Goal: Task Accomplishment & Management: Use online tool/utility

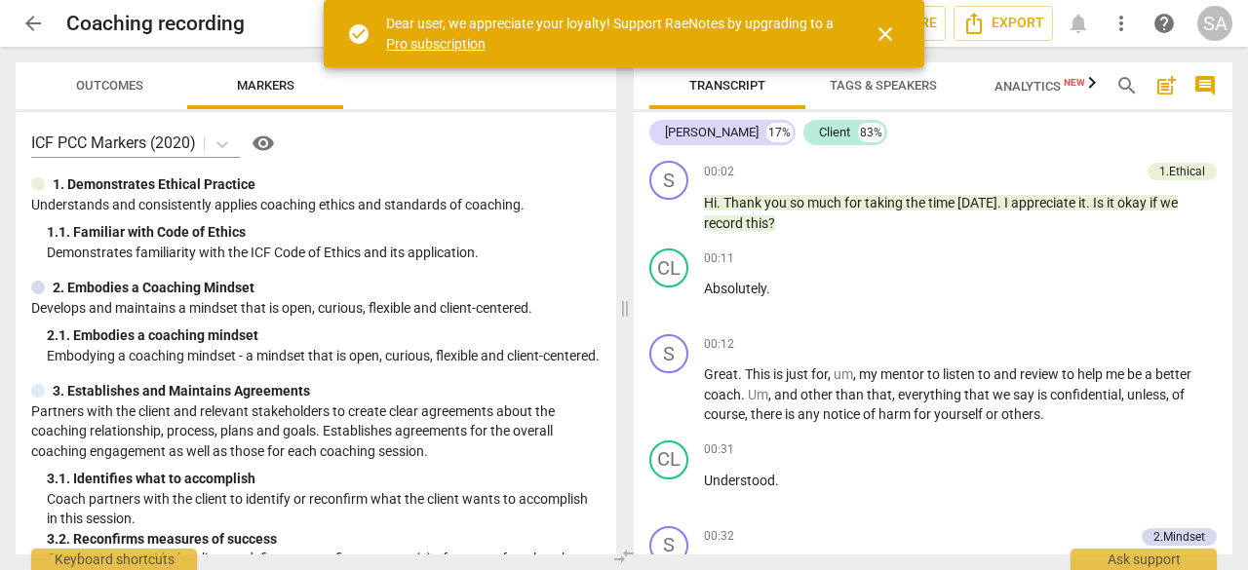
click at [889, 40] on span "close" at bounding box center [884, 33] width 23 height 23
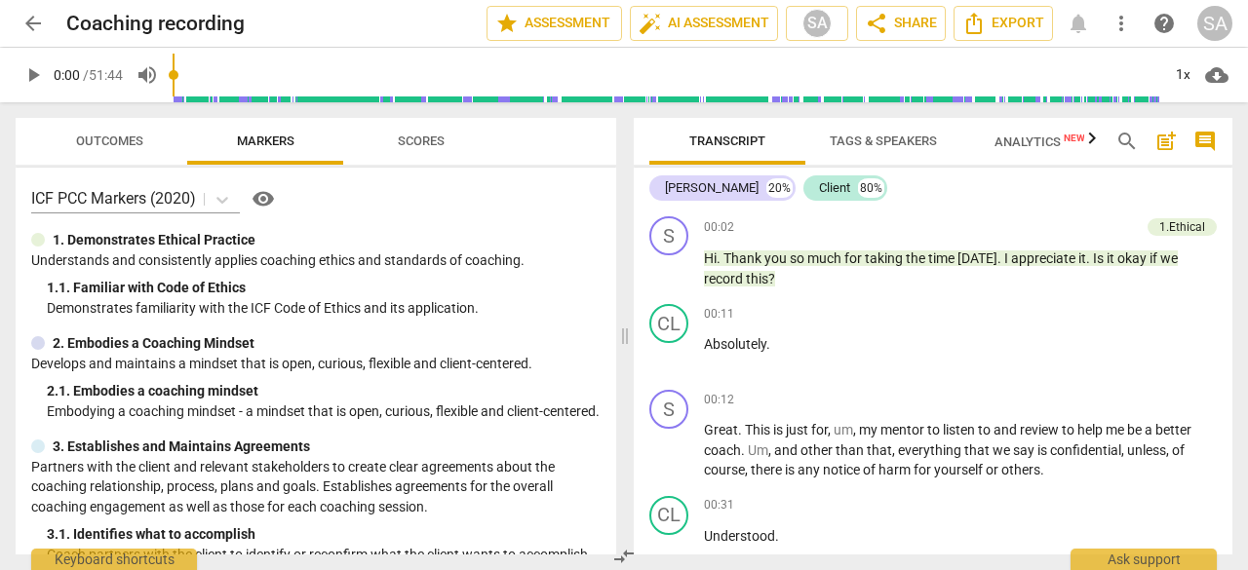
click at [31, 24] on span "arrow_back" at bounding box center [32, 23] width 23 height 23
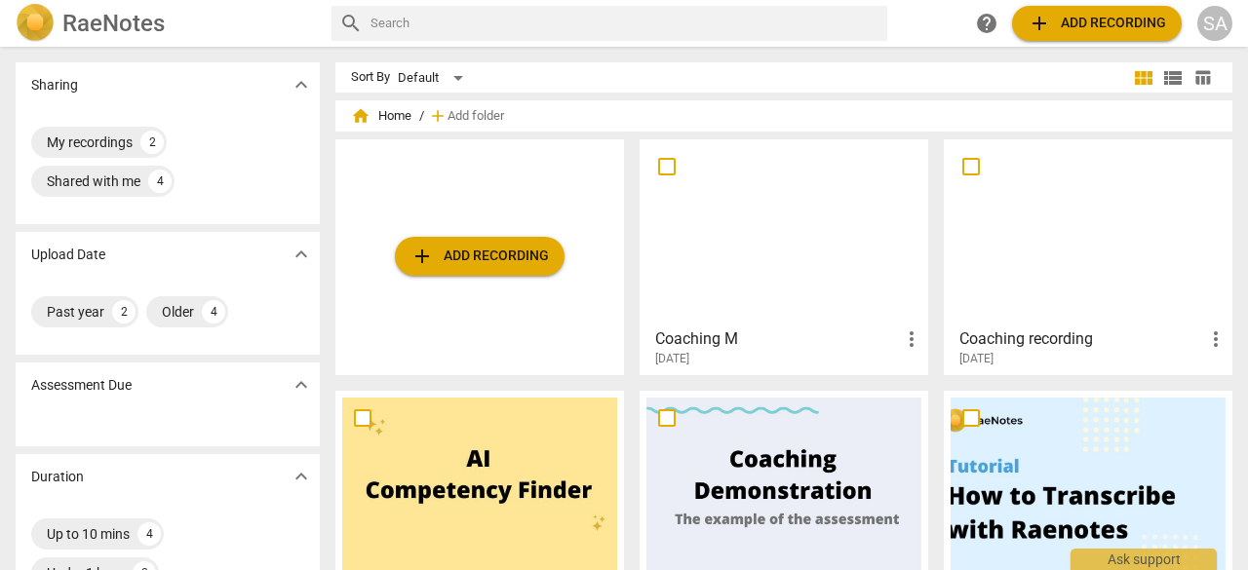
click at [702, 332] on h3 "Coaching M" at bounding box center [777, 339] width 245 height 23
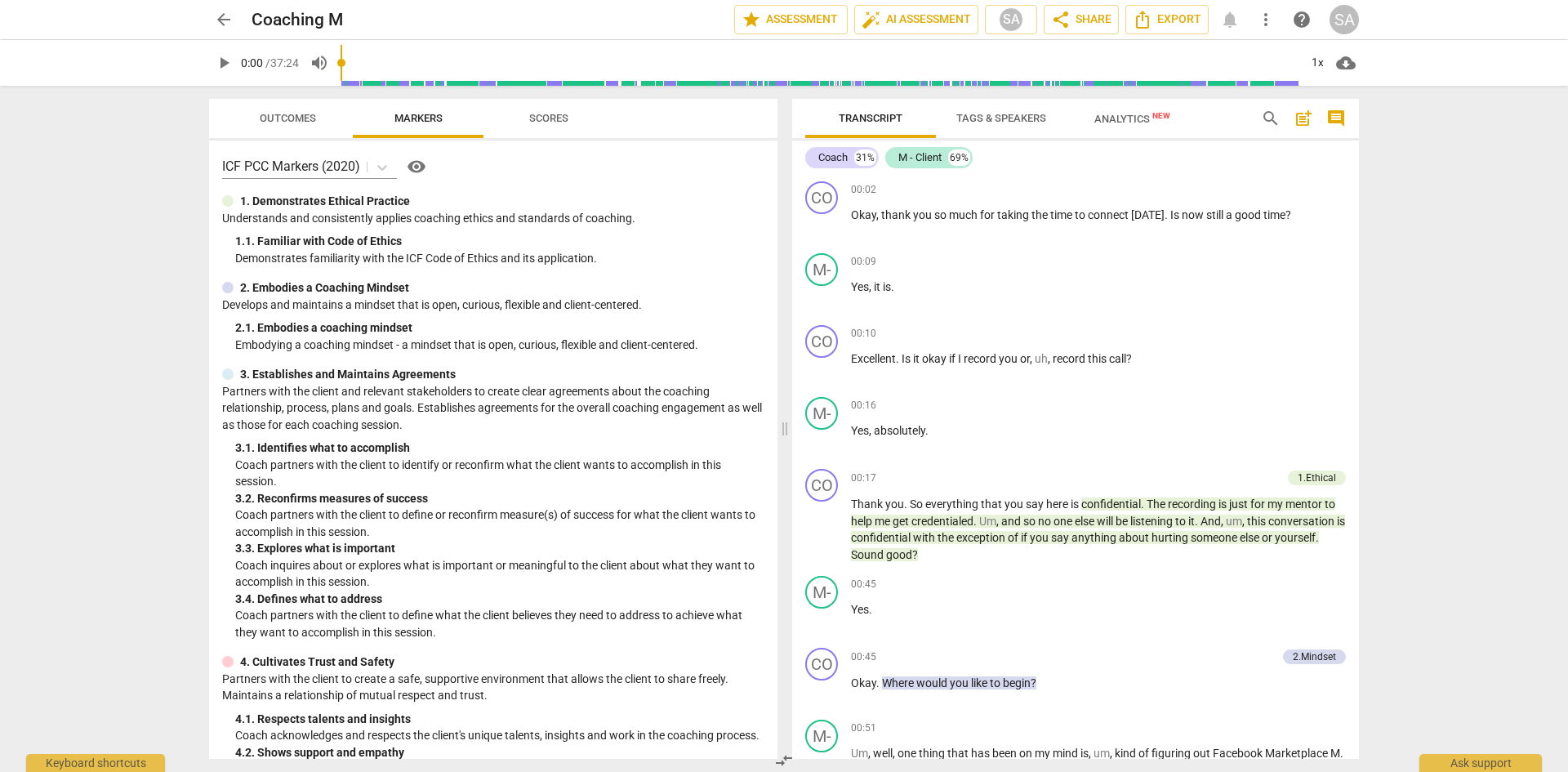
click at [1045, 329] on div "arrow_back Coaching M edit star Assessment auto_fix_high AI Assessment SA share…" at bounding box center [784, 386] width 1568 height 772
click at [282, 122] on span "Outcomes" at bounding box center [287, 118] width 56 height 13
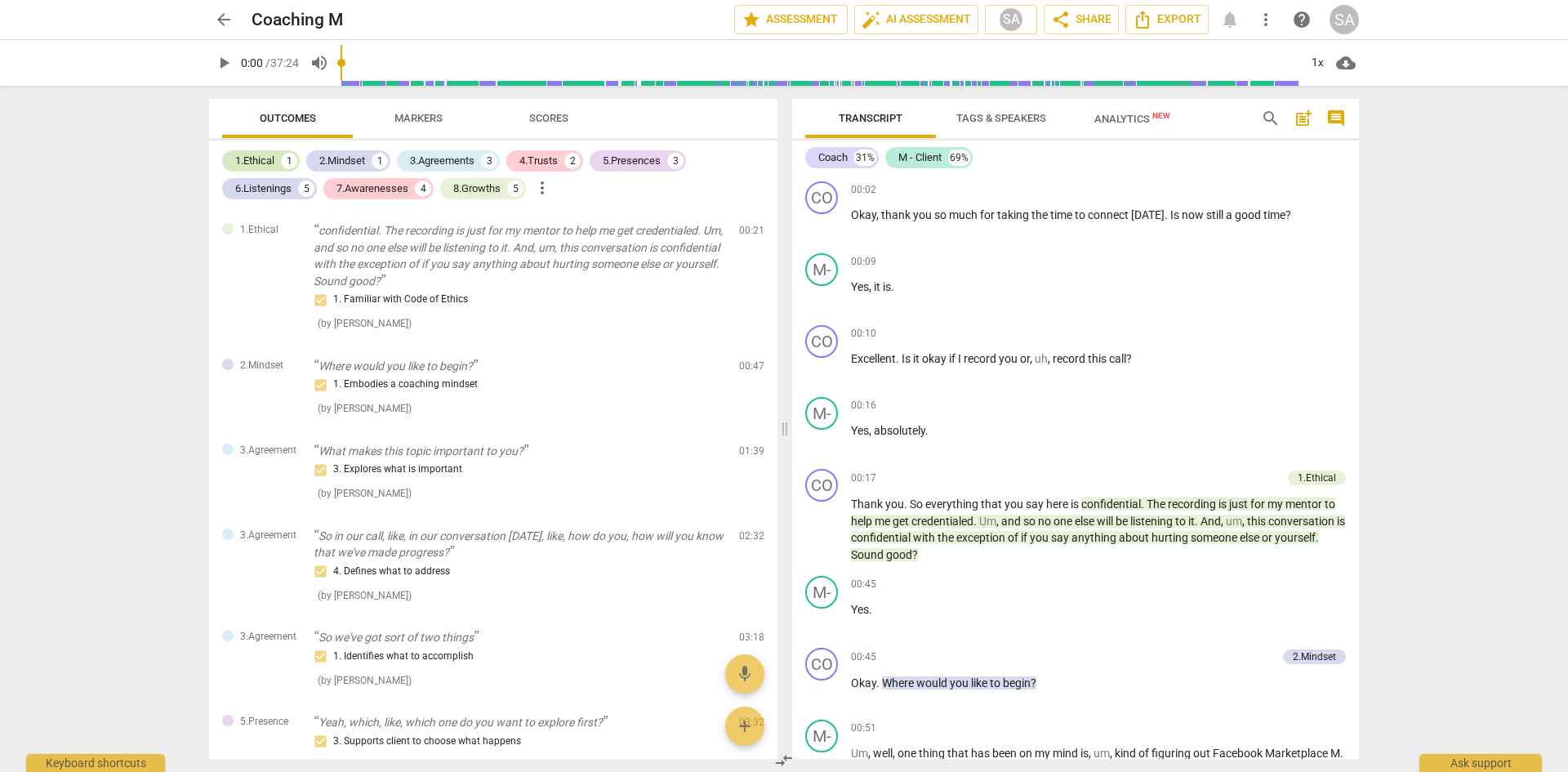
click at [249, 163] on div "1.Ethical" at bounding box center [255, 160] width 39 height 16
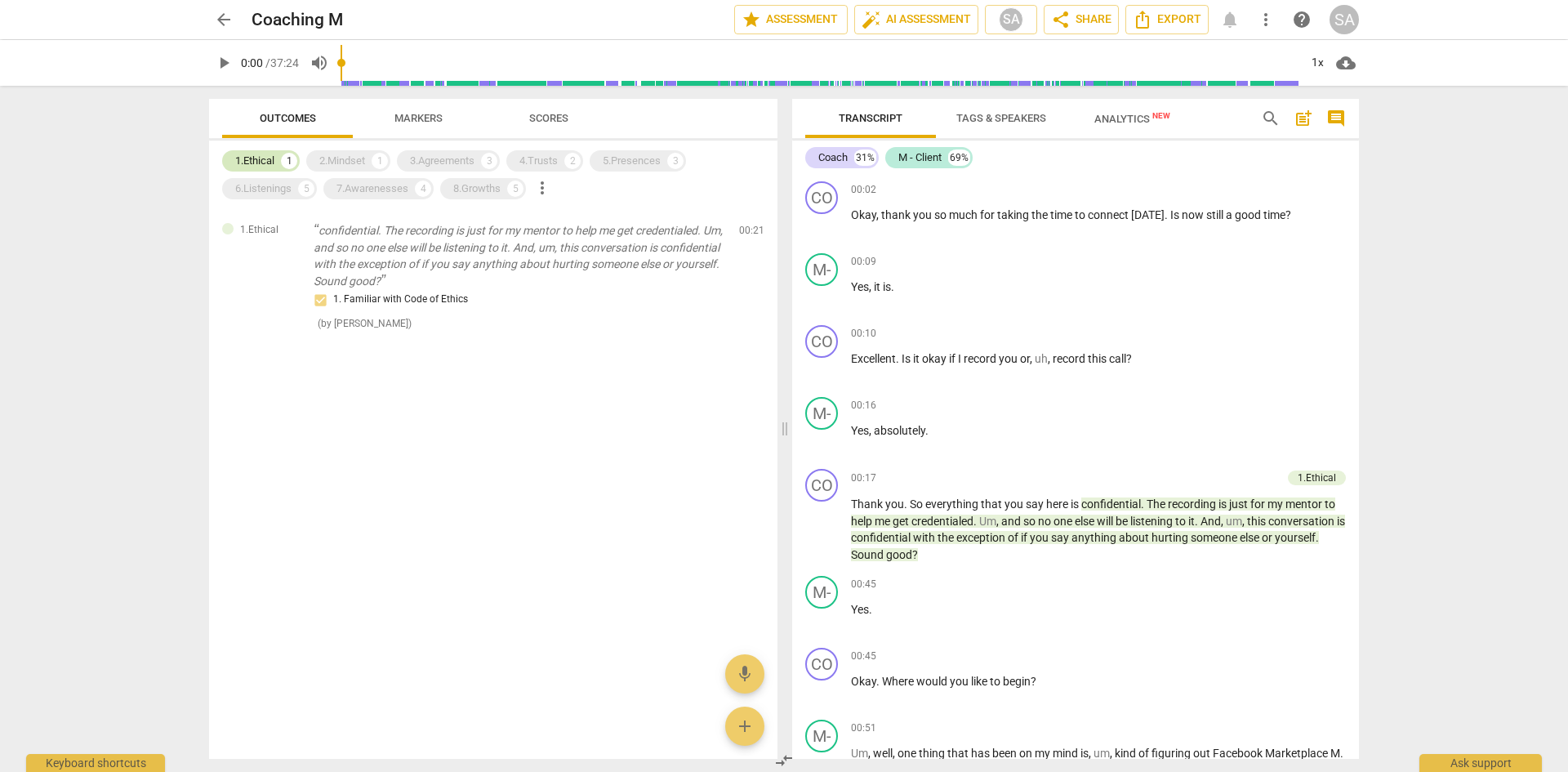
click at [256, 160] on div "1.Ethical" at bounding box center [255, 160] width 39 height 16
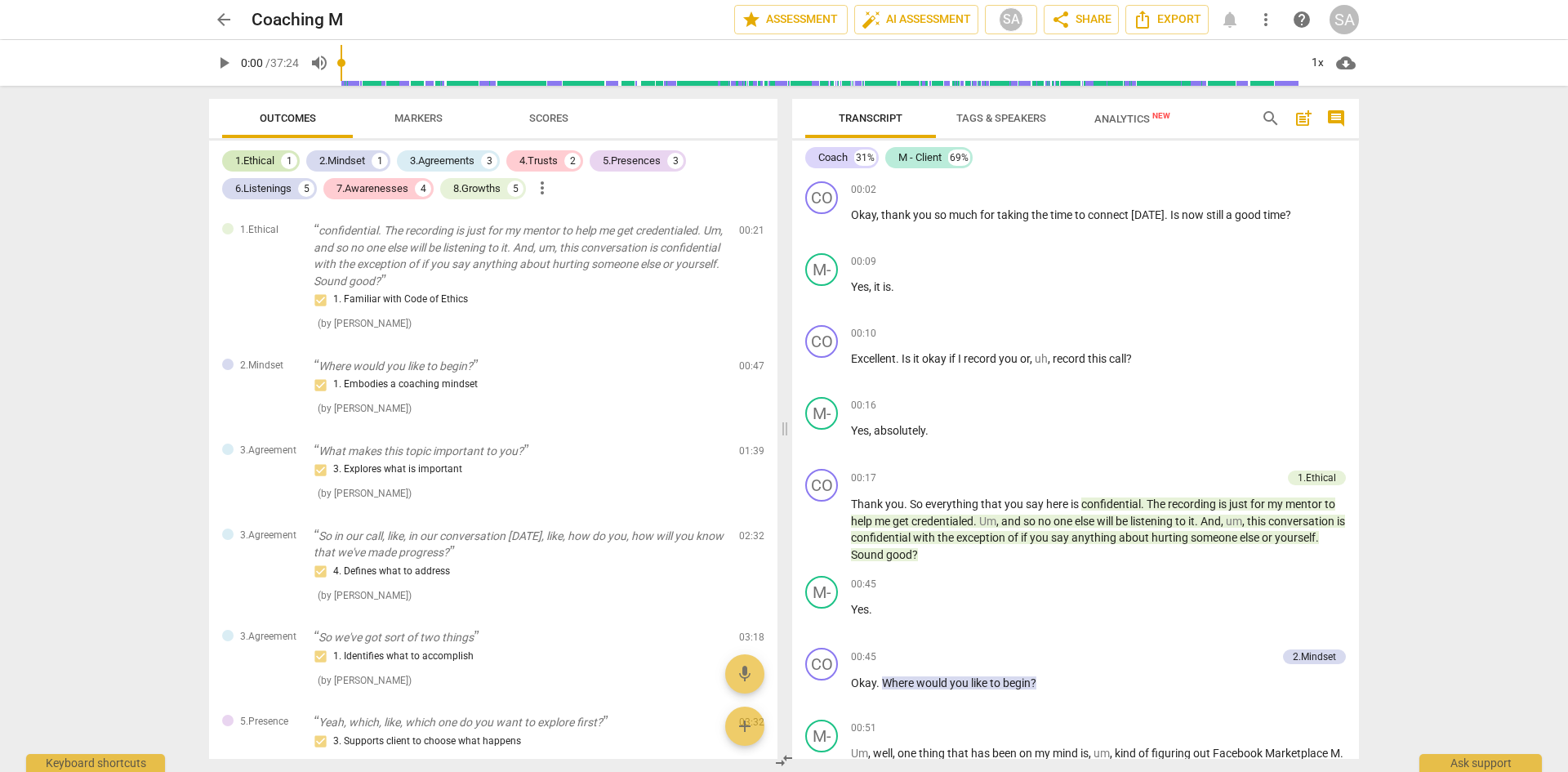
click at [256, 160] on div "1.Ethical" at bounding box center [255, 160] width 39 height 16
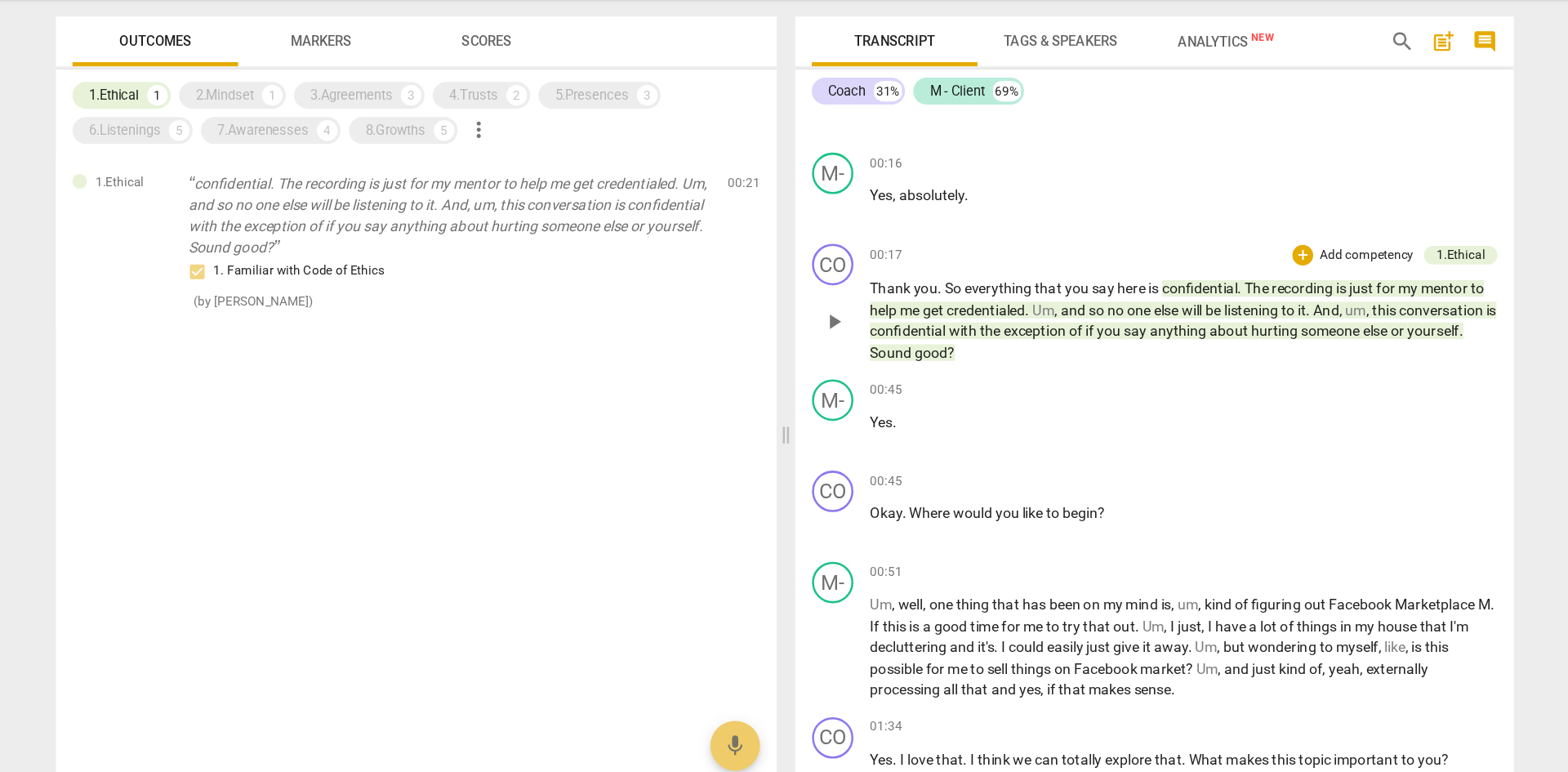
scroll to position [194, 0]
click at [336, 155] on div "2.Mindset" at bounding box center [342, 160] width 46 height 16
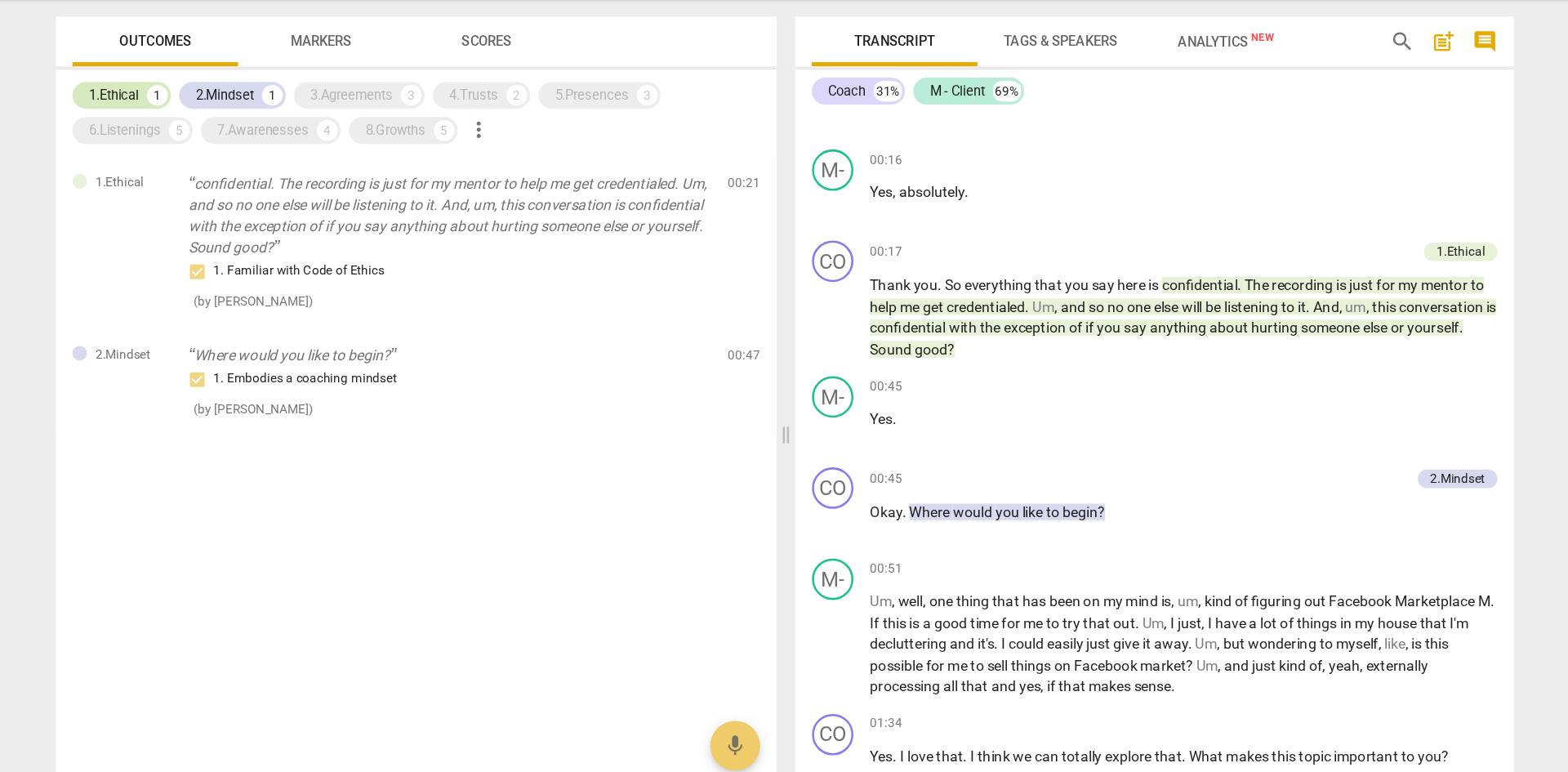
click at [265, 158] on div "1.Ethical" at bounding box center [255, 160] width 39 height 16
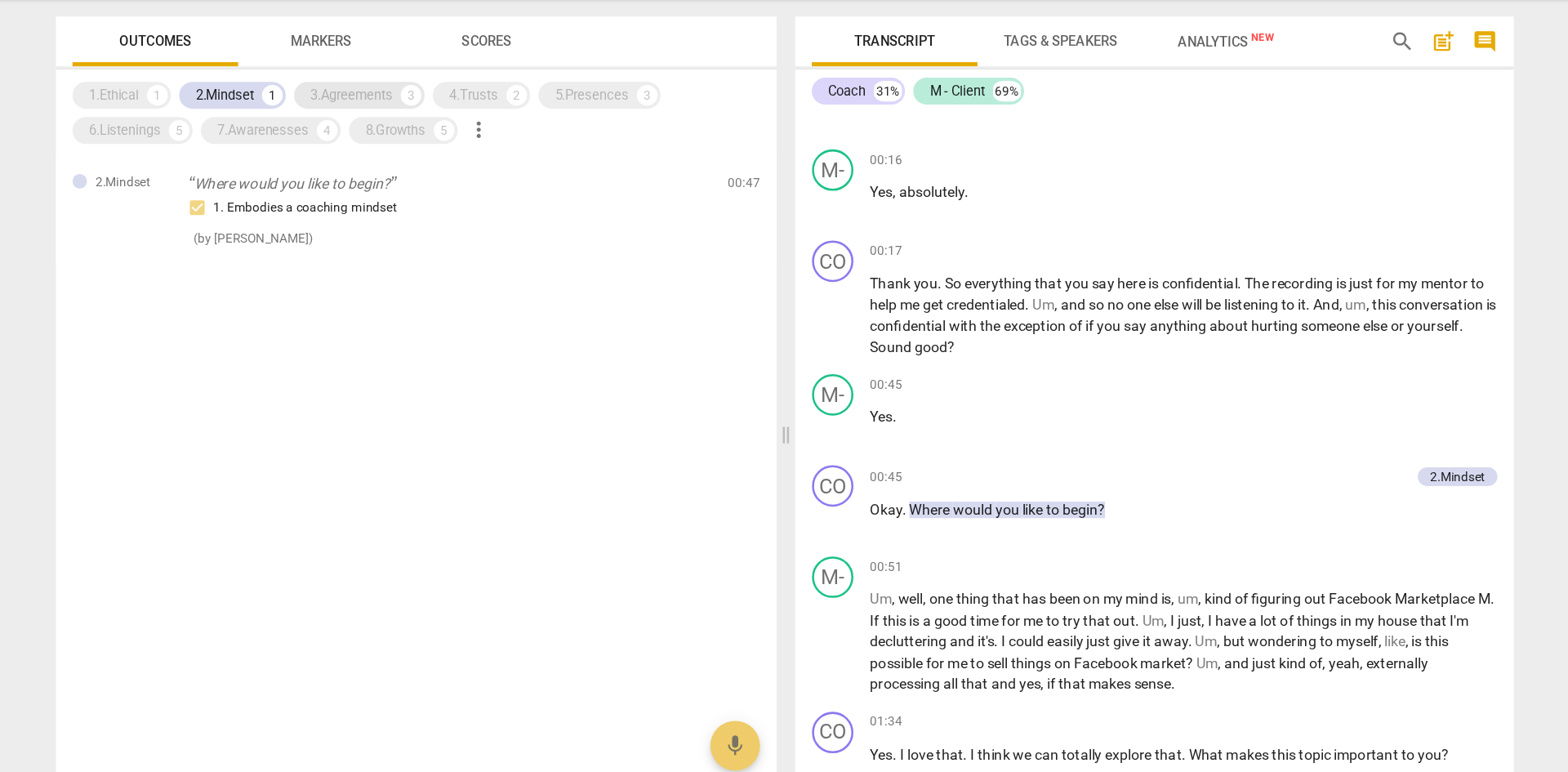
click at [433, 153] on div "3.Agreements" at bounding box center [442, 160] width 65 height 16
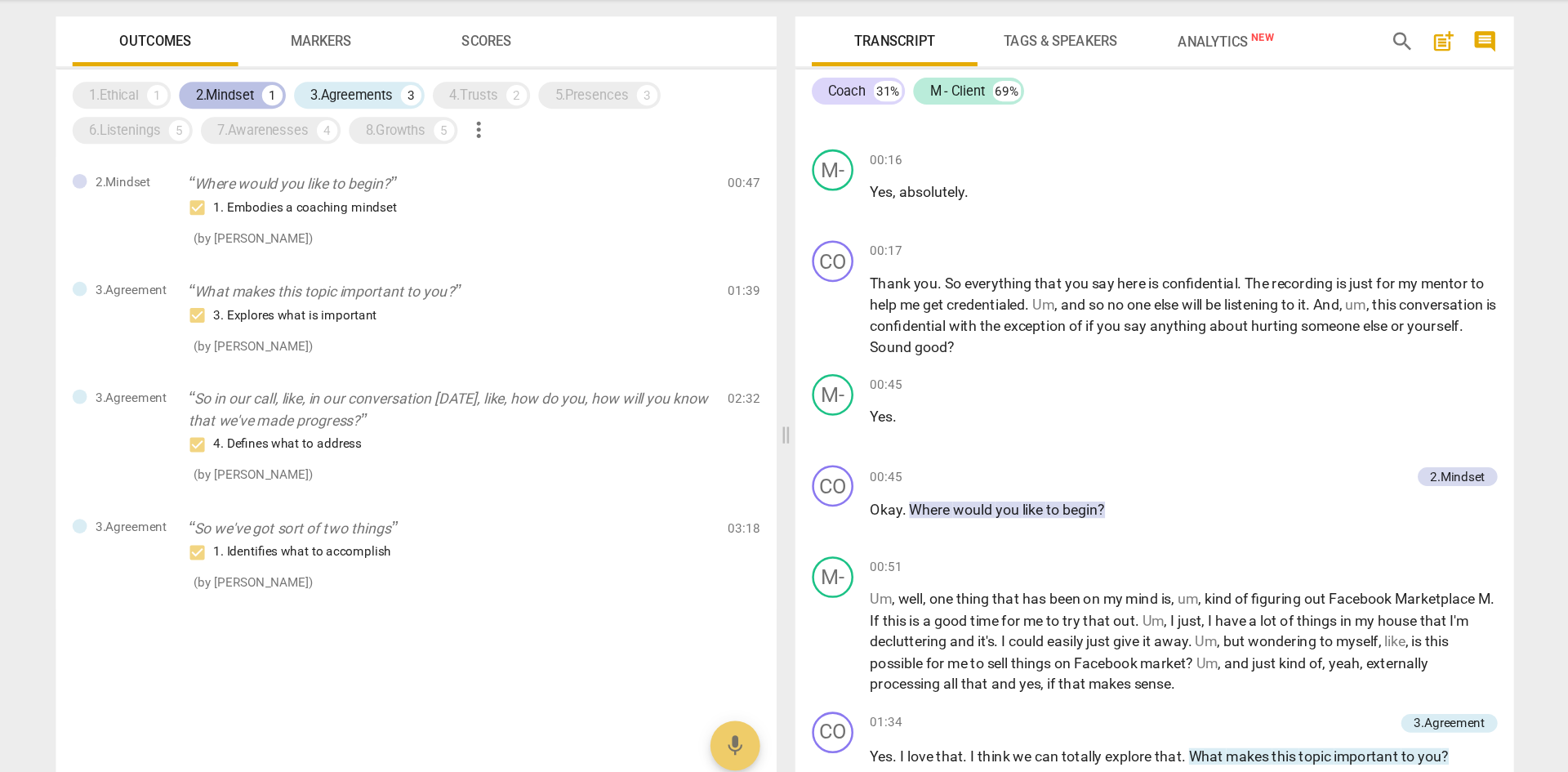
click at [358, 156] on div "2.Mindset" at bounding box center [342, 160] width 46 height 16
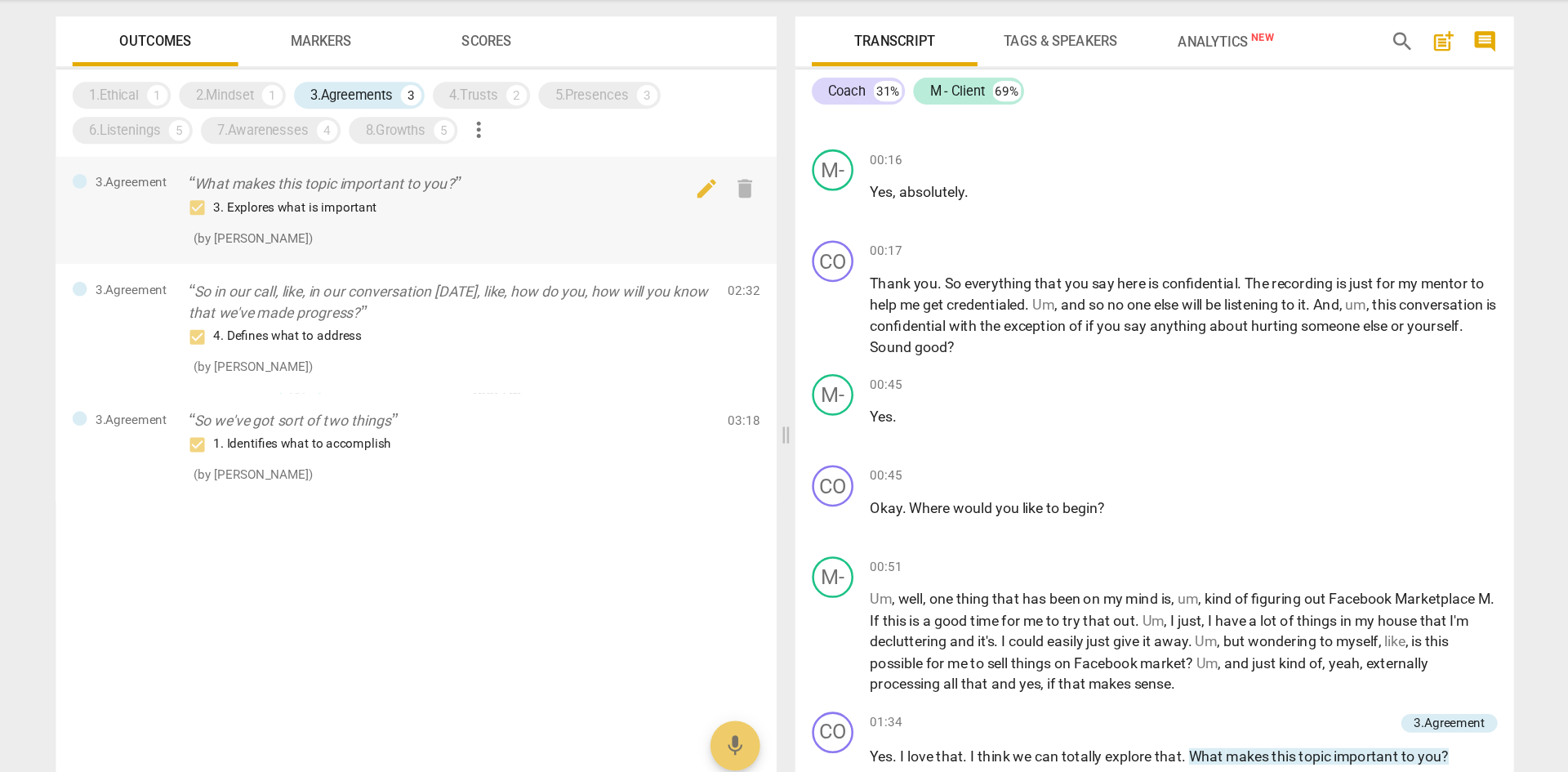
click at [410, 226] on p "What makes this topic important to you?" at bounding box center [520, 231] width 412 height 17
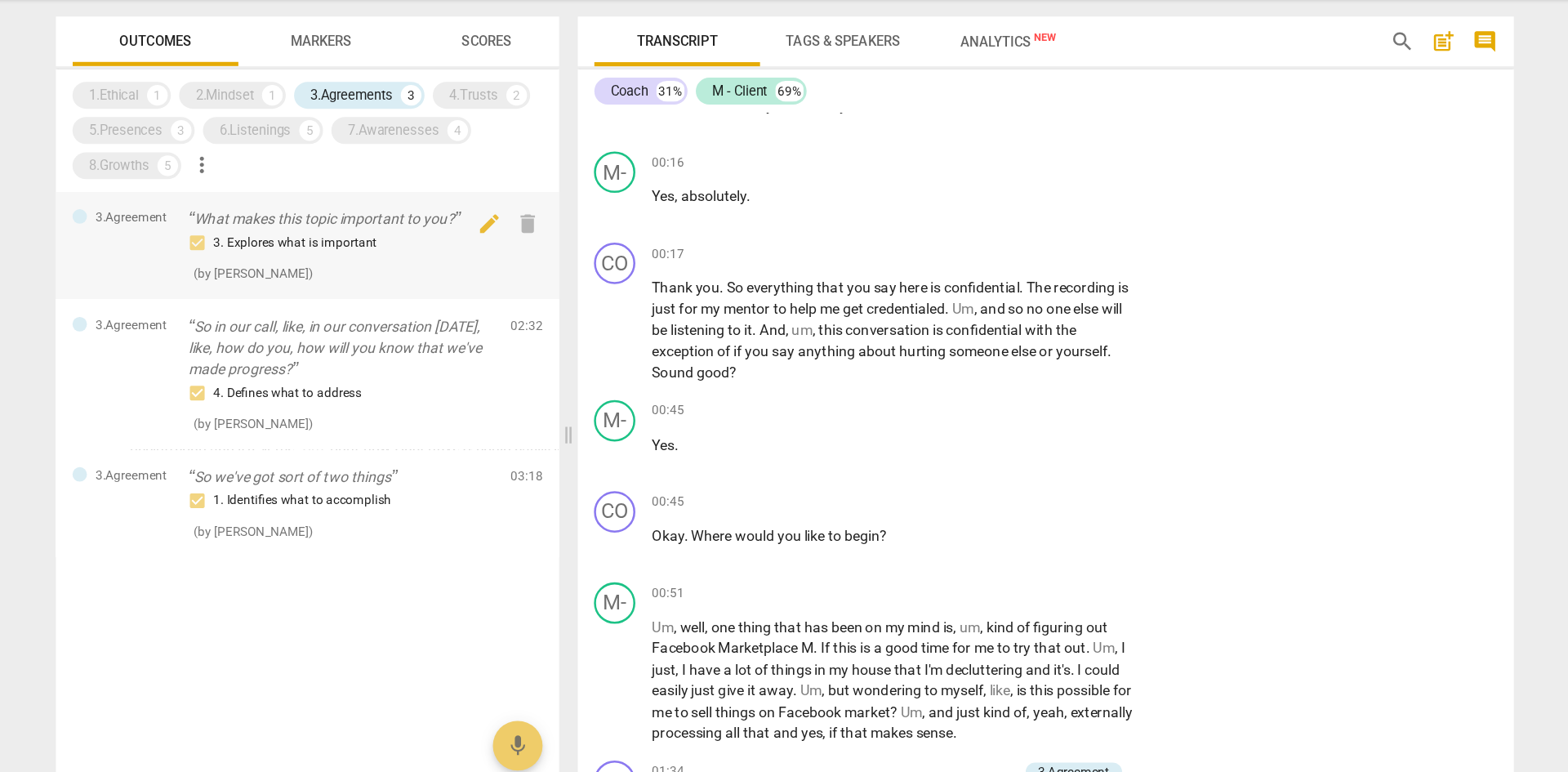
scroll to position [613, 0]
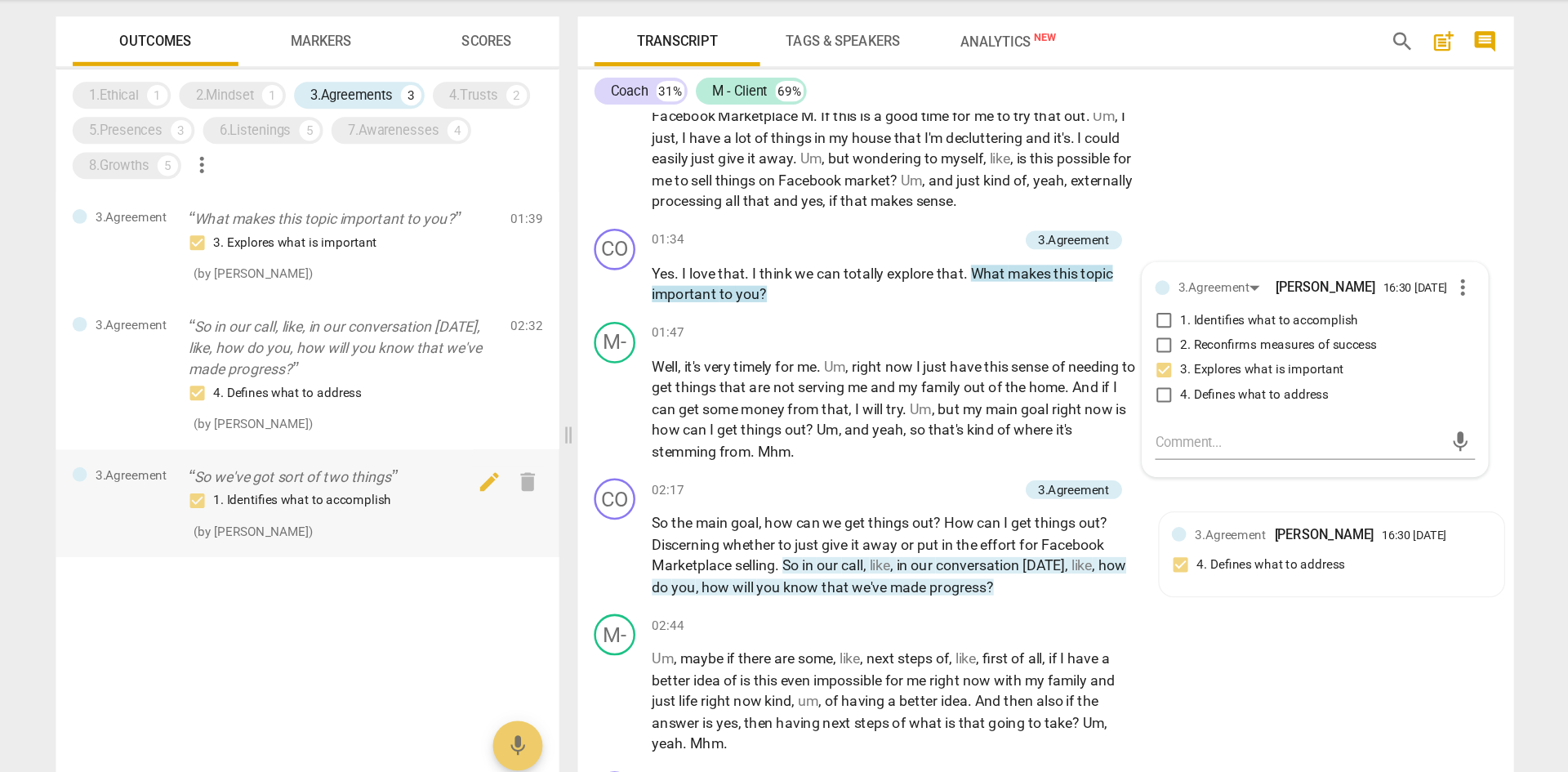
click at [467, 458] on p "So we've got sort of two things" at bounding box center [434, 462] width 241 height 17
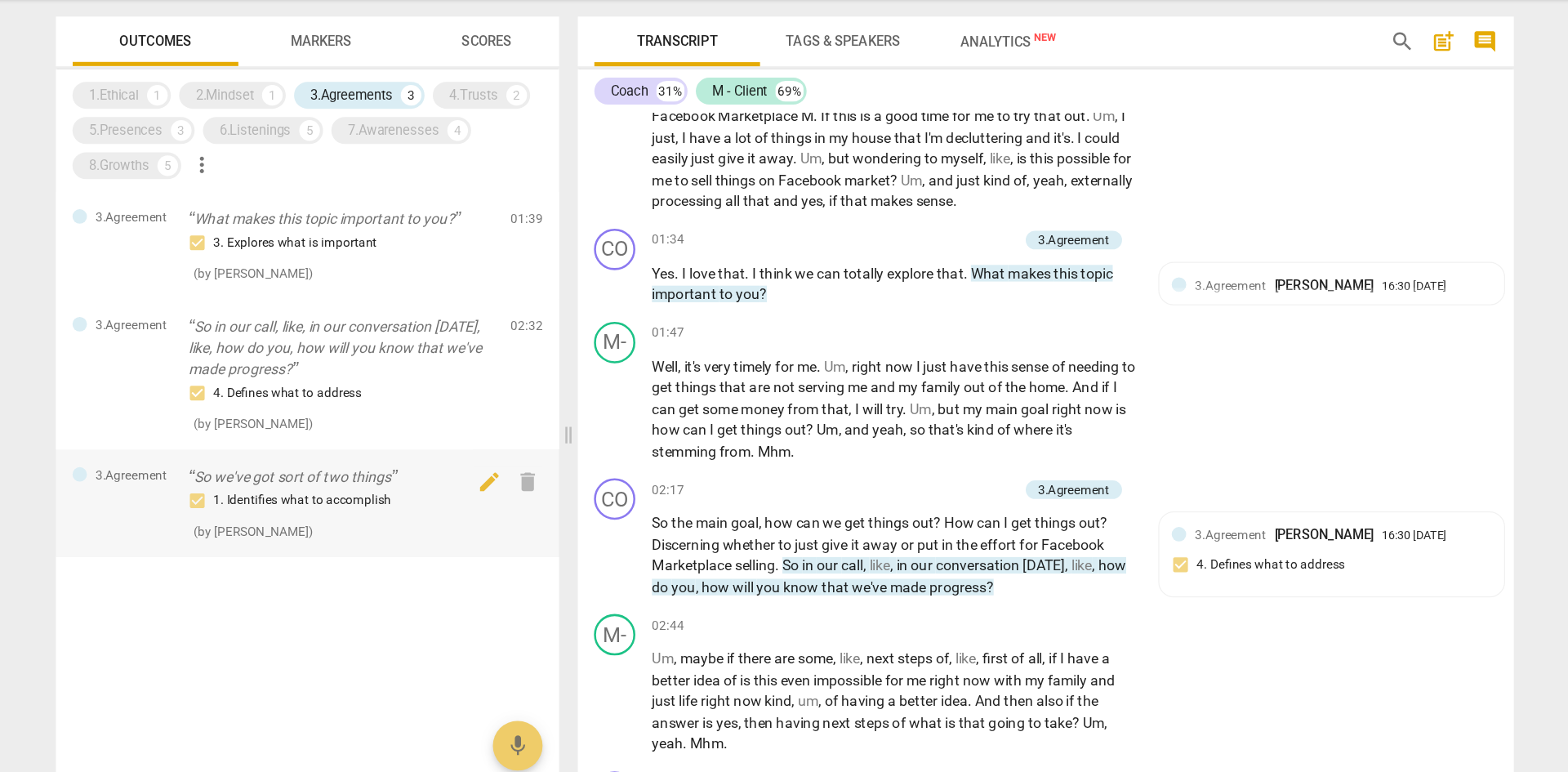
scroll to position [1009, 0]
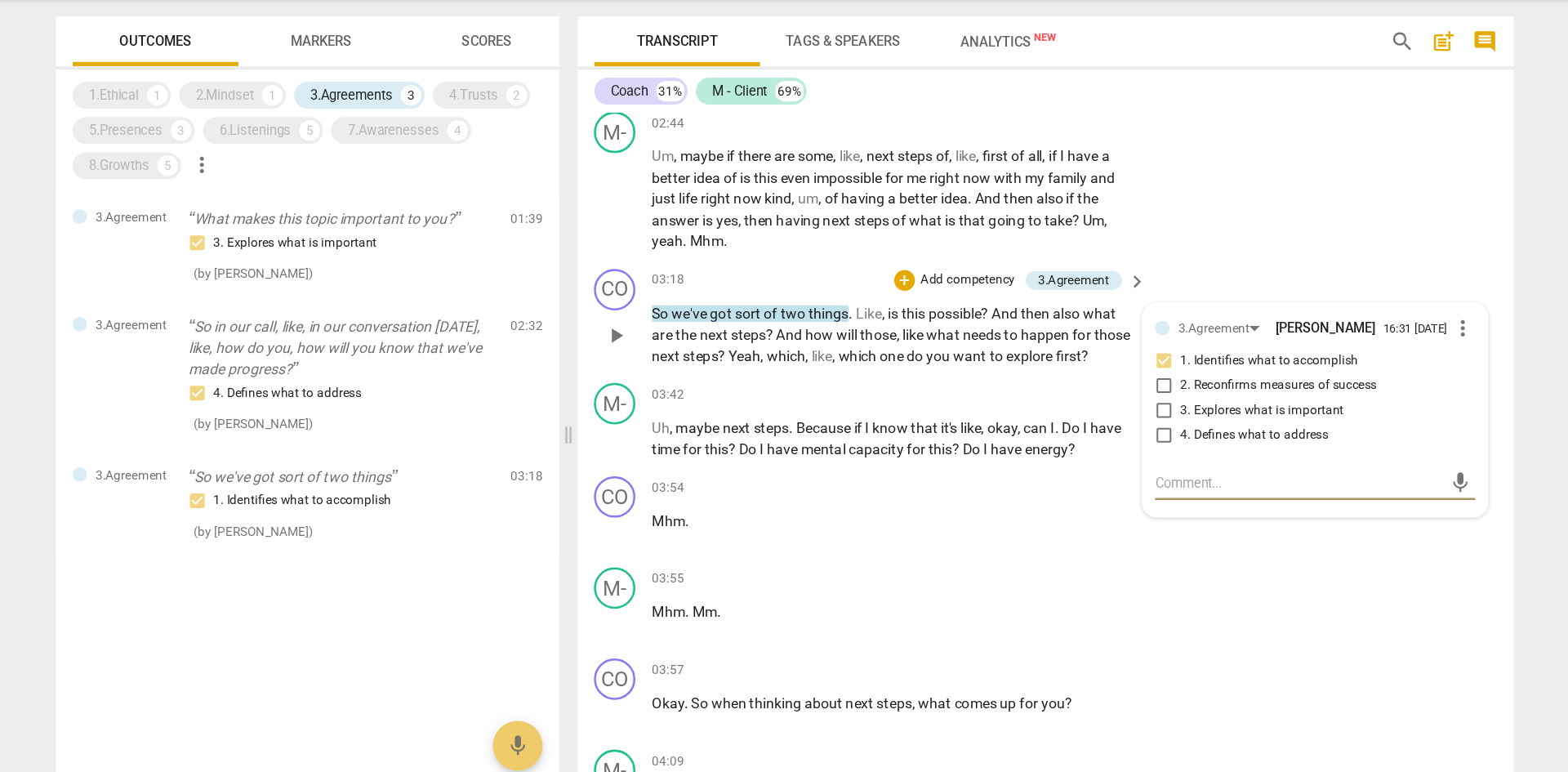
click at [781, 335] on span "of" at bounding box center [774, 334] width 13 height 13
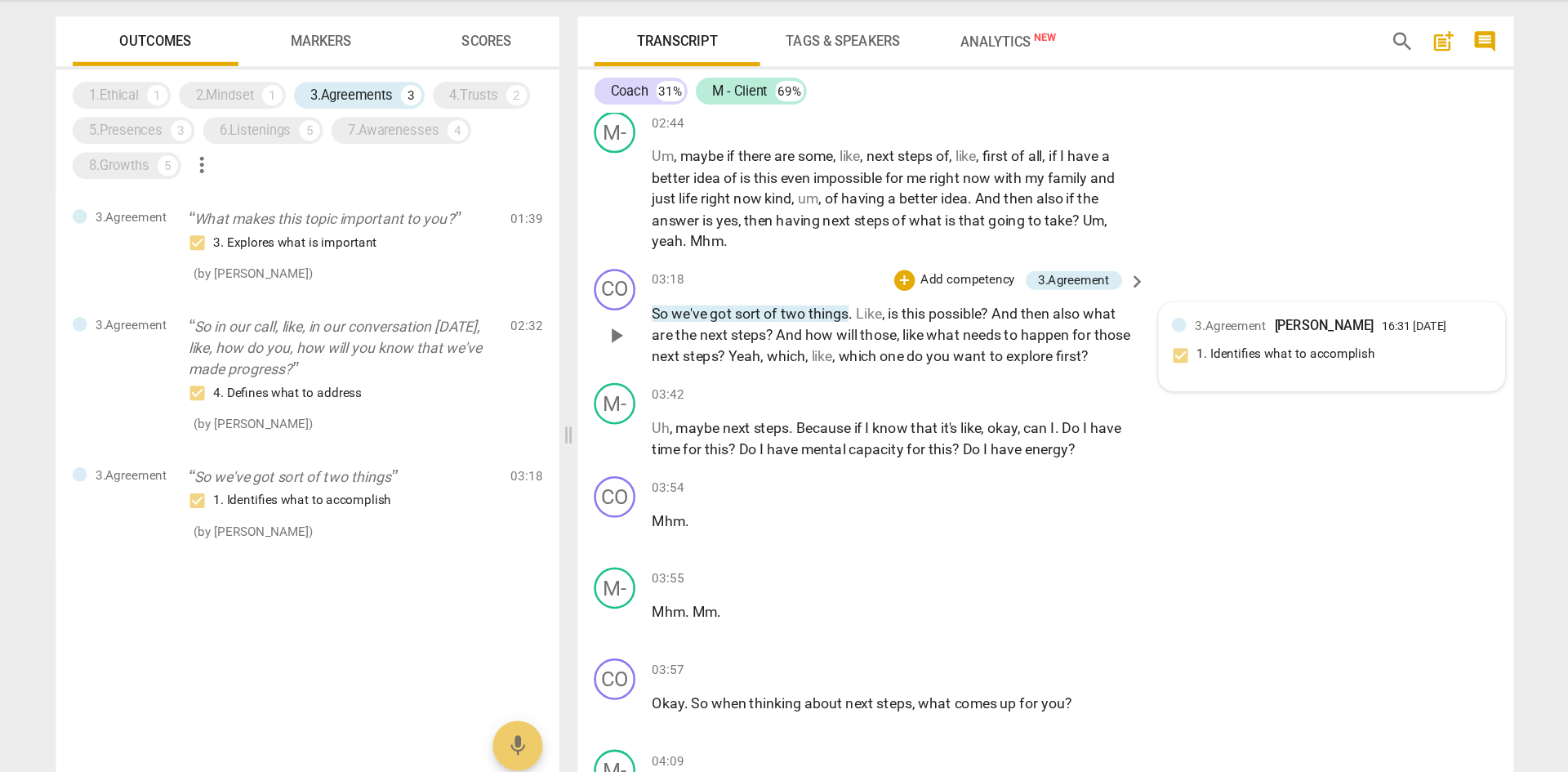
click at [1045, 350] on div "3.Agreement [PERSON_NAME] 16:31 [DATE] 1. Identifies what to accomplish" at bounding box center [1215, 360] width 252 height 49
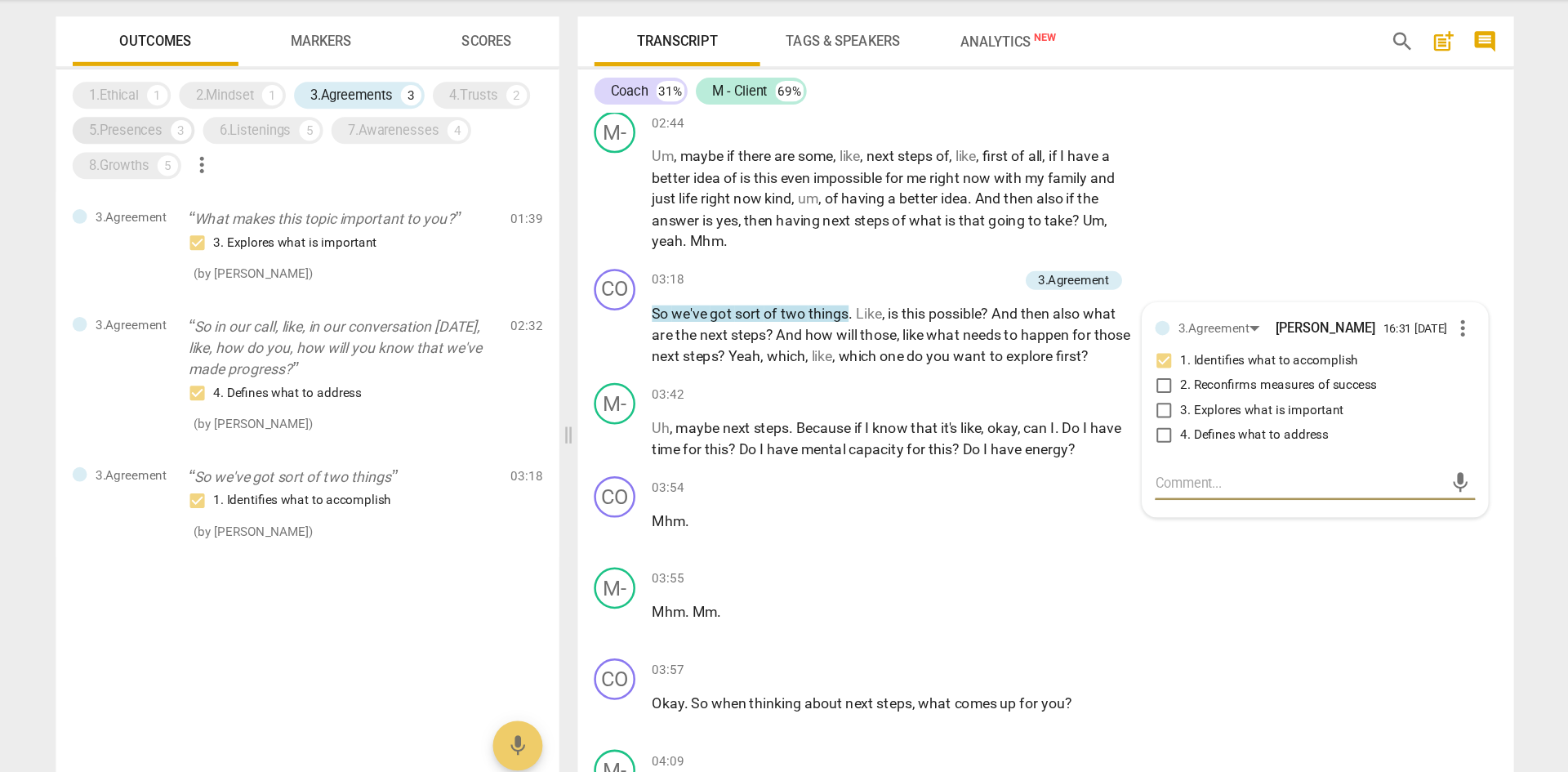
click at [275, 192] on div "5.Presences" at bounding box center [264, 188] width 58 height 16
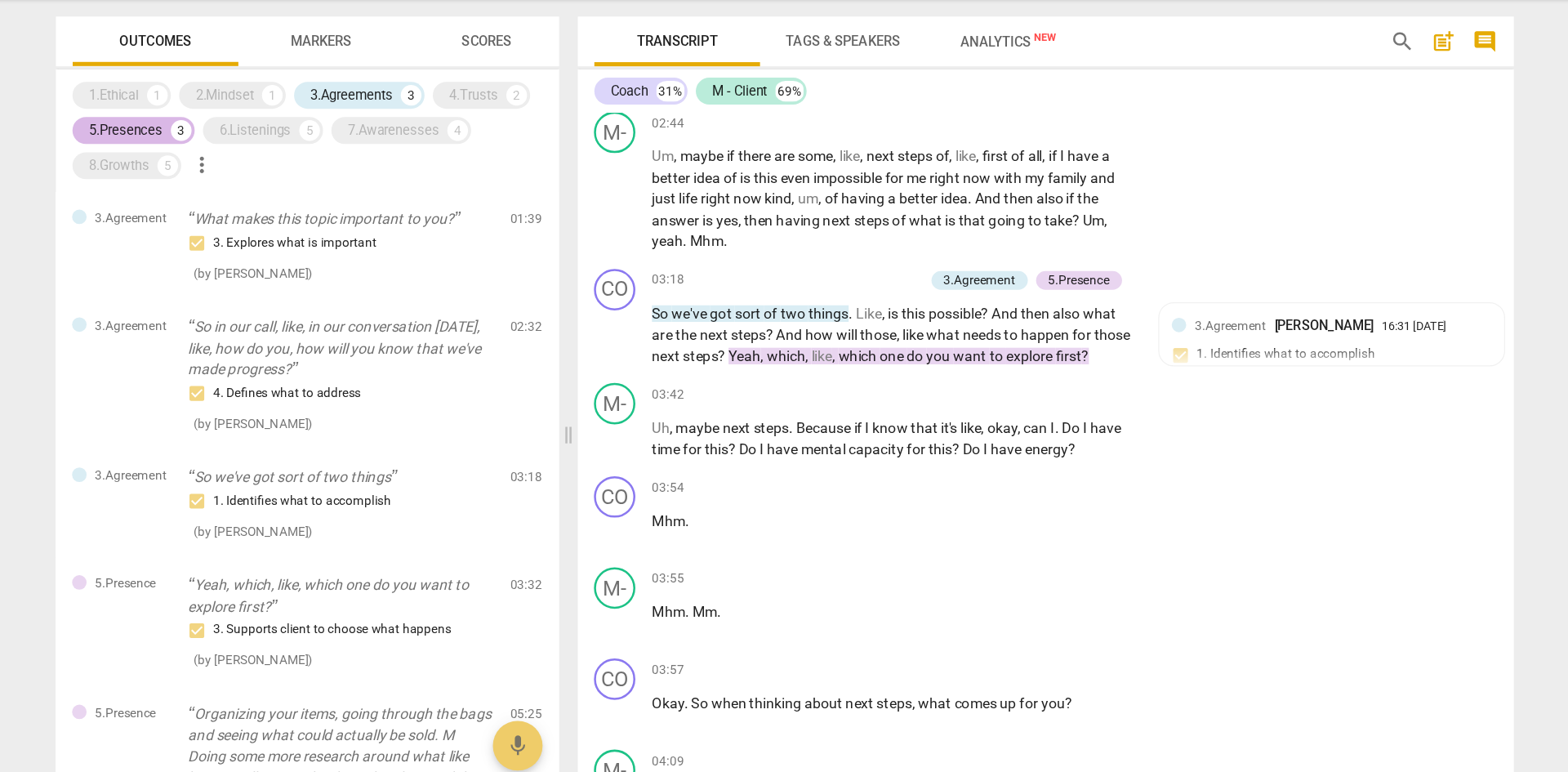
click at [275, 192] on div "5.Presences" at bounding box center [264, 188] width 58 height 16
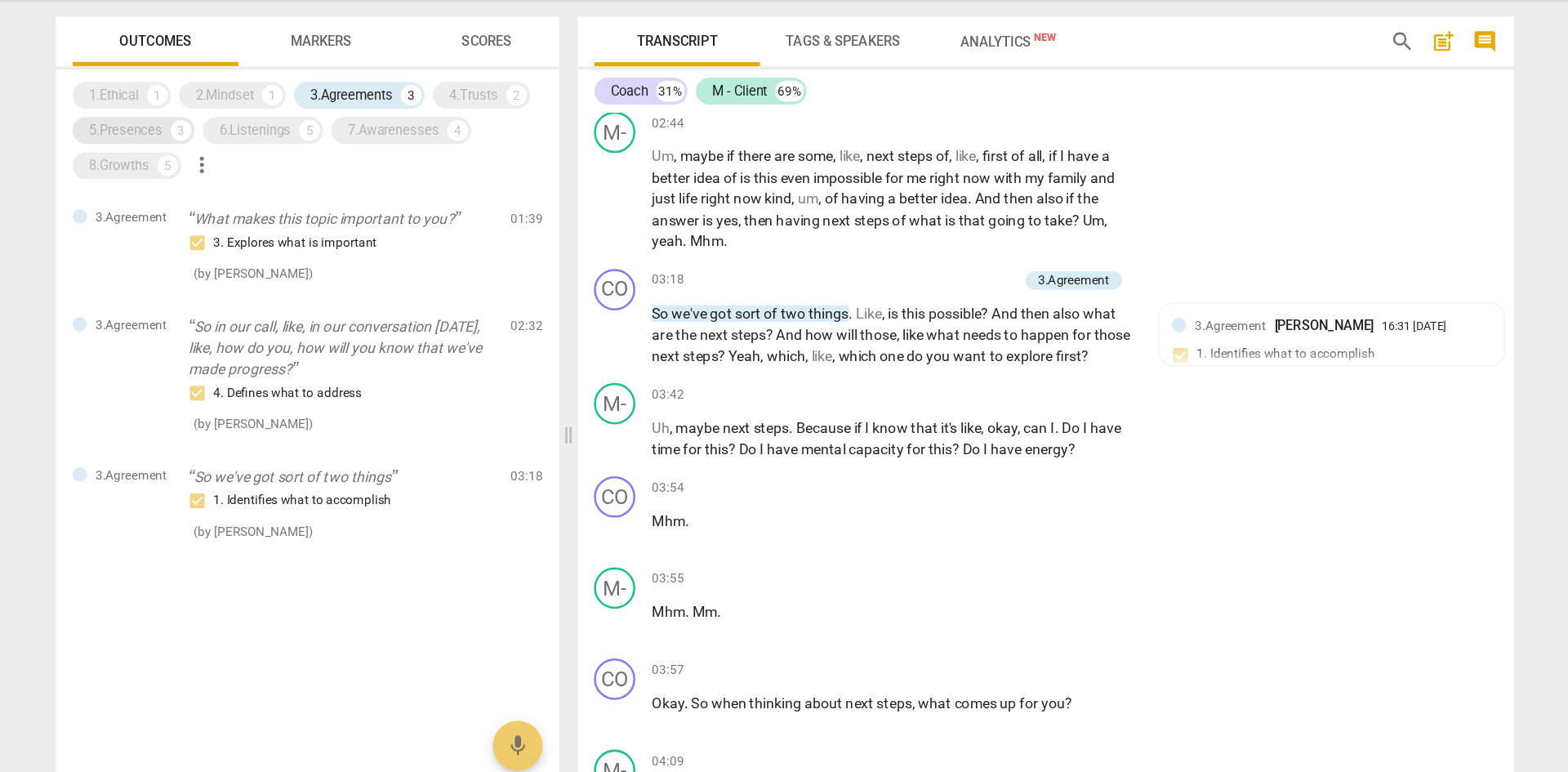
click at [275, 192] on div "5.Presences" at bounding box center [264, 188] width 58 height 16
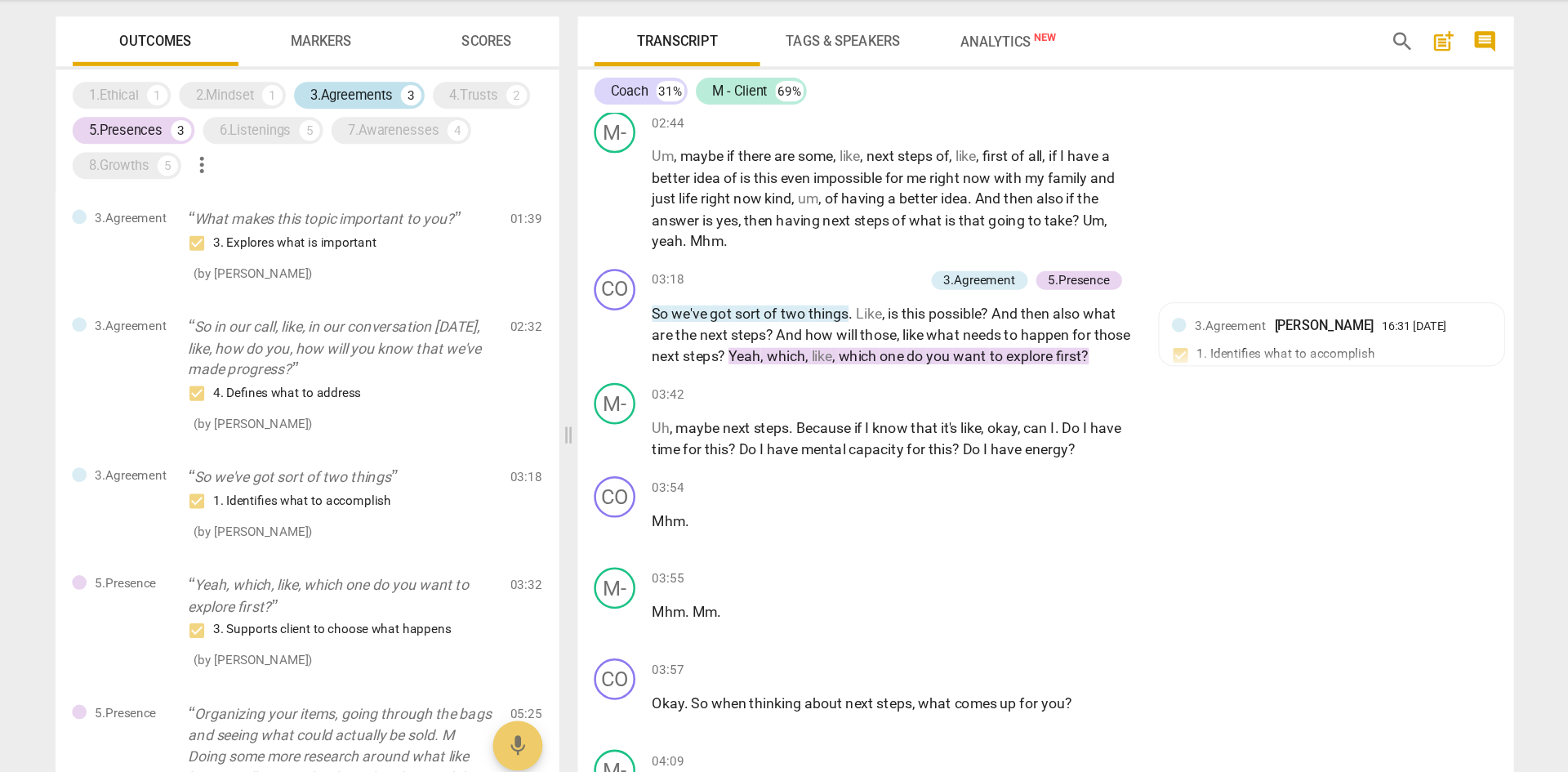
click at [445, 158] on div "3.Agreements" at bounding box center [442, 160] width 65 height 16
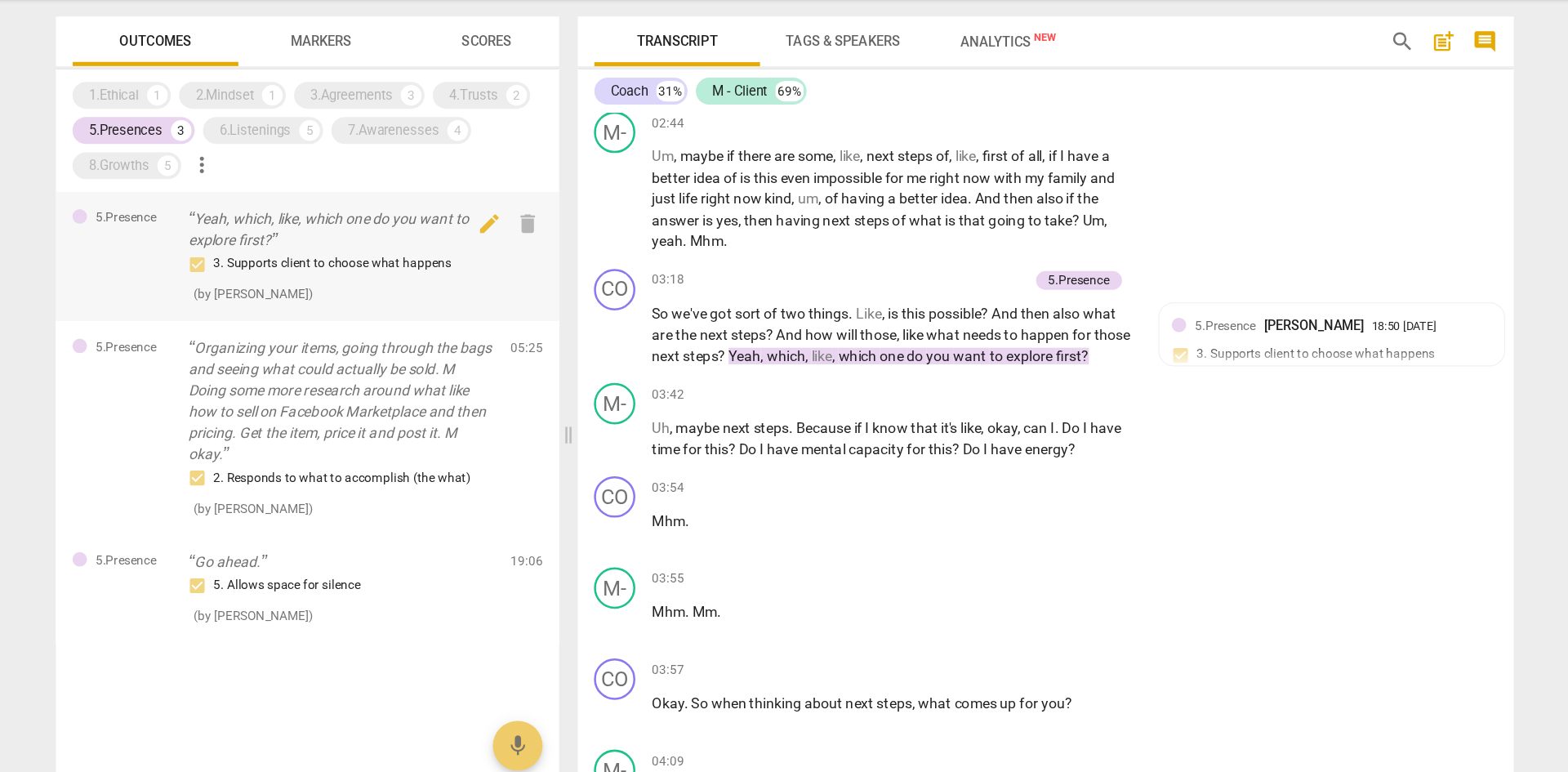
click at [411, 267] on p "Yeah, which, like, which one do you want to explore first?" at bounding box center [434, 267] width 241 height 34
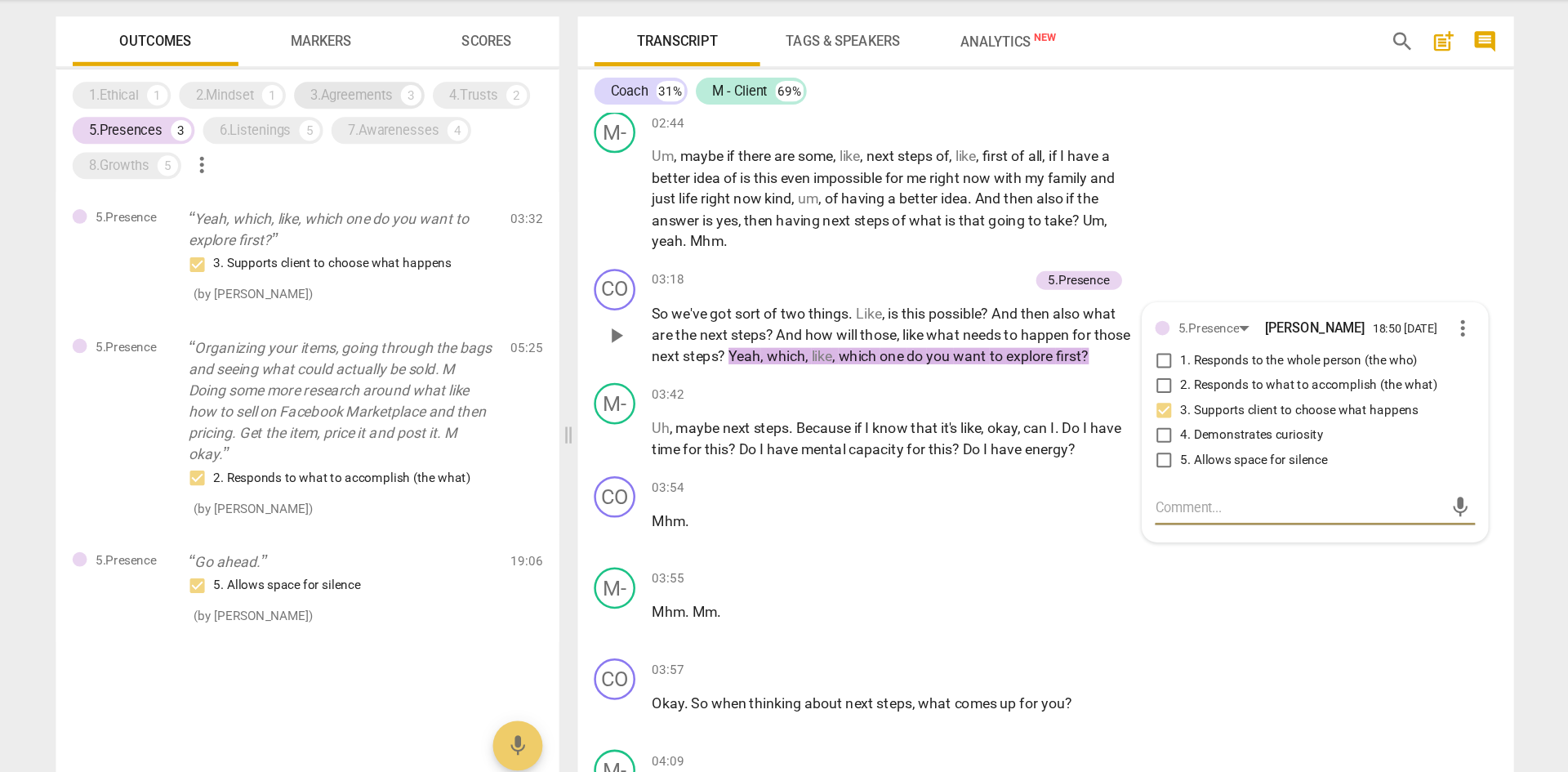
click at [449, 162] on div "3.Agreements" at bounding box center [442, 160] width 65 height 16
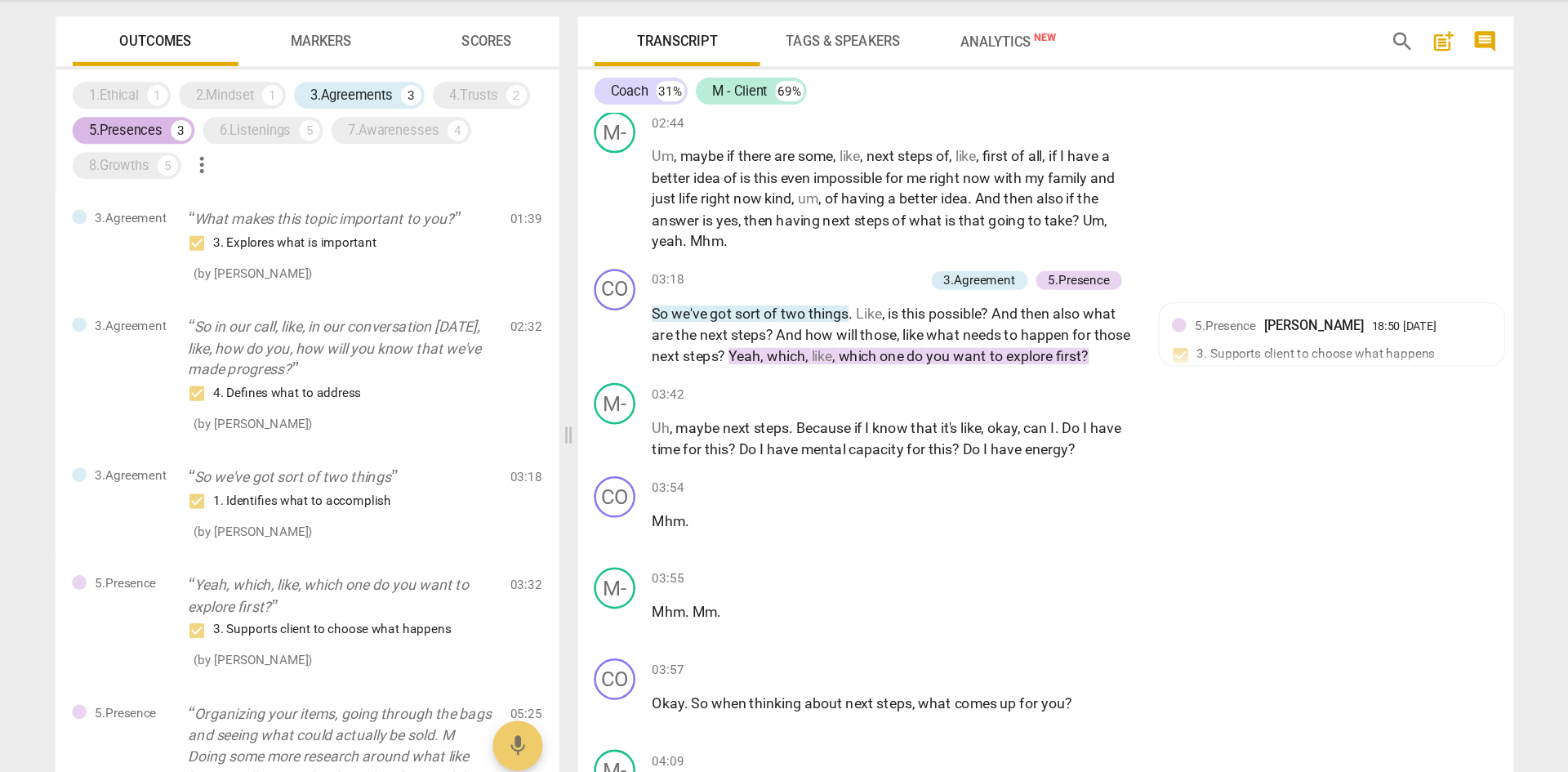
click at [272, 188] on div "5.Presences" at bounding box center [264, 188] width 58 height 16
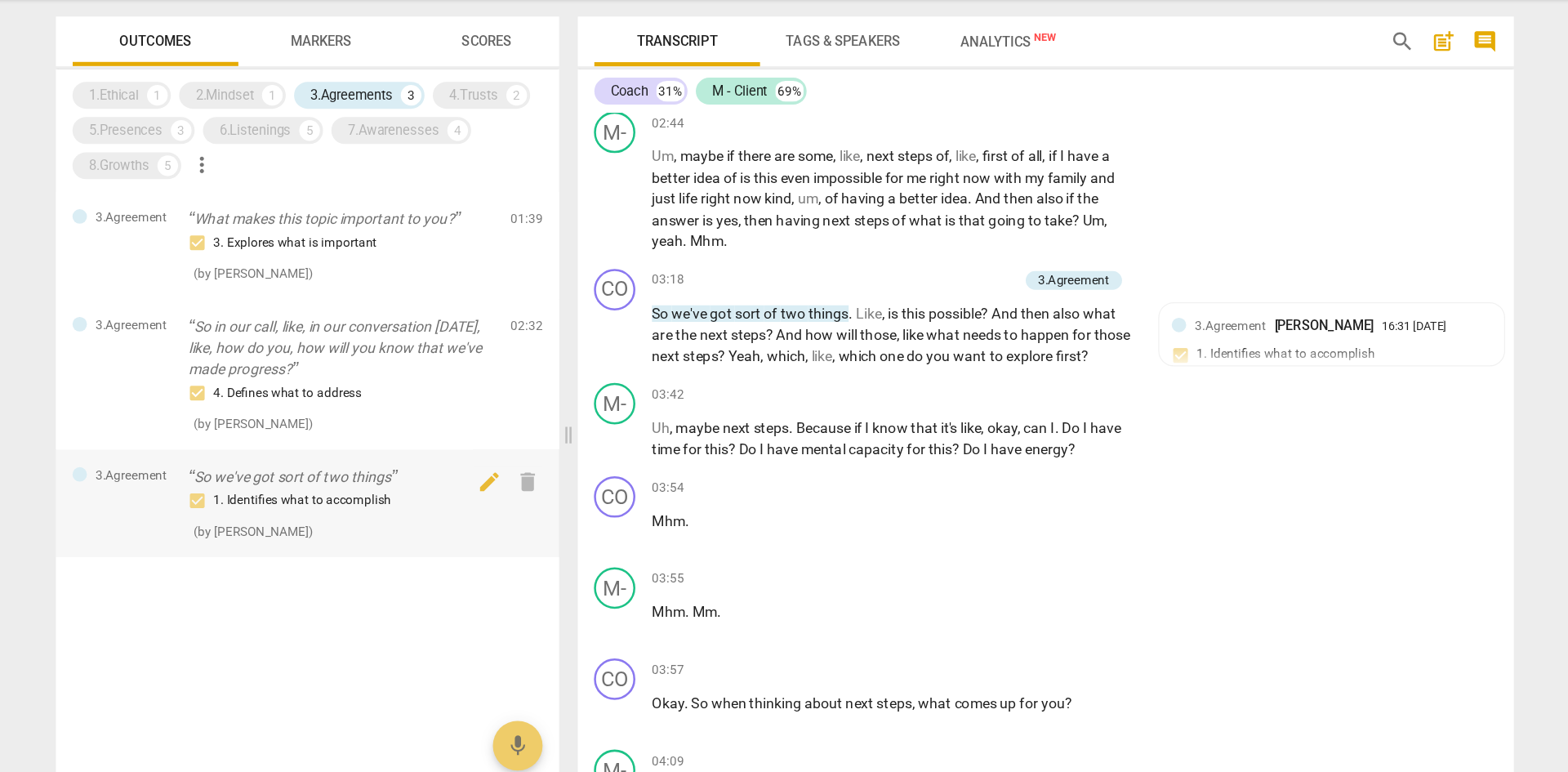
click at [462, 461] on p "So we've got sort of two things" at bounding box center [434, 462] width 241 height 17
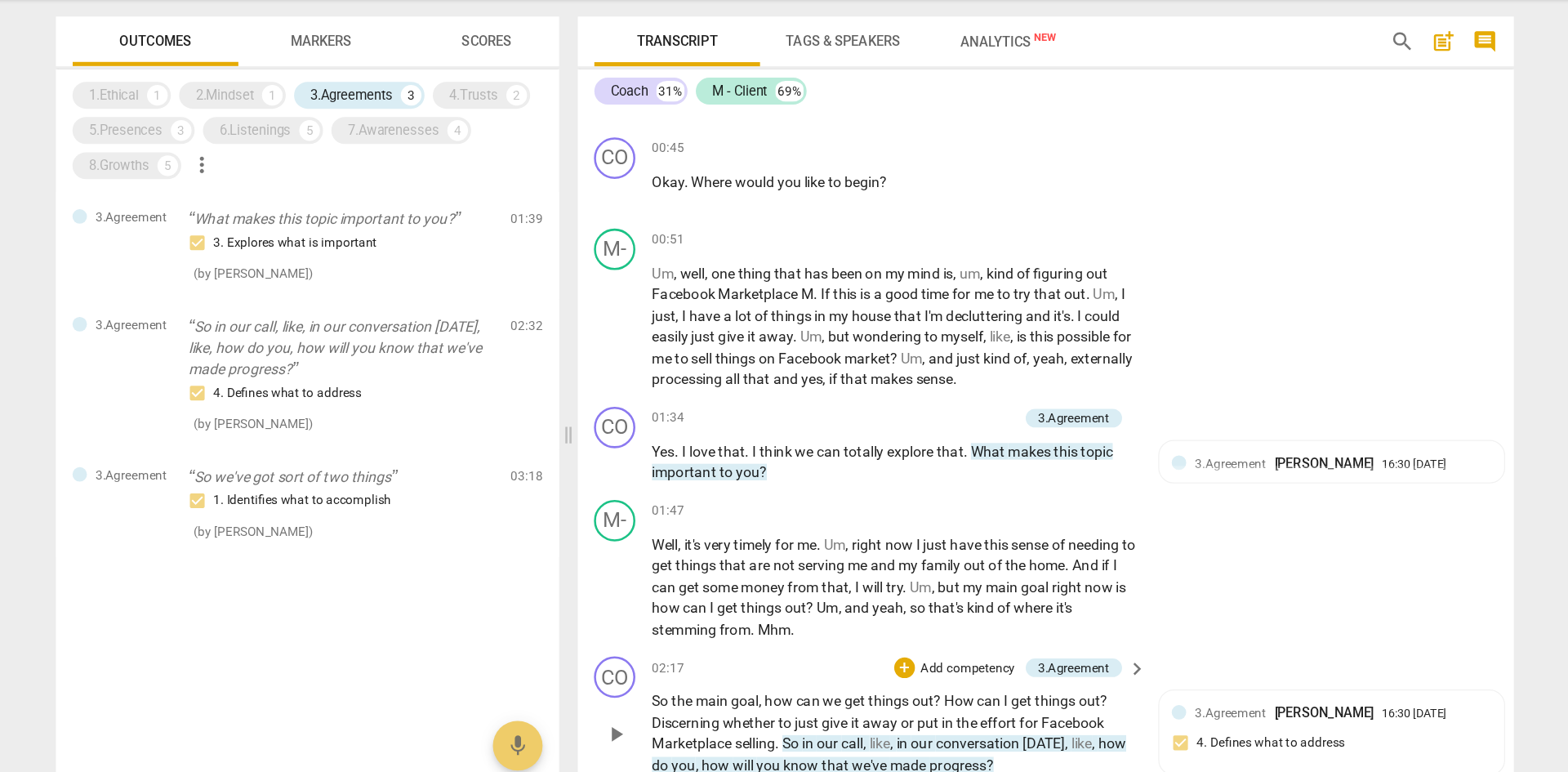
scroll to position [494, 0]
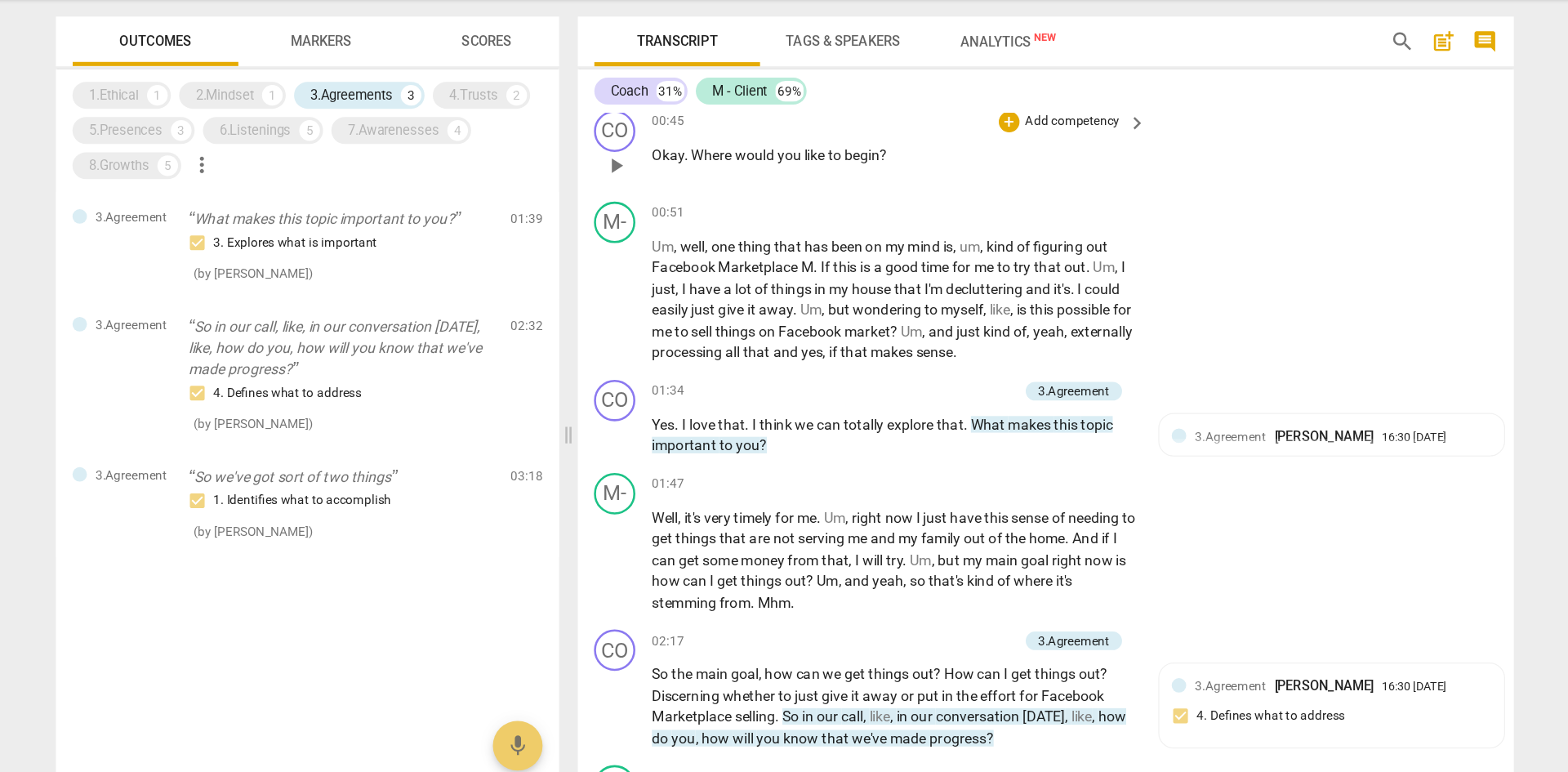
click at [746, 208] on span "would" at bounding box center [762, 209] width 34 height 13
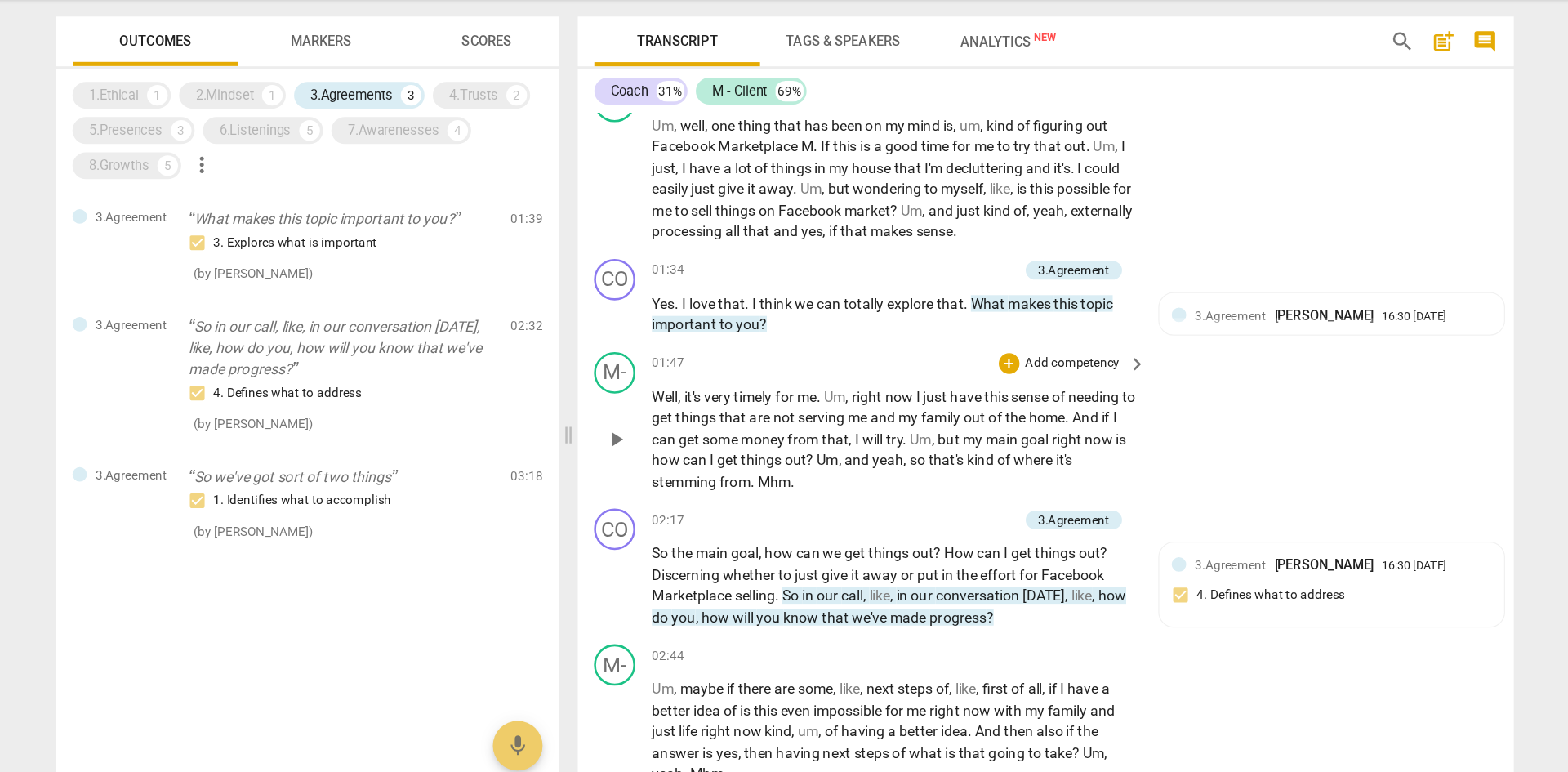
scroll to position [622, 0]
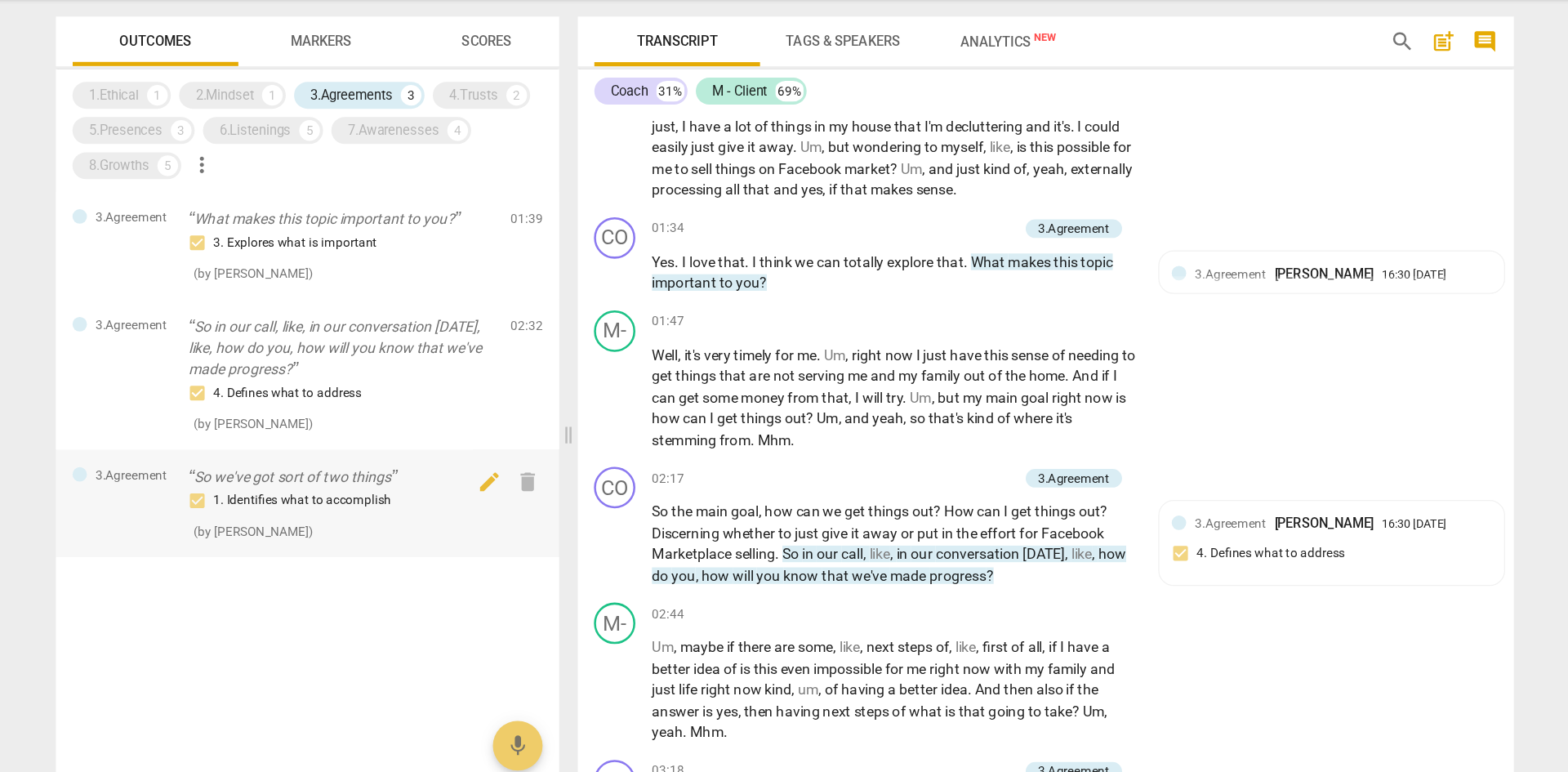
click at [418, 467] on p "So we've got sort of two things" at bounding box center [434, 462] width 241 height 17
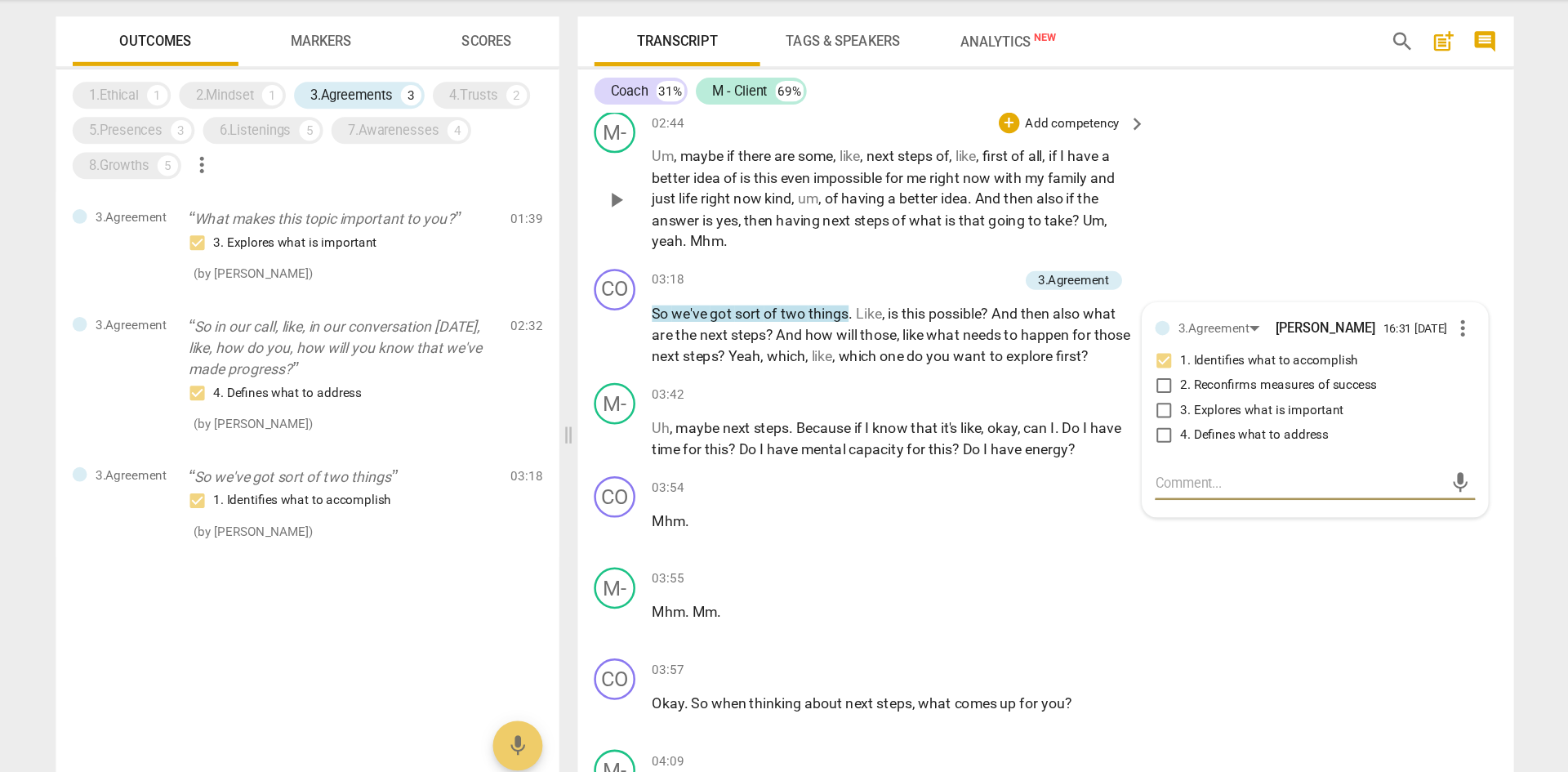
click at [1045, 282] on div "M- play_arrow pause 02:44 + Add competency keyboard_arrow_right Um , maybe if t…" at bounding box center [990, 230] width 738 height 124
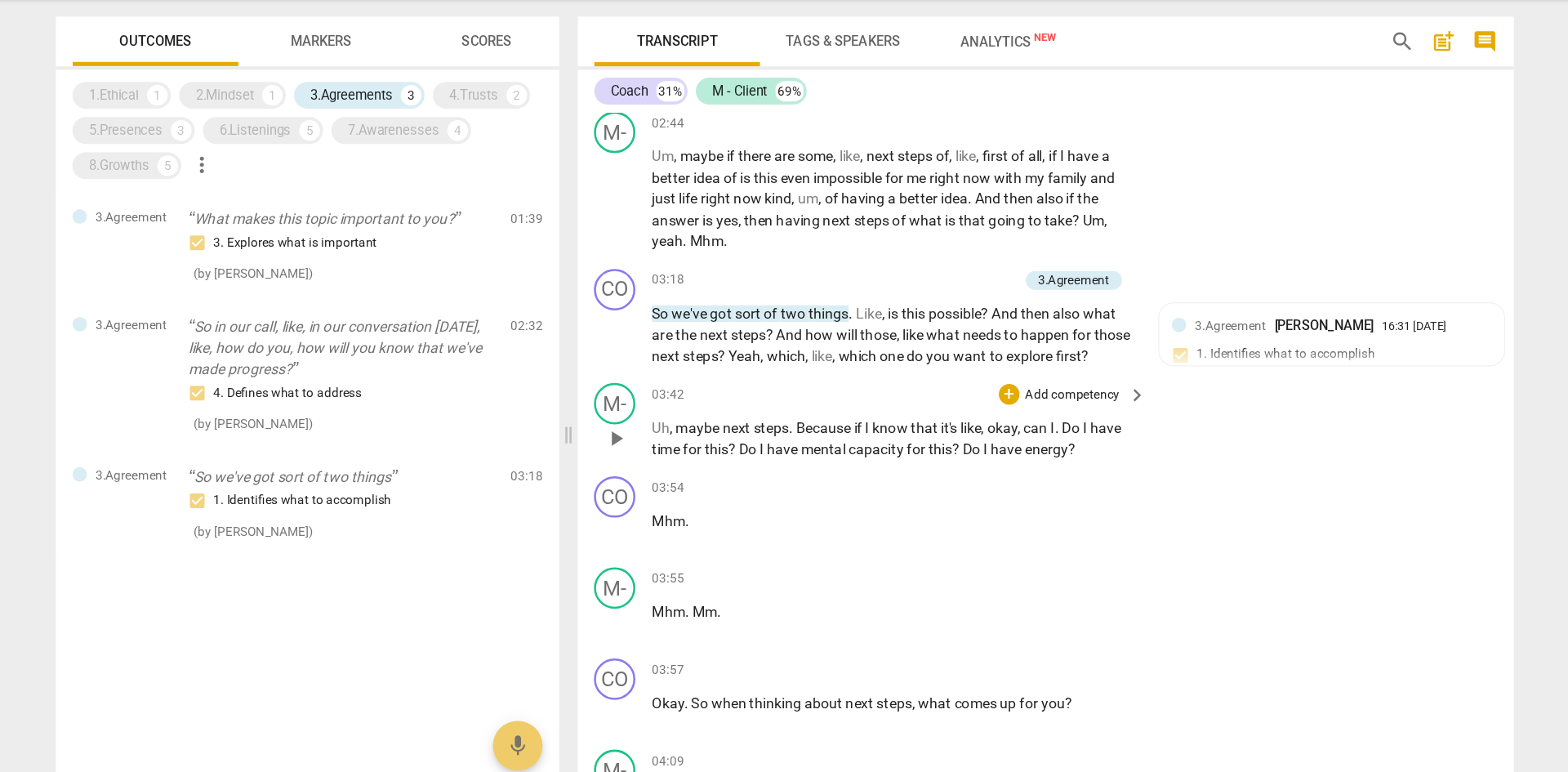
scroll to position [946, 0]
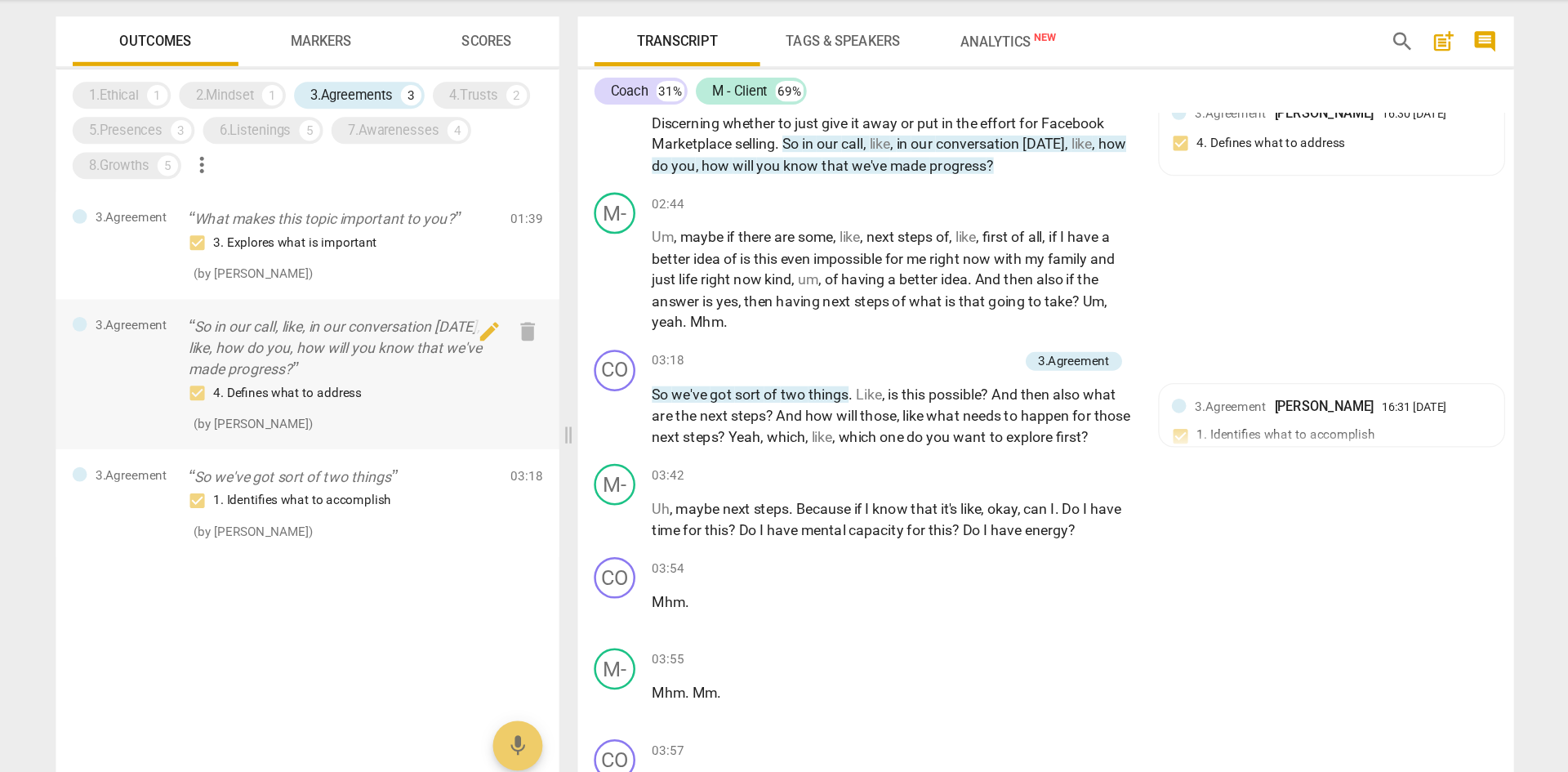
click at [436, 354] on p "So in our call, like, in our conversation [DATE], like, how do you, how will yo…" at bounding box center [434, 360] width 241 height 50
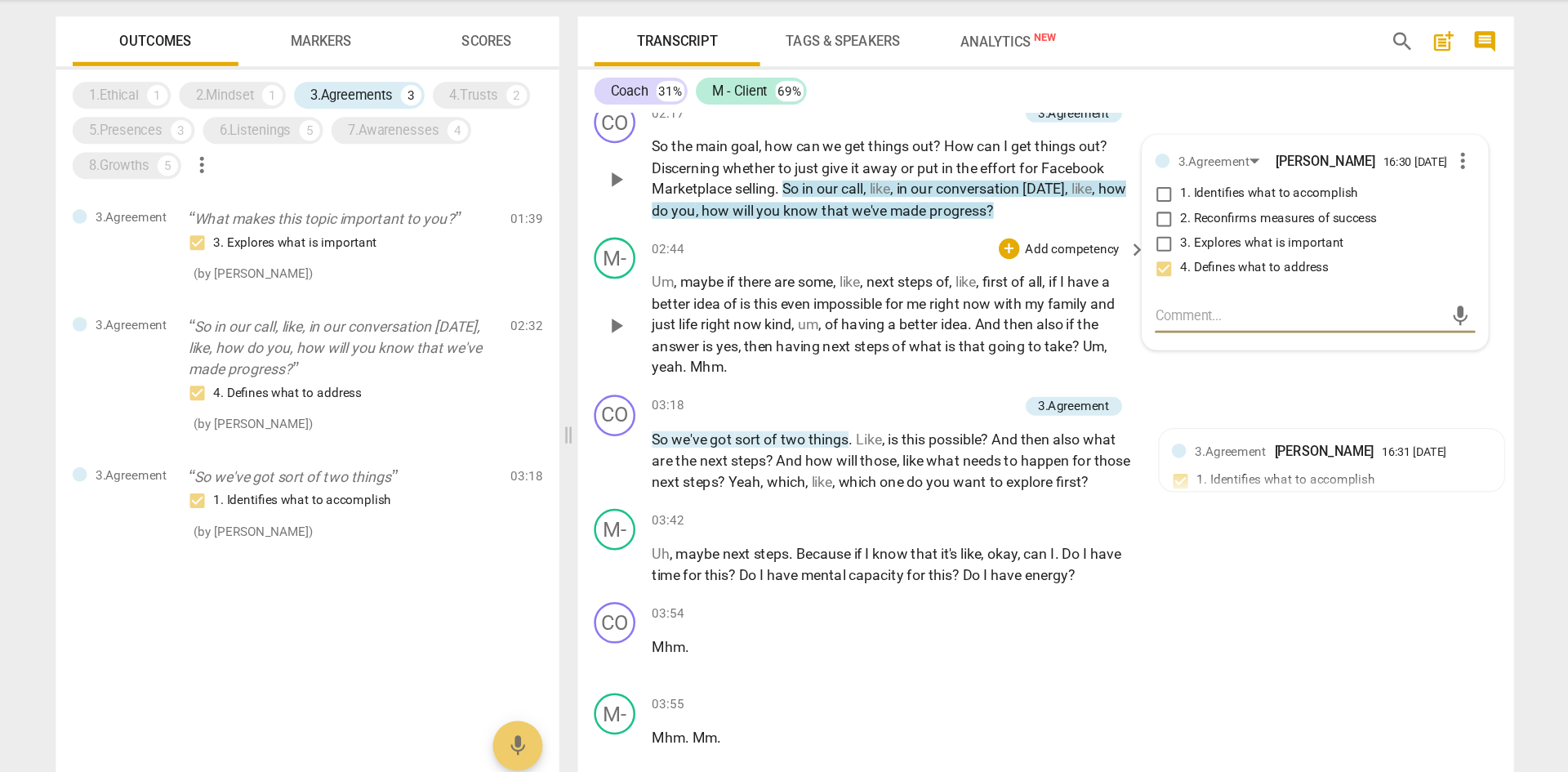
scroll to position [881, 0]
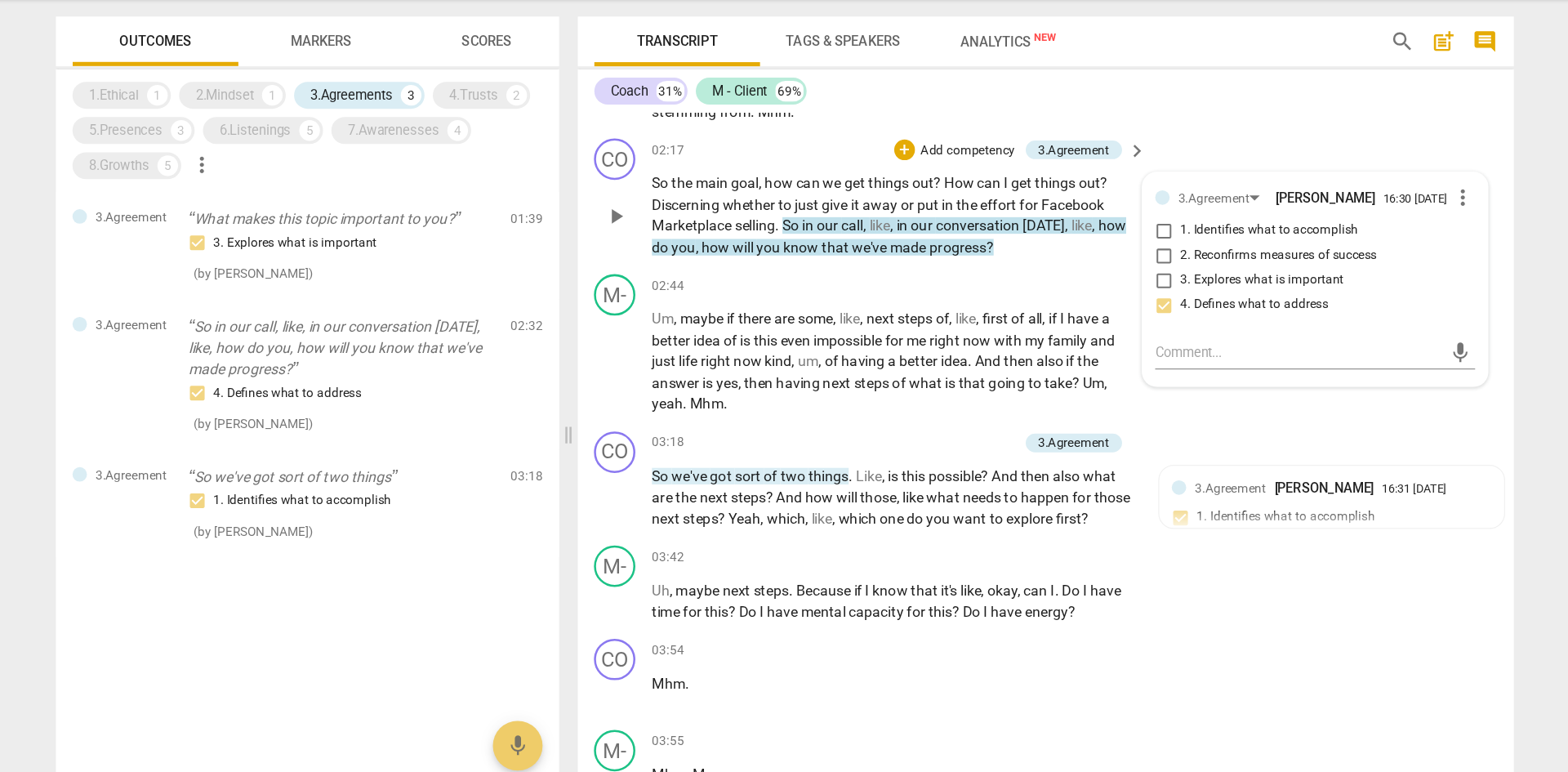
click at [1045, 288] on span "2. Reconfirms measures of success" at bounding box center [1173, 288] width 155 height 15
click at [1045, 288] on input "2. Reconfirms measures of success" at bounding box center [1083, 287] width 26 height 19
checkbox input "true"
click at [1045, 330] on input "4. Defines what to address" at bounding box center [1083, 326] width 26 height 19
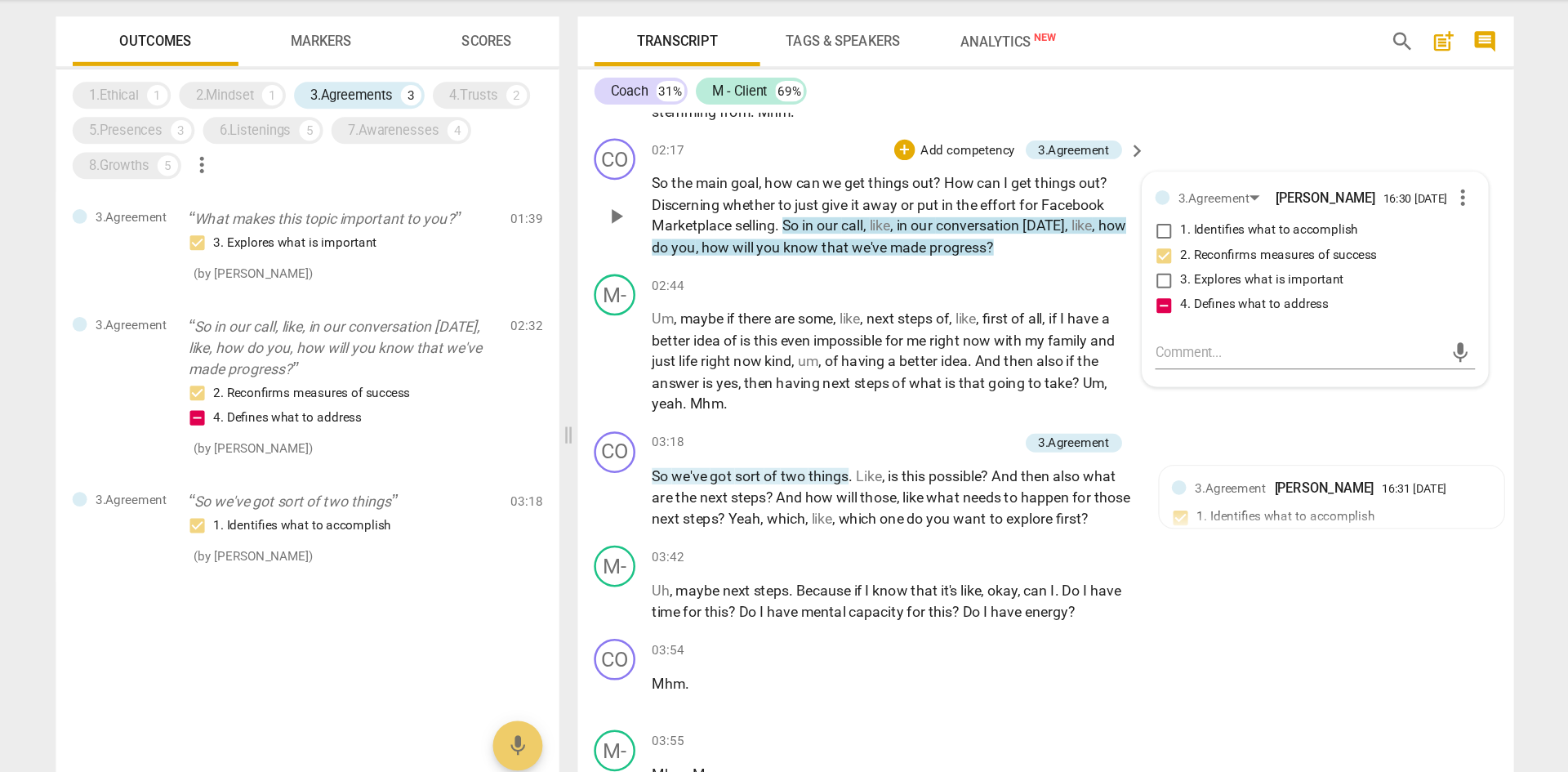
click at [1045, 324] on input "4. Defines what to address" at bounding box center [1083, 326] width 26 height 19
checkbox input "false"
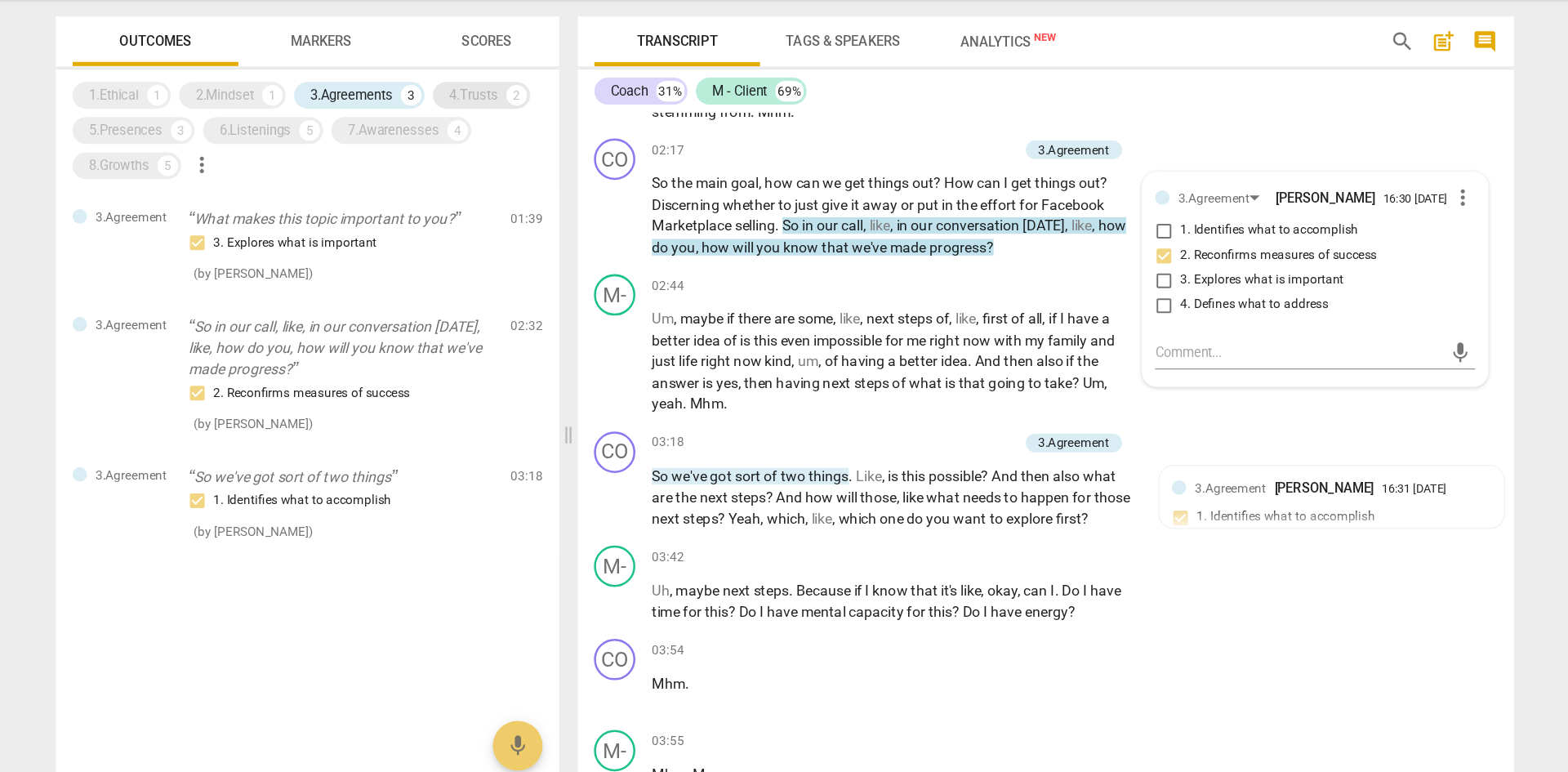
click at [548, 159] on div "4.Trusts" at bounding box center [539, 160] width 39 height 16
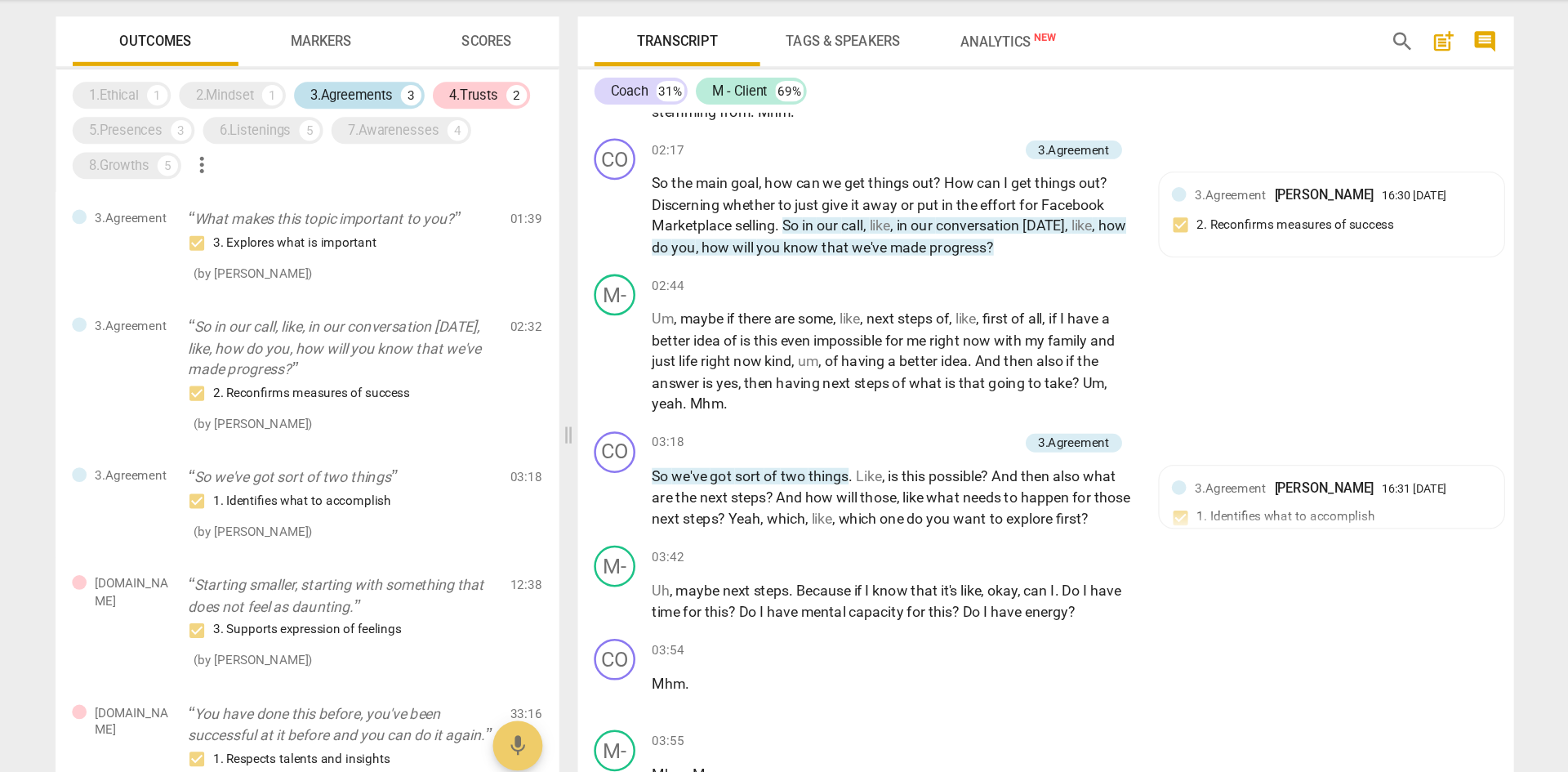
click at [485, 153] on div "3.Agreements 3" at bounding box center [448, 160] width 103 height 21
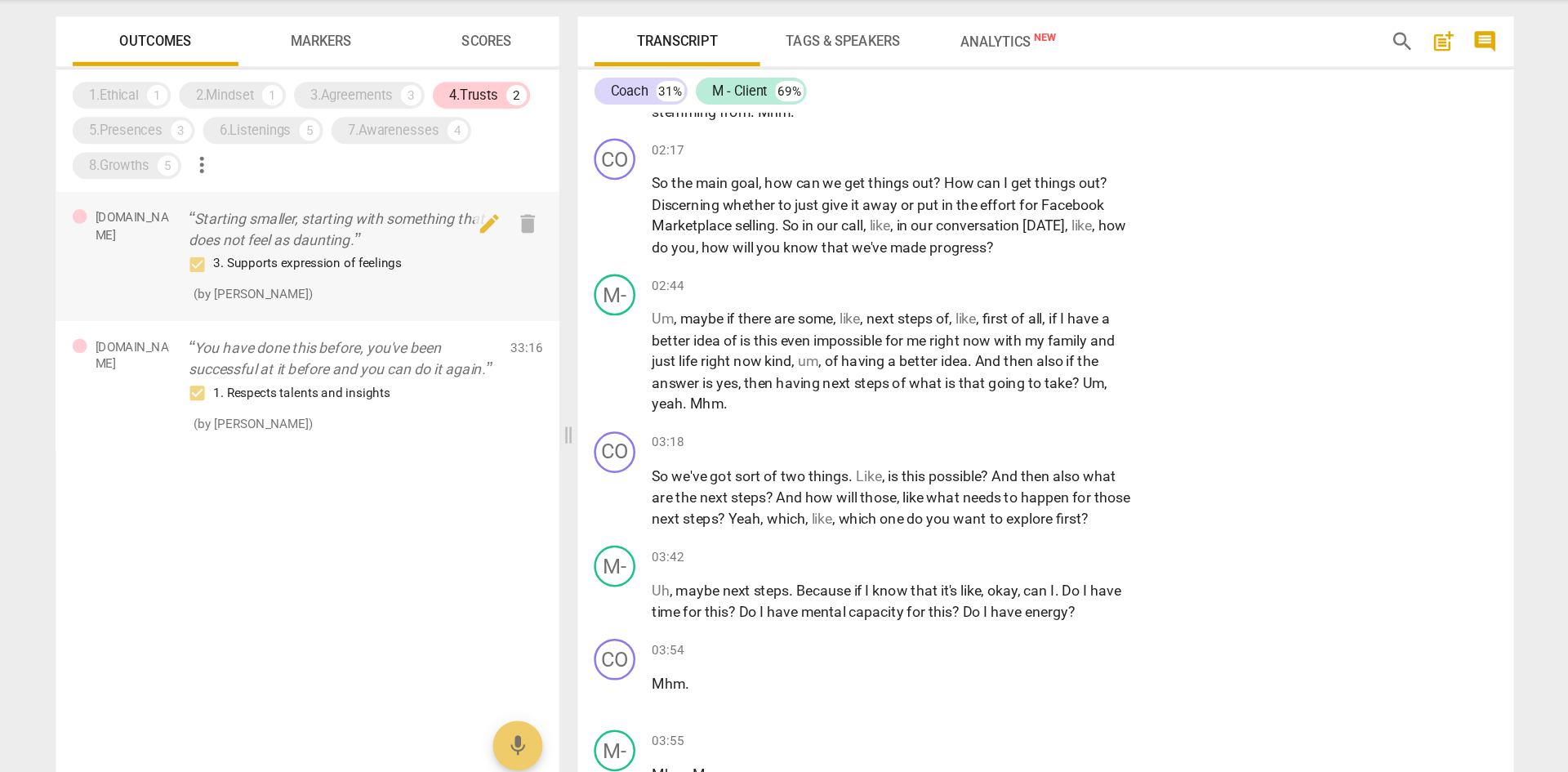
click at [463, 273] on p "Starting smaller, starting with something that does not feel as daunting." at bounding box center [434, 267] width 241 height 34
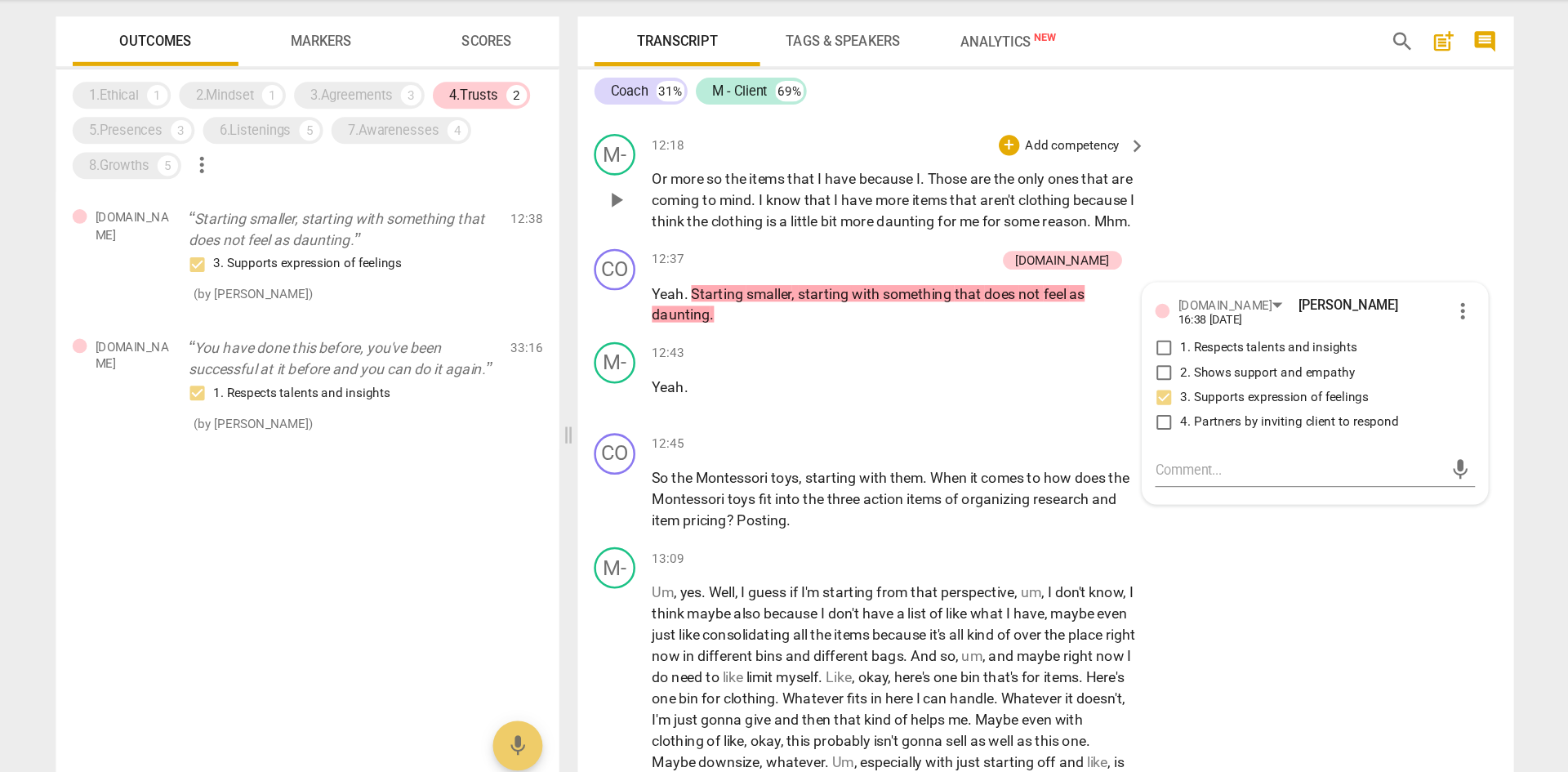
click at [905, 260] on span "daunting" at bounding box center [881, 260] width 49 height 13
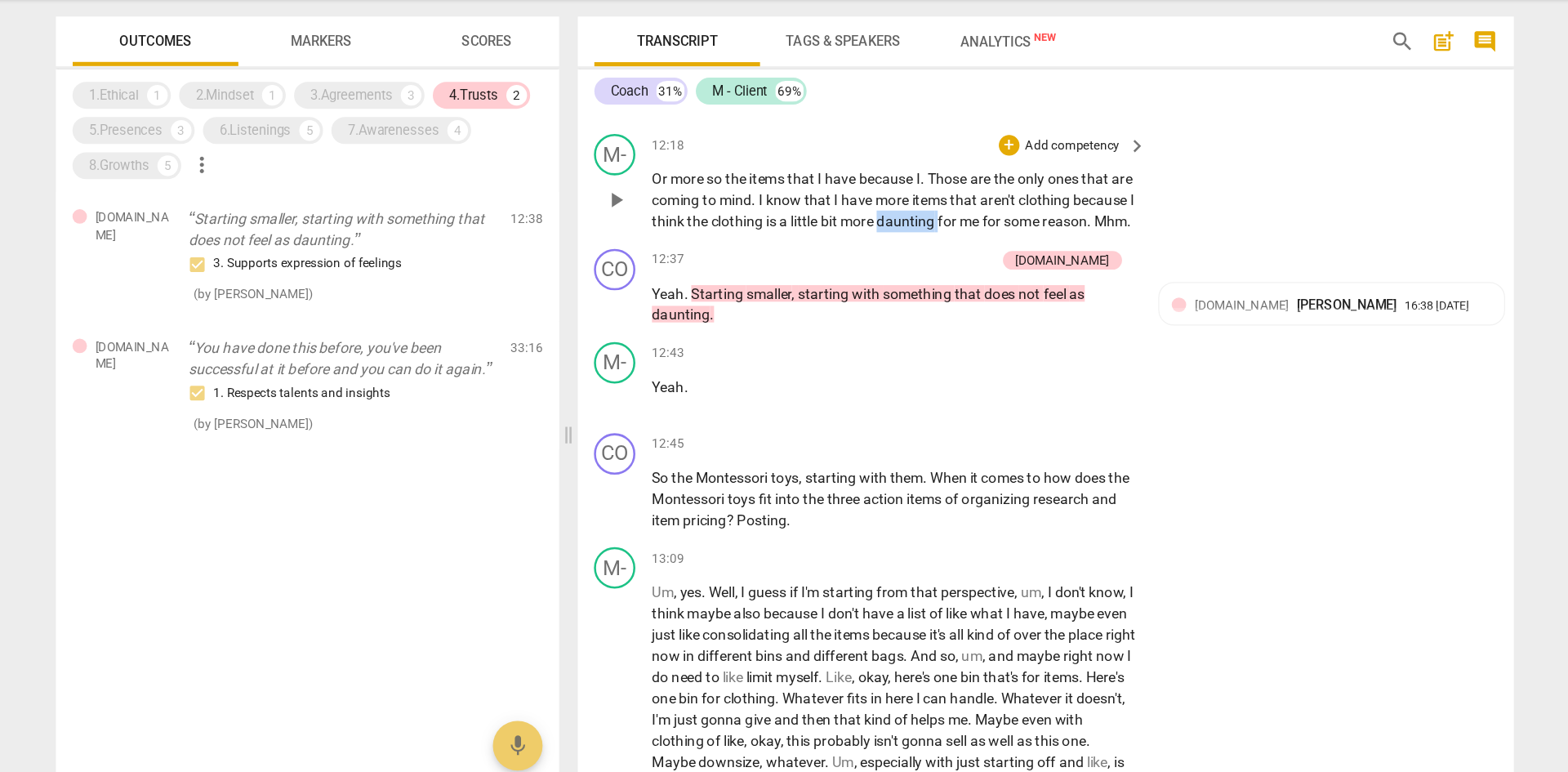
click at [905, 260] on span "daunting" at bounding box center [881, 260] width 49 height 13
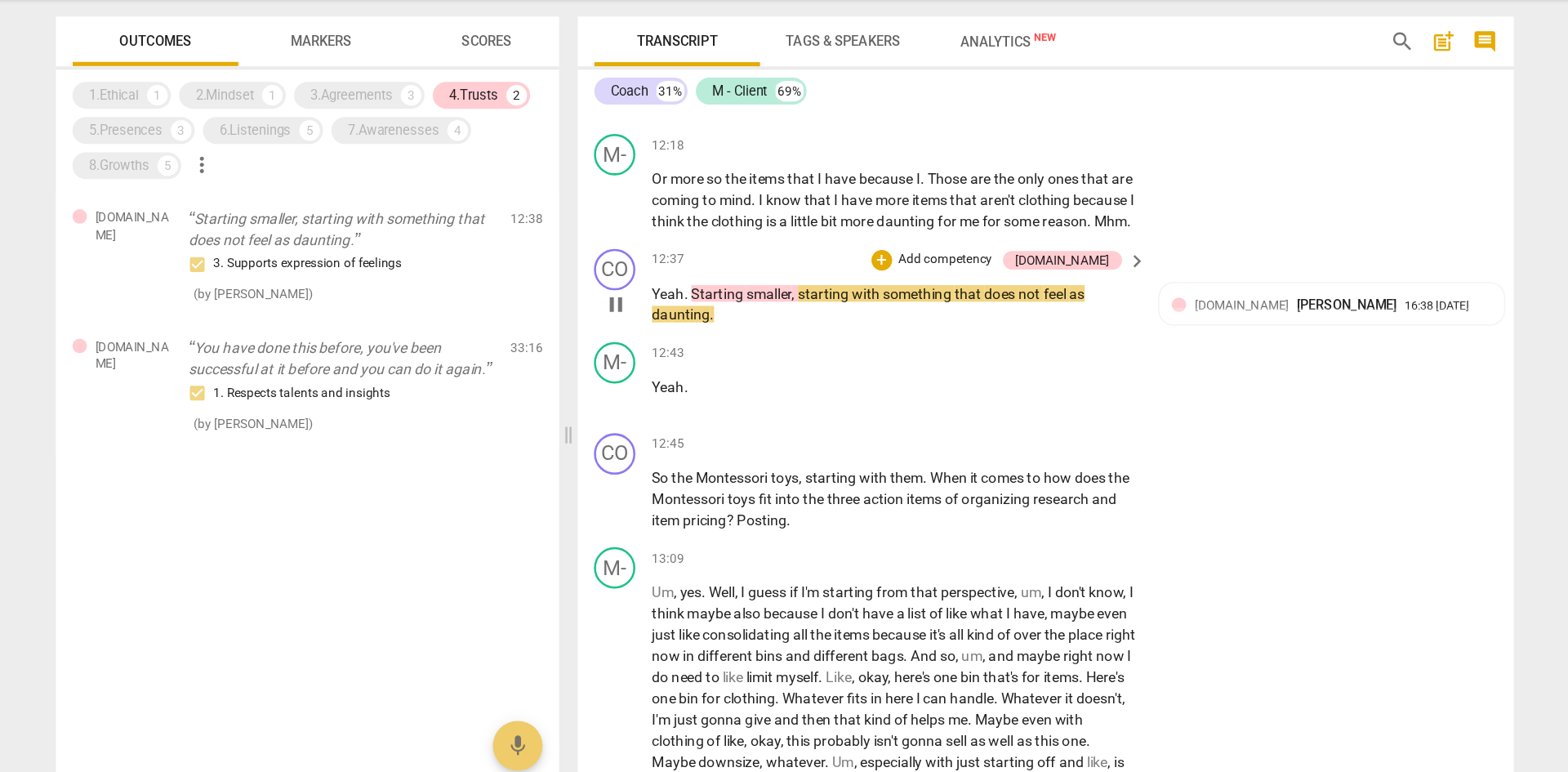
click at [653, 336] on span "pause" at bounding box center [650, 325] width 19 height 19
type input "761"
click at [932, 324] on span "that" at bounding box center [930, 317] width 23 height 13
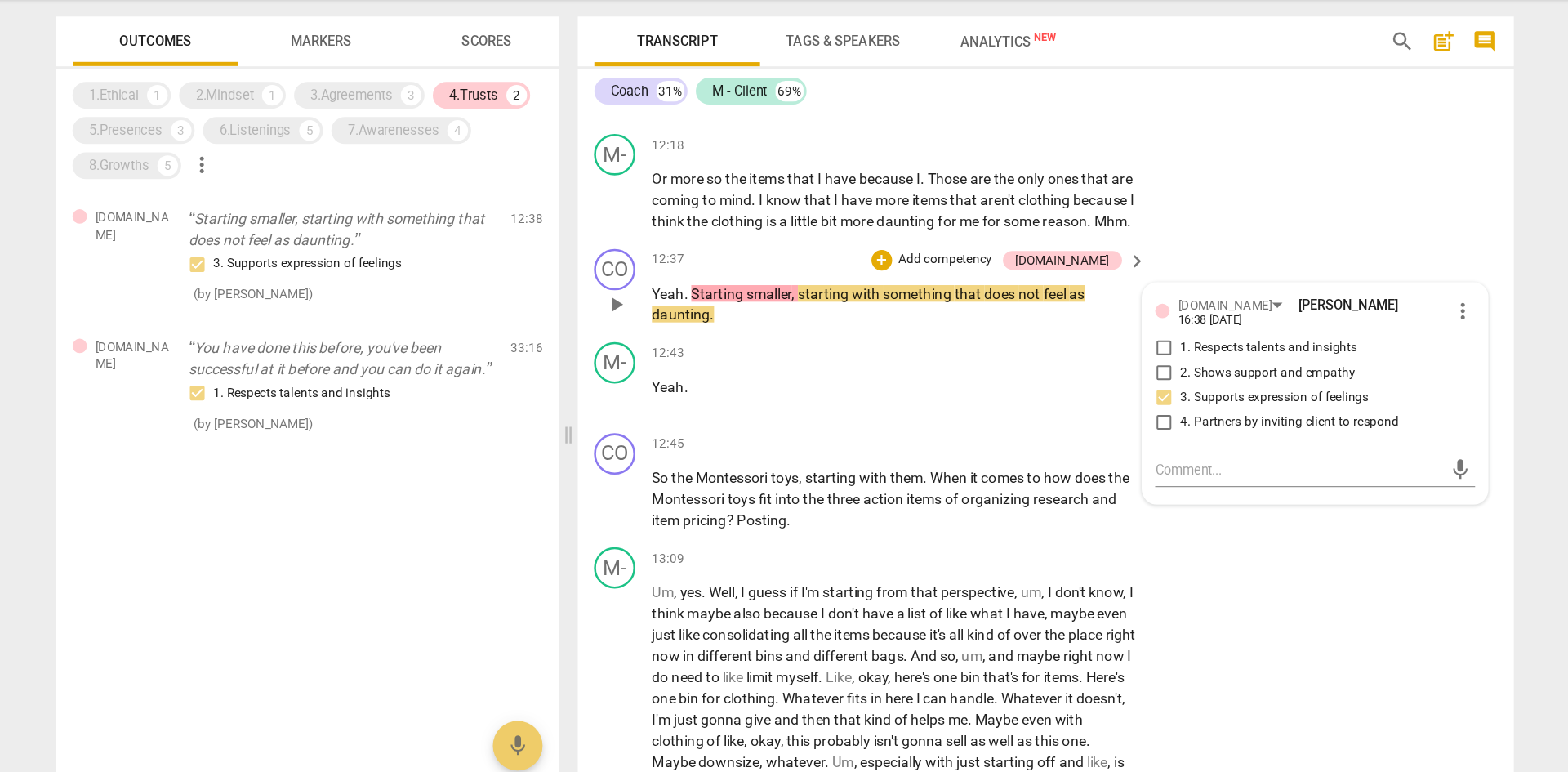
click at [1045, 293] on div "CO play_arrow pause 12:37 + Add competency [DOMAIN_NAME] keyboard_arrow_right Y…" at bounding box center [990, 312] width 738 height 74
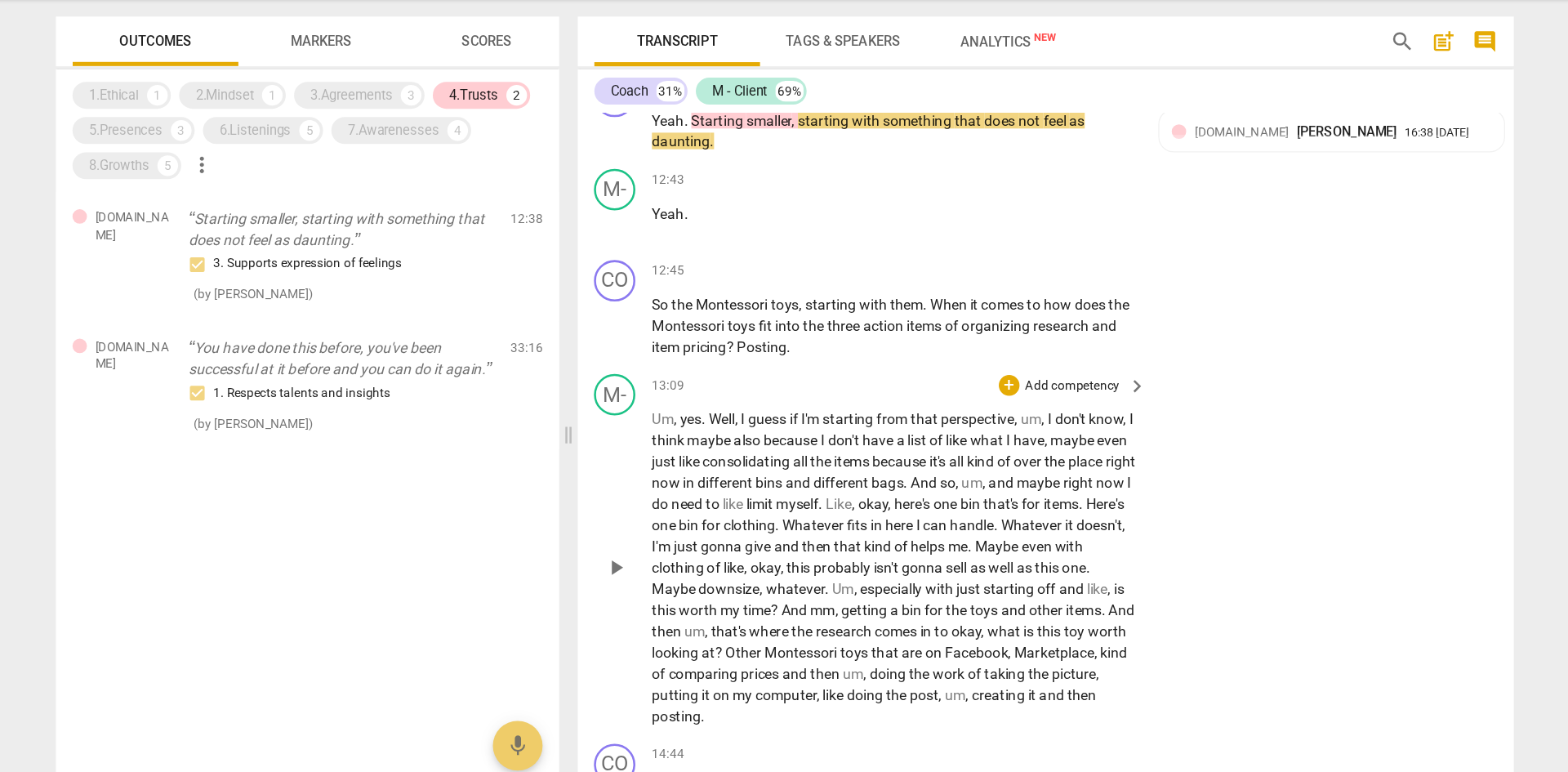
scroll to position [3213, 0]
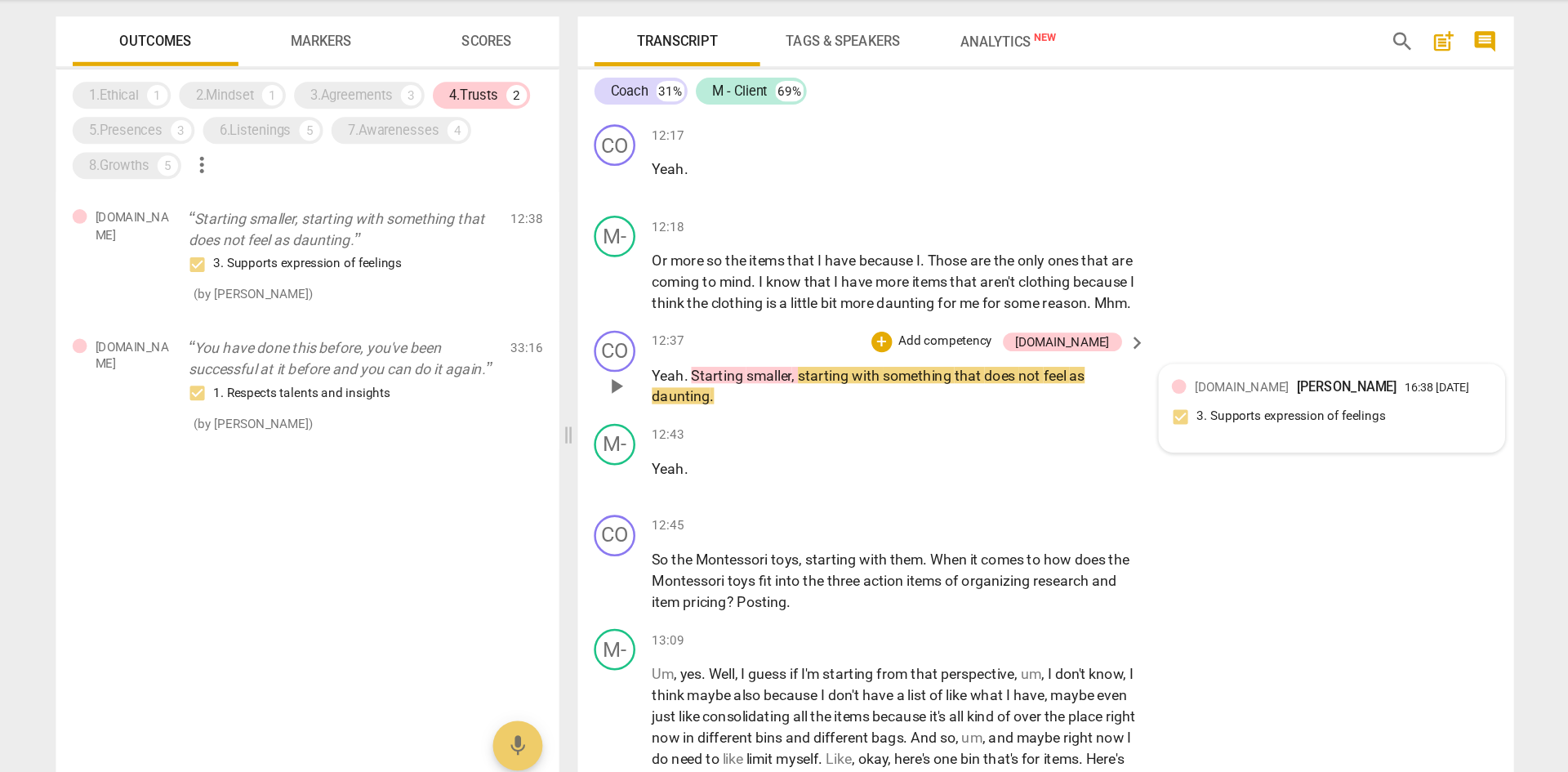
click at [1045, 433] on div "[DOMAIN_NAME] [PERSON_NAME] 16:38 [DATE] 3. Supports expression of feelings" at bounding box center [1215, 407] width 252 height 49
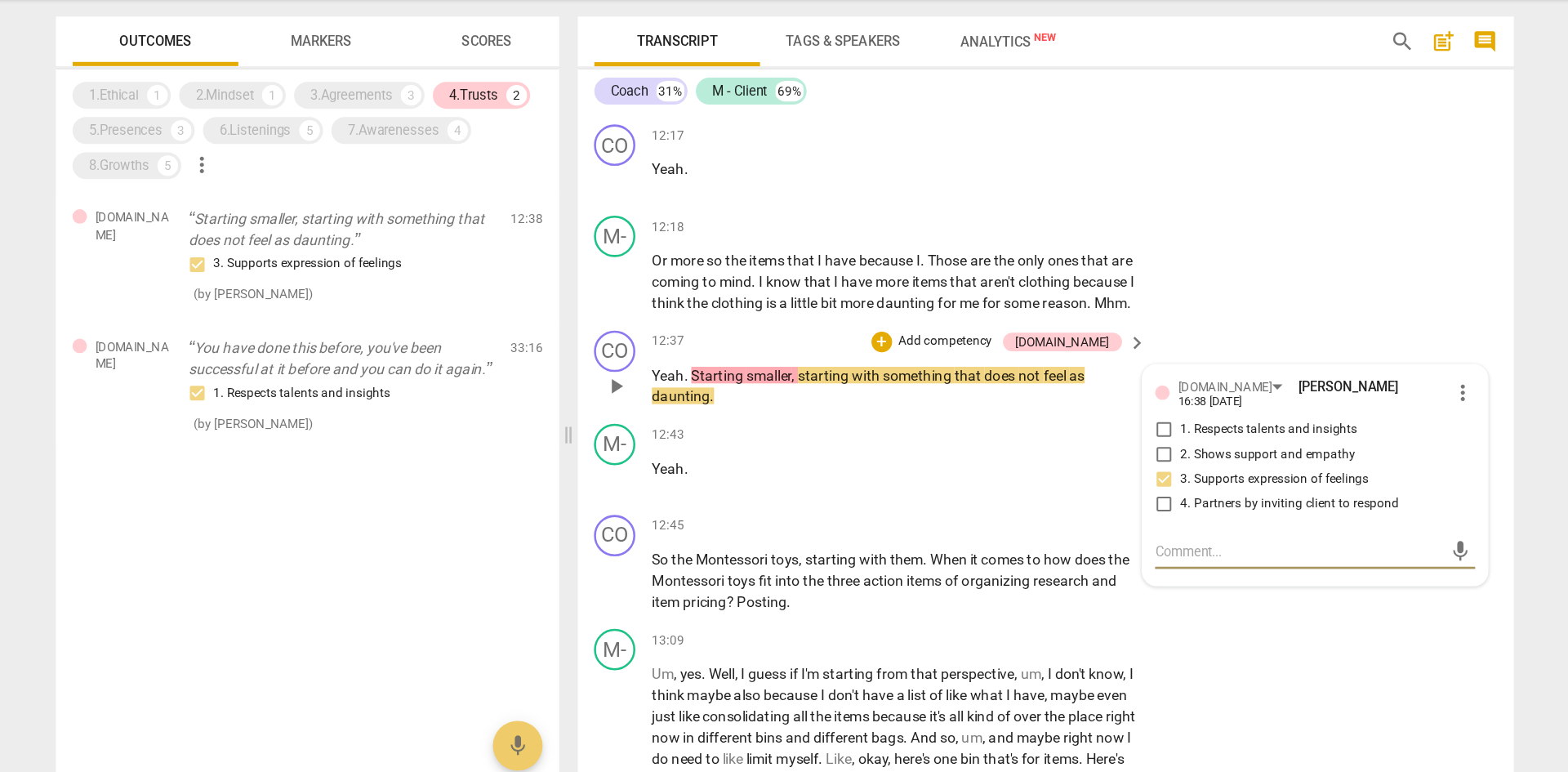
click at [1045, 474] on input "3. Supports expression of feelings" at bounding box center [1083, 464] width 26 height 19
checkbox input "false"
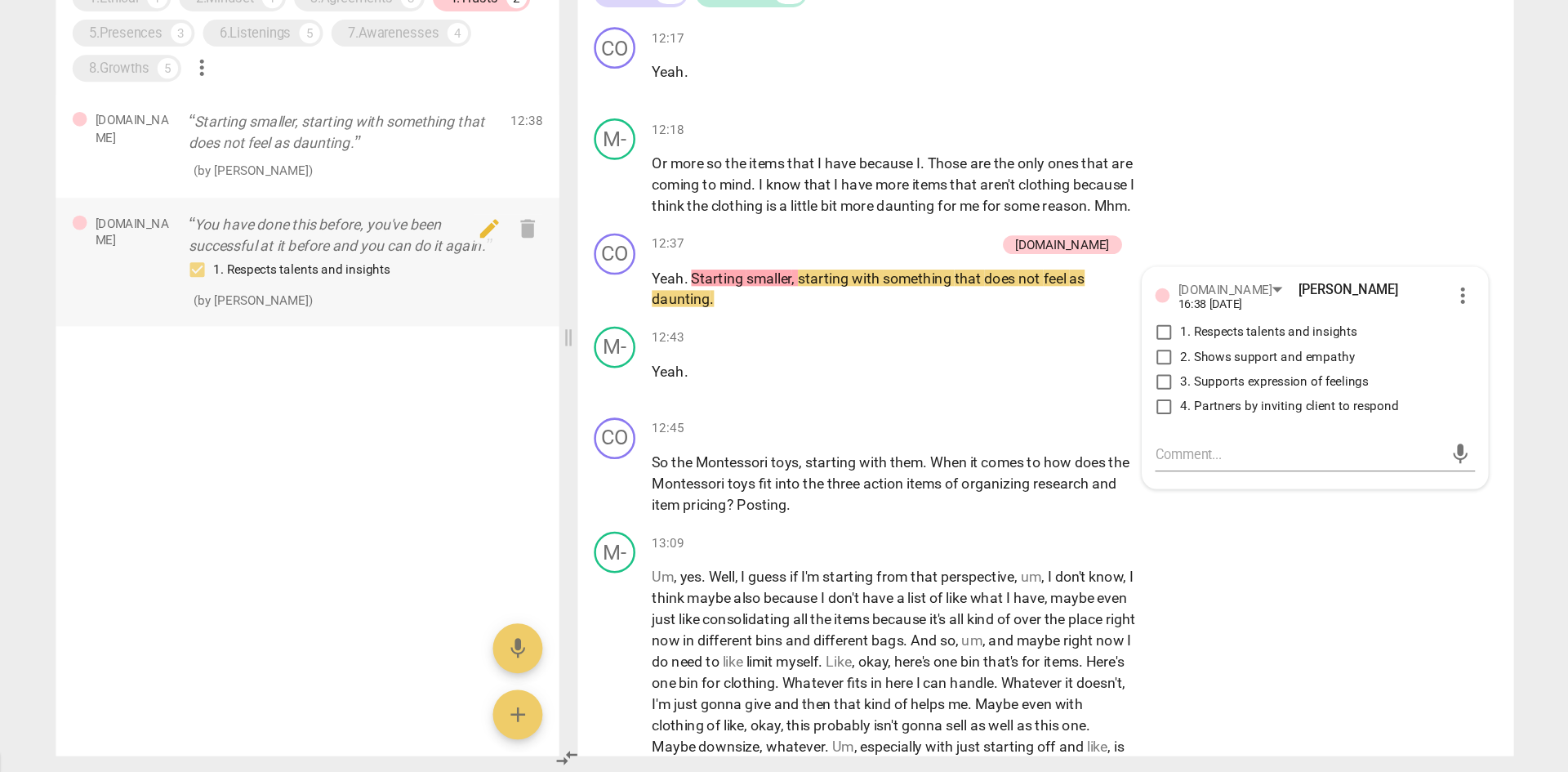
click at [424, 351] on p "You have done this before, you've been successful at it before and you can do i…" at bounding box center [434, 349] width 241 height 34
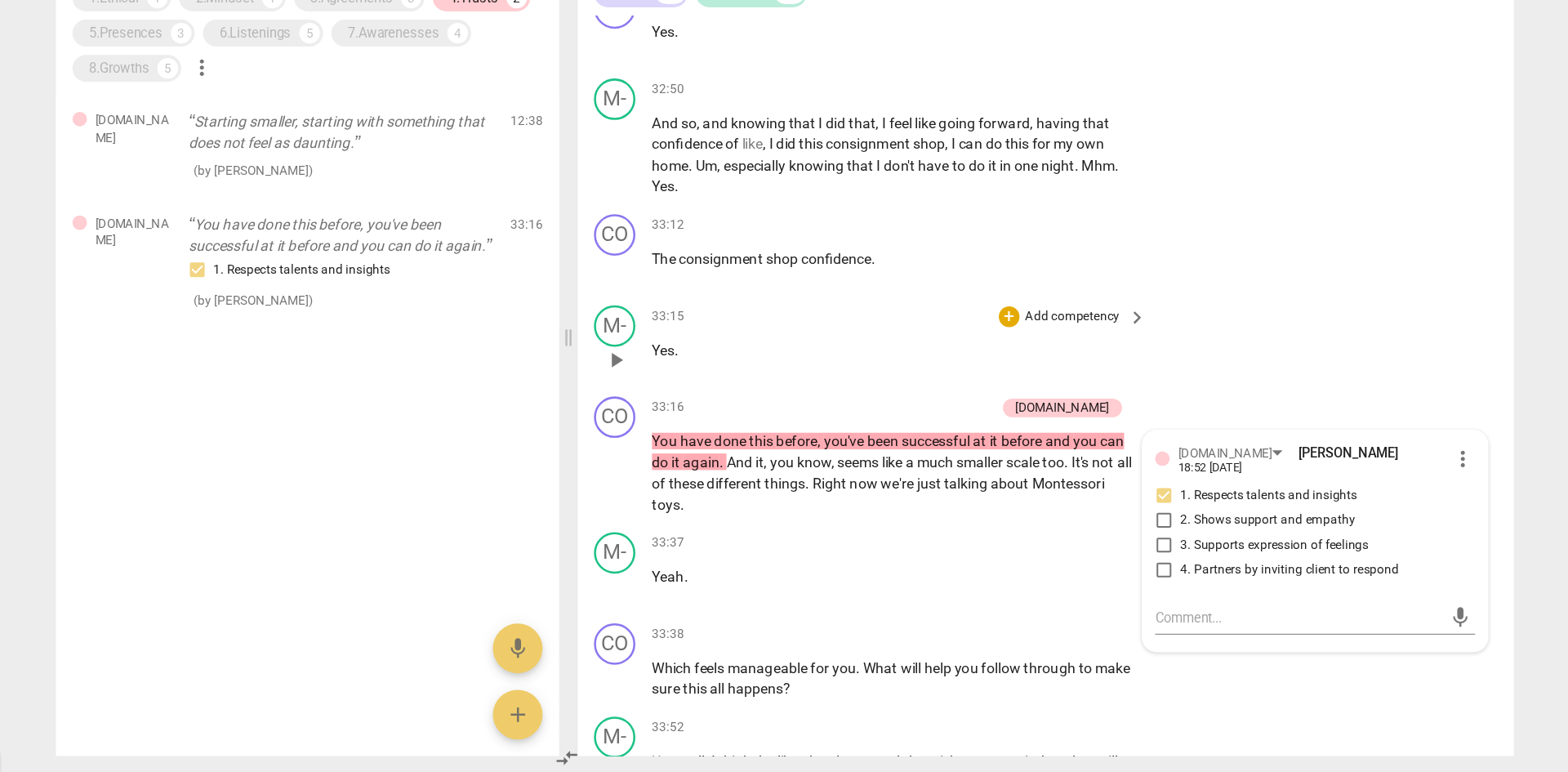
scroll to position [12738, 0]
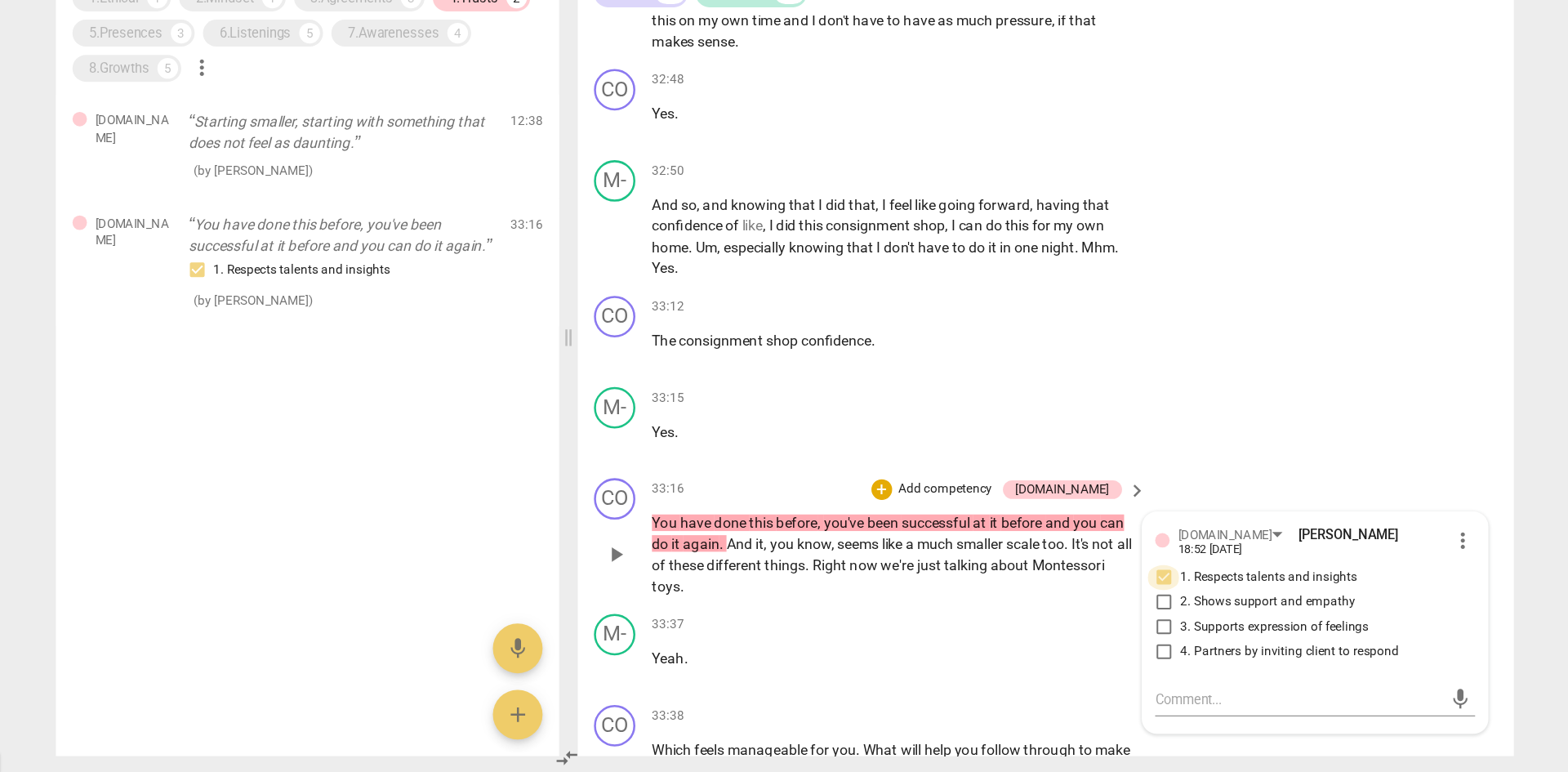
click at [1045, 477] on input "1. Respects talents and insights" at bounding box center [1083, 618] width 26 height 19
checkbox input "false"
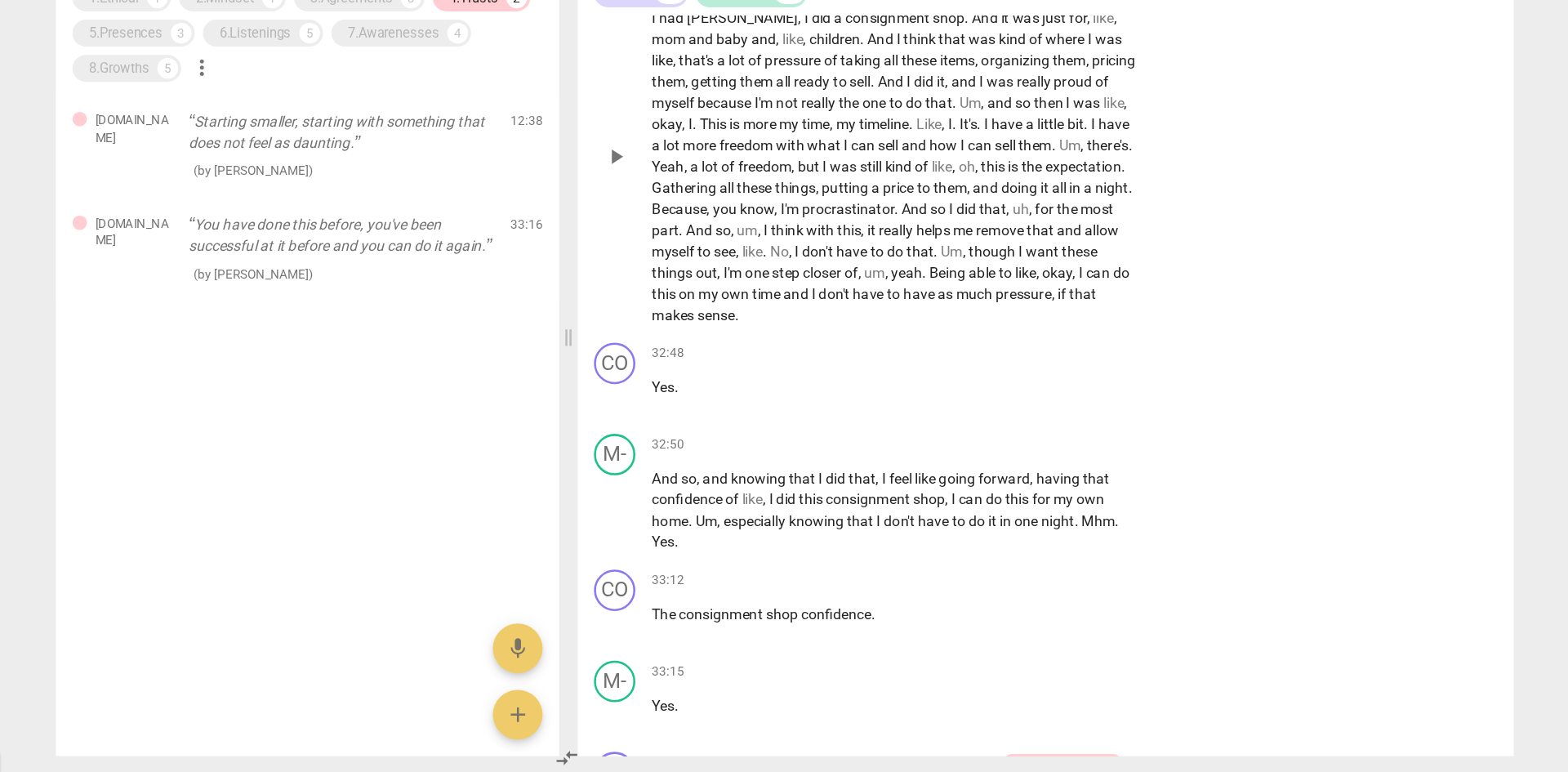
scroll to position [12673, 0]
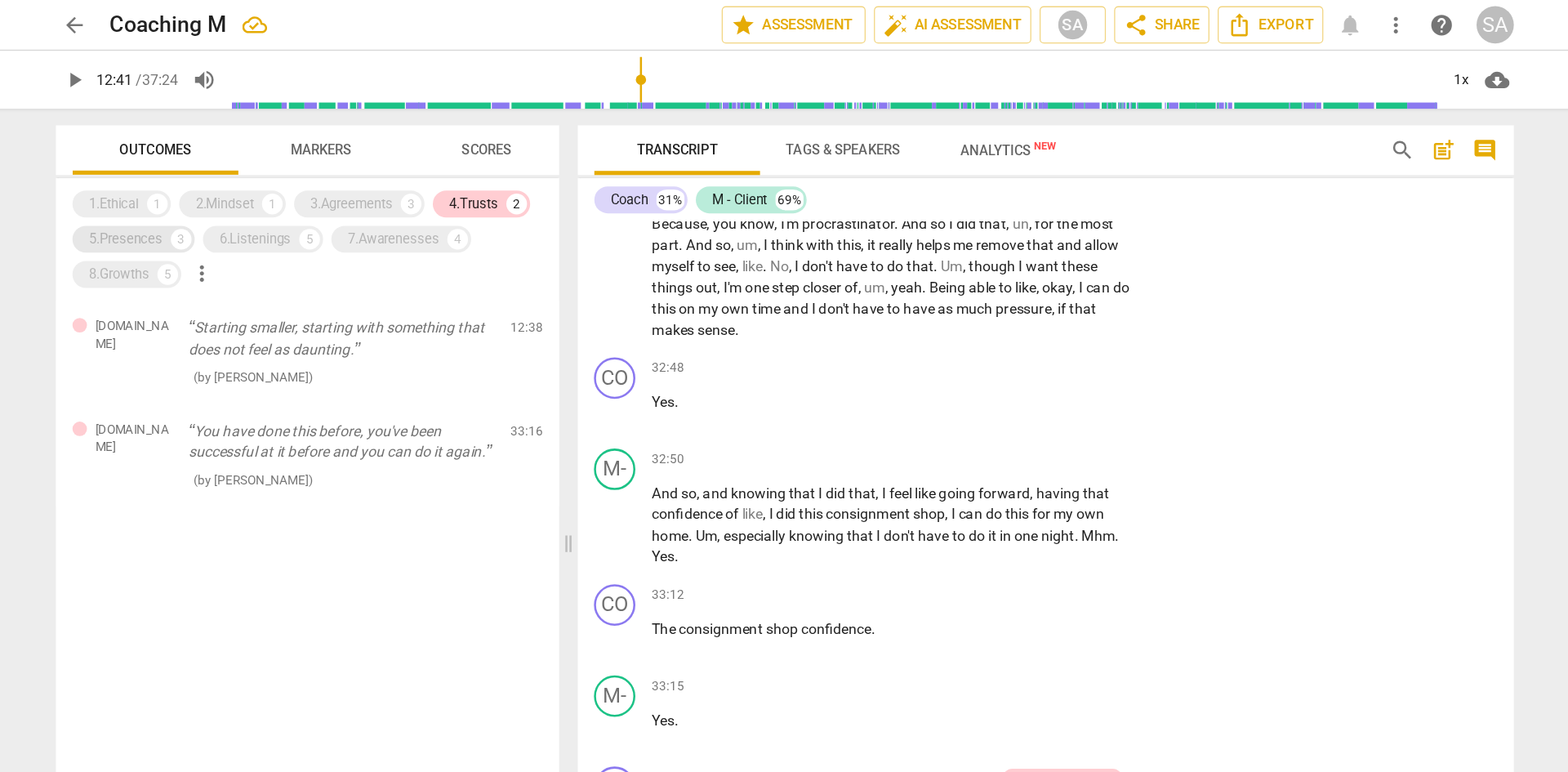
click at [264, 189] on div "5.Presences" at bounding box center [264, 188] width 58 height 16
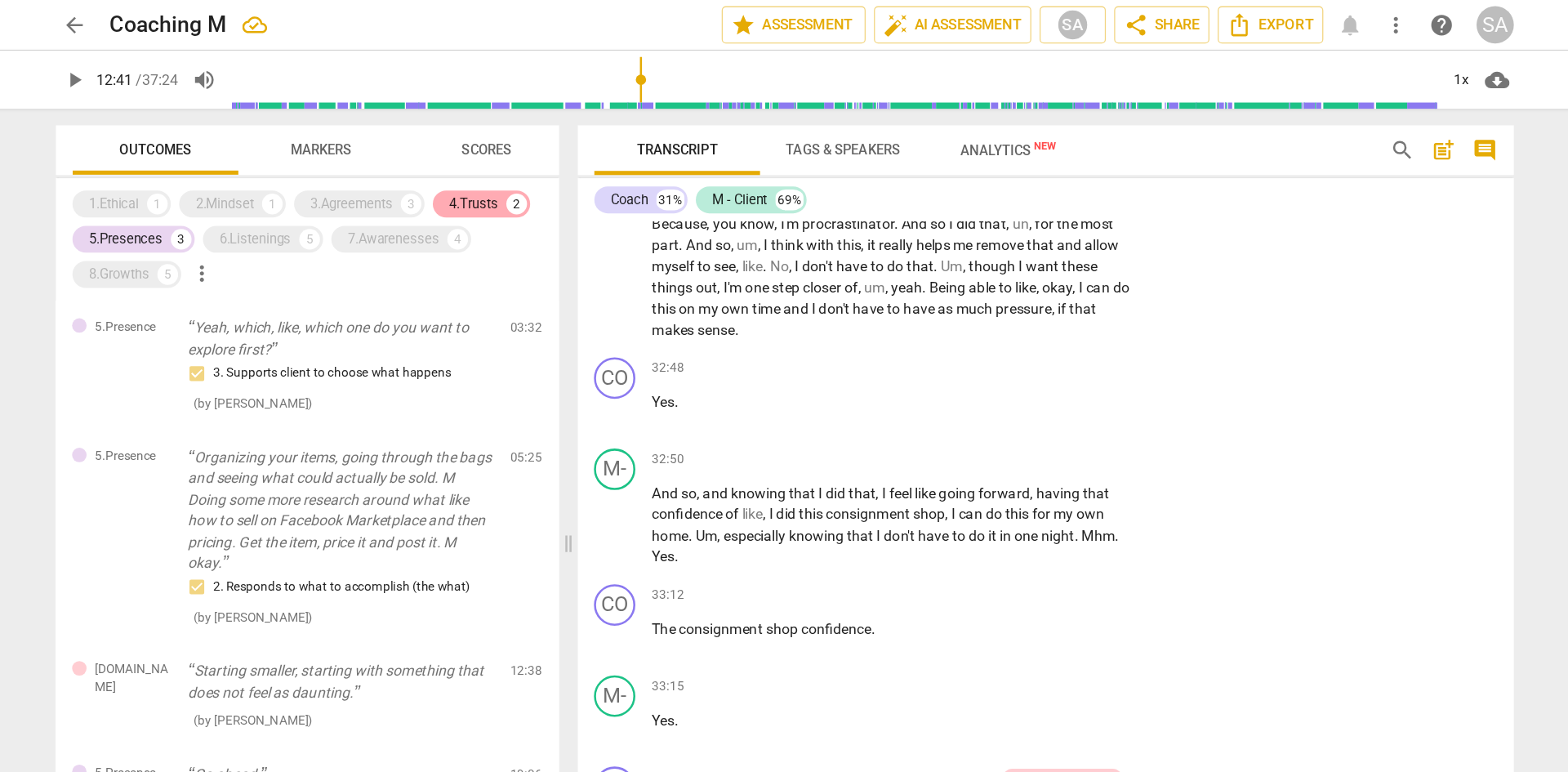
click at [558, 155] on div "4.Trusts" at bounding box center [539, 160] width 39 height 16
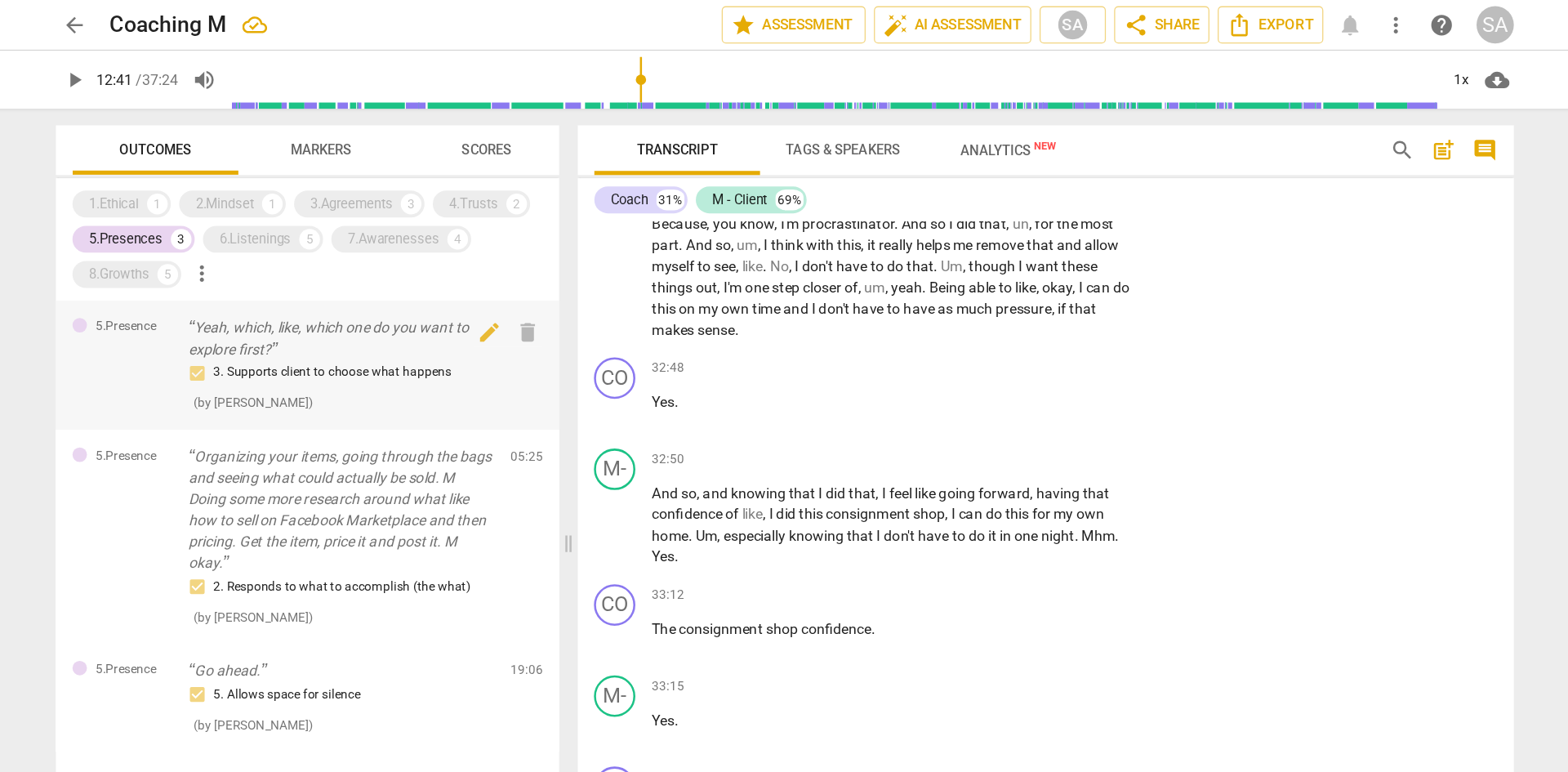
click at [423, 260] on p "Yeah, which, like, which one do you want to explore first?" at bounding box center [434, 267] width 241 height 34
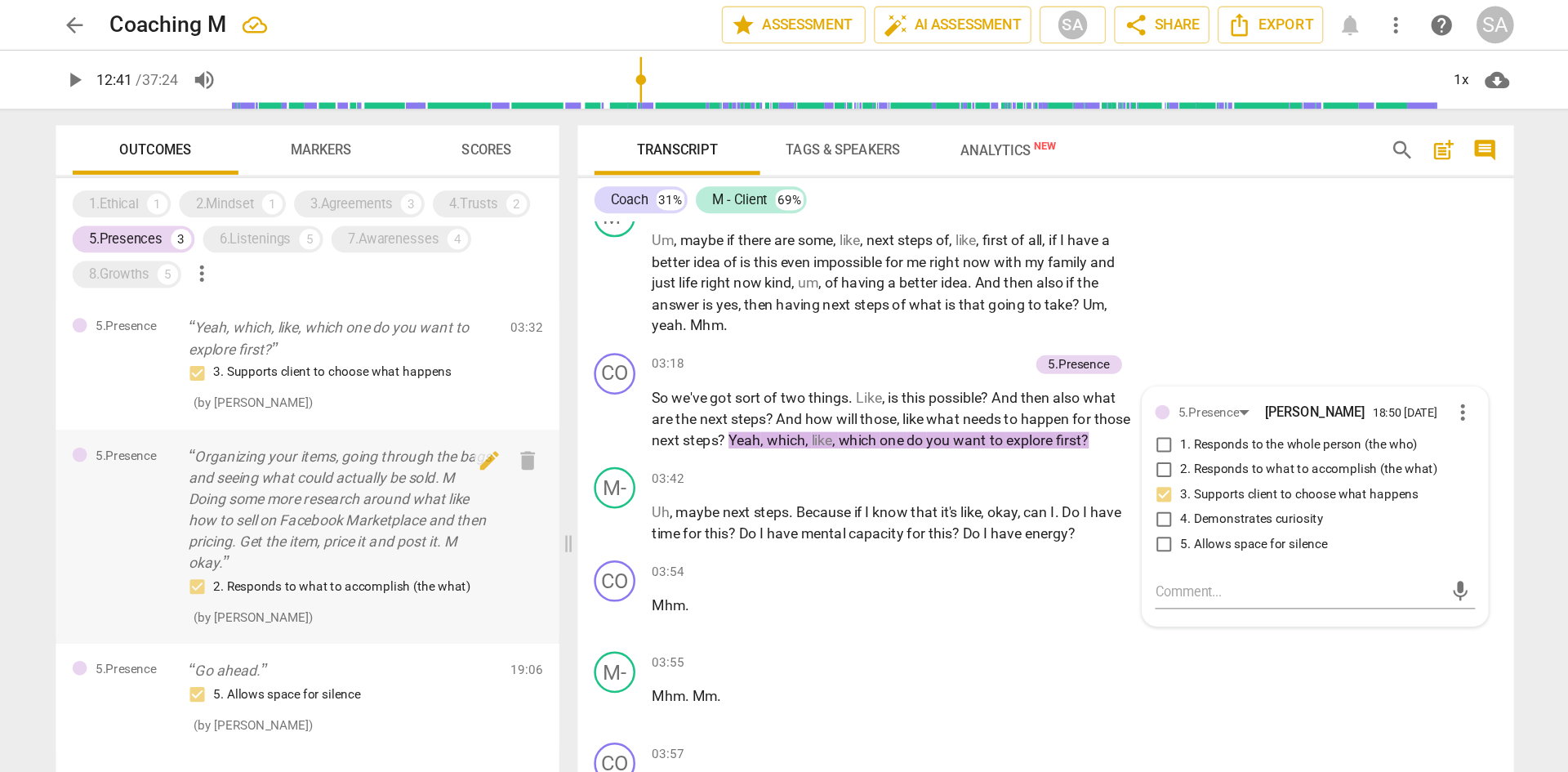
click at [417, 387] on p "Organizing your items, going through the bags and seeing what could actually be…" at bounding box center [434, 402] width 241 height 101
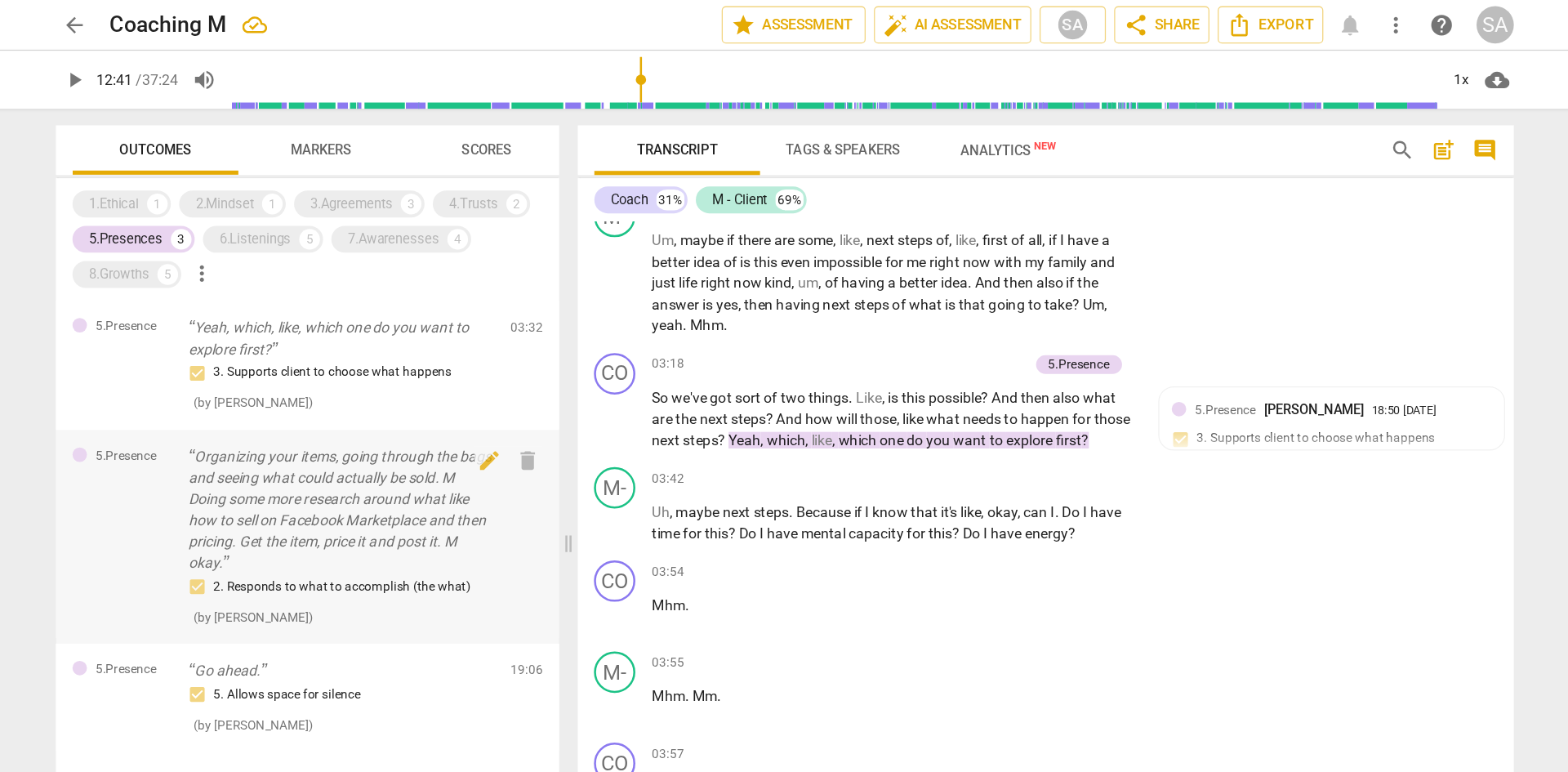
scroll to position [1632, 0]
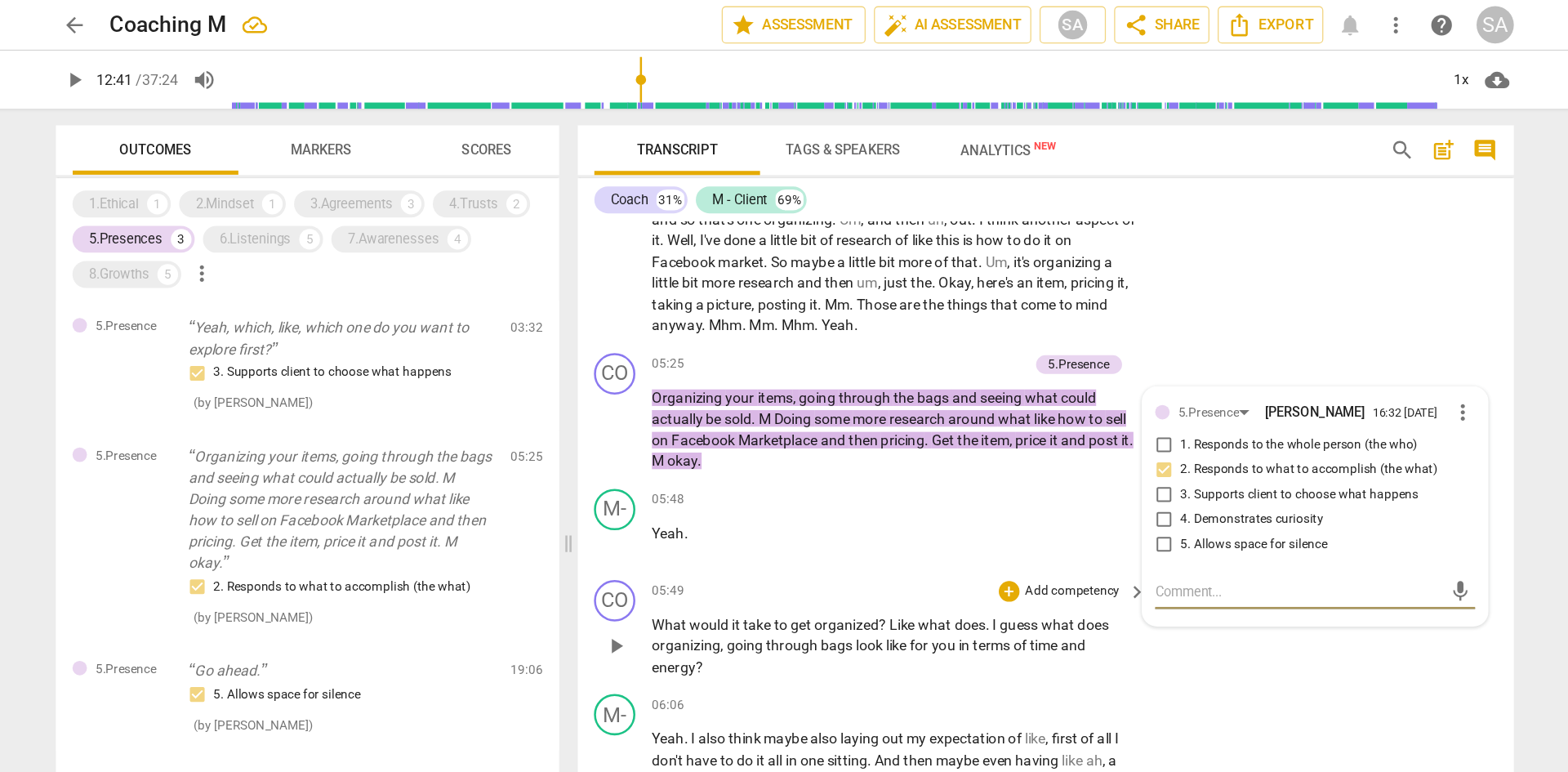
click at [759, 477] on span "going" at bounding box center [753, 509] width 31 height 13
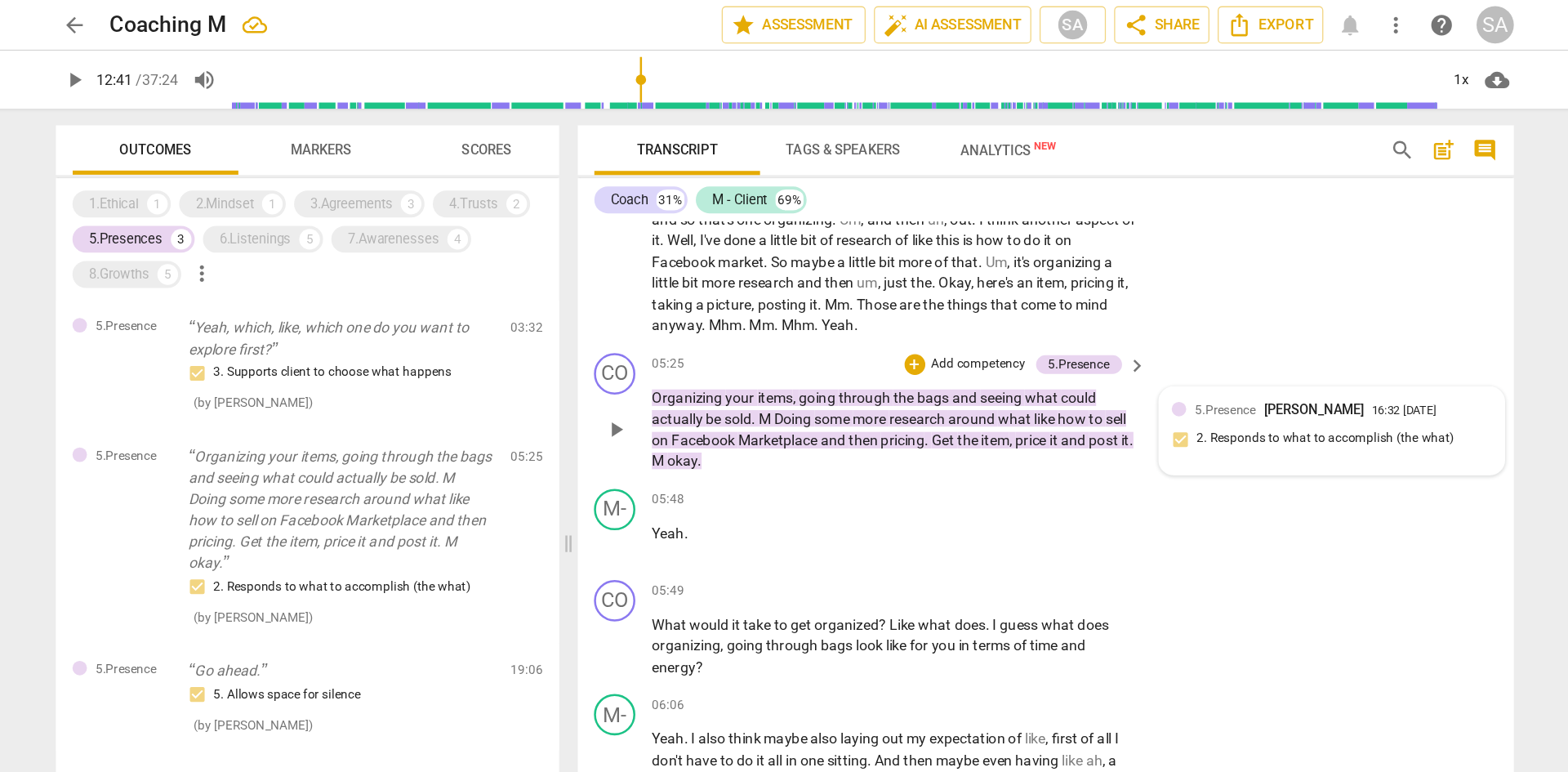
click at [1045, 346] on div "5.Presence [PERSON_NAME] 16:32 [DATE] 2. Responds to what to accomplish (the wh…" at bounding box center [1215, 339] width 252 height 49
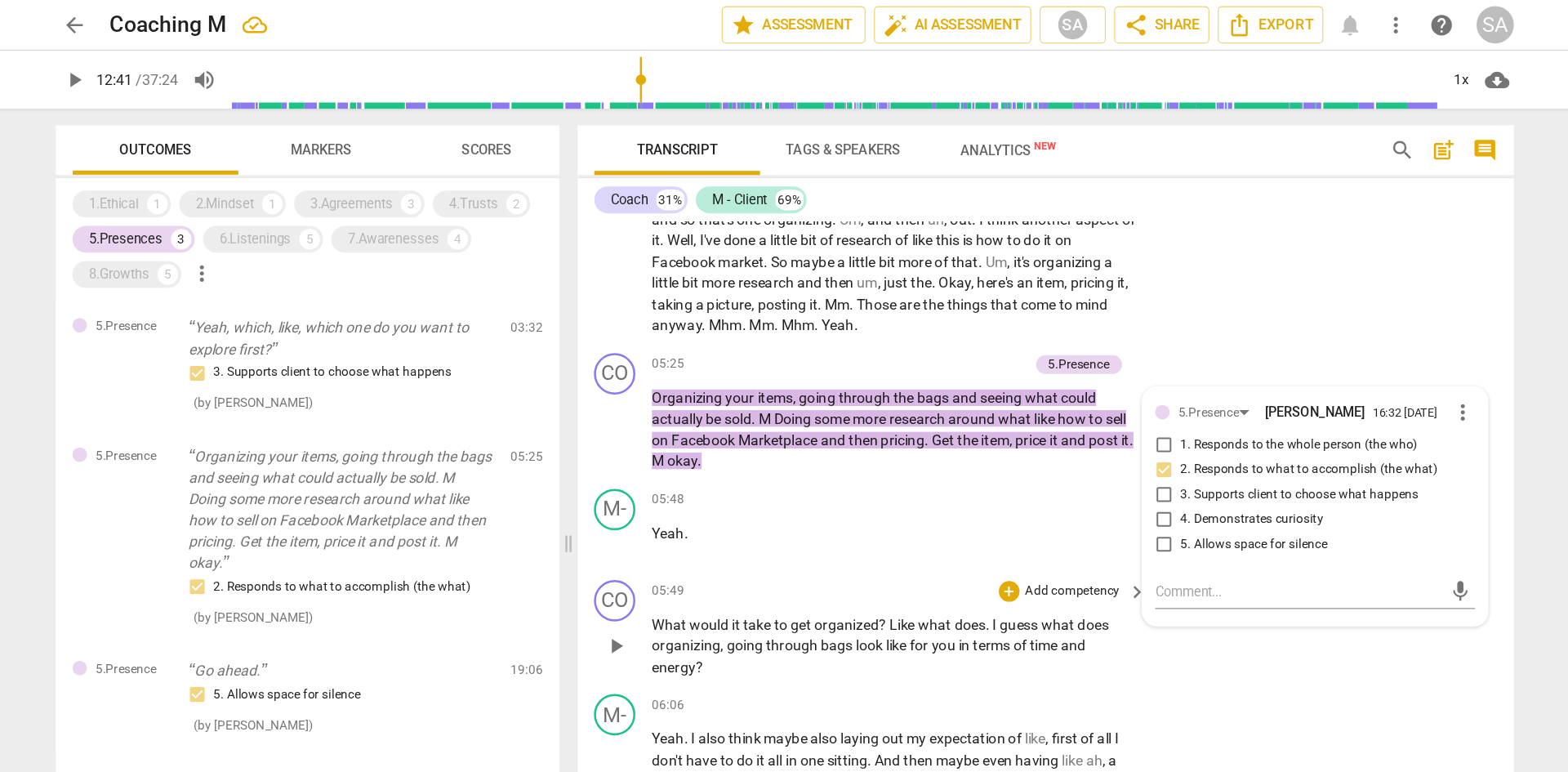
click at [880, 477] on span "like" at bounding box center [873, 509] width 18 height 13
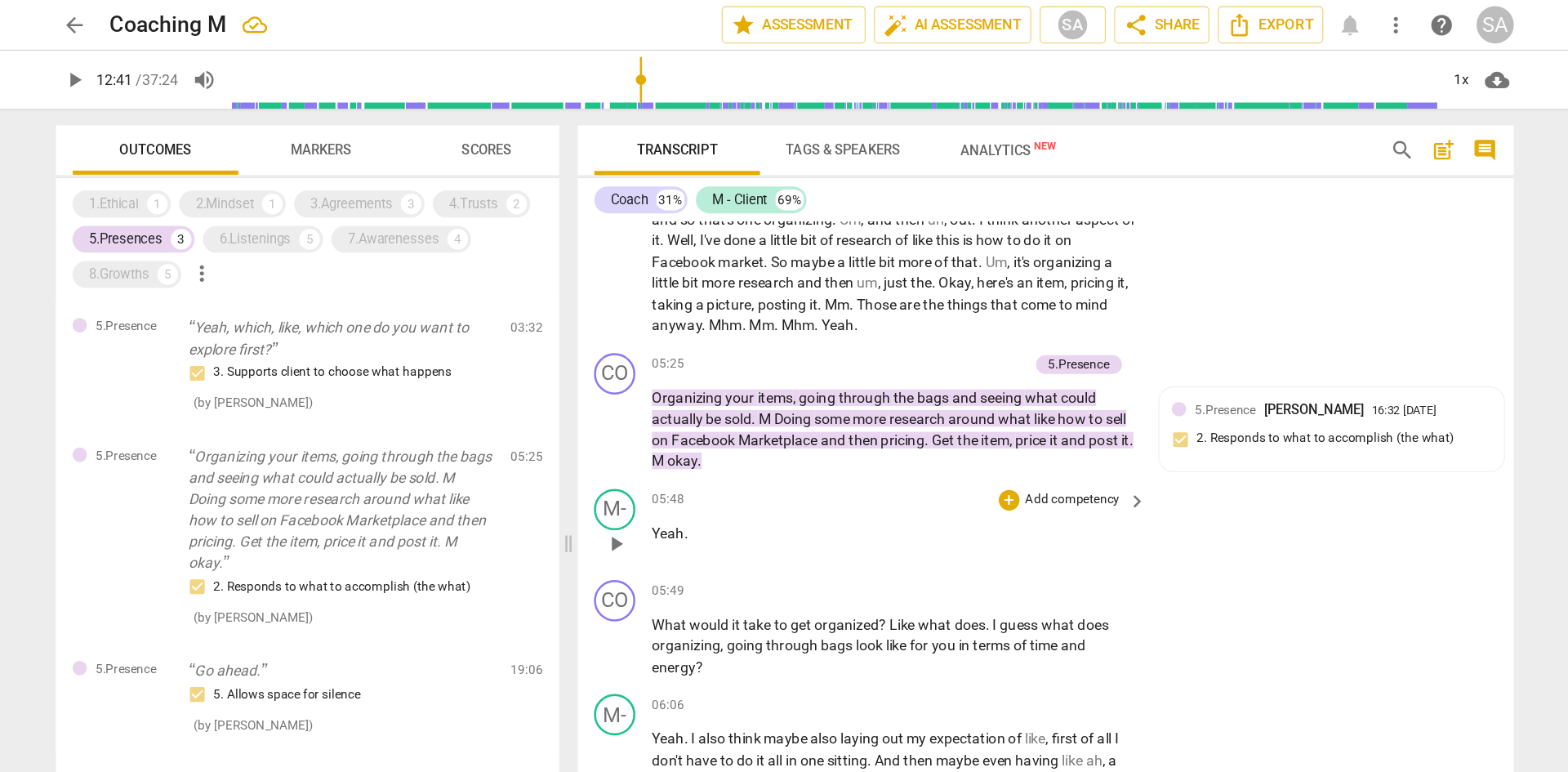
scroll to position [1697, 0]
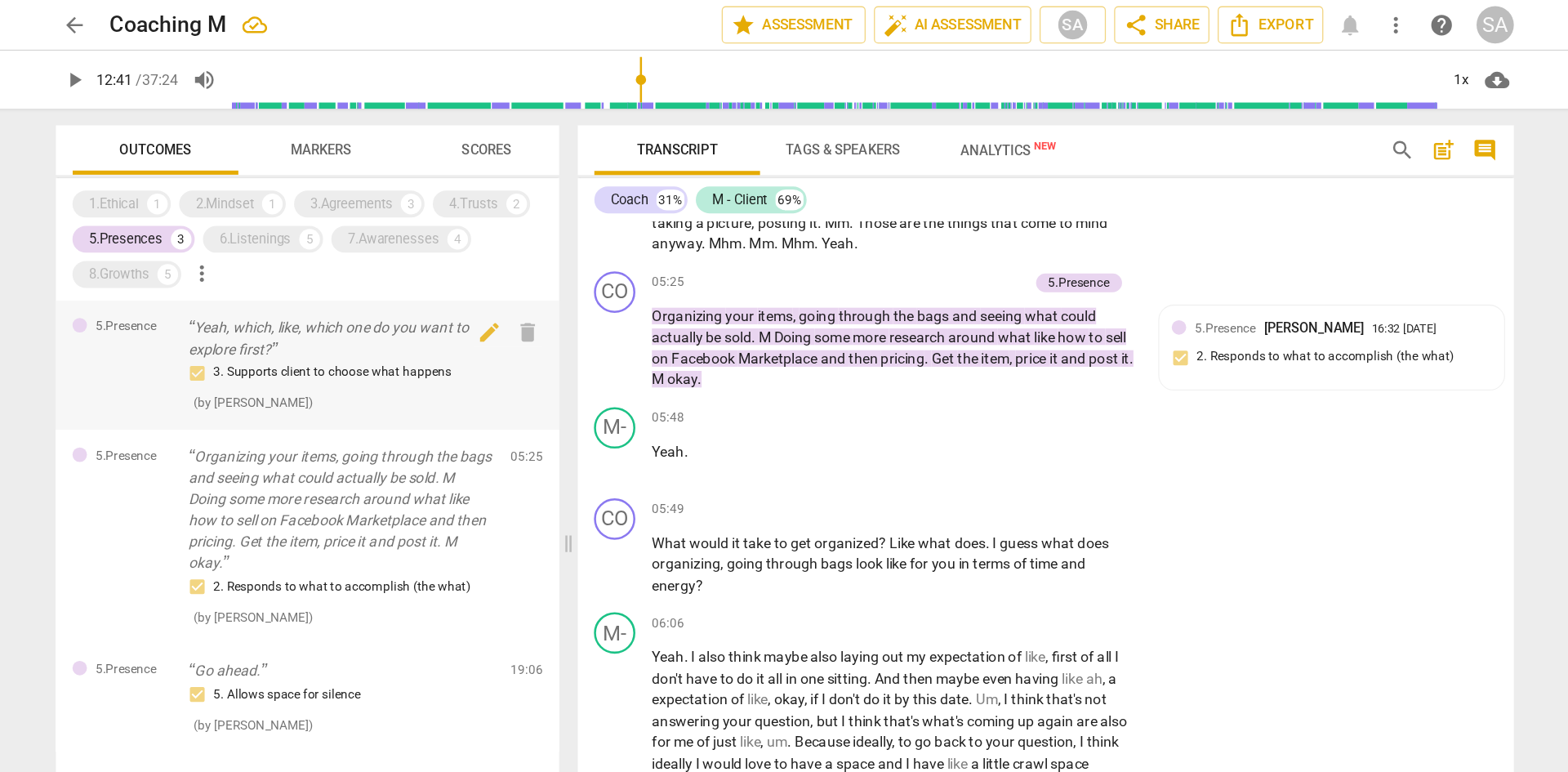
click at [497, 246] on div "5.Presence Yeah, which, like, which one do you want to explore first? 3. Suppor…" at bounding box center [408, 288] width 397 height 102
click at [497, 256] on p "Yeah, which, like, which one do you want to explore first?" at bounding box center [434, 267] width 241 height 34
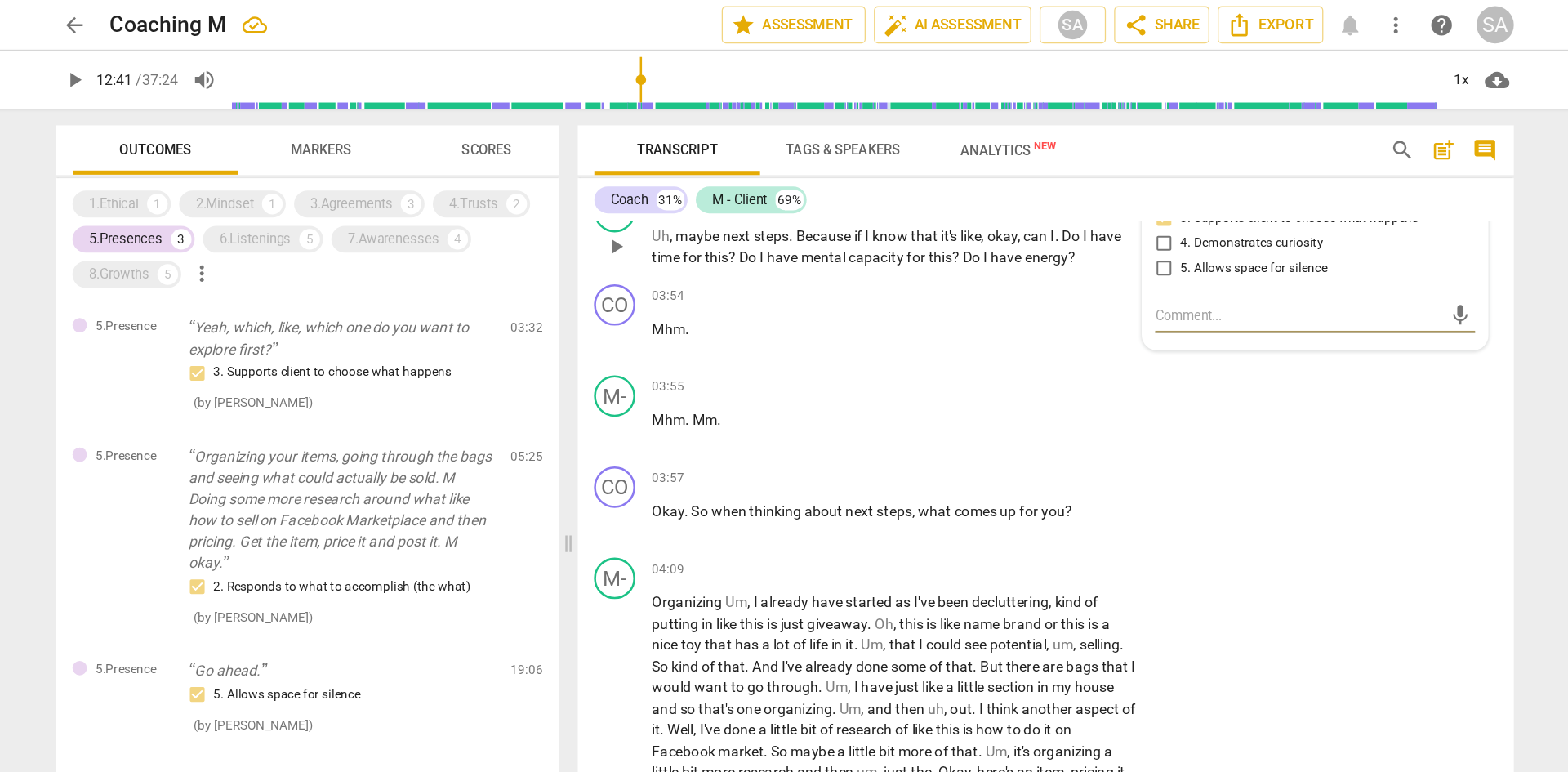
scroll to position [1287, 0]
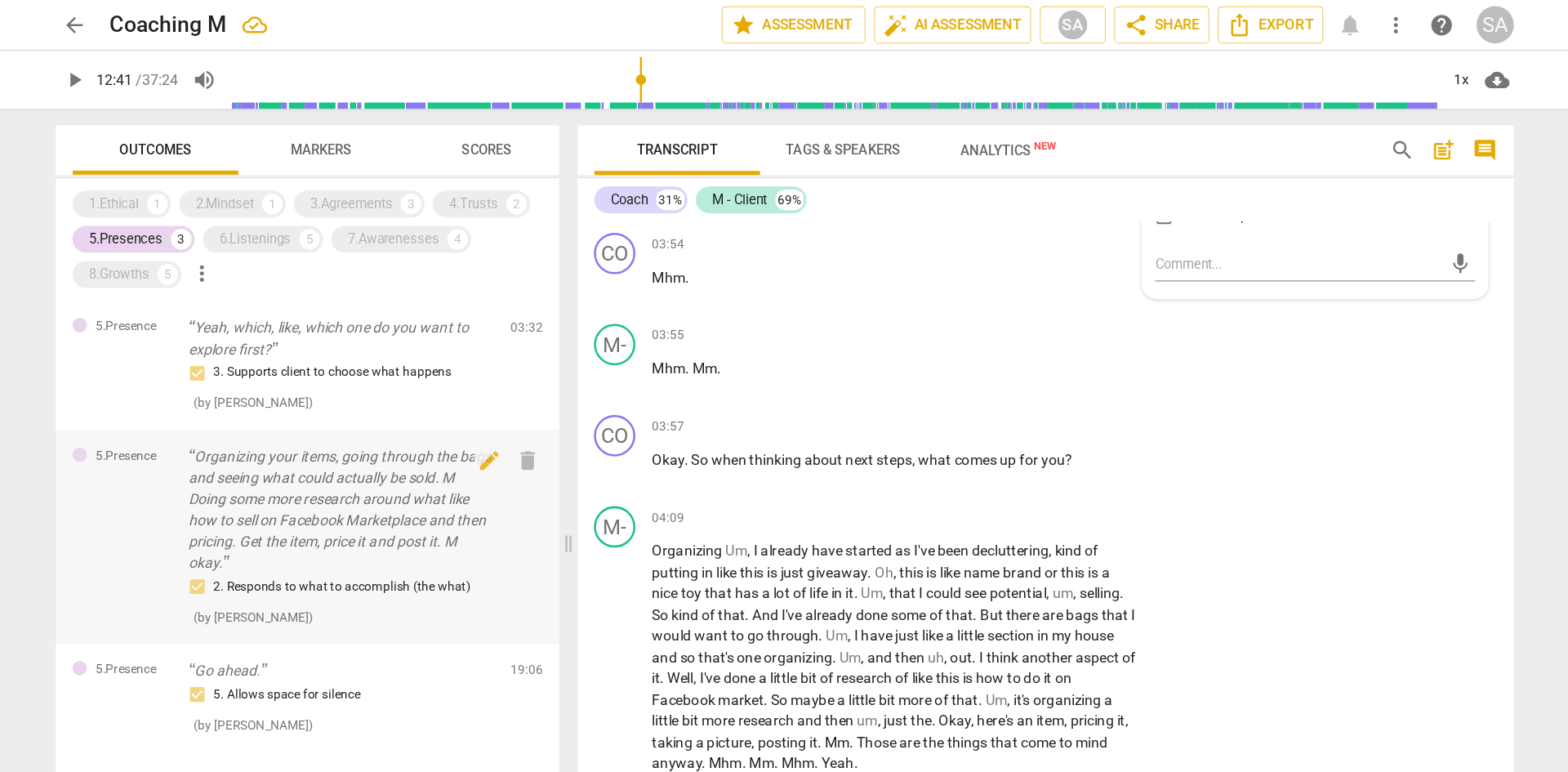
click at [468, 400] on p "Organizing your items, going through the bags and seeing what could actually be…" at bounding box center [434, 402] width 241 height 101
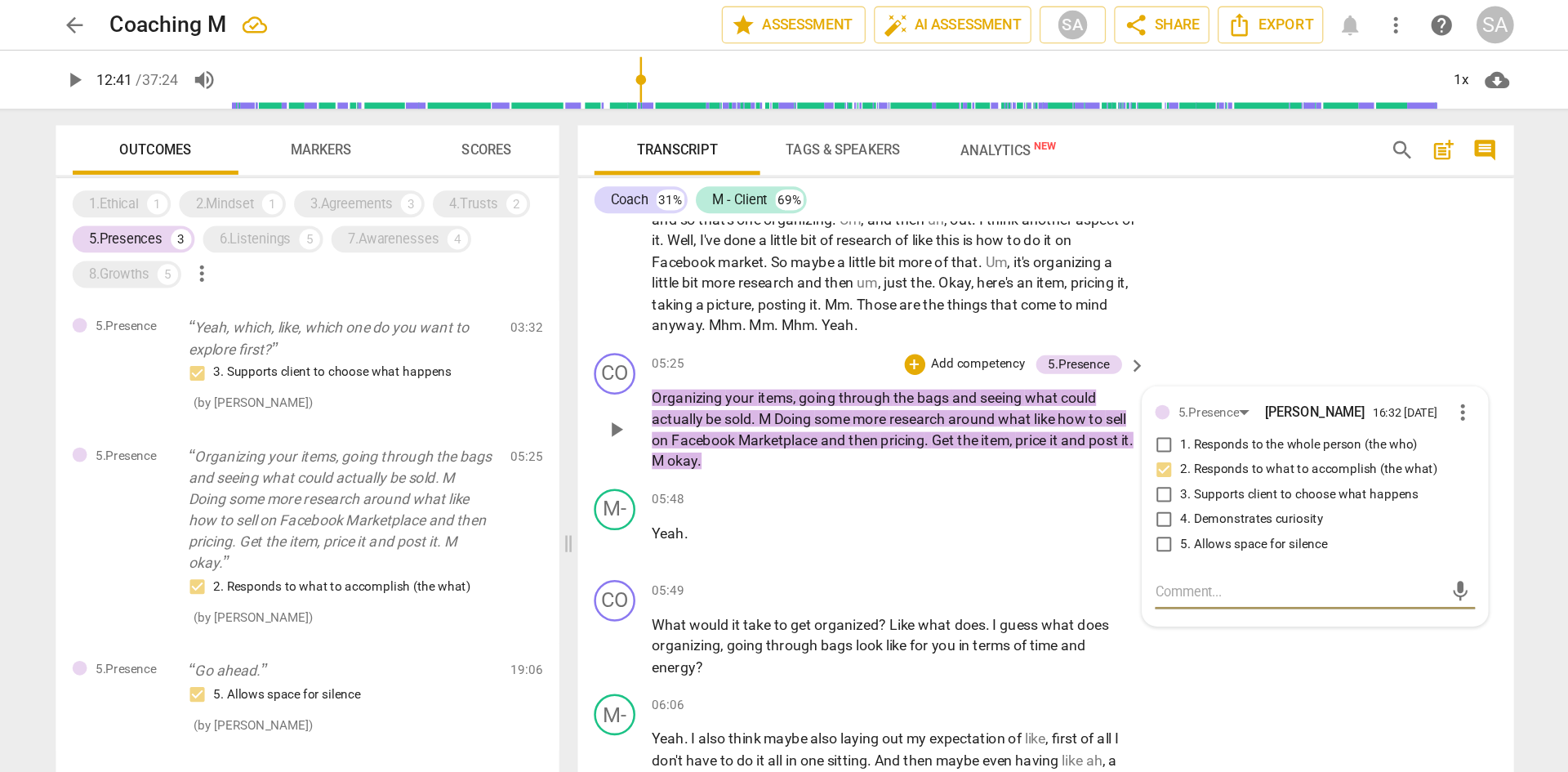
click at [1045, 371] on input "2. Responds to what to accomplish (the what)" at bounding box center [1083, 370] width 26 height 19
checkbox input "false"
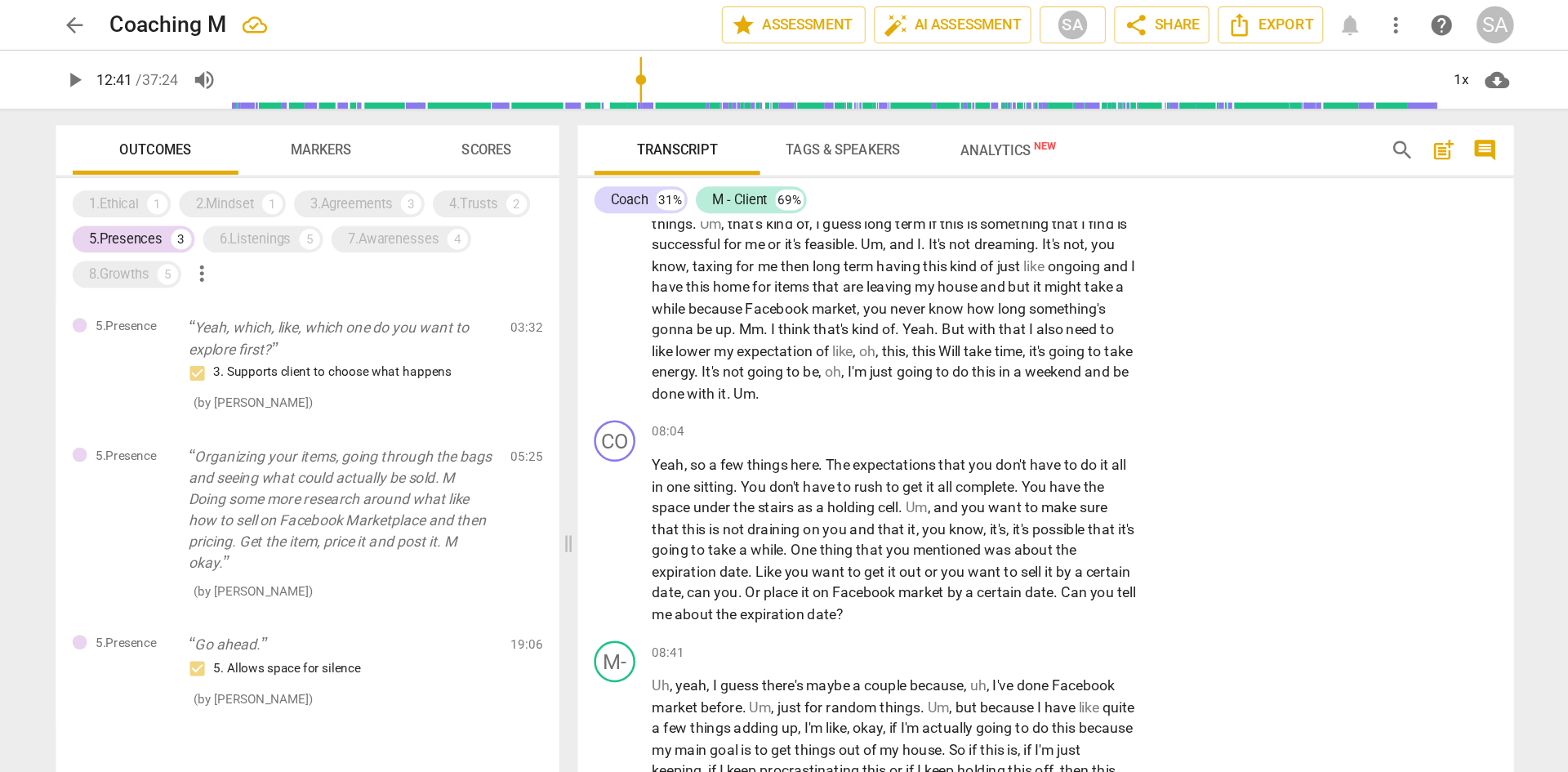
scroll to position [2213, 0]
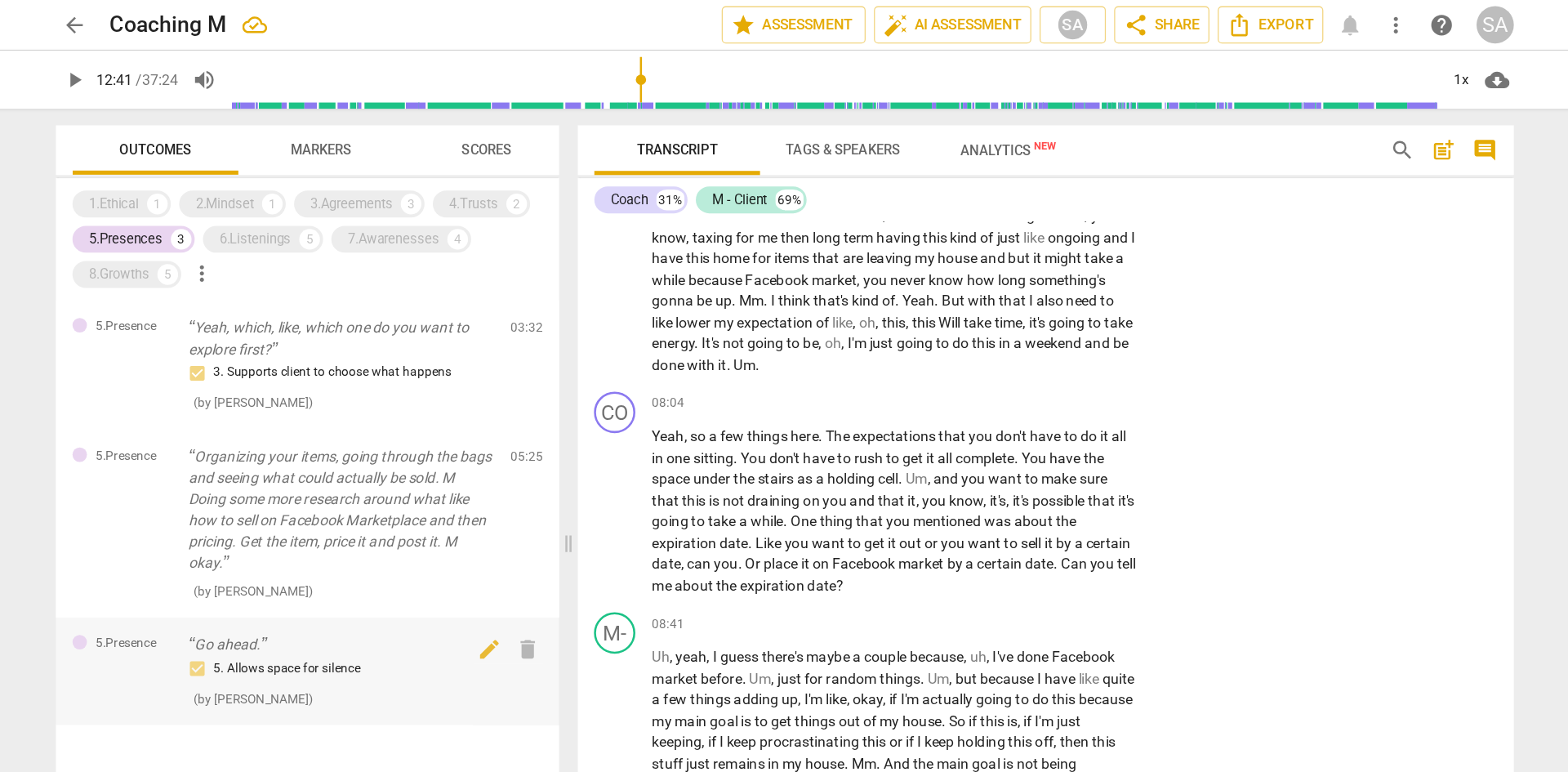
click at [412, 477] on div "5. Allows space for silence" at bounding box center [434, 527] width 241 height 19
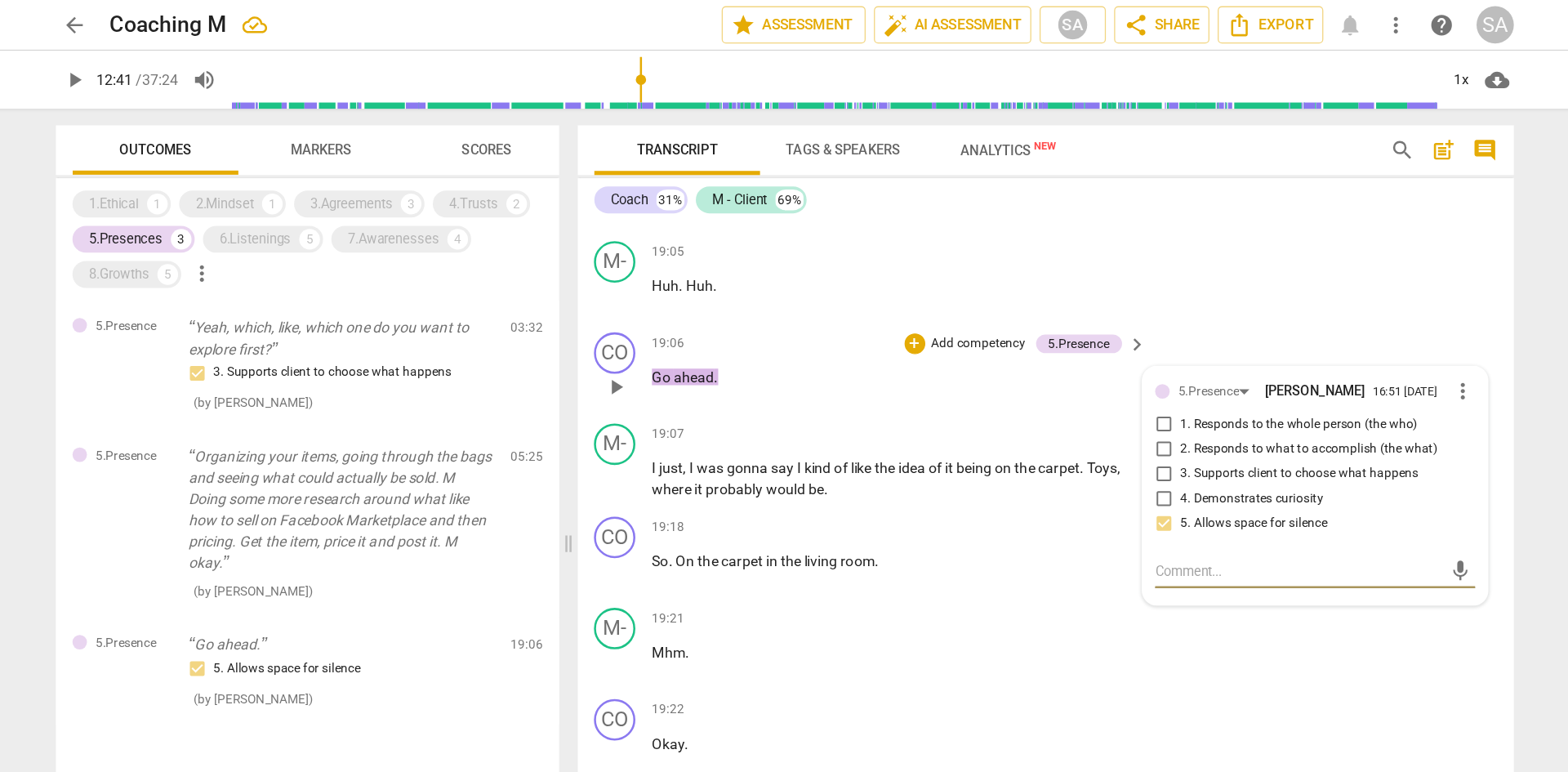
click at [1045, 402] on span "4. Demonstrates curiosity" at bounding box center [1152, 394] width 113 height 15
click at [1045, 404] on input "4. Demonstrates curiosity" at bounding box center [1083, 393] width 26 height 19
click at [1045, 402] on span "4. Demonstrates curiosity" at bounding box center [1152, 394] width 113 height 15
click at [1045, 404] on input "4. Demonstrates curiosity" at bounding box center [1083, 393] width 26 height 19
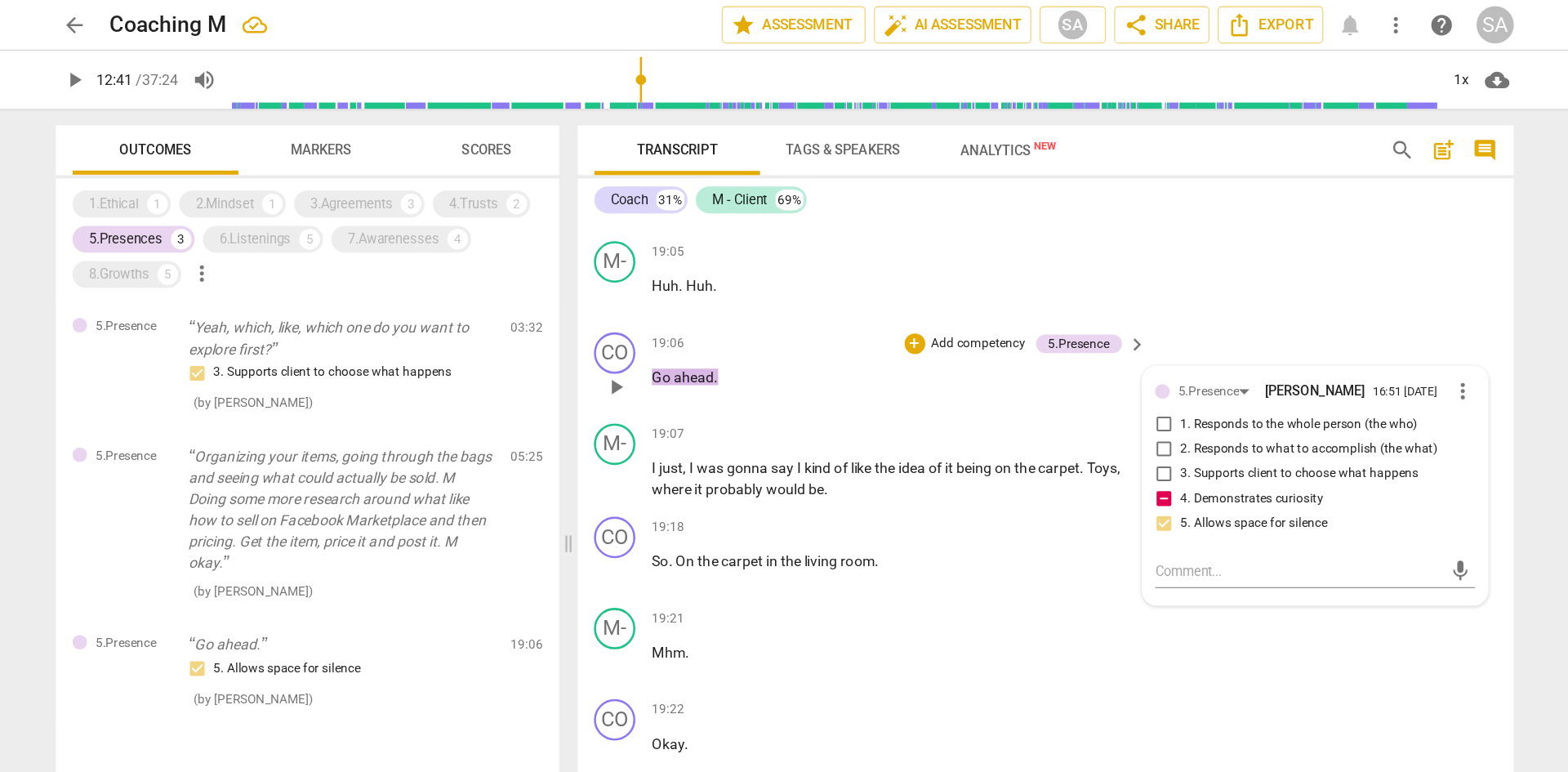
checkbox input "false"
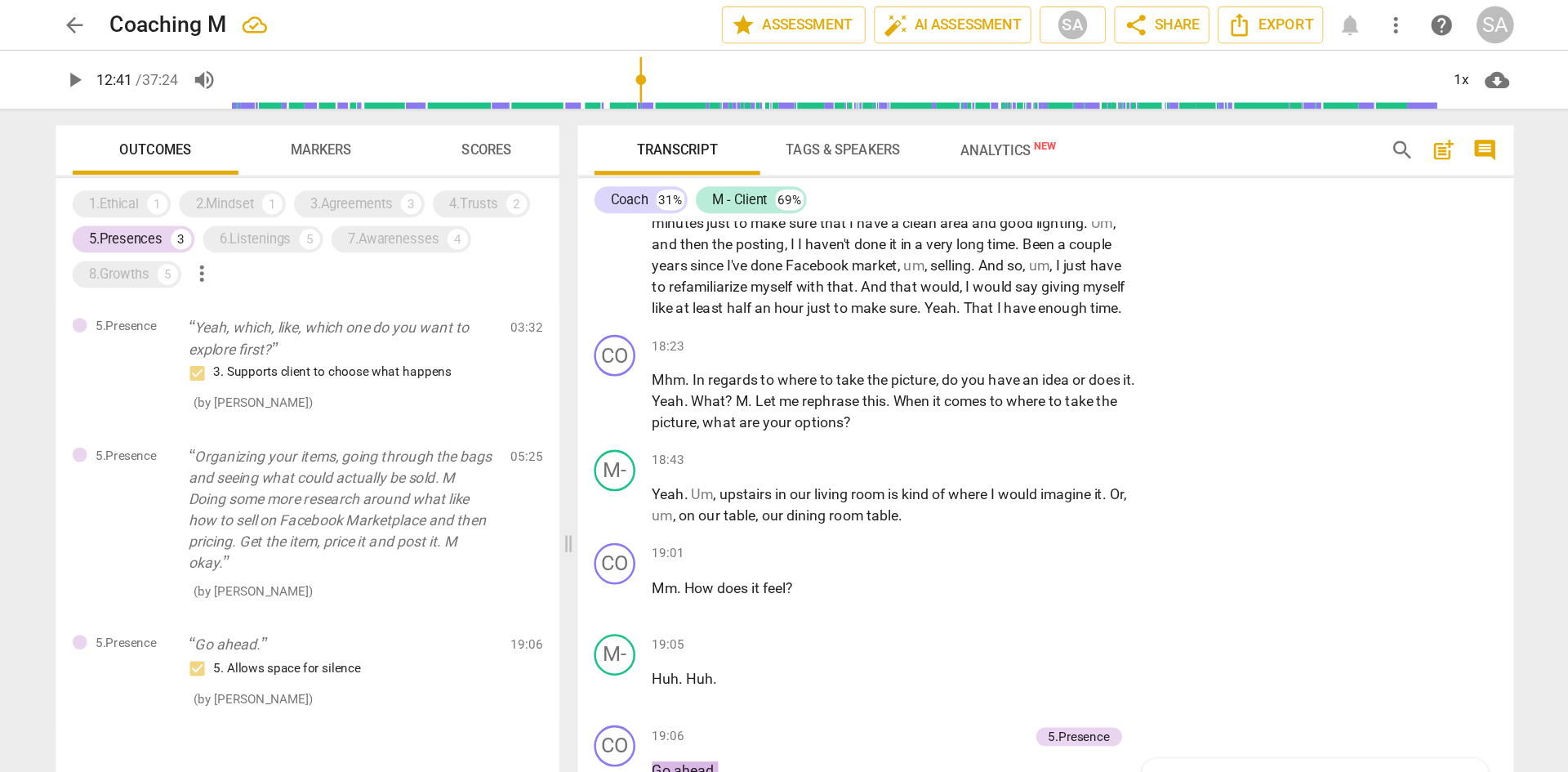
scroll to position [5665, 0]
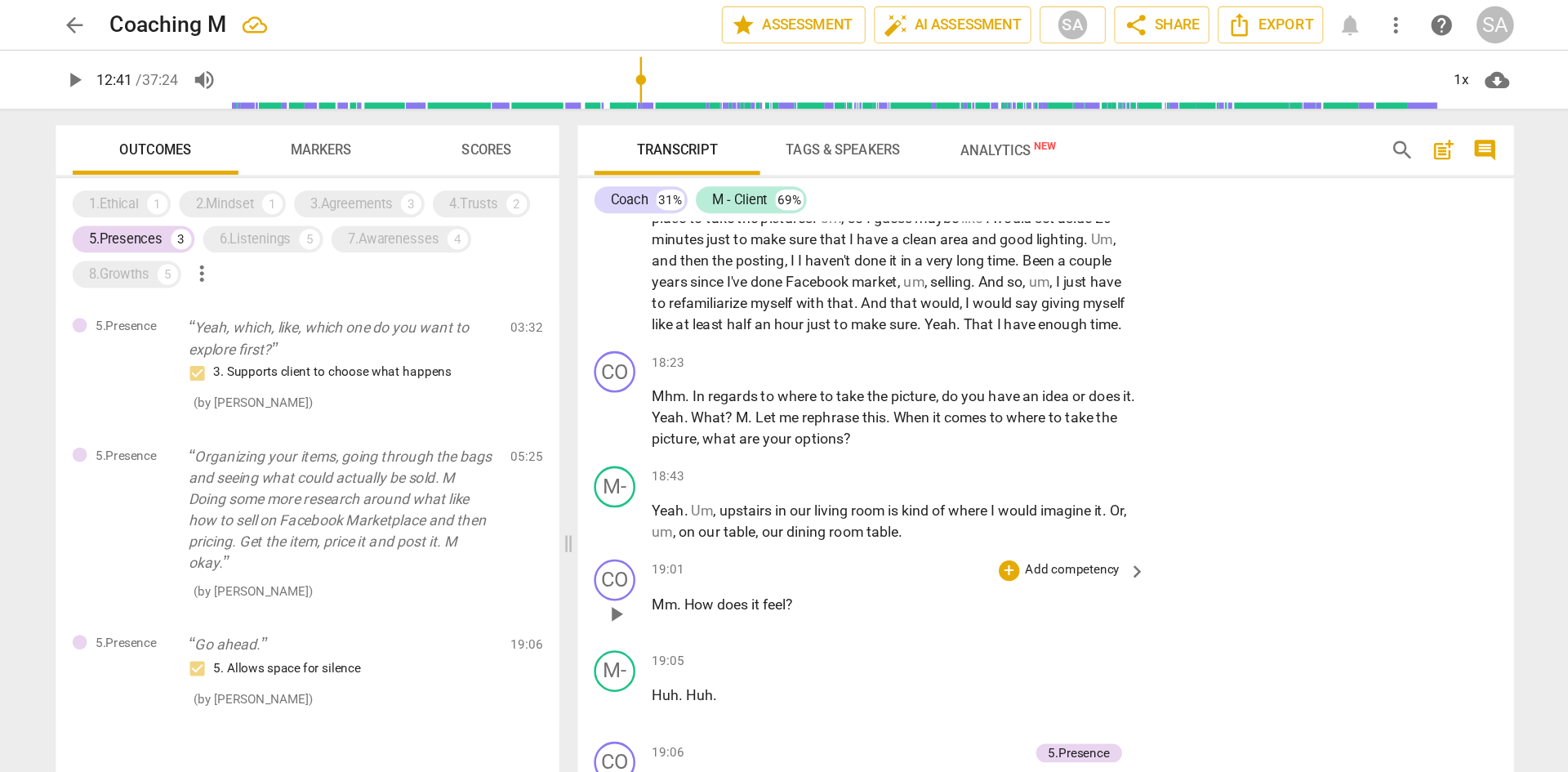
click at [776, 477] on p "Mm . How does it feel ?" at bounding box center [871, 477] width 382 height 17
click at [763, 477] on p "Mm . How does it feel ?" at bounding box center [871, 477] width 382 height 17
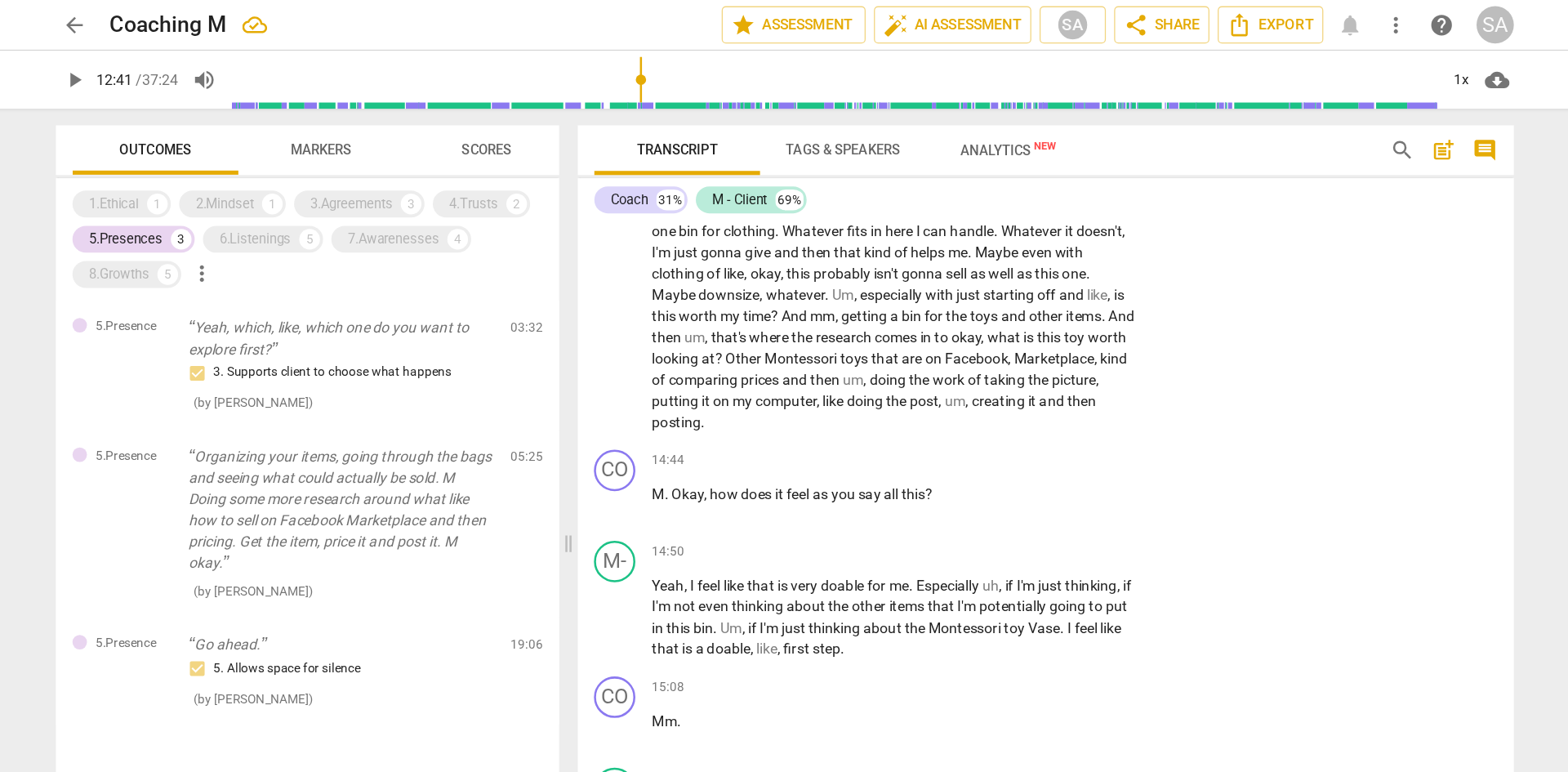
scroll to position [3667, 0]
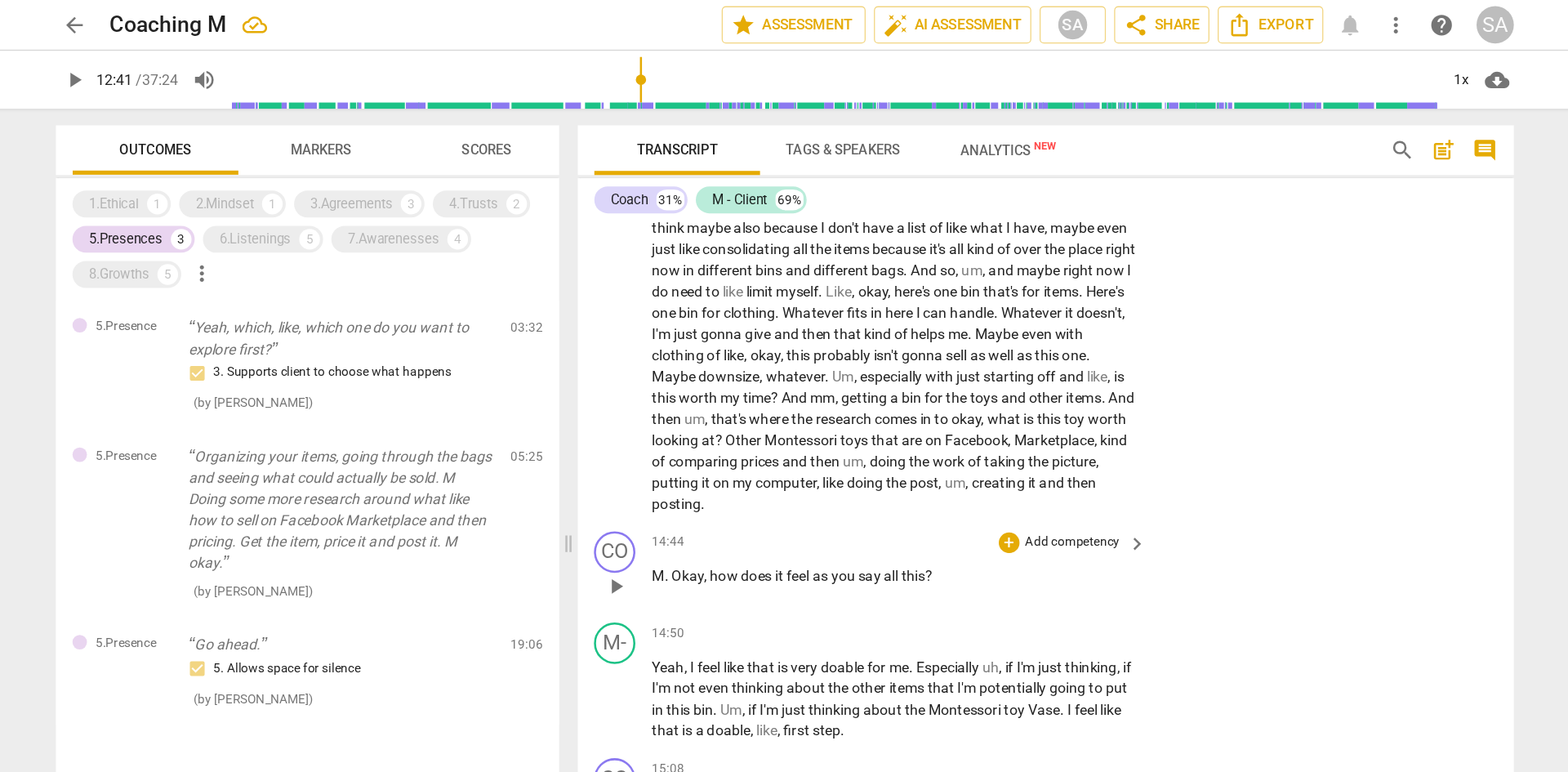
click at [793, 461] on span "feel" at bounding box center [796, 454] width 20 height 13
click at [649, 472] on span "pause" at bounding box center [650, 462] width 19 height 19
type input "889"
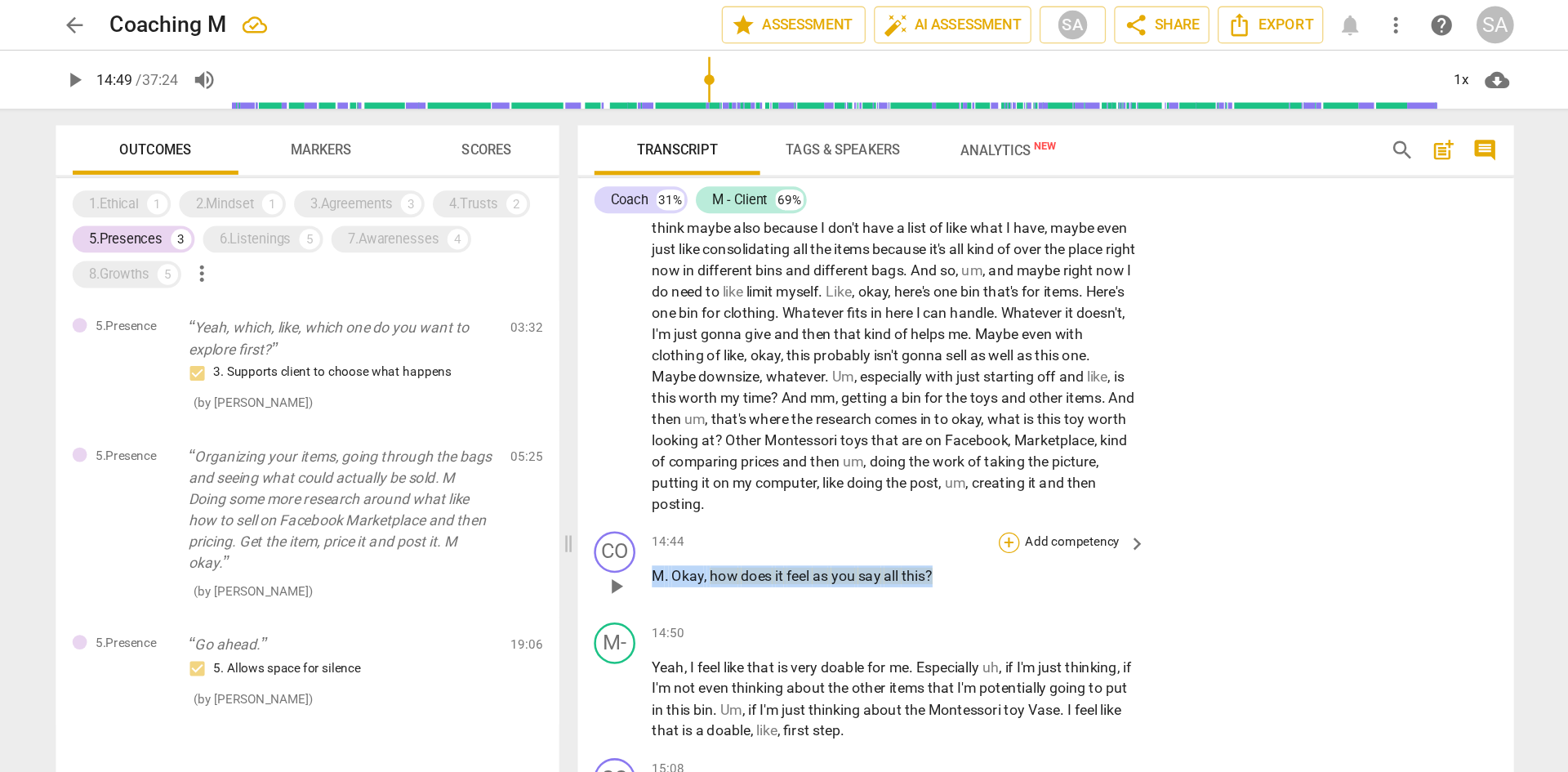
click at [958, 436] on div "+" at bounding box center [960, 427] width 16 height 16
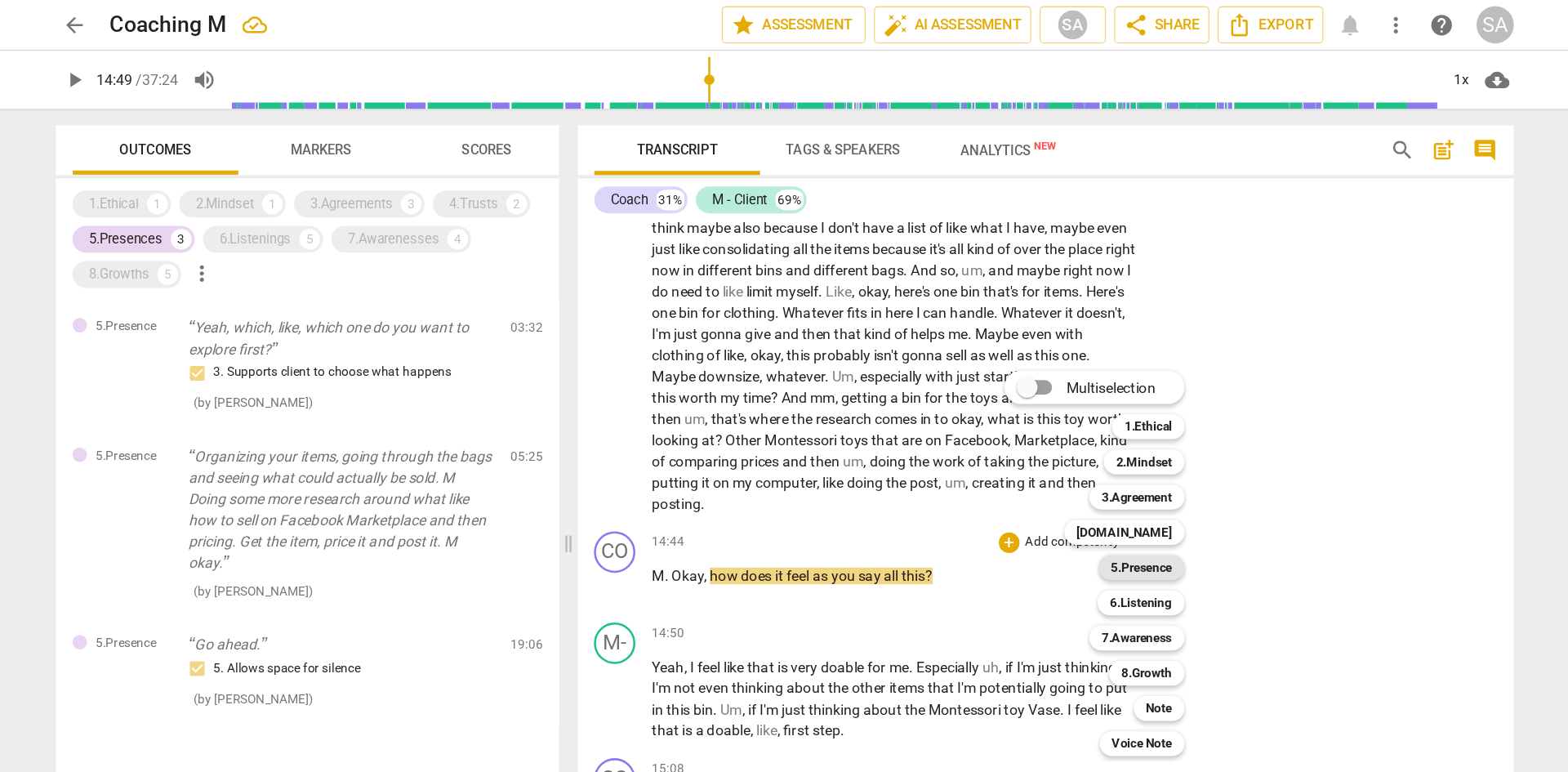
click at [1045, 446] on b "5.Presence" at bounding box center [1066, 447] width 49 height 19
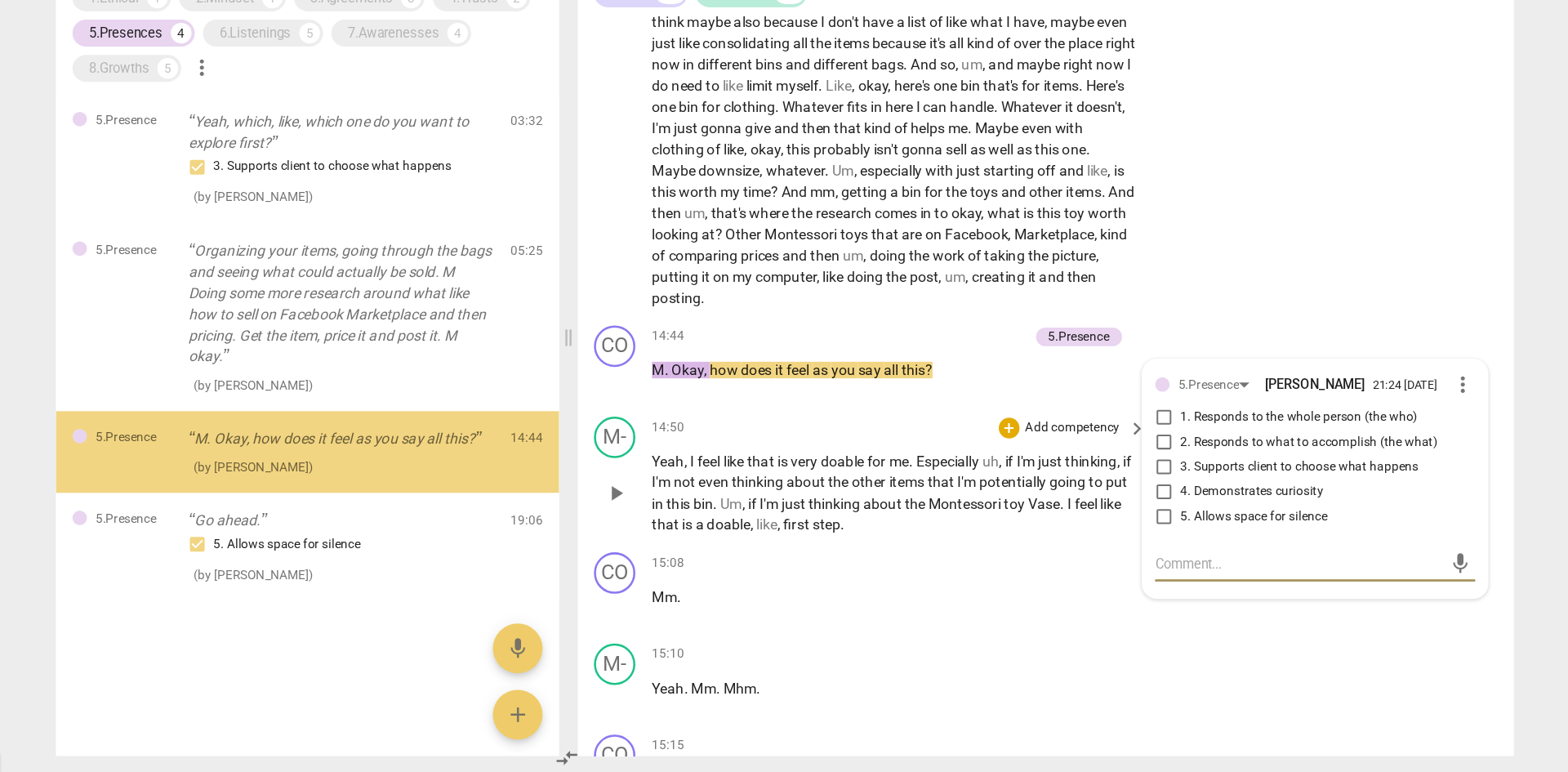
click at [1019, 477] on div "M- play_arrow pause 14:50 + Add competency keyboard_arrow_right Yeah , I feel l…" at bounding box center [990, 538] width 738 height 107
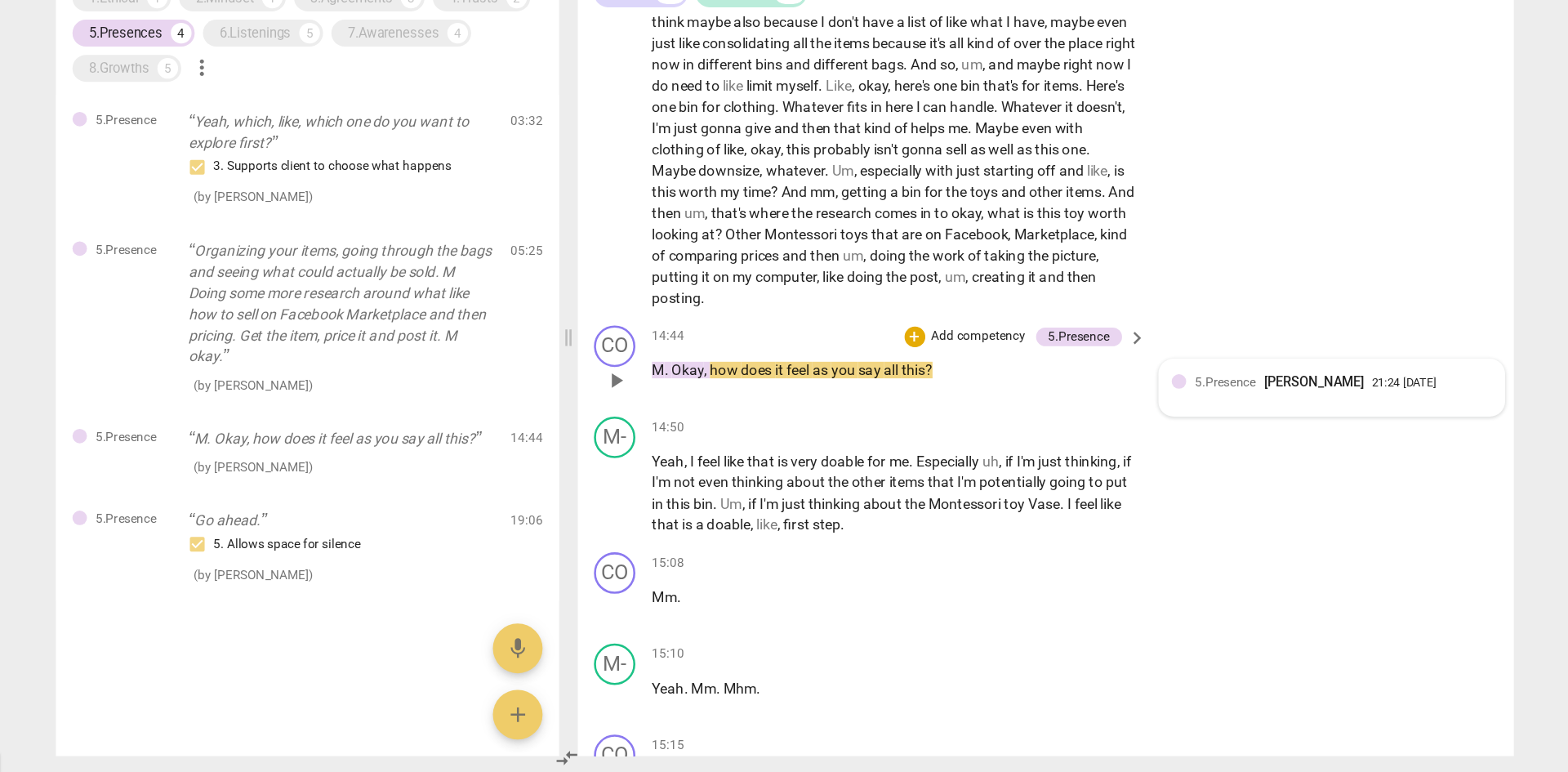
click at [1045, 471] on div "5.Presence [PERSON_NAME]" at bounding box center [1177, 464] width 140 height 16
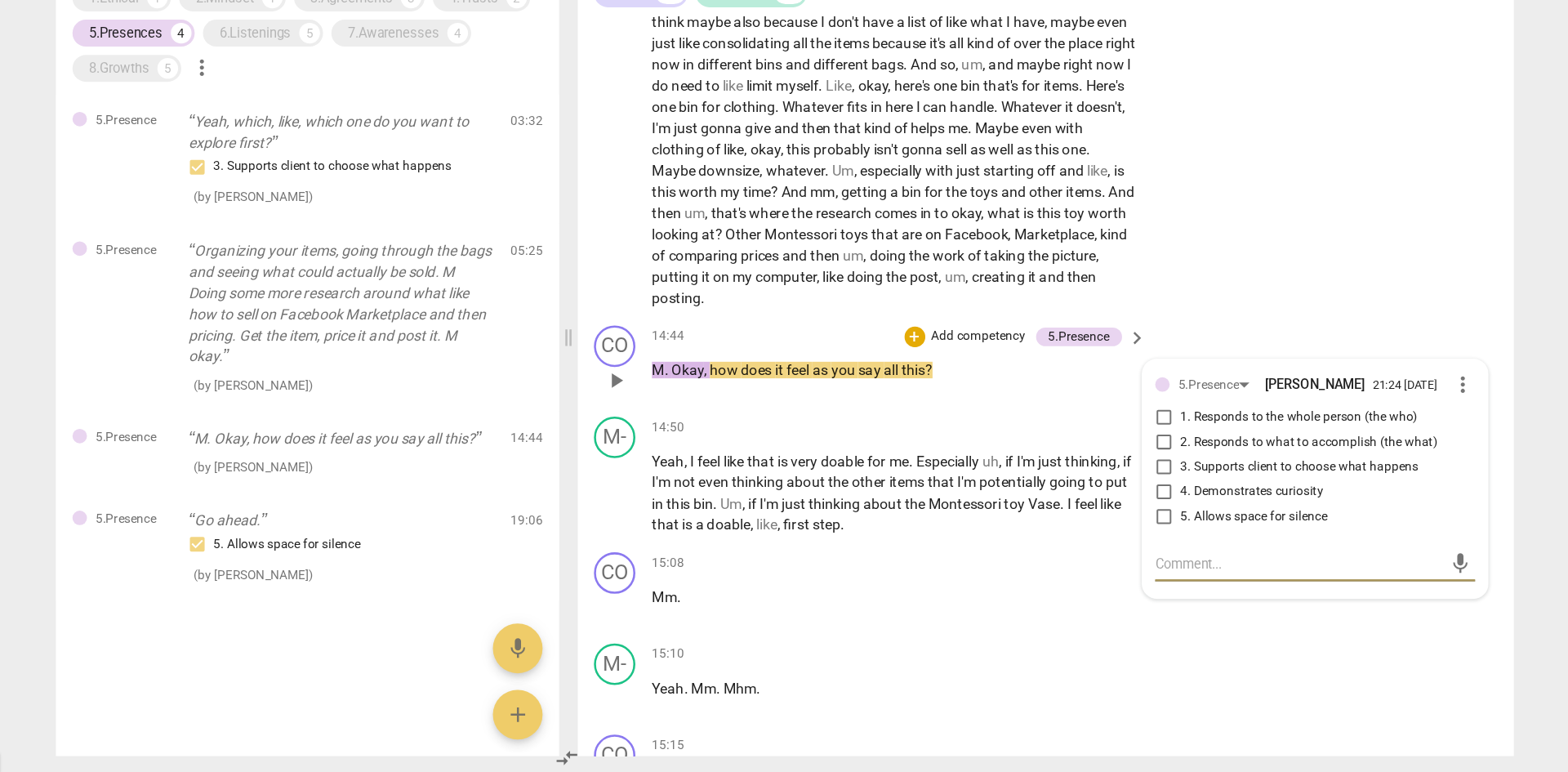
click at [1045, 477] on input "4. Demonstrates curiosity" at bounding box center [1083, 550] width 26 height 19
checkbox input "true"
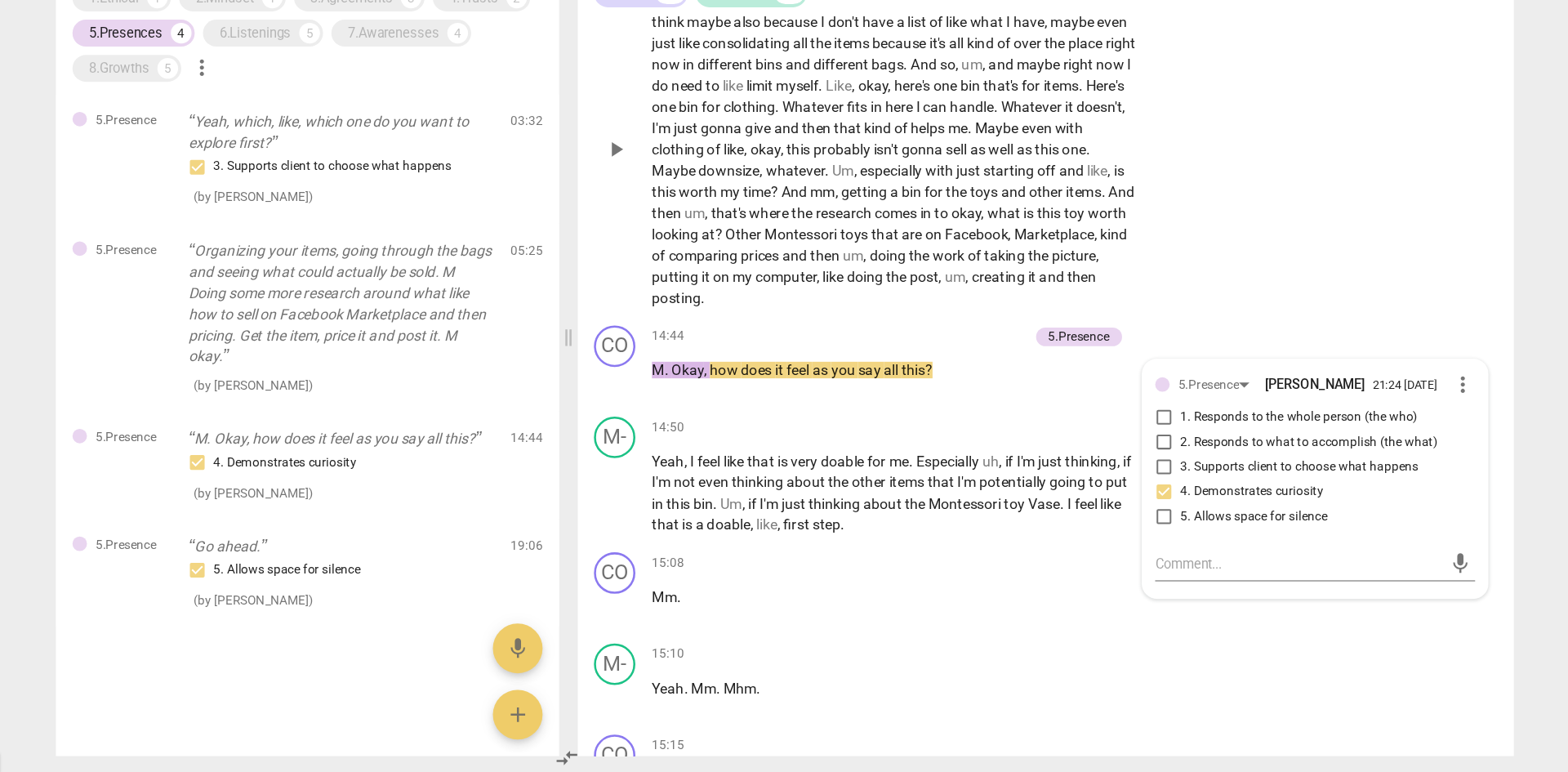
click at [1045, 353] on div "M- play_arrow pause 13:09 + Add competency keyboard_arrow_right Um , yes . Well…" at bounding box center [990, 267] width 738 height 292
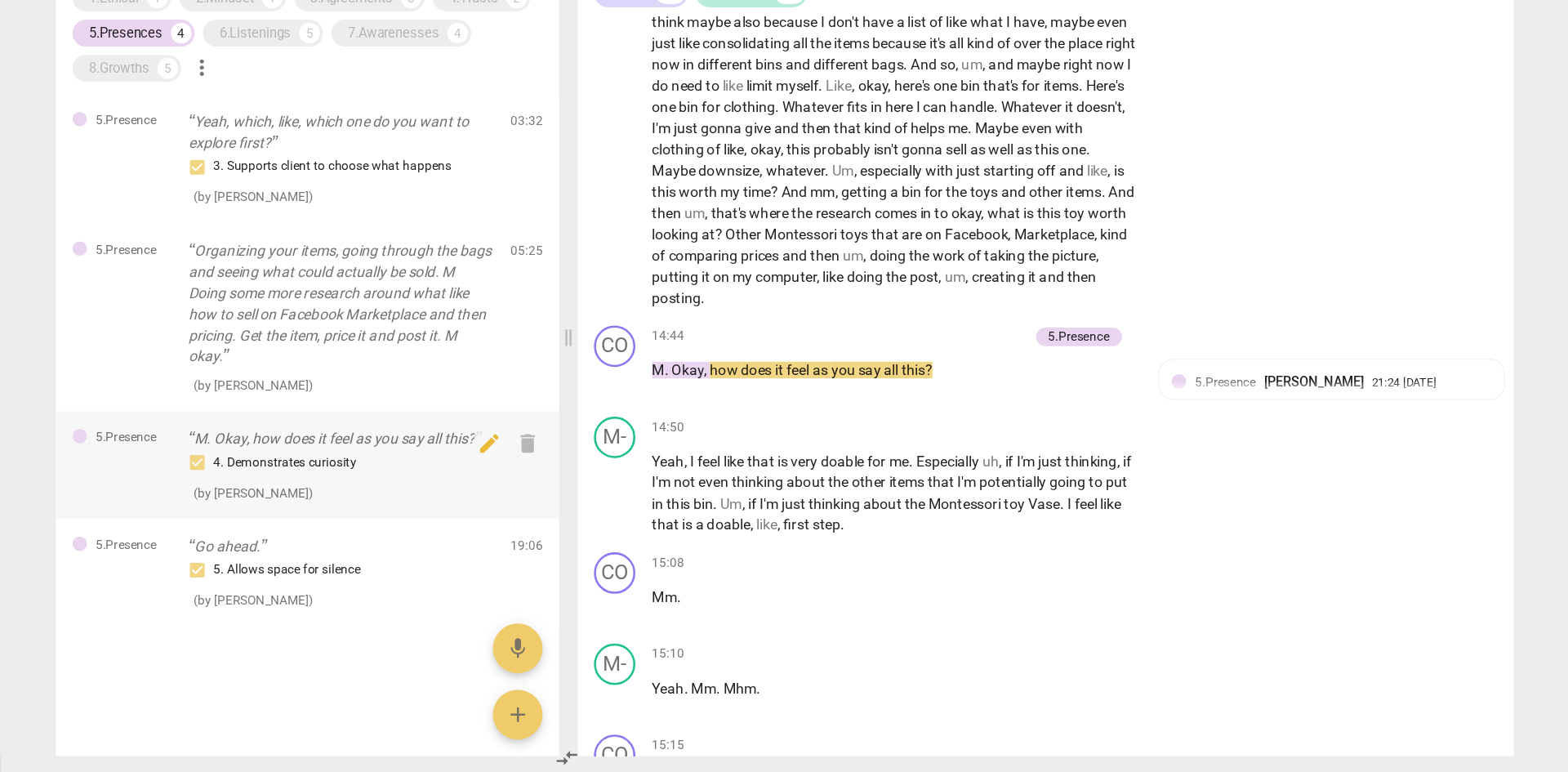
click at [453, 477] on p "M. Okay, how does it feel as you say all this?" at bounding box center [434, 509] width 241 height 17
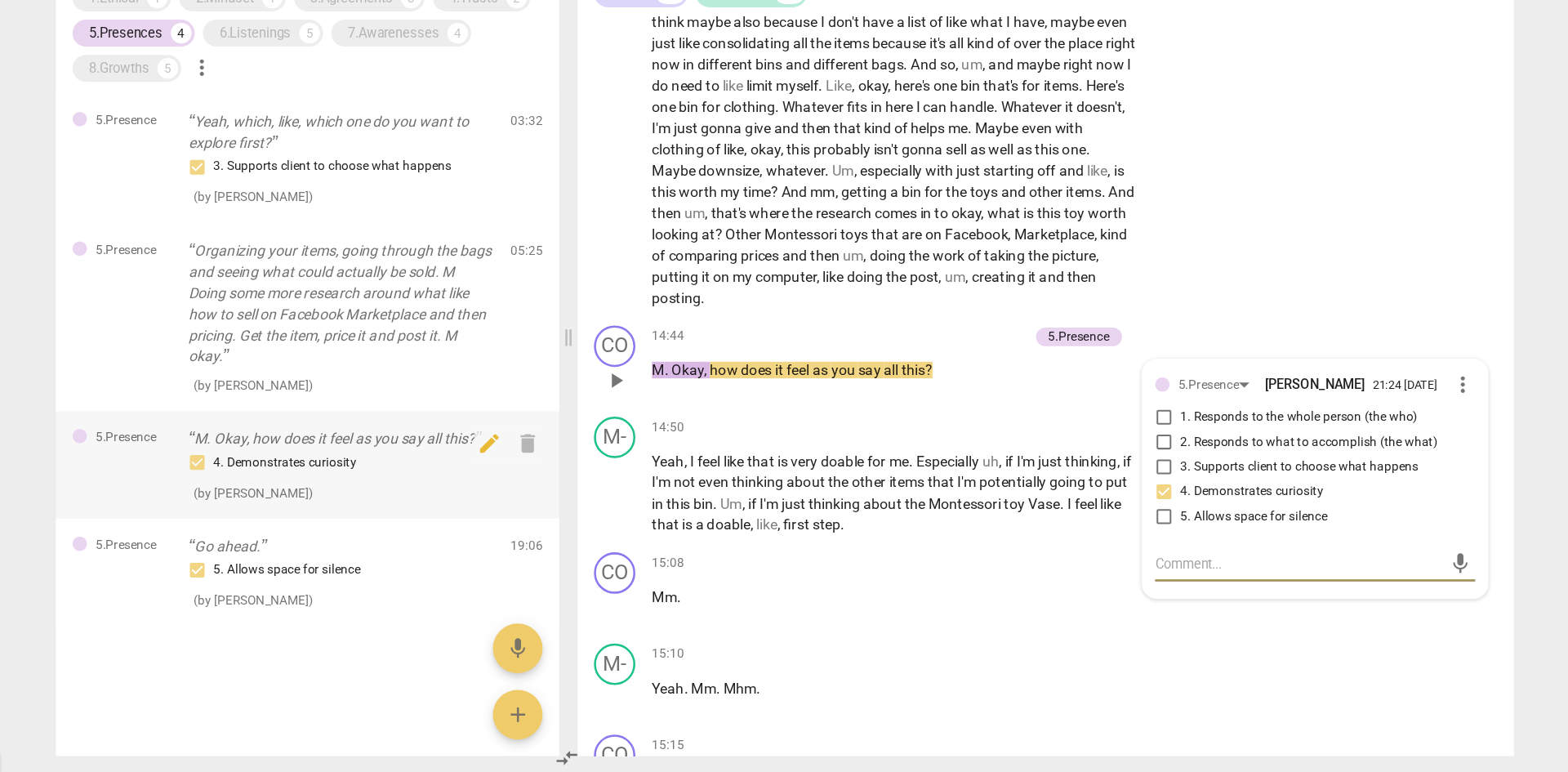
click at [453, 477] on p "M. Okay, how does it feel as you say all this?" at bounding box center [434, 509] width 241 height 17
click at [400, 477] on div "5. Allows space for silence" at bounding box center [434, 612] width 241 height 19
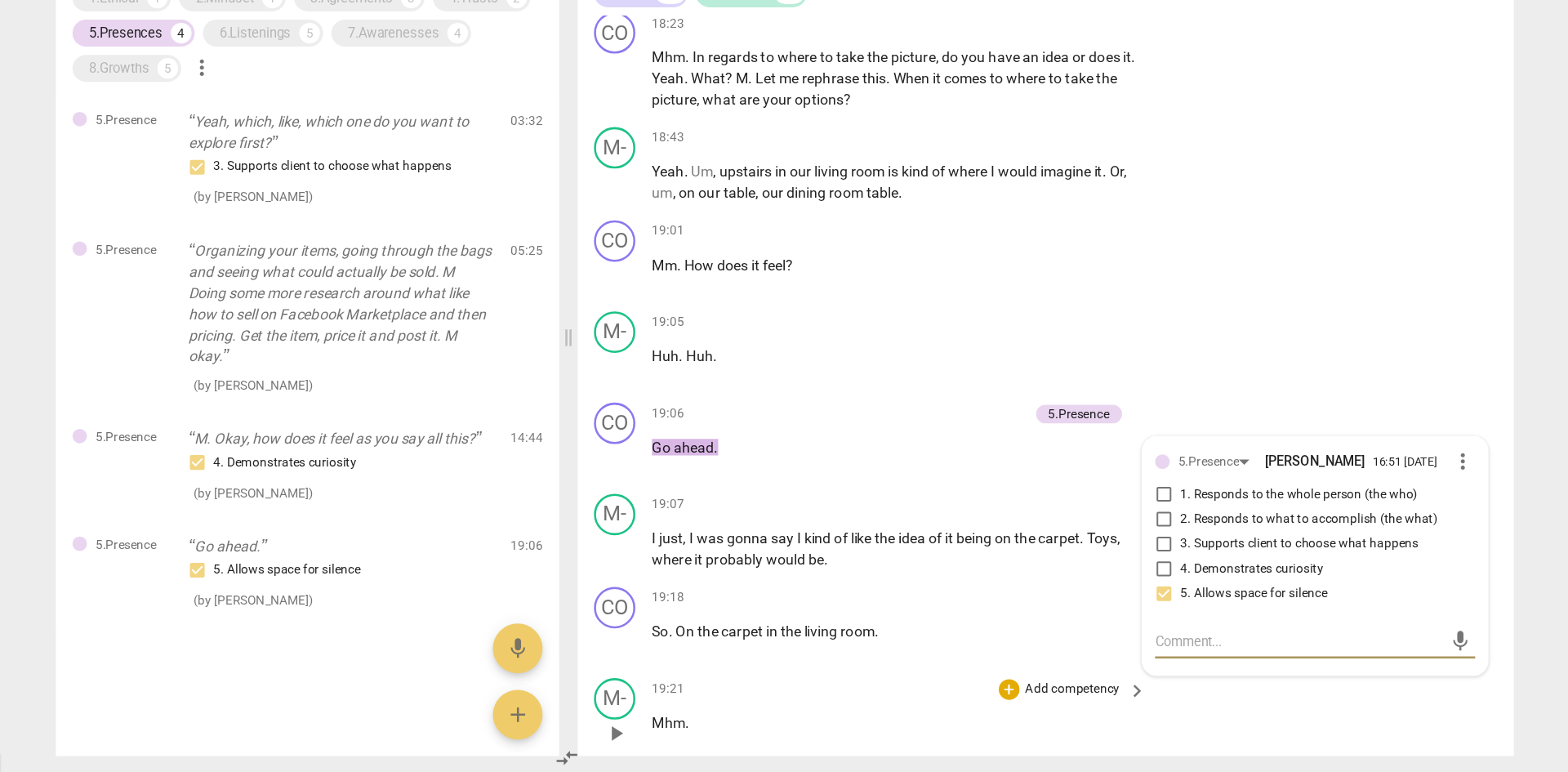
scroll to position [5730, 0]
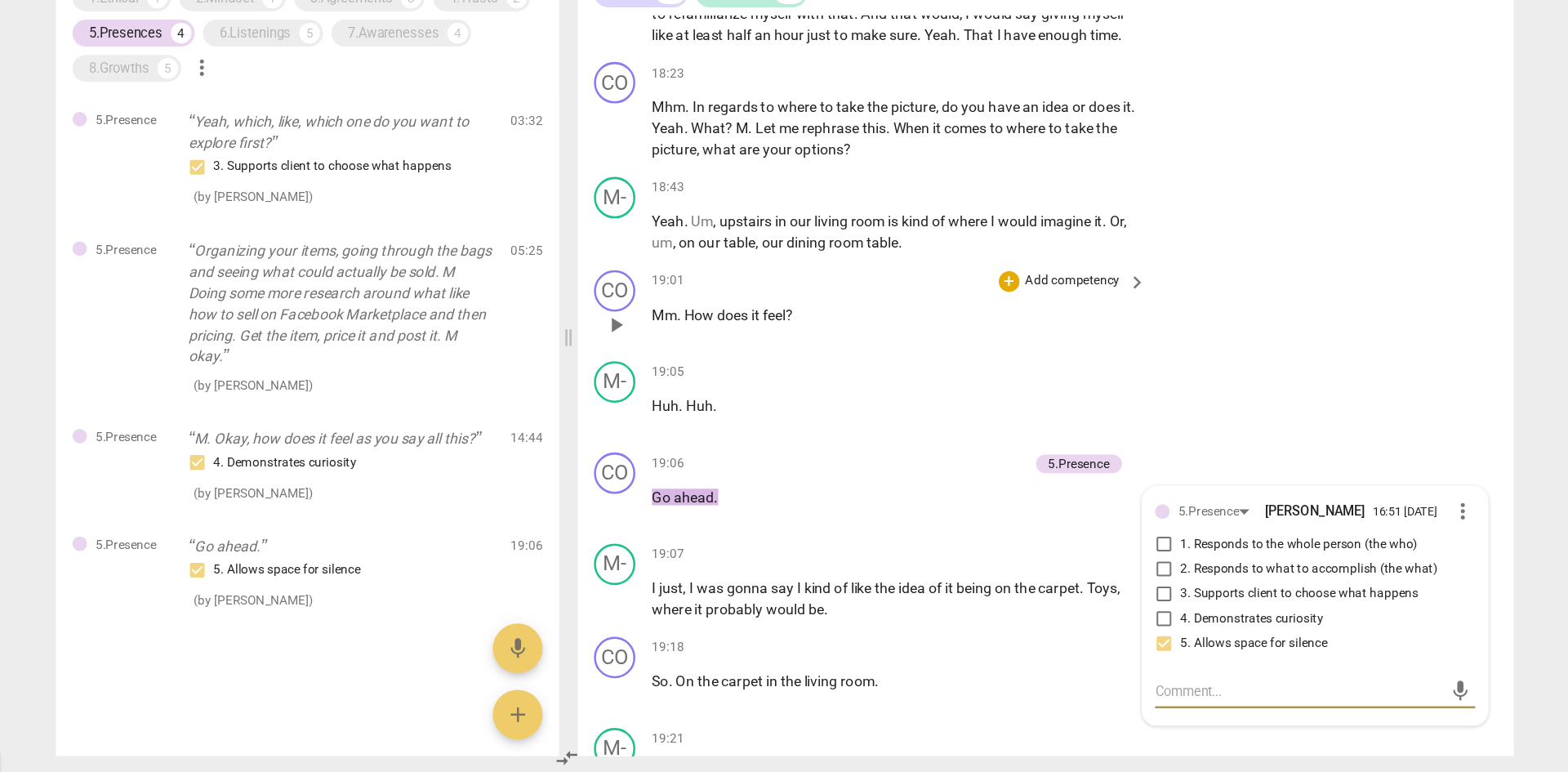
click at [646, 429] on span "play_arrow" at bounding box center [650, 418] width 19 height 19
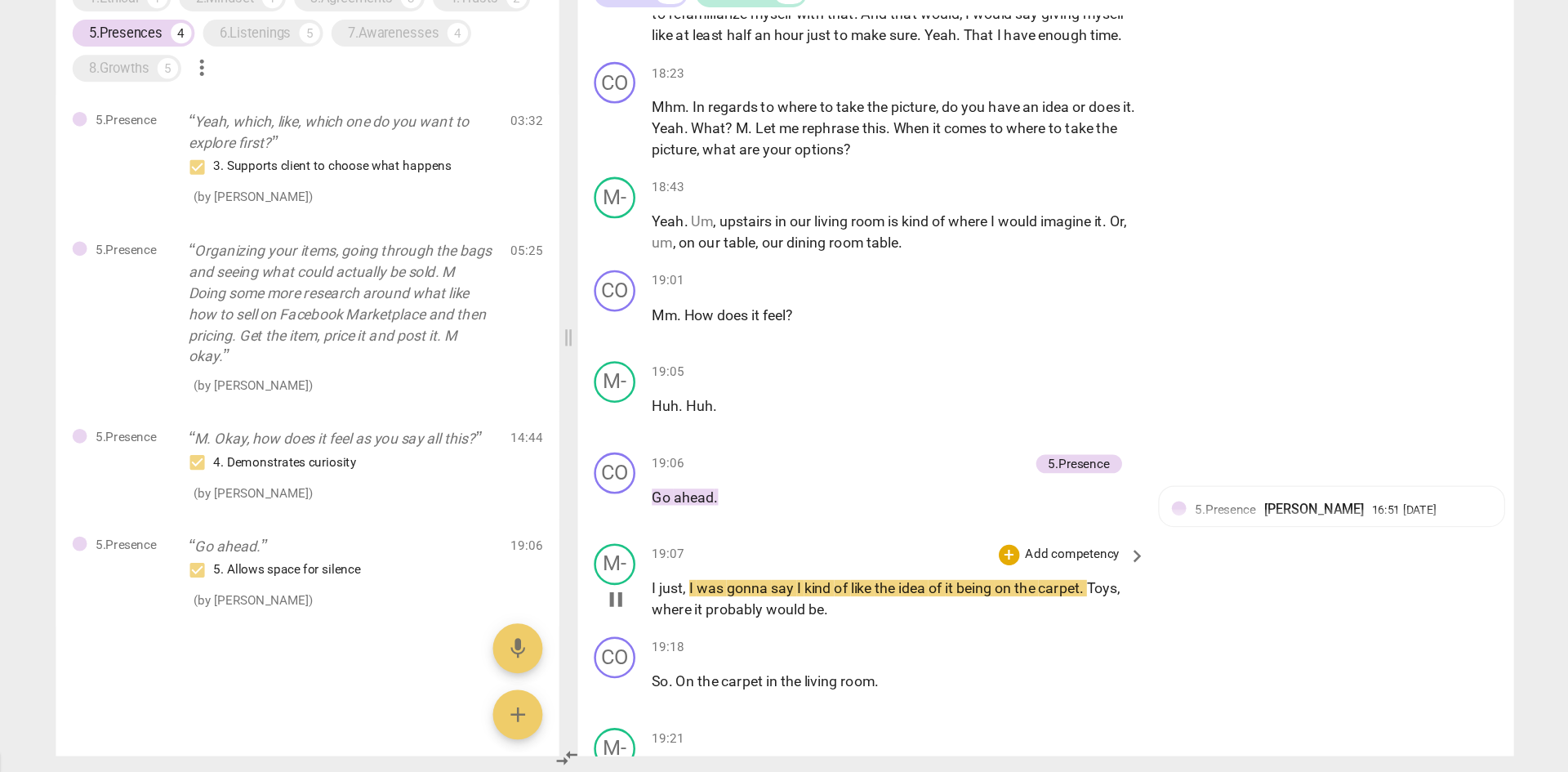
click at [655, 477] on span "pause" at bounding box center [650, 635] width 19 height 19
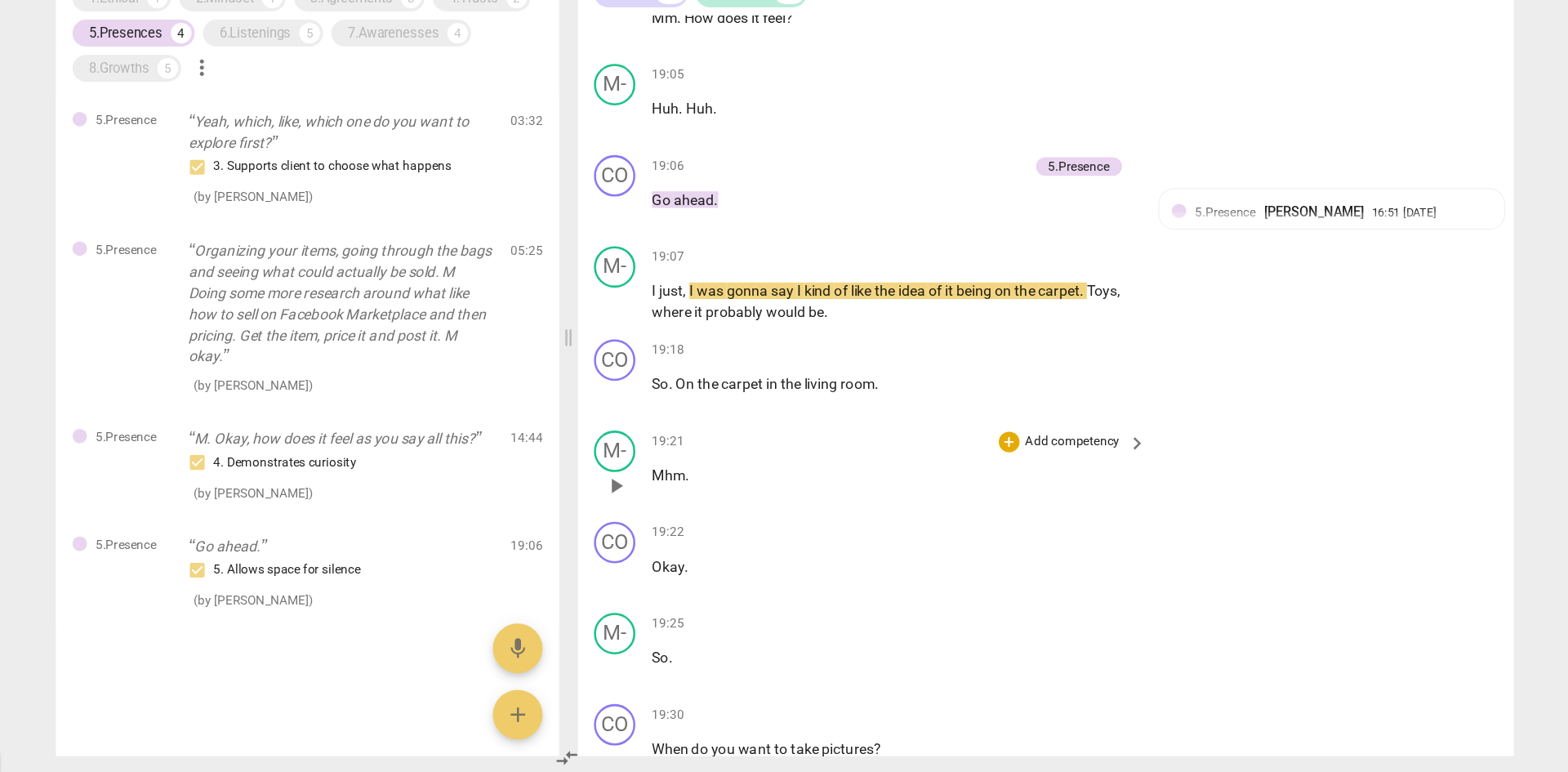
scroll to position [5987, 0]
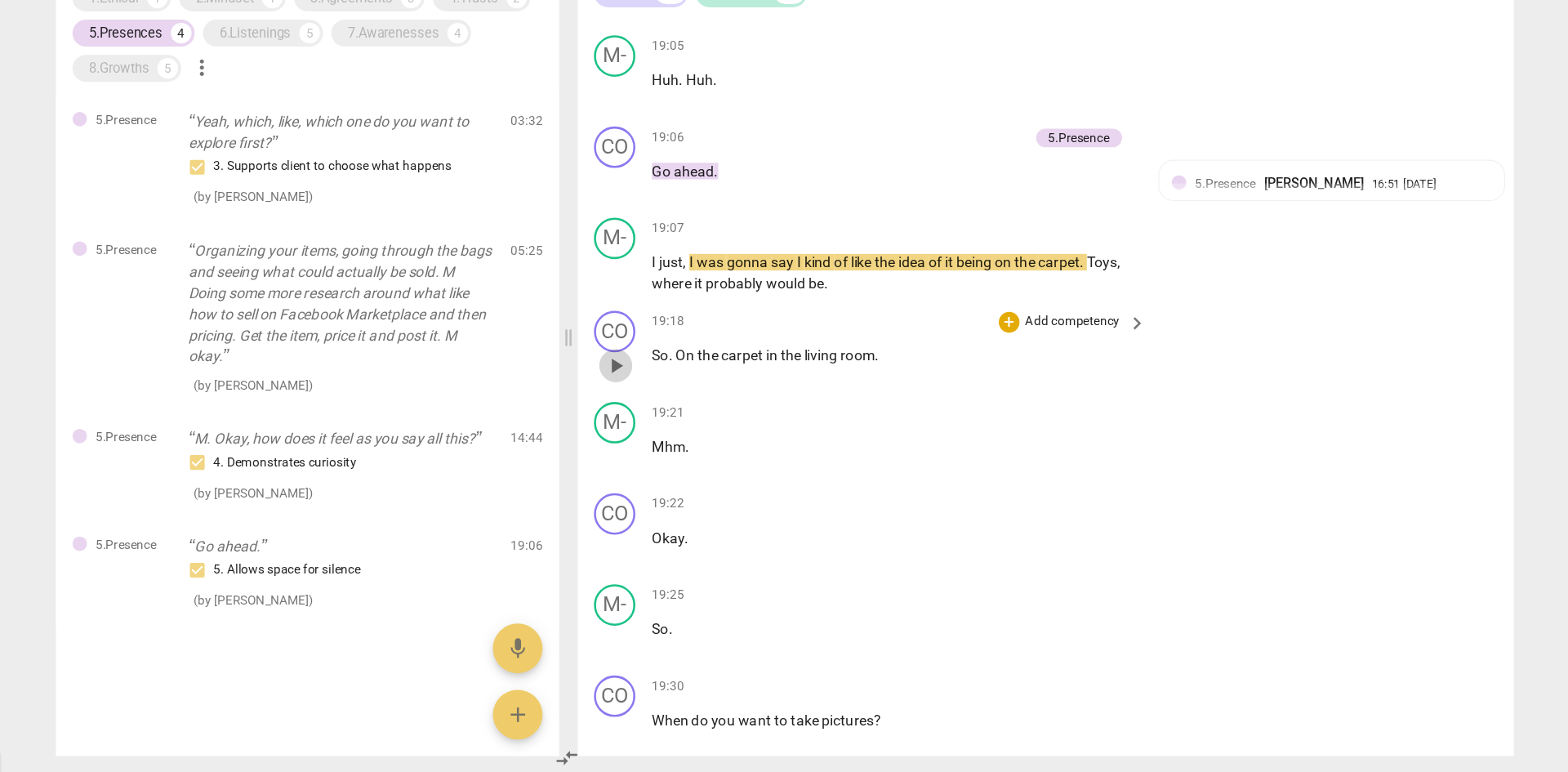
click at [656, 460] on span "play_arrow" at bounding box center [650, 450] width 19 height 19
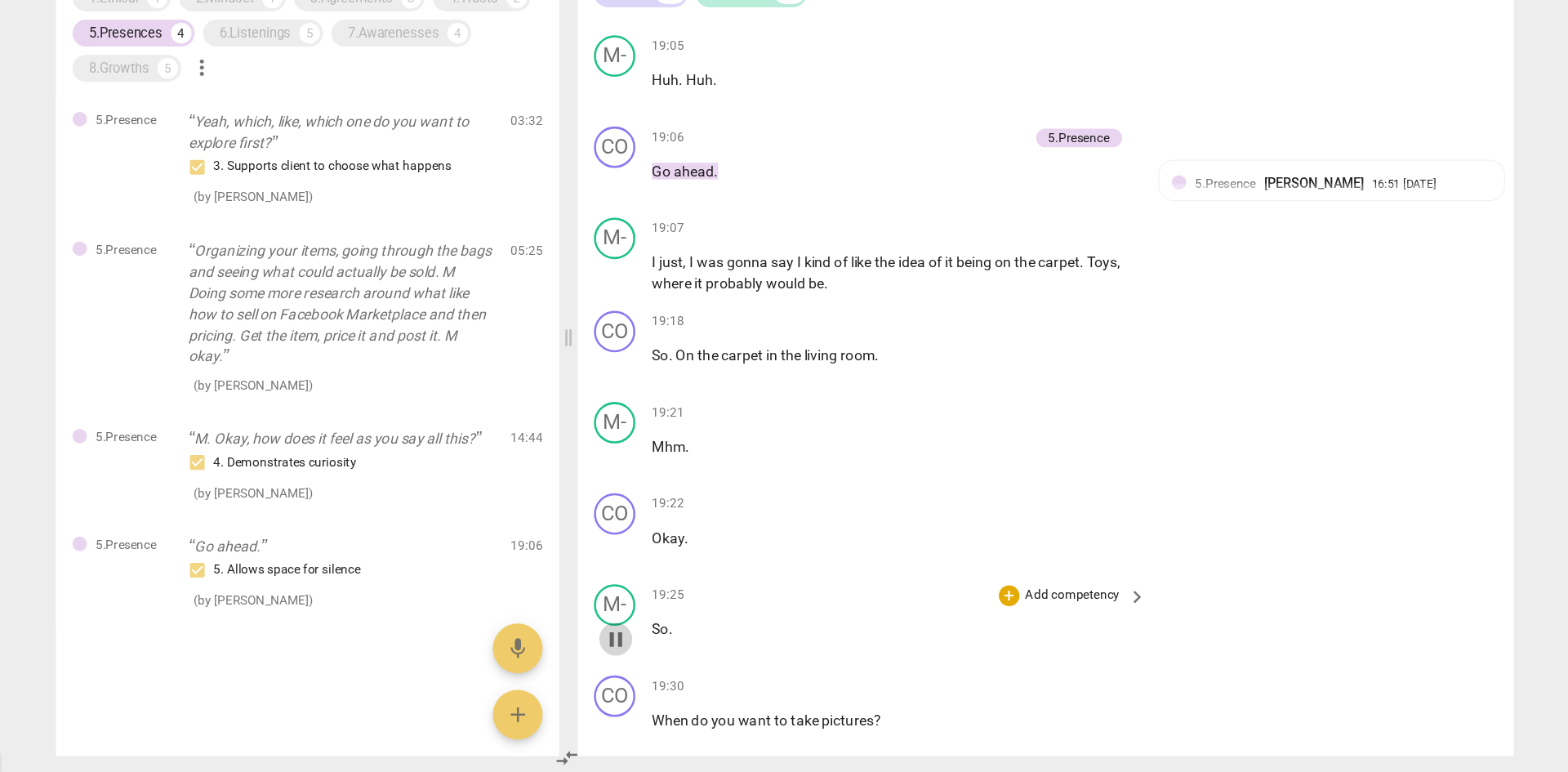
click at [649, 477] on span "pause" at bounding box center [650, 666] width 19 height 19
type input "1169"
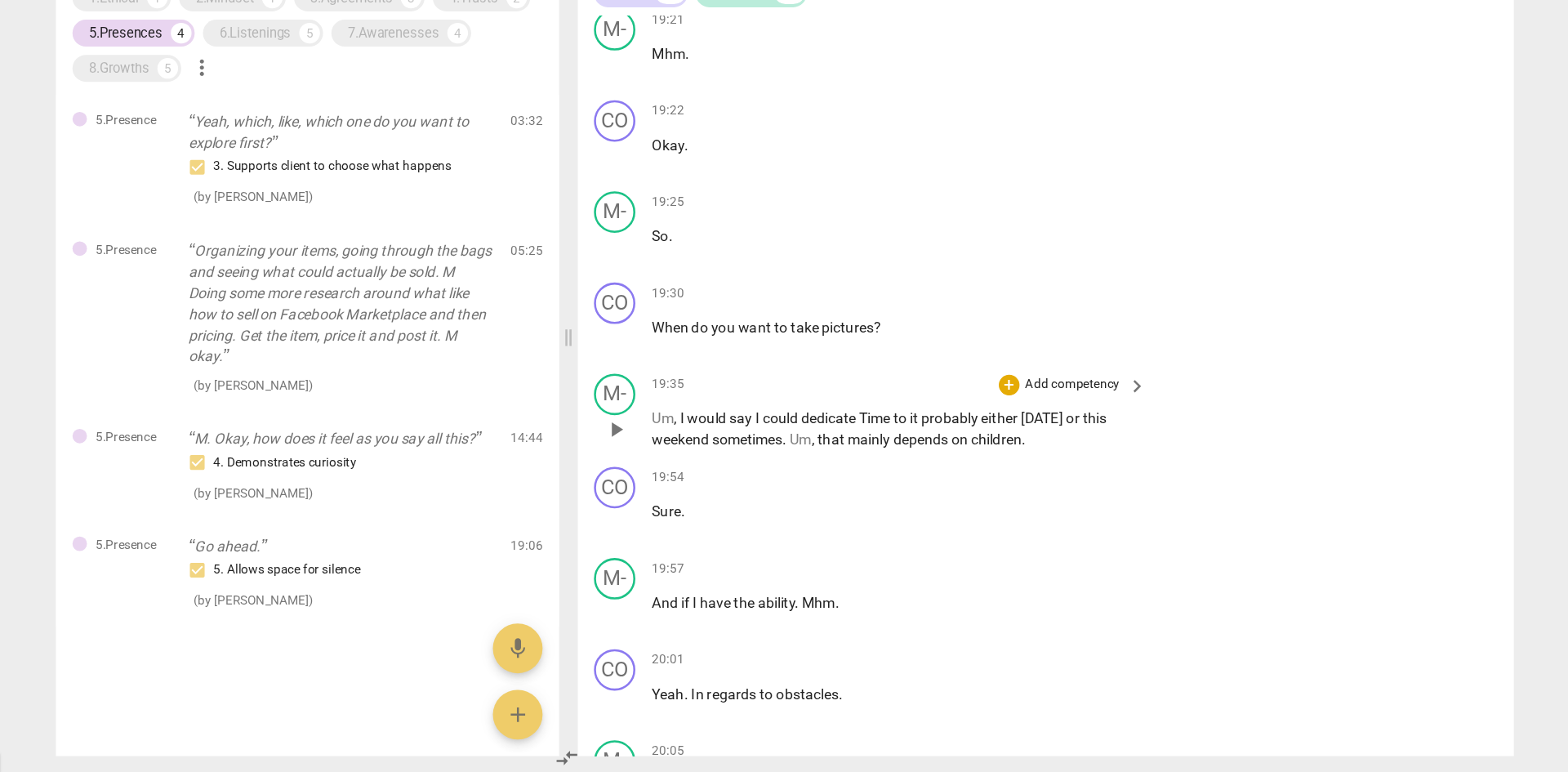
scroll to position [6310, 0]
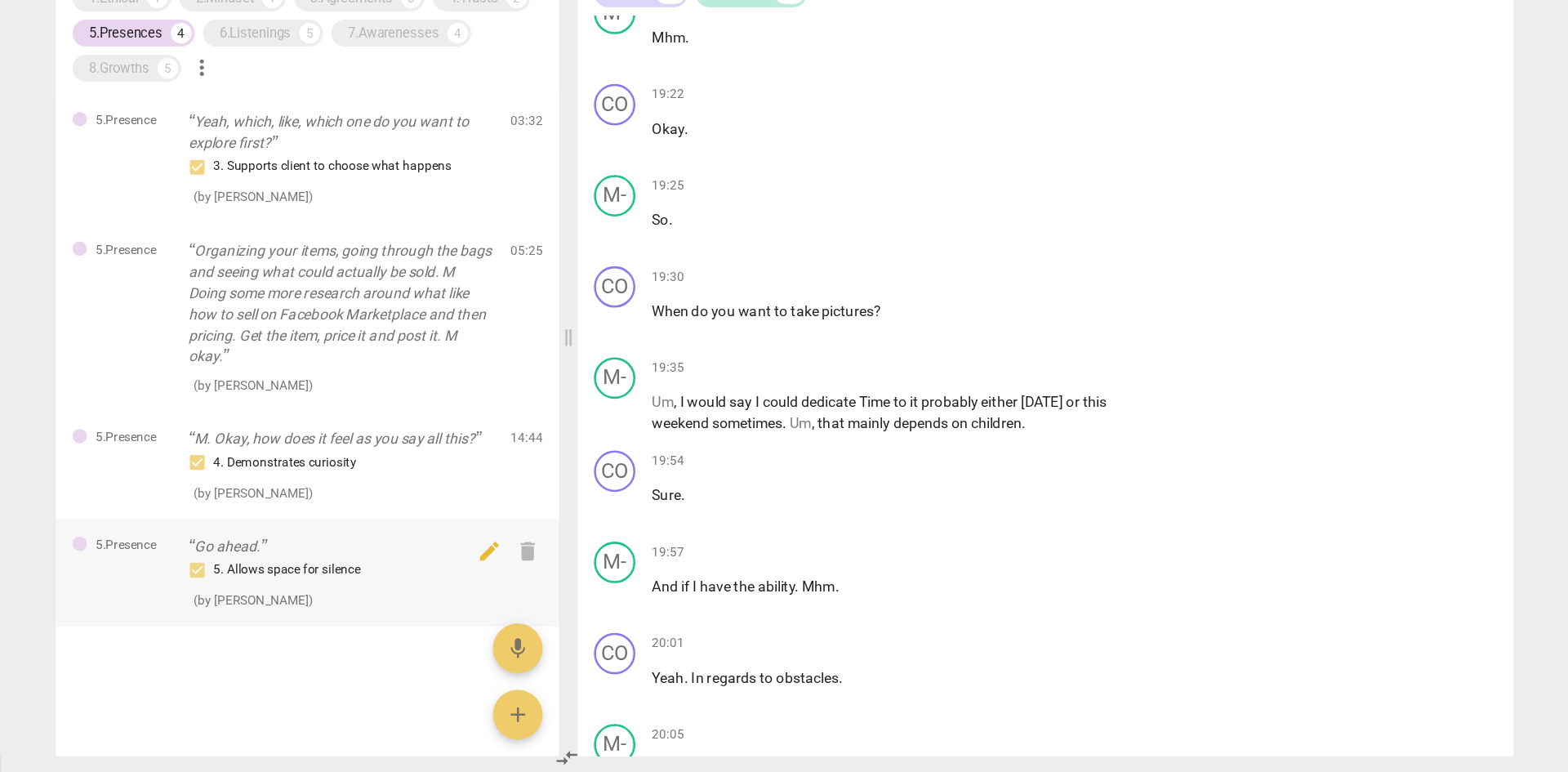
click at [365, 477] on p "Go ahead." at bounding box center [434, 593] width 241 height 17
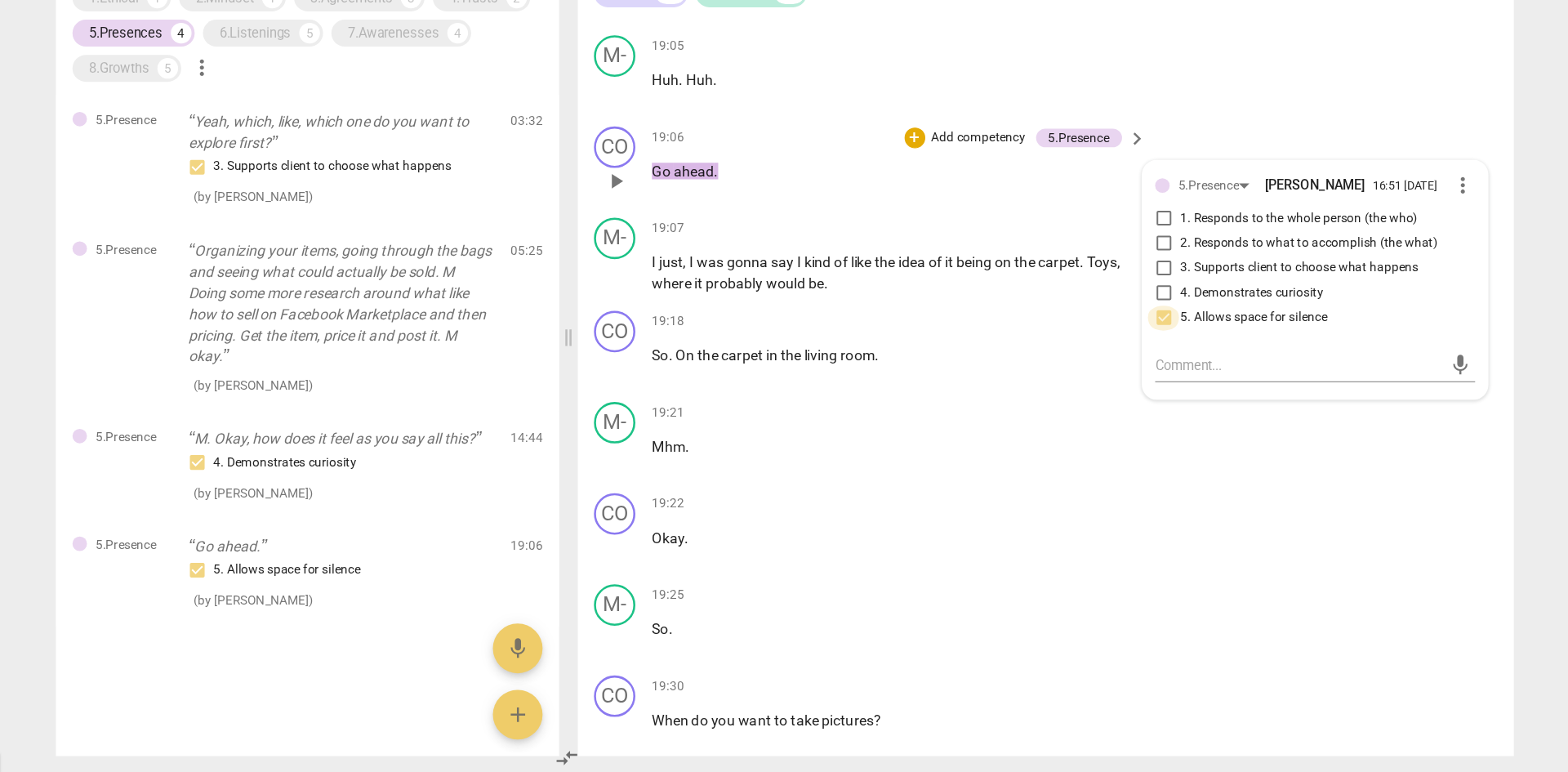
click at [1045, 423] on input "5. Allows space for silence" at bounding box center [1083, 413] width 26 height 19
checkbox input "false"
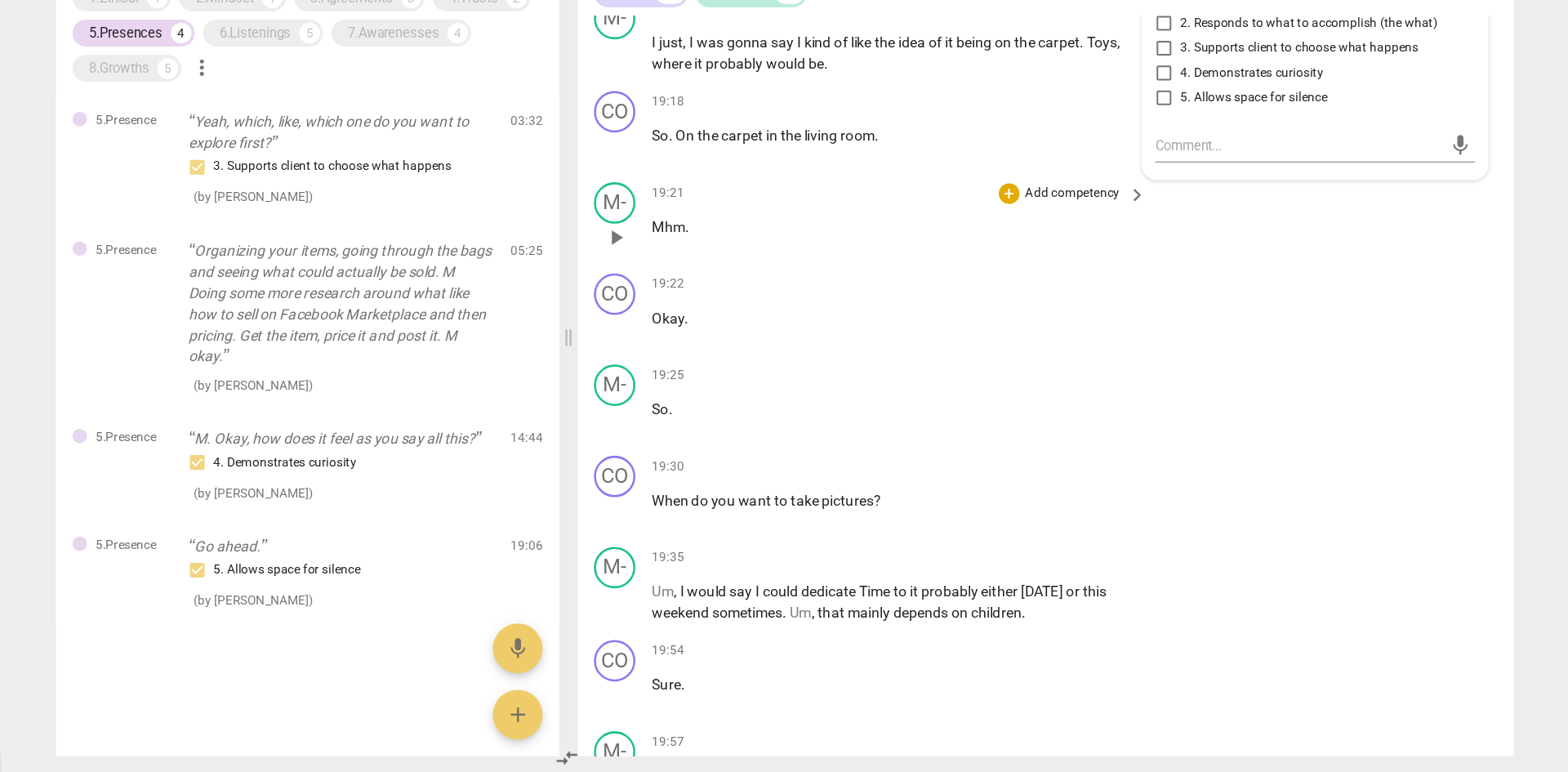
scroll to position [6309, 0]
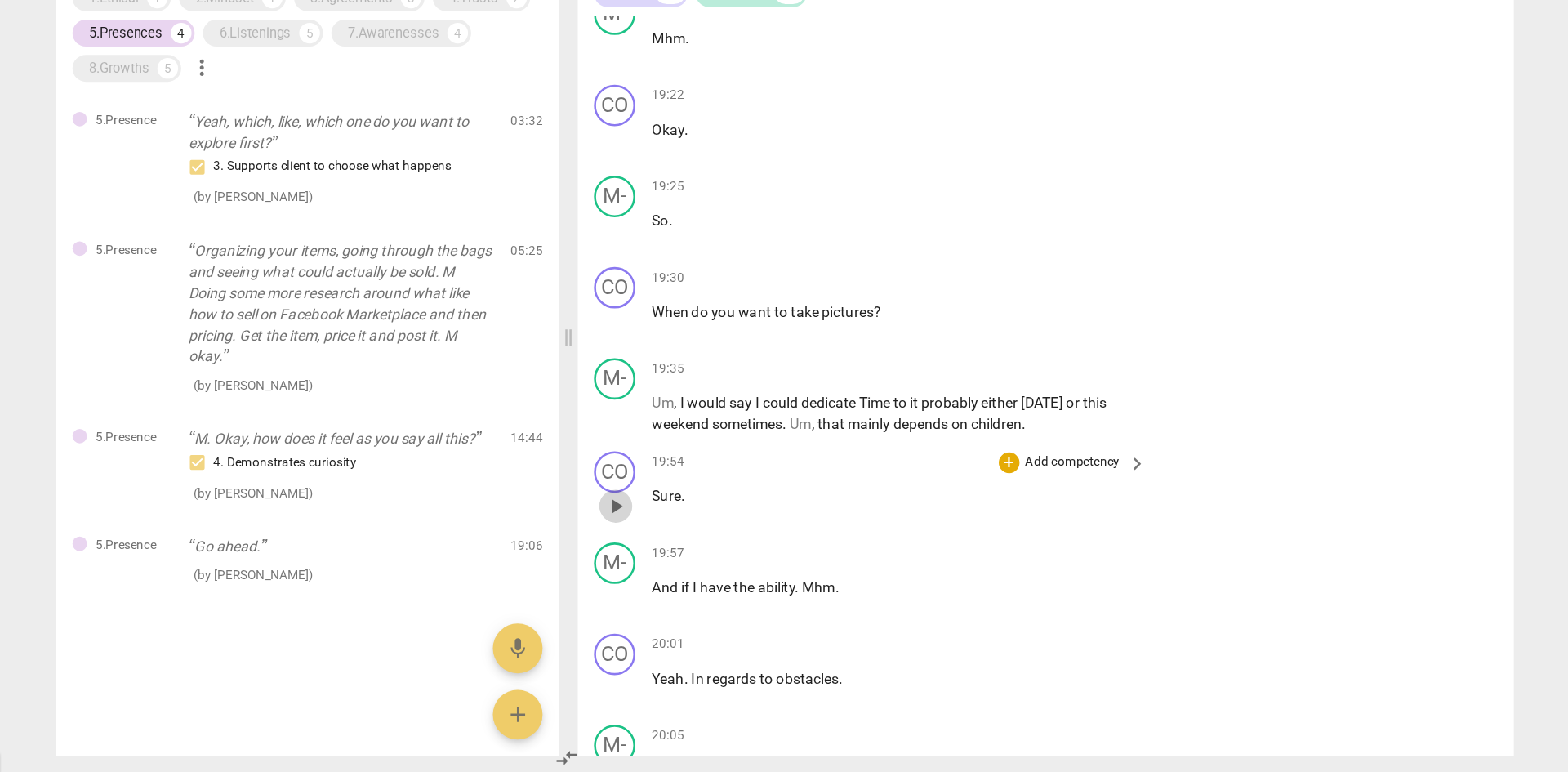
click at [655, 477] on span "play_arrow" at bounding box center [650, 562] width 19 height 19
click at [648, 477] on span "pause" at bounding box center [650, 634] width 19 height 19
click at [652, 477] on span "play_arrow" at bounding box center [650, 562] width 19 height 19
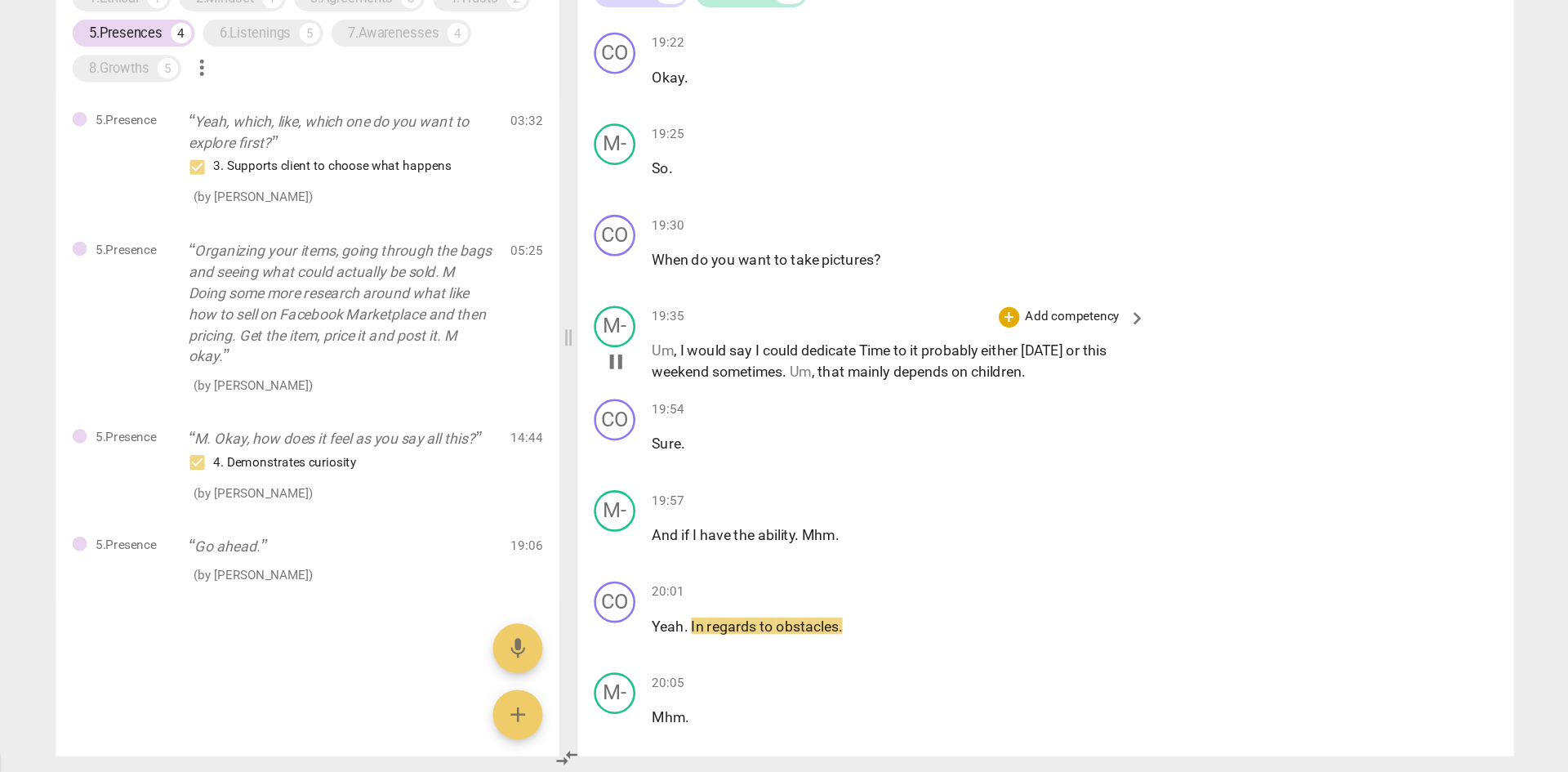
scroll to position [6438, 0]
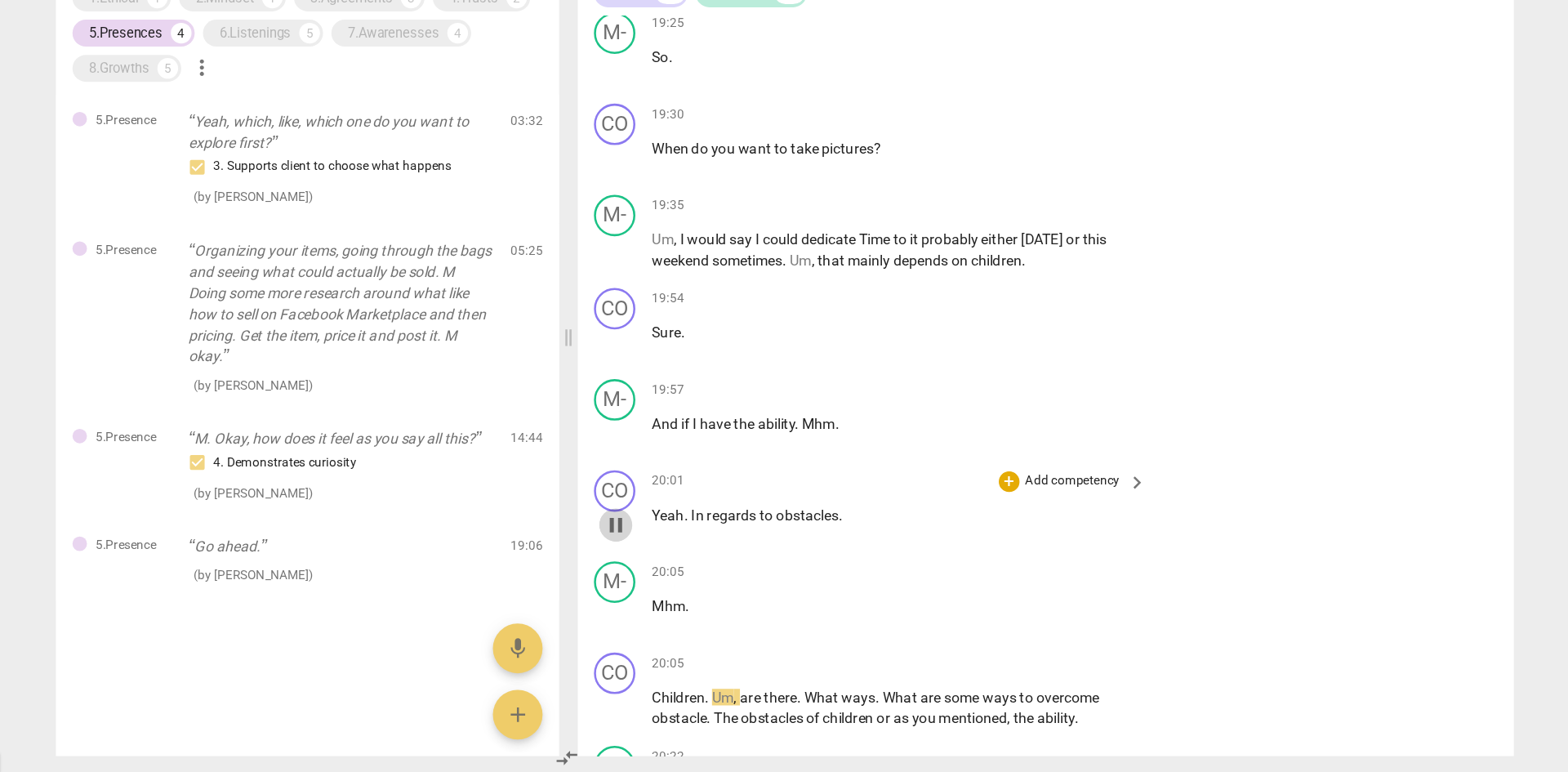
click at [647, 477] on span "pause" at bounding box center [650, 576] width 19 height 19
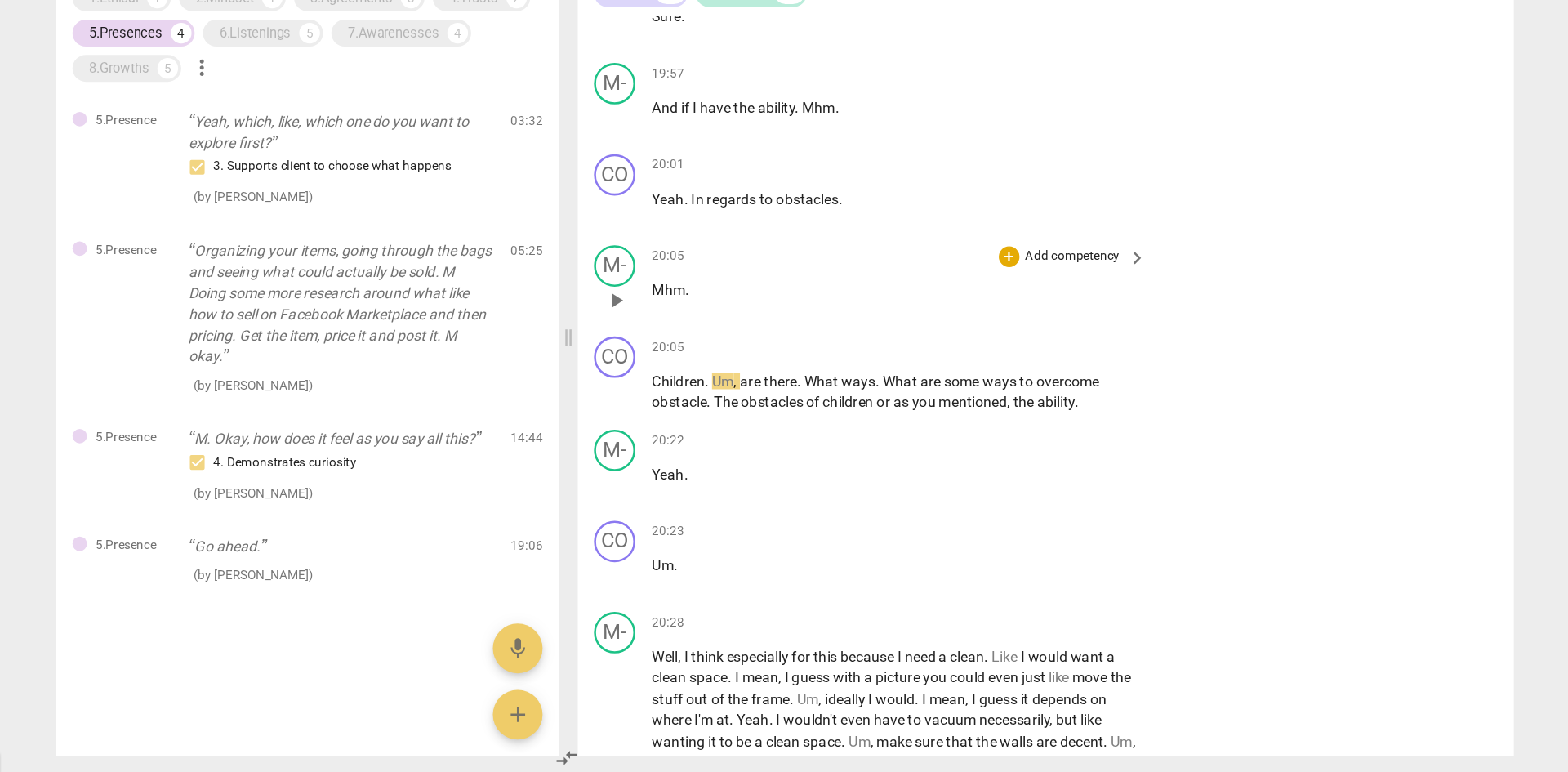
scroll to position [6696, 0]
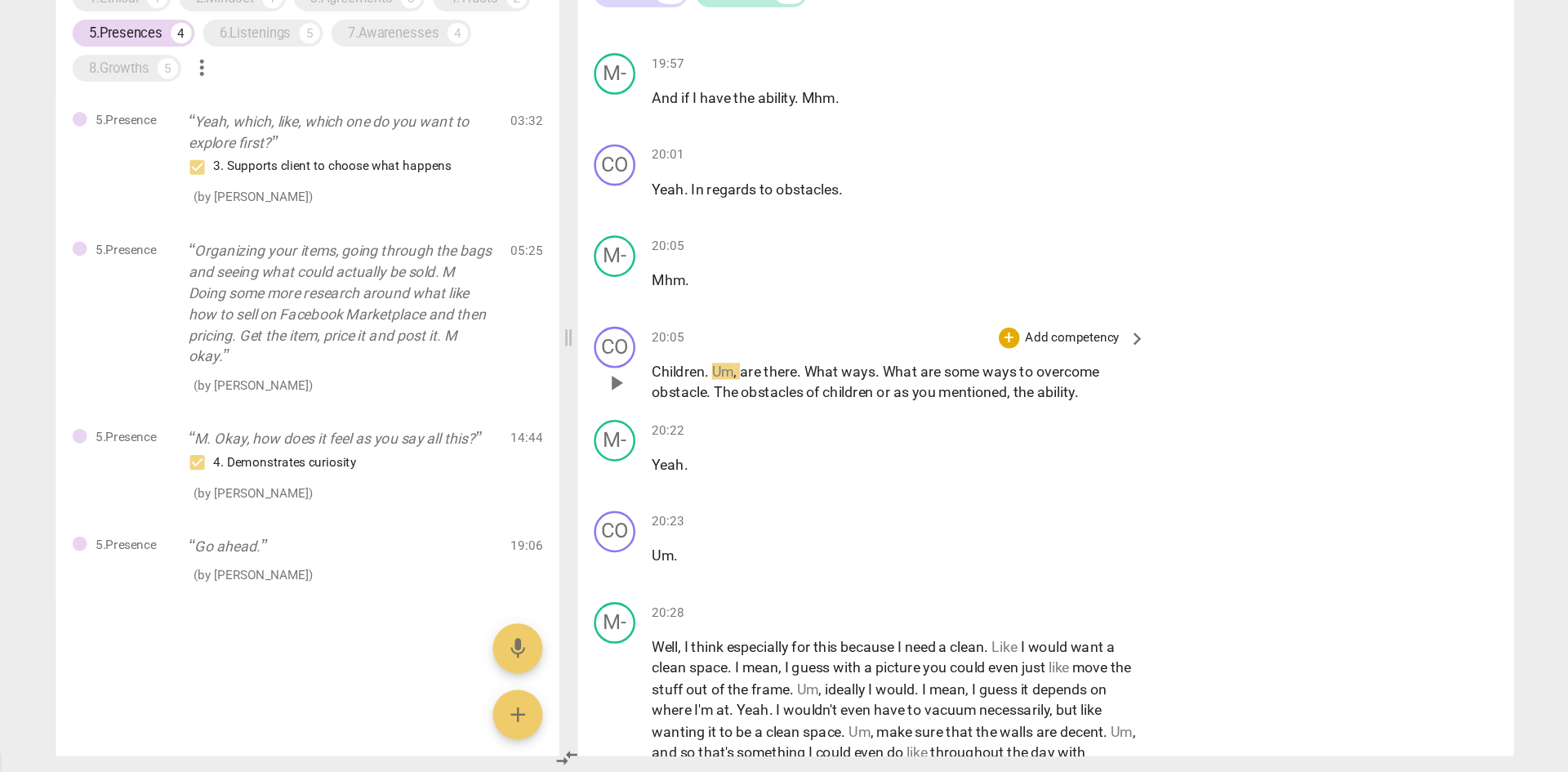
click at [652, 470] on span "play_arrow" at bounding box center [650, 464] width 19 height 19
click at [650, 474] on span "pause" at bounding box center [650, 464] width 19 height 19
click at [650, 474] on span "play_arrow" at bounding box center [650, 464] width 19 height 19
click at [714, 477] on div "20:22 + Add competency keyboard_arrow_right Yeah ." at bounding box center [876, 523] width 392 height 59
click at [698, 477] on span "Yeah" at bounding box center [692, 529] width 25 height 13
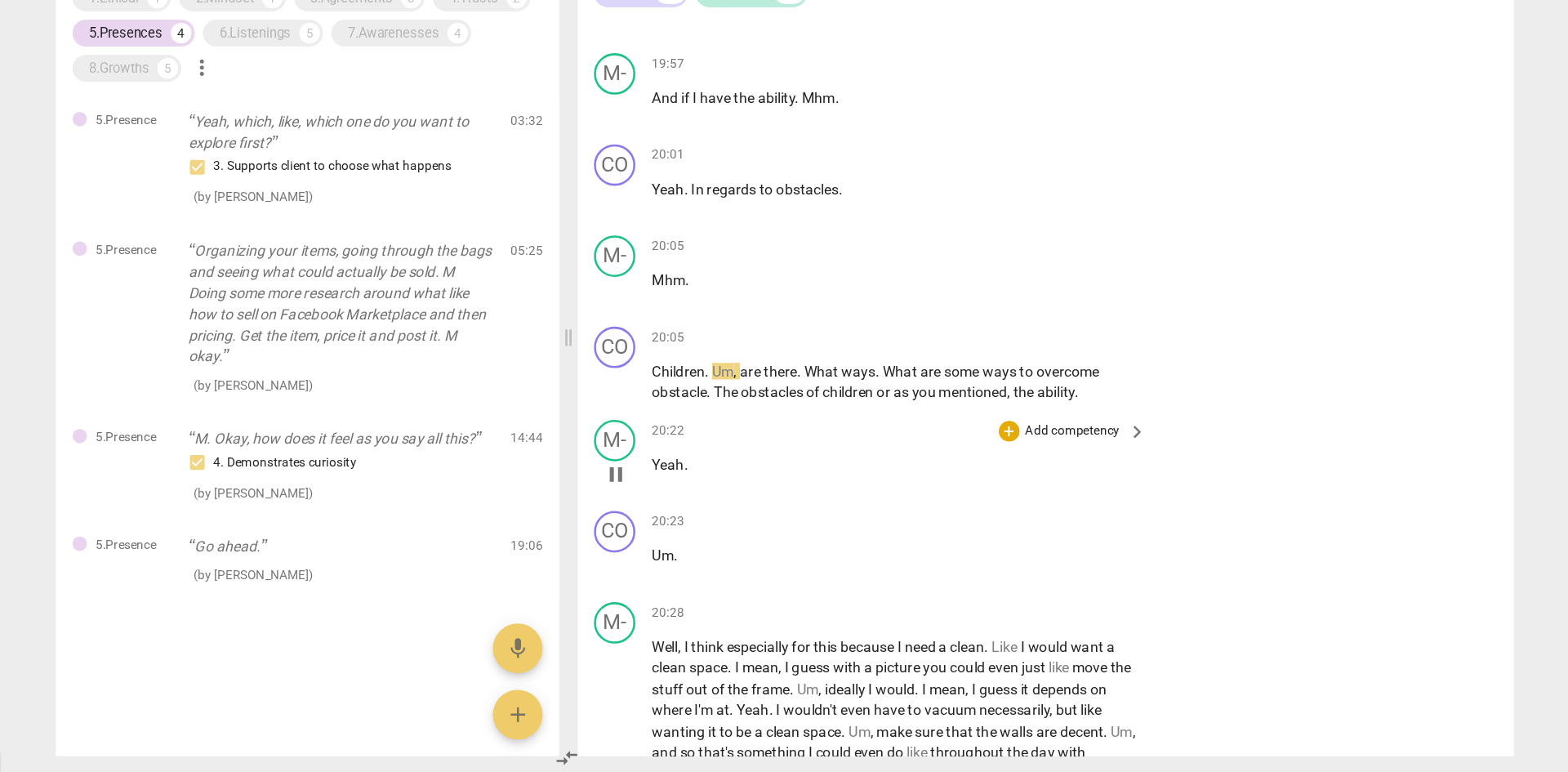
click at [652, 477] on span "pause" at bounding box center [650, 536] width 19 height 19
type input "1208"
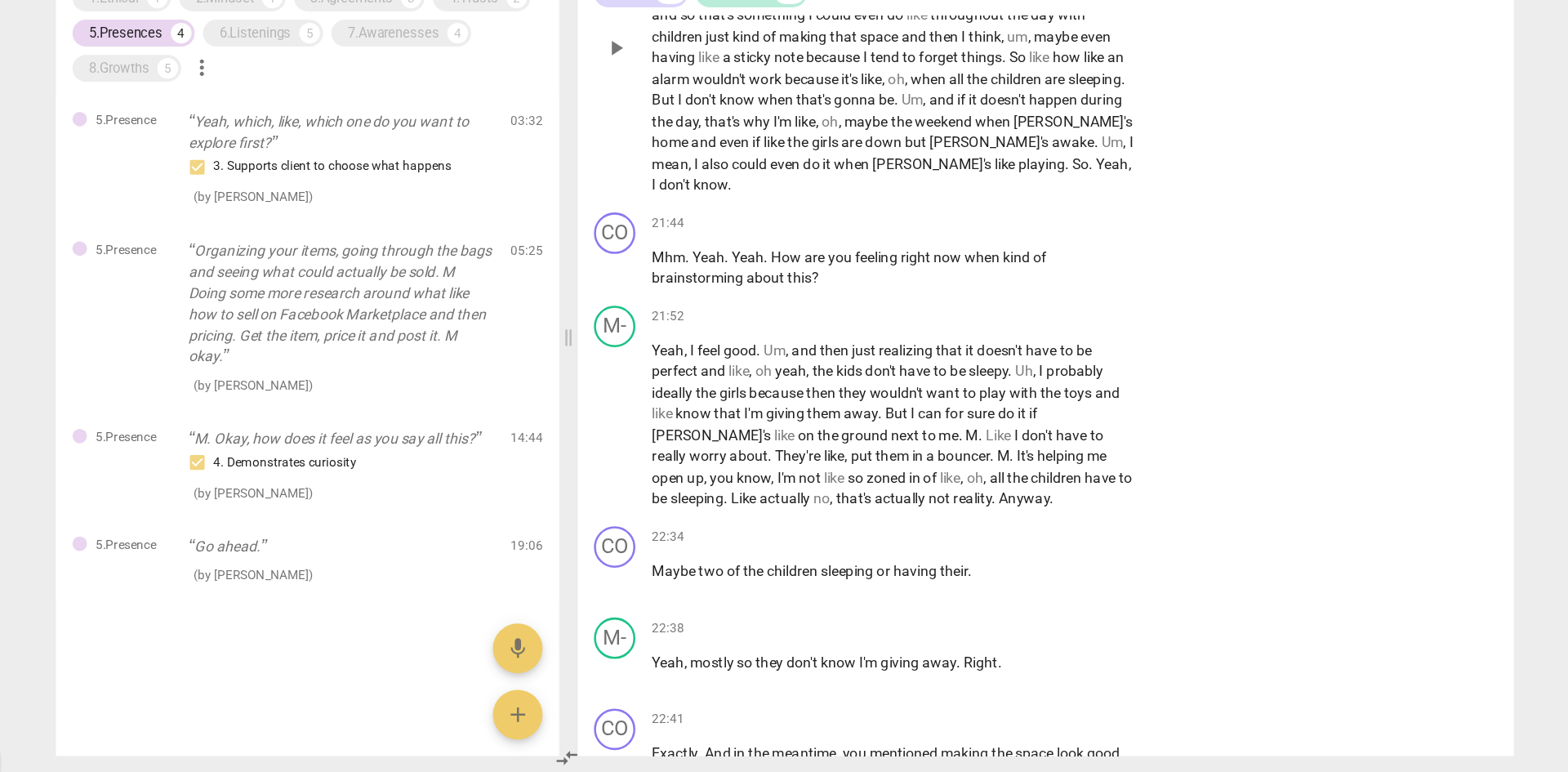
scroll to position [7276, 0]
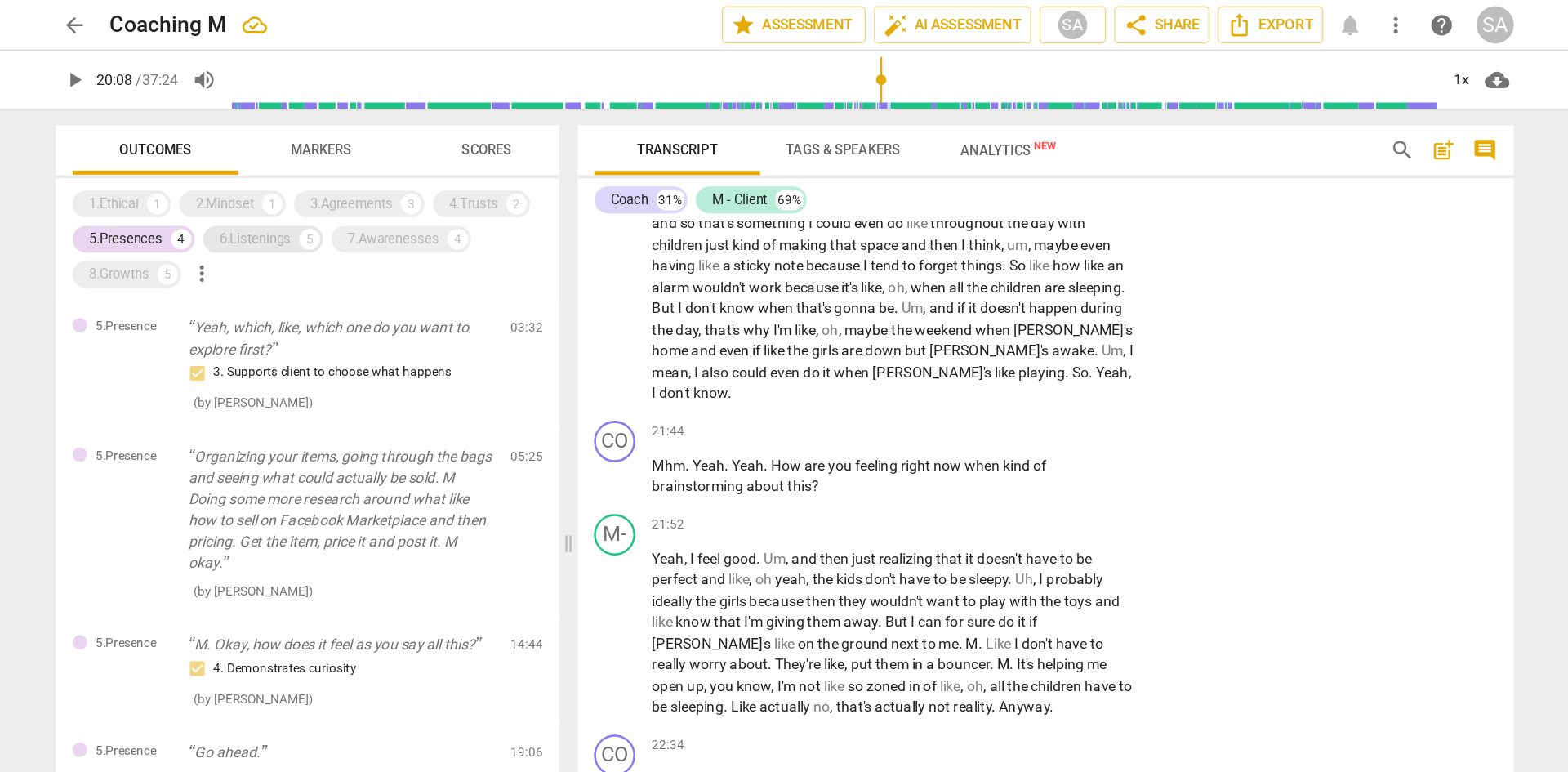
click at [370, 189] on div "6.Listenings" at bounding box center [366, 188] width 56 height 16
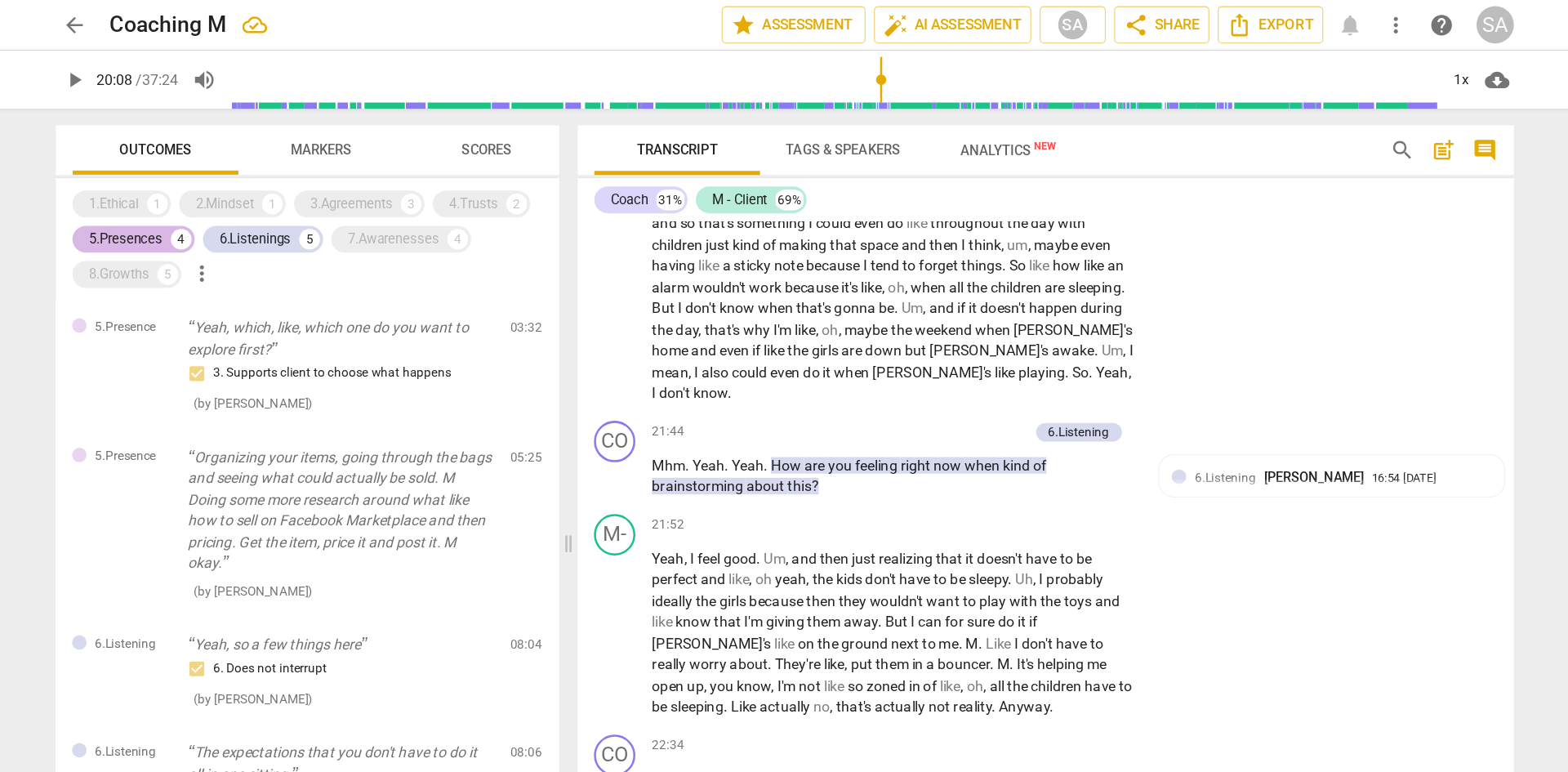
click at [282, 183] on div "5.Presences" at bounding box center [264, 188] width 58 height 16
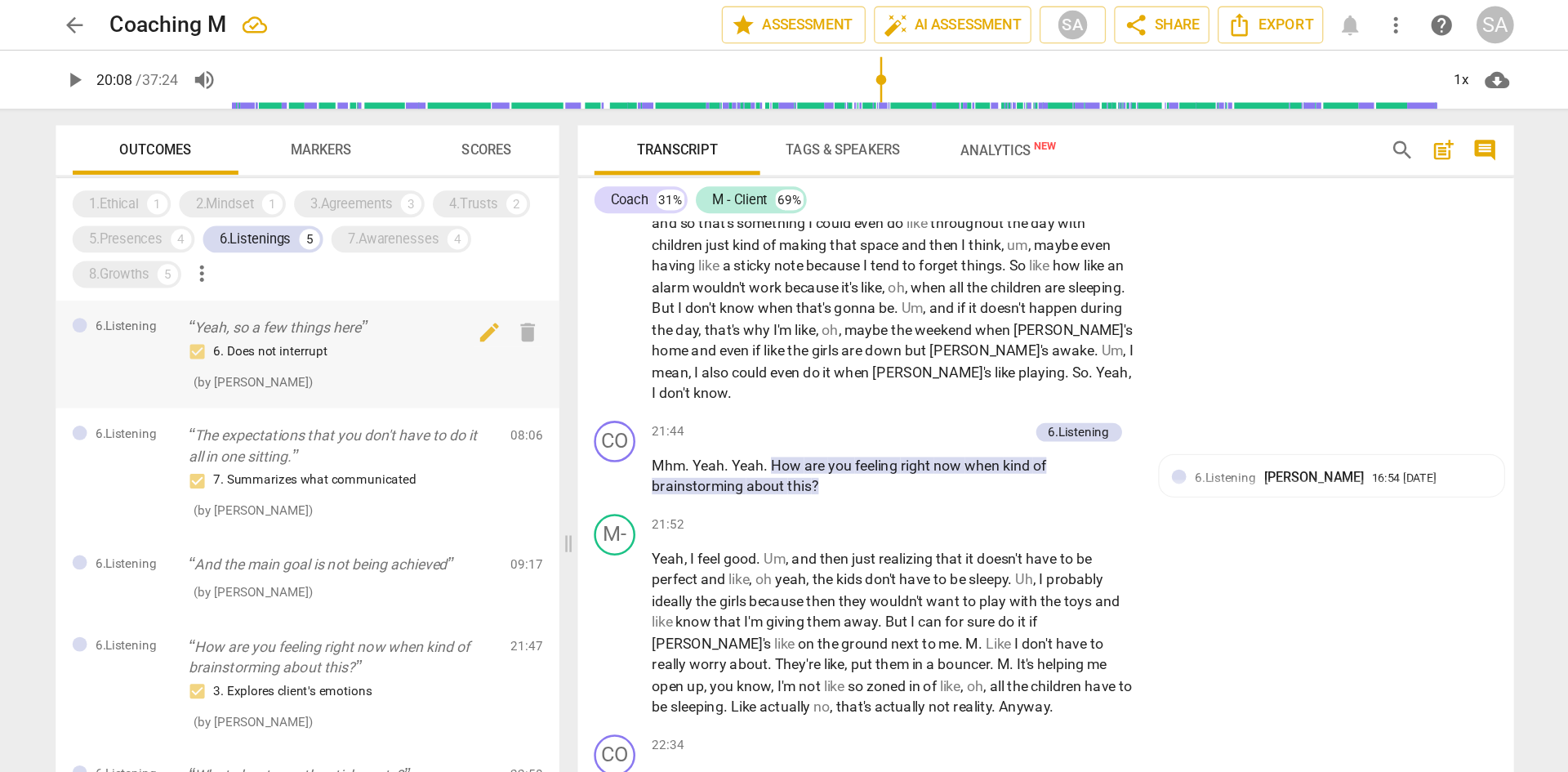
click at [433, 259] on p "Yeah, so a few things here" at bounding box center [434, 258] width 241 height 17
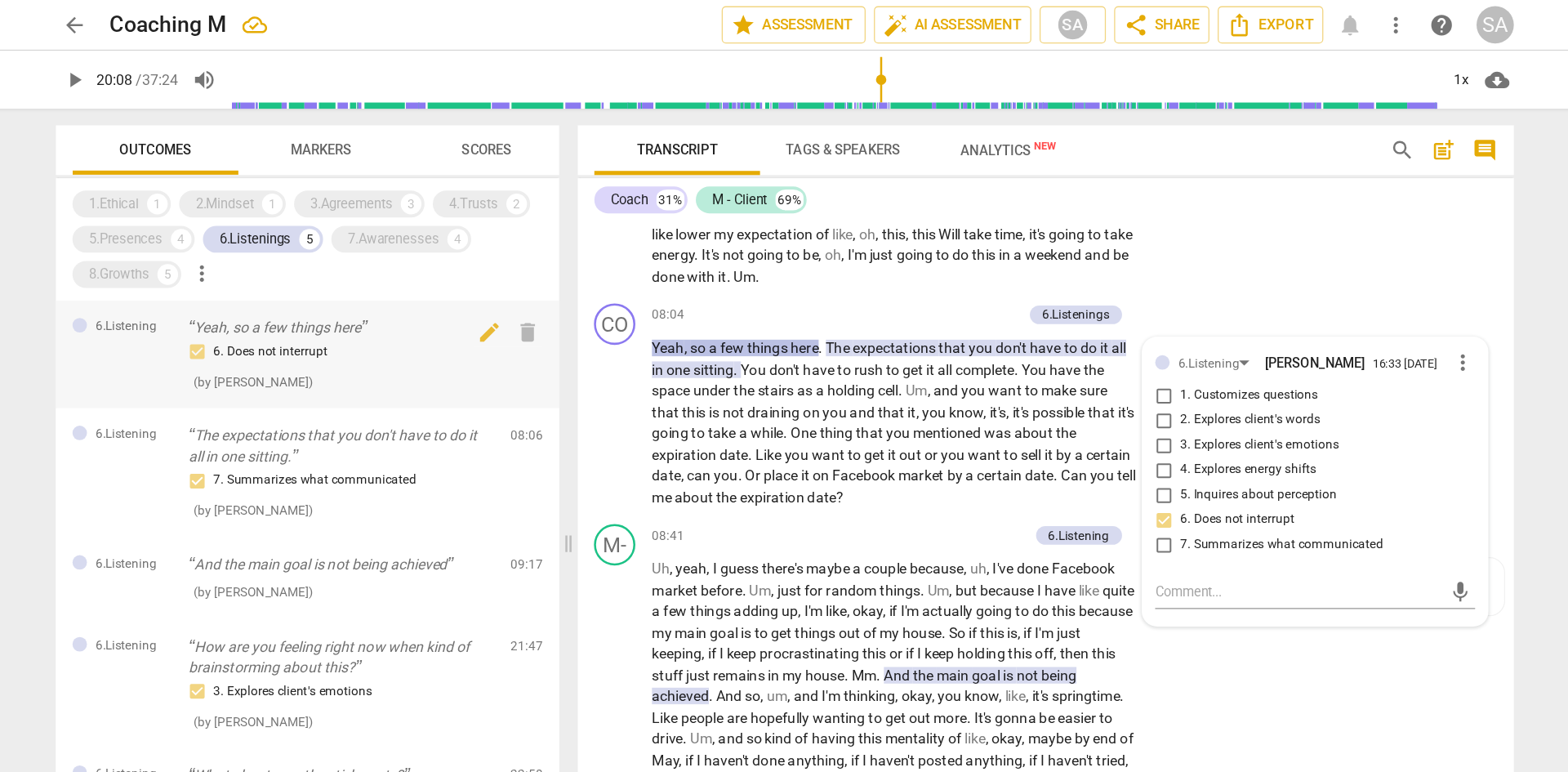
click at [433, 259] on p "Yeah, so a few things here" at bounding box center [434, 258] width 241 height 17
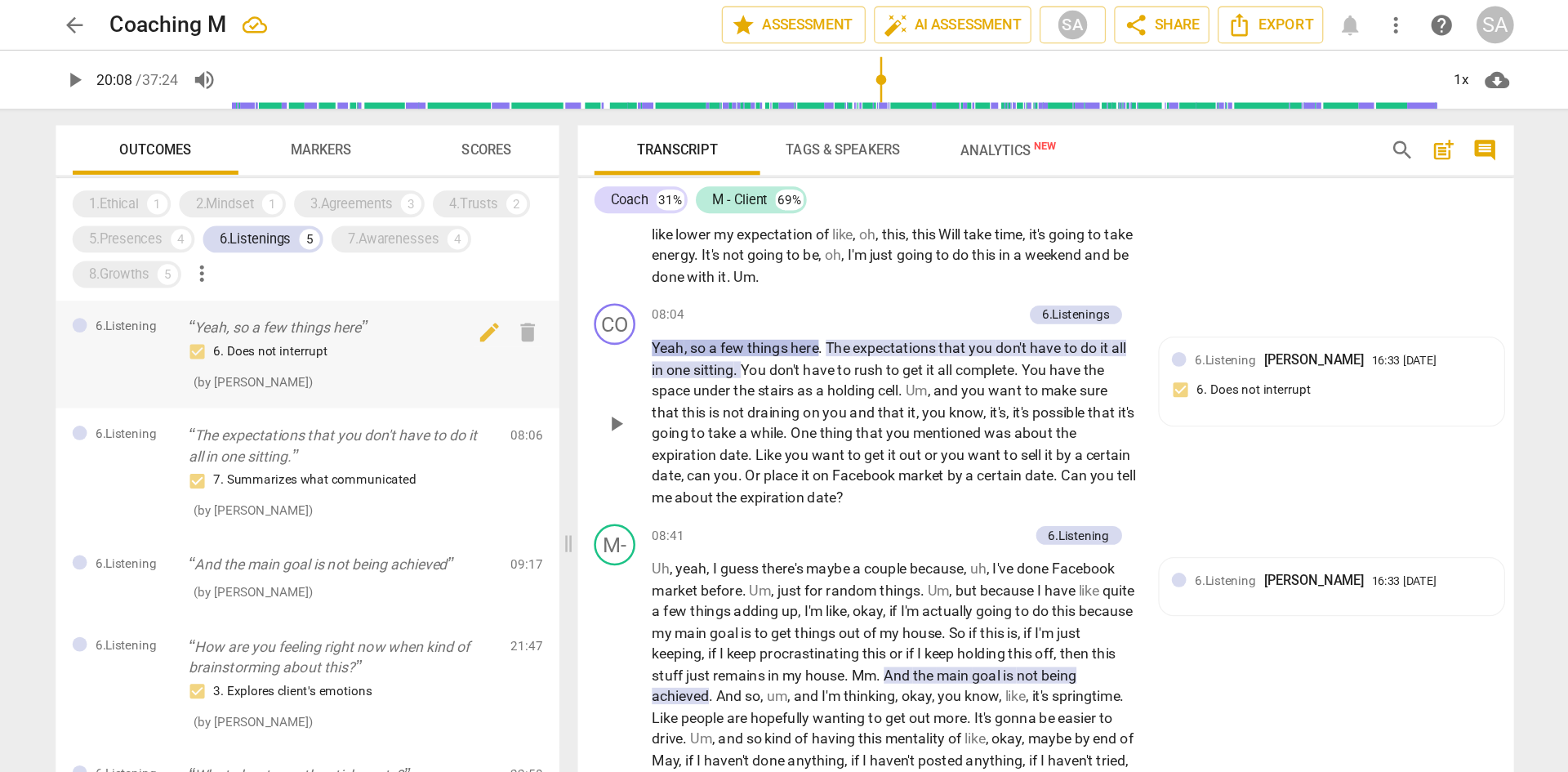
click at [433, 259] on p "Yeah, so a few things here" at bounding box center [434, 258] width 241 height 17
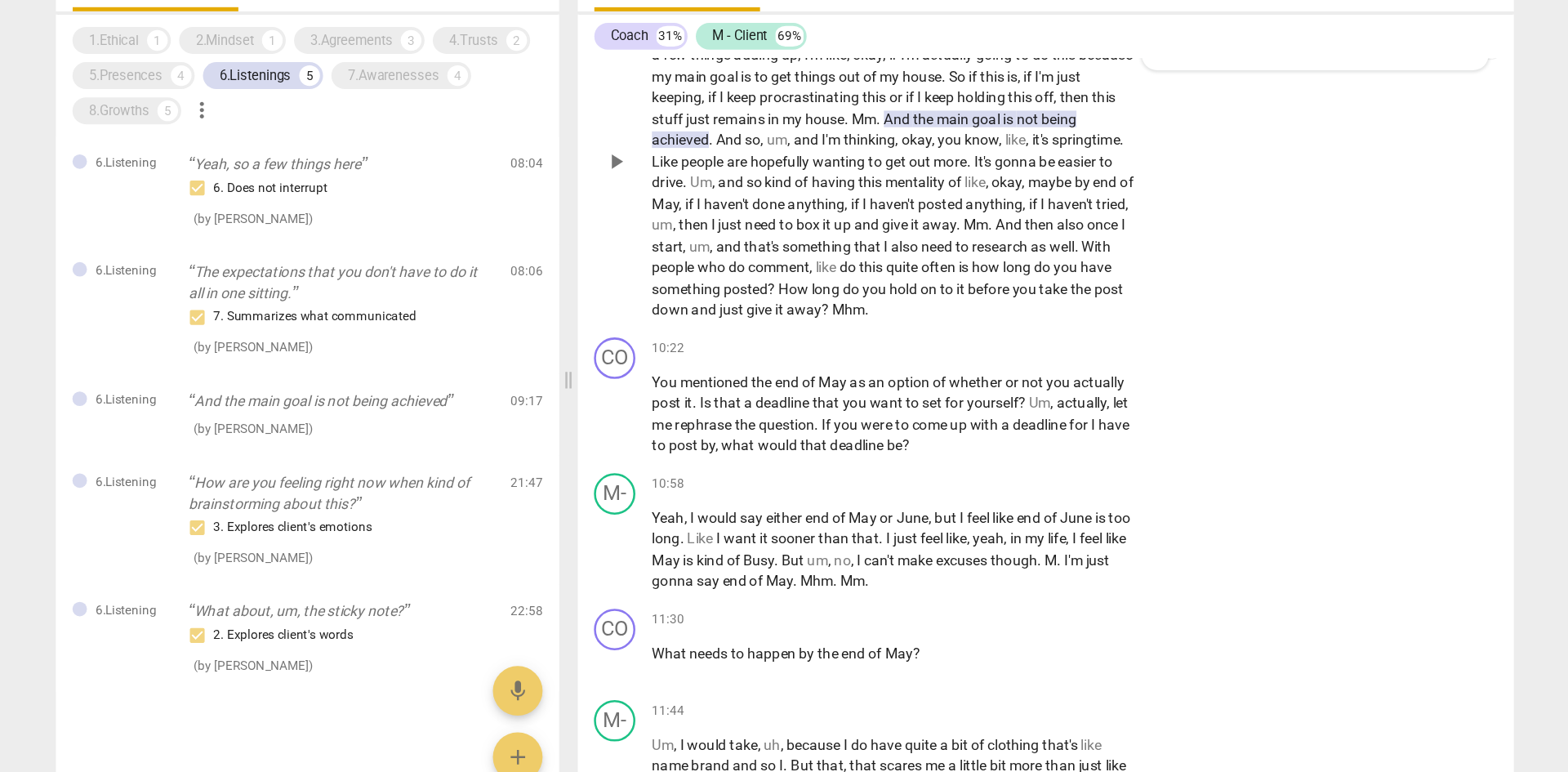
scroll to position [2604, 0]
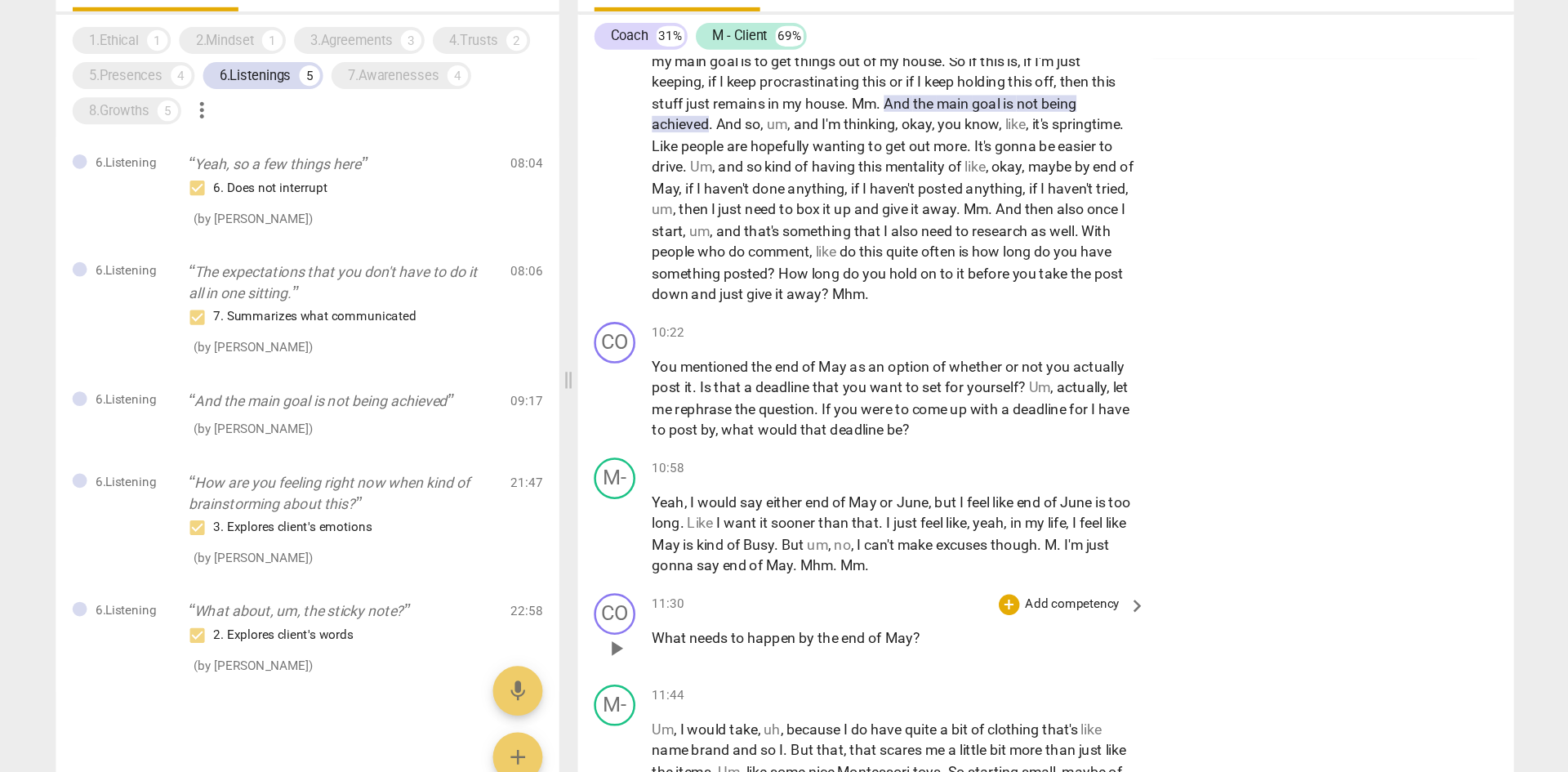
click at [824, 477] on p "What needs to happen by the end of May ?" at bounding box center [871, 633] width 382 height 17
click at [957, 477] on div "+" at bounding box center [960, 605] width 16 height 16
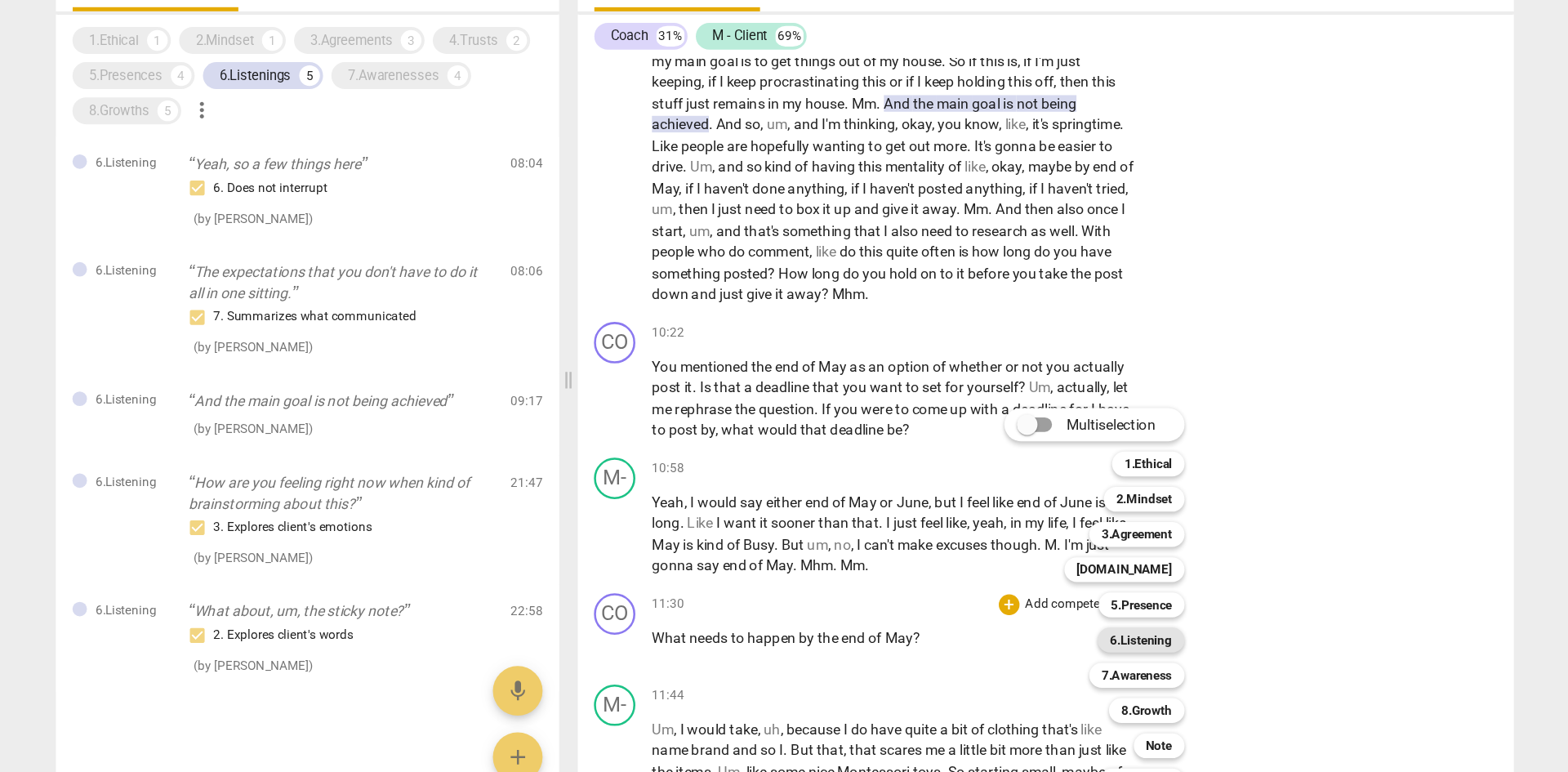
click at [1045, 477] on b "6.Listening" at bounding box center [1065, 634] width 49 height 19
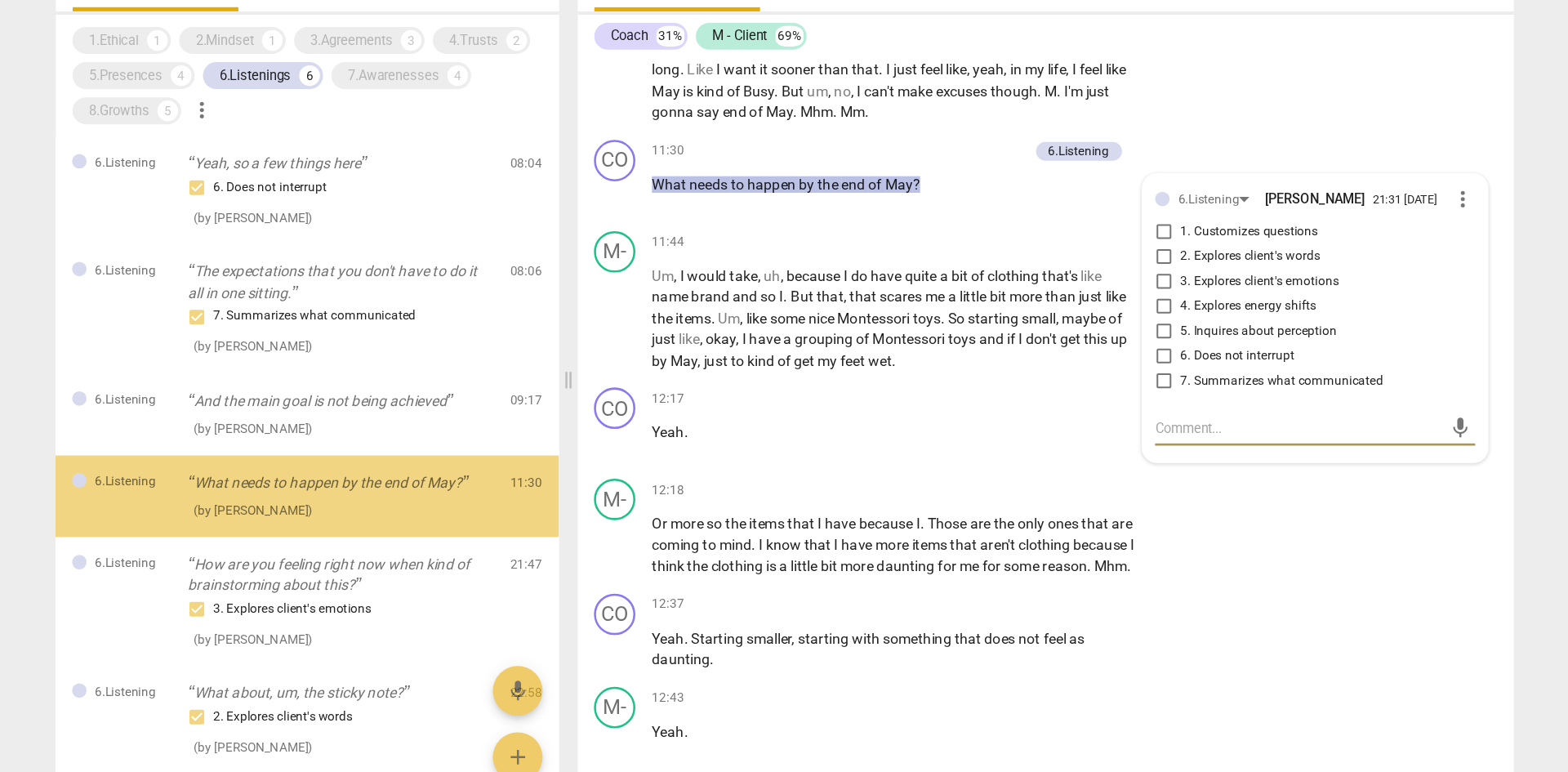
scroll to position [23, 0]
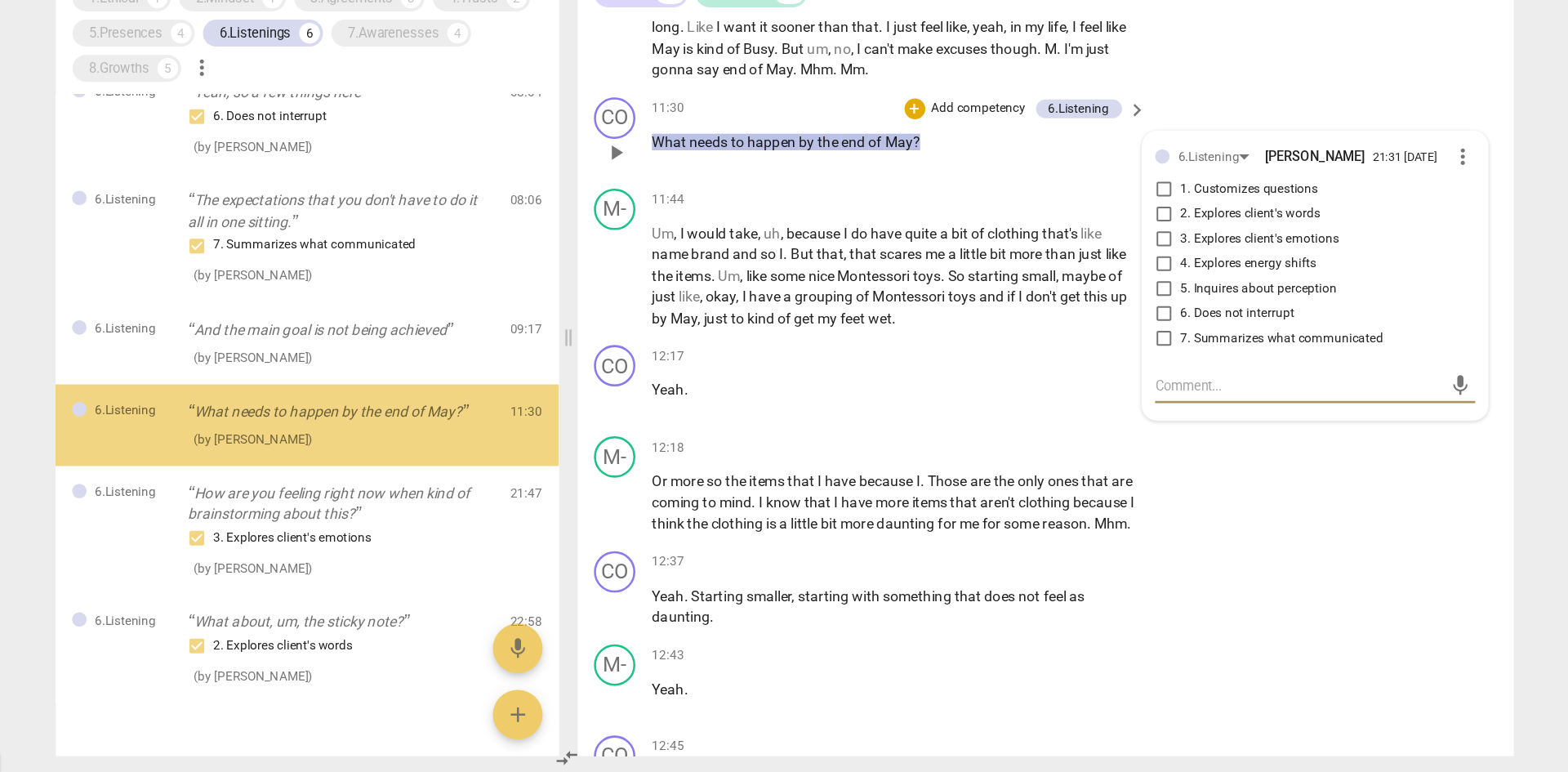
click at [1045, 311] on input "1. Customizes questions" at bounding box center [1083, 312] width 26 height 19
checkbox input "true"
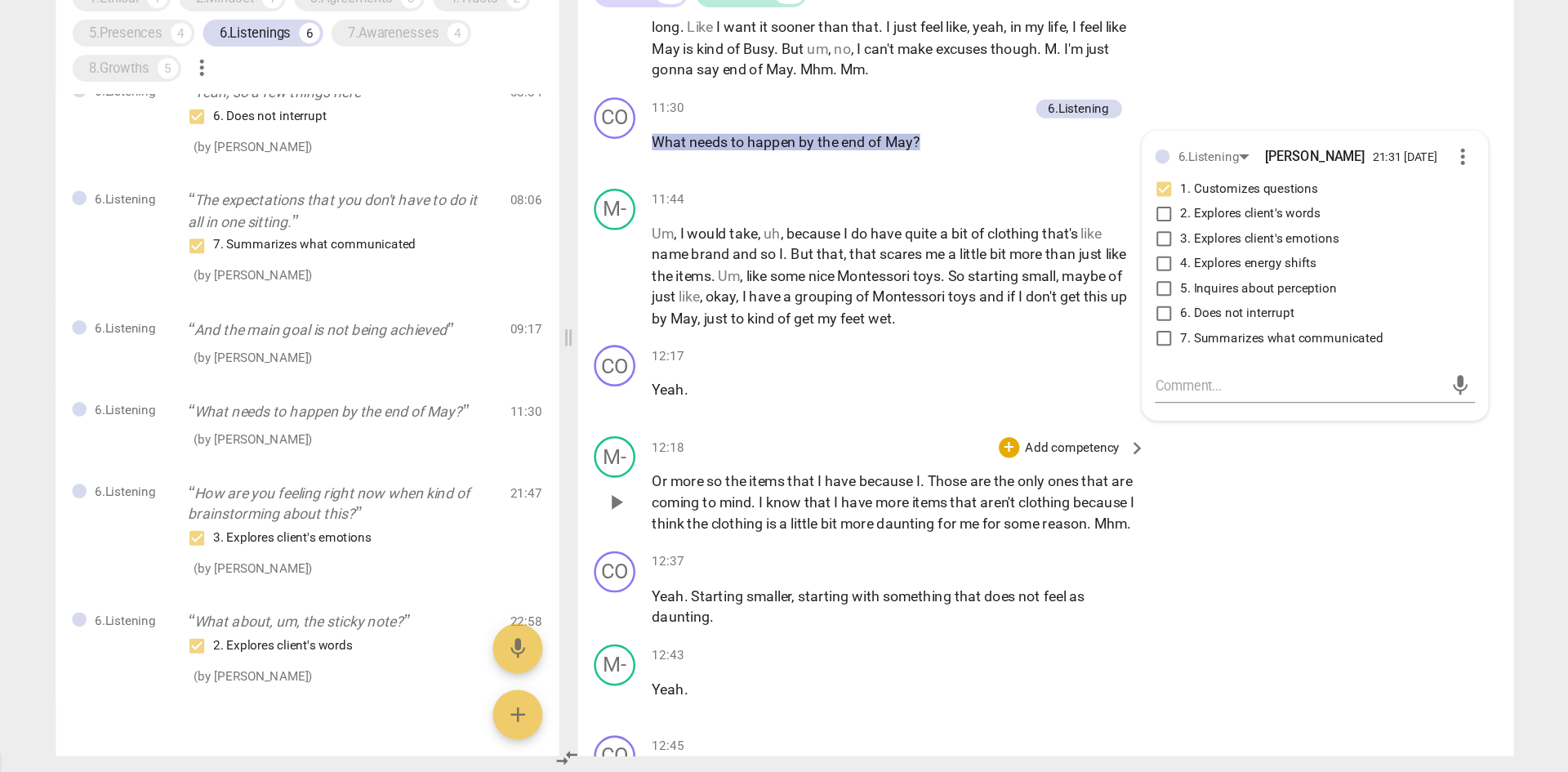
click at [813, 477] on span "little" at bounding box center [801, 575] width 23 height 13
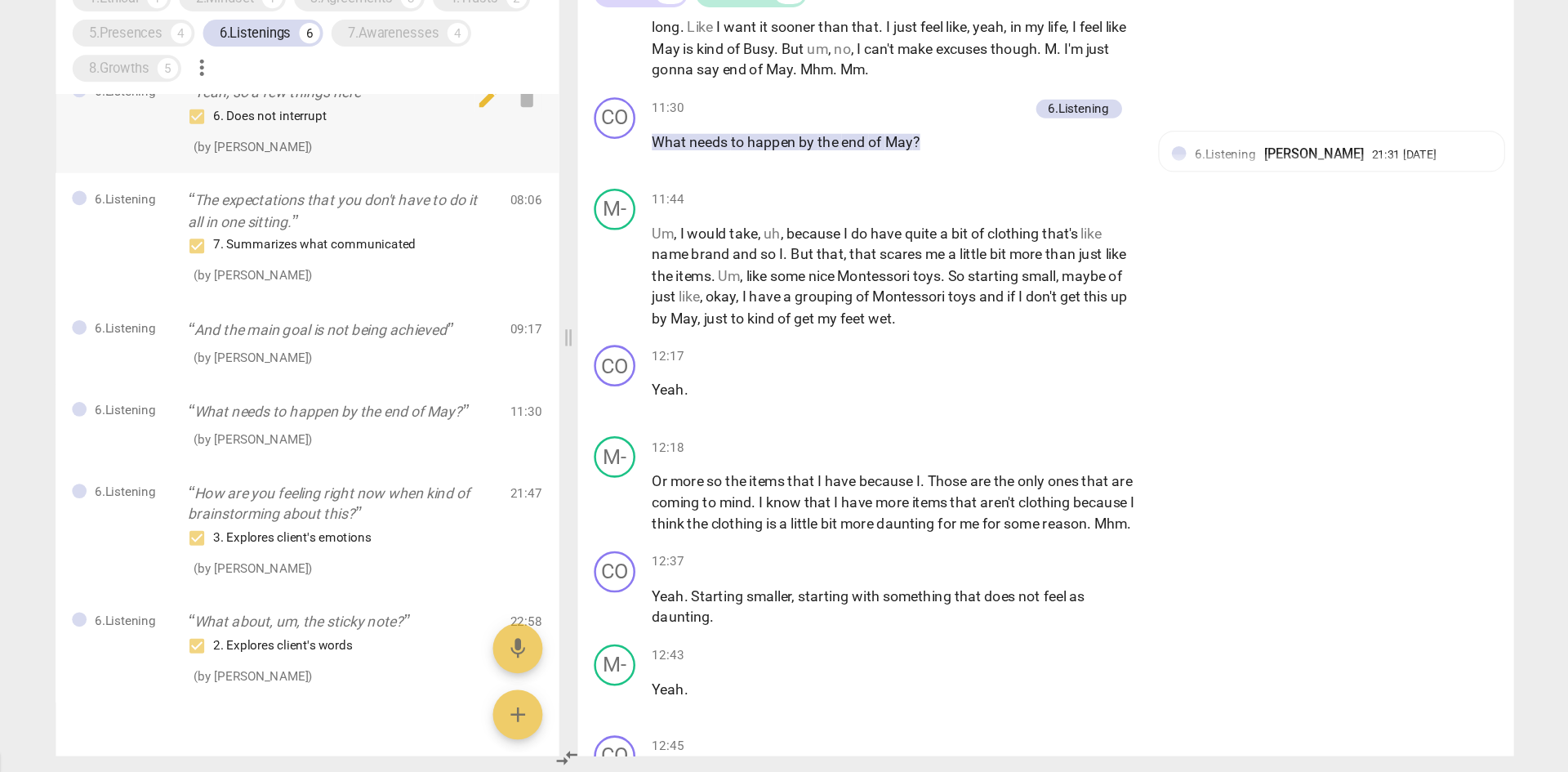
scroll to position [0, 0]
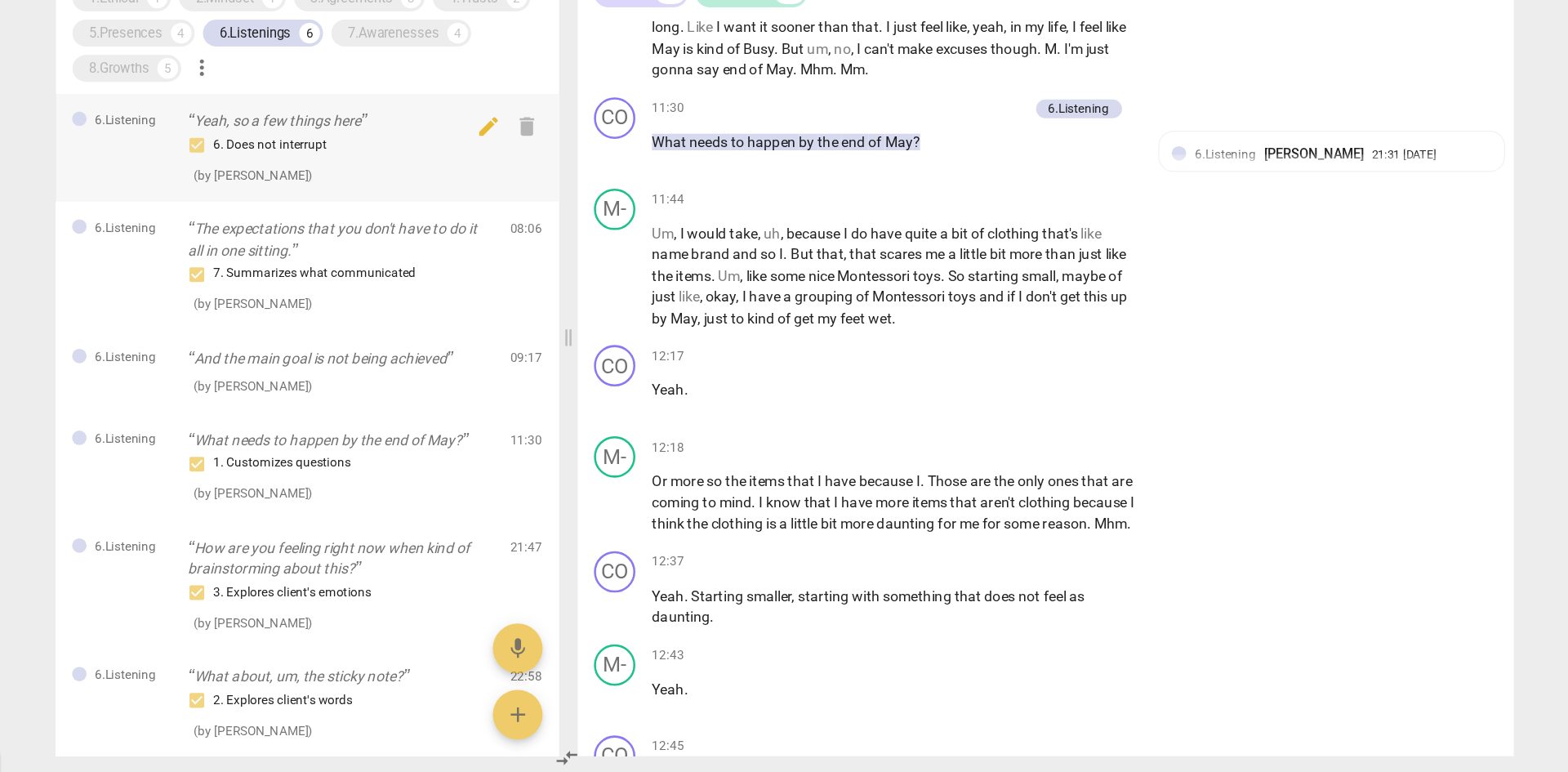
click at [424, 260] on p "Yeah, so a few things here" at bounding box center [434, 258] width 241 height 17
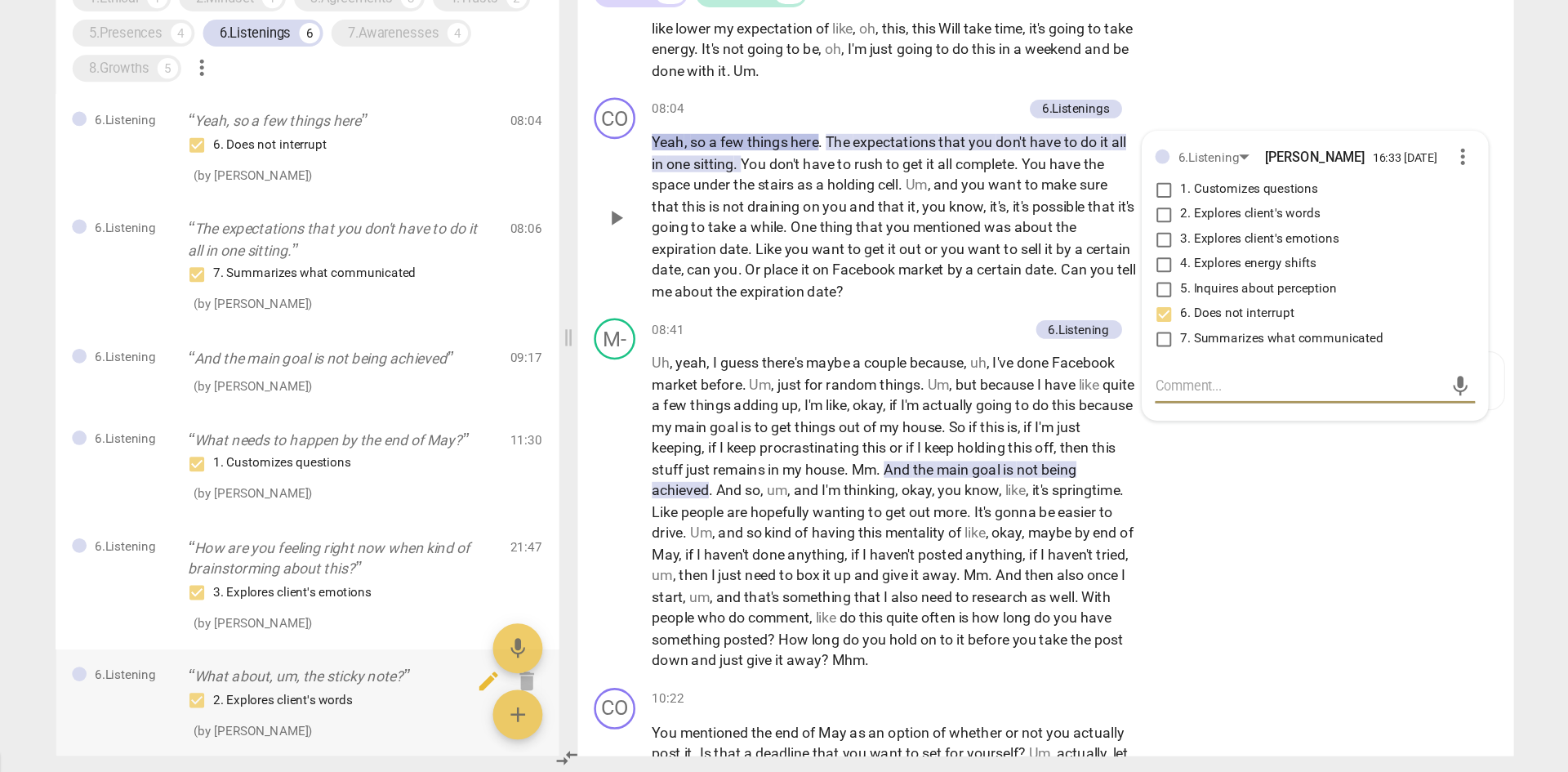
click at [423, 477] on p "What about, um, the sticky note?" at bounding box center [434, 697] width 241 height 17
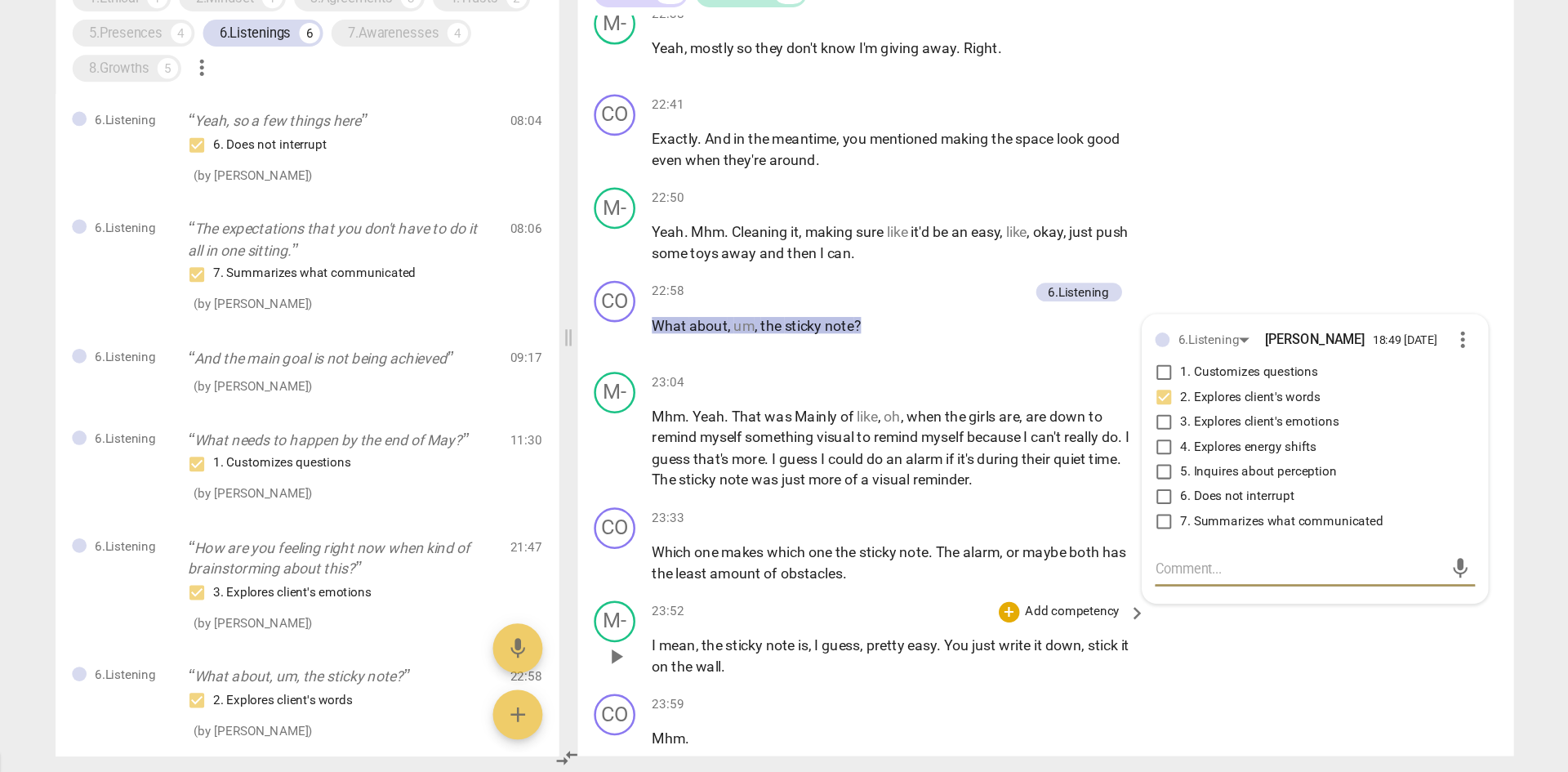
scroll to position [7730, 0]
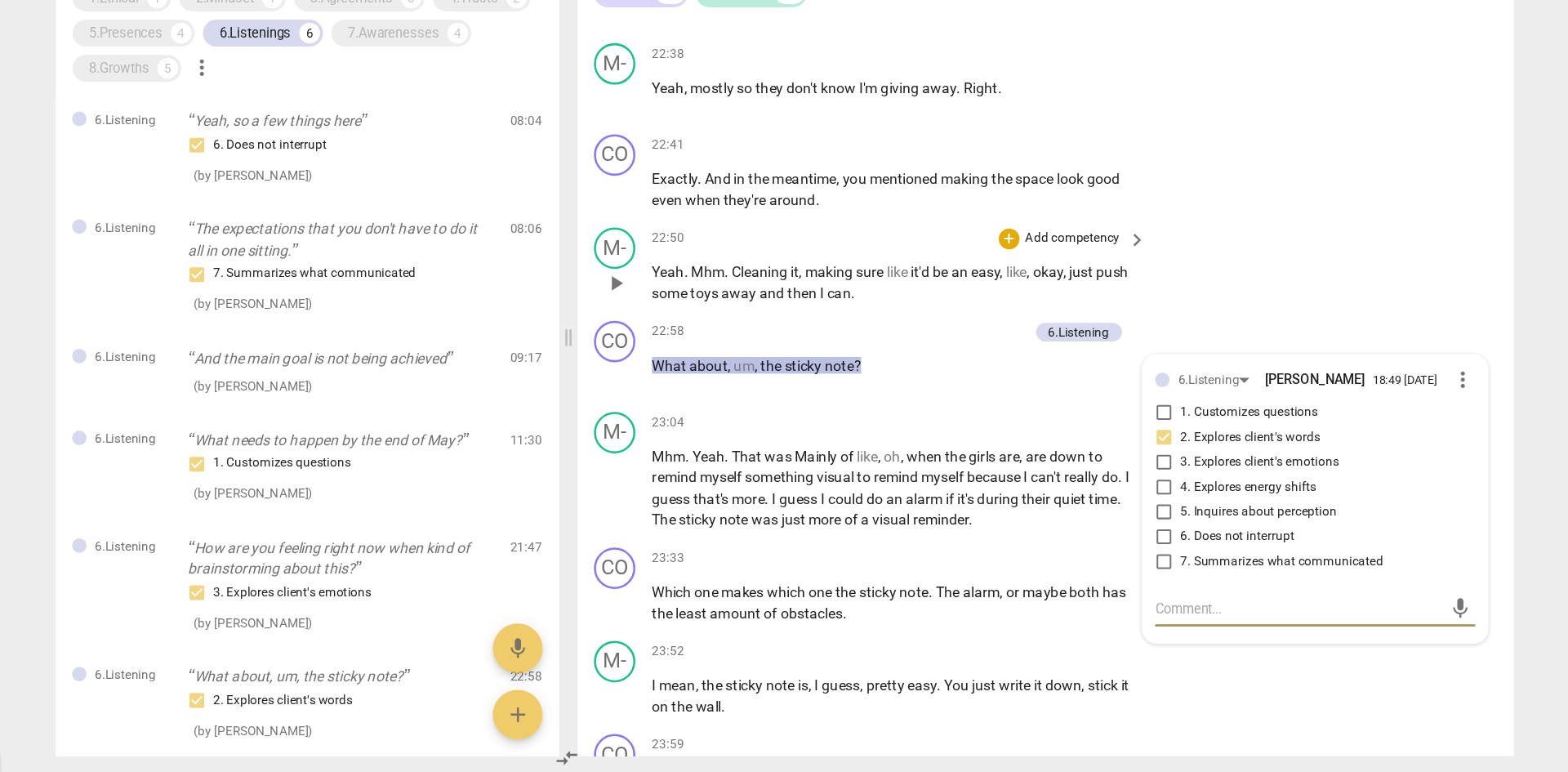
type input "1208"
click at [1045, 477] on input "2. Explores client's words" at bounding box center [1083, 508] width 26 height 19
checkbox input "false"
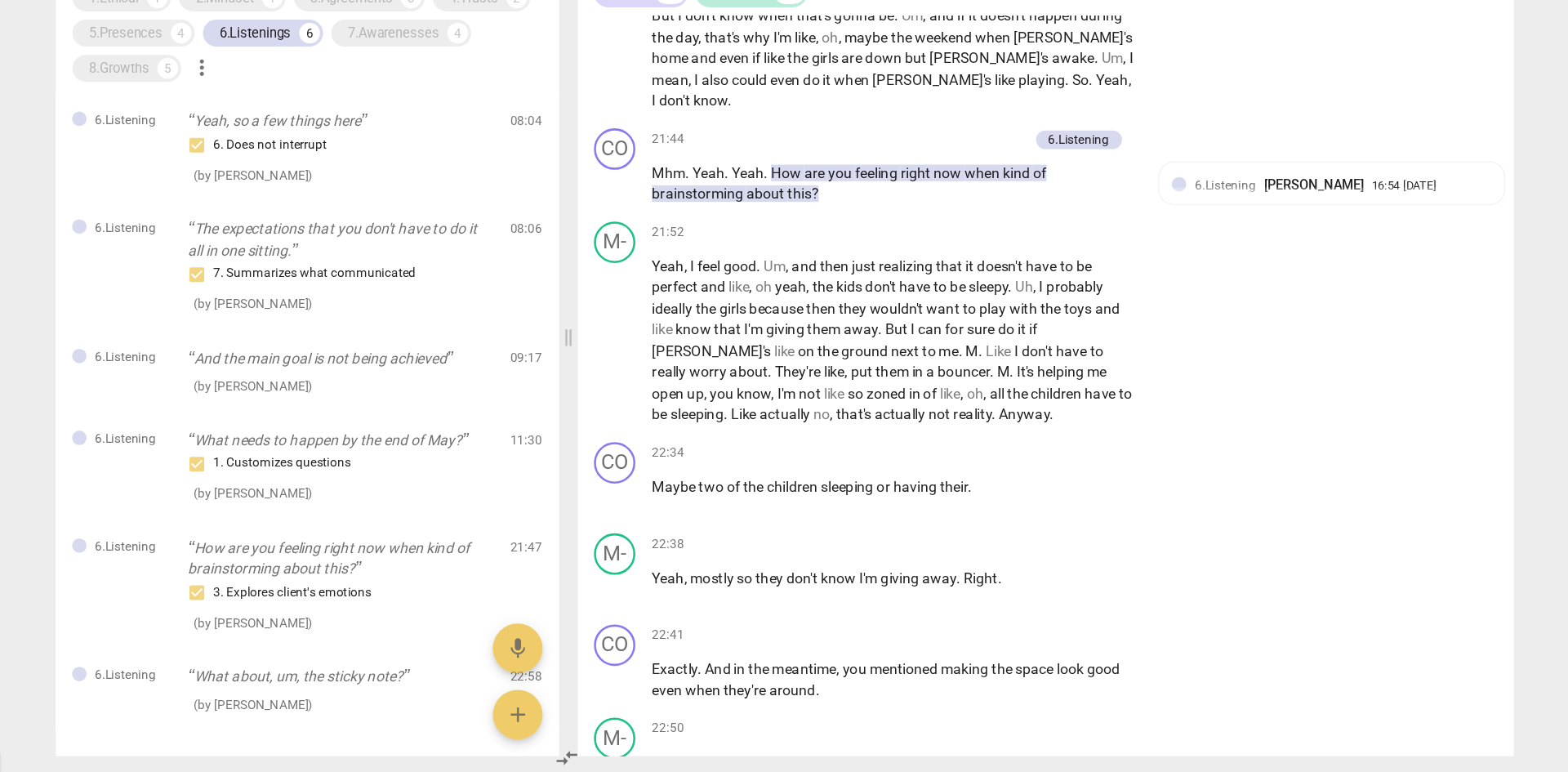
scroll to position [7472, 0]
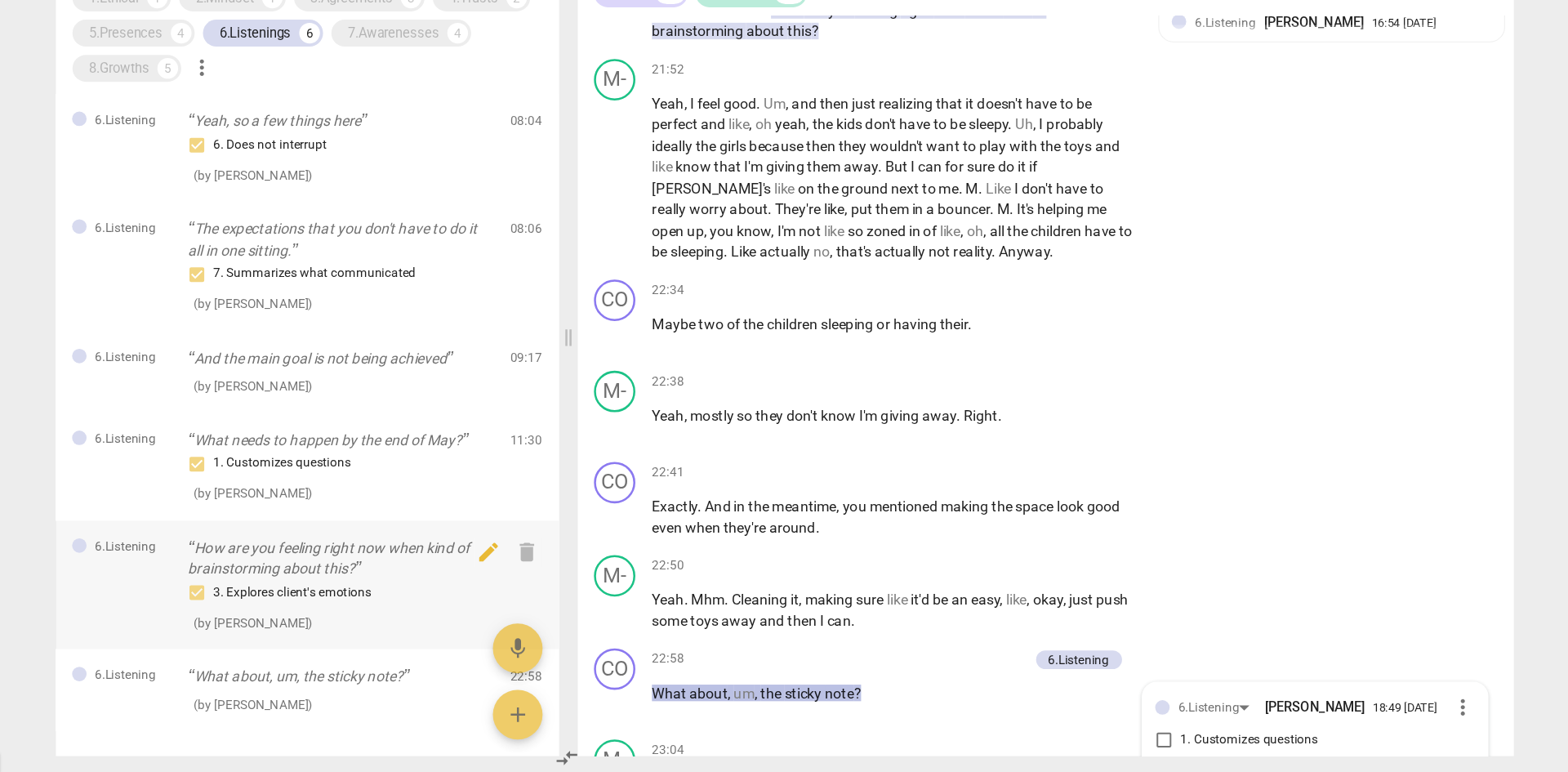
click at [445, 477] on p "How are you feeling right now when kind of brainstorming about this?" at bounding box center [434, 604] width 241 height 34
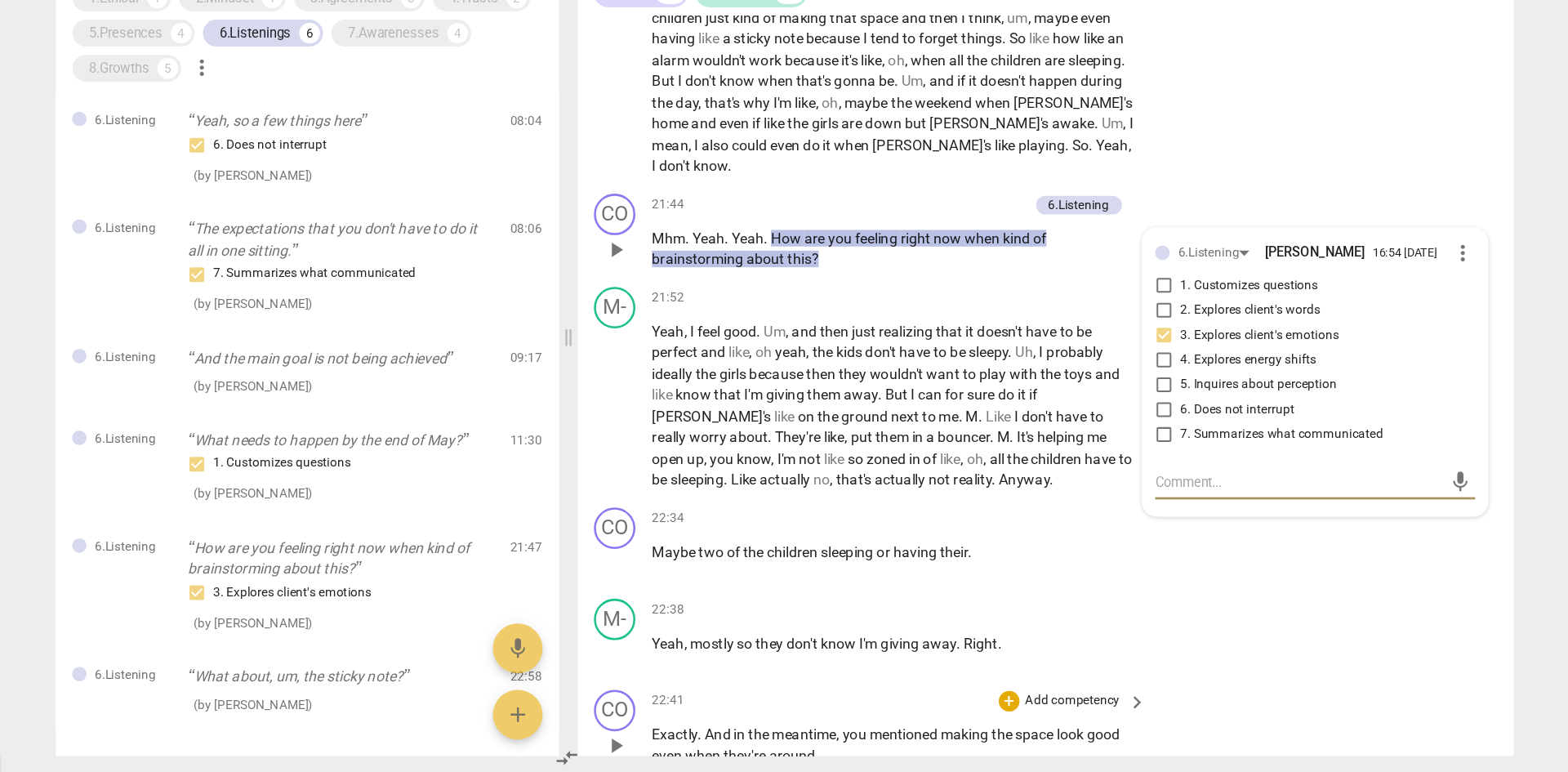
scroll to position [7279, 0]
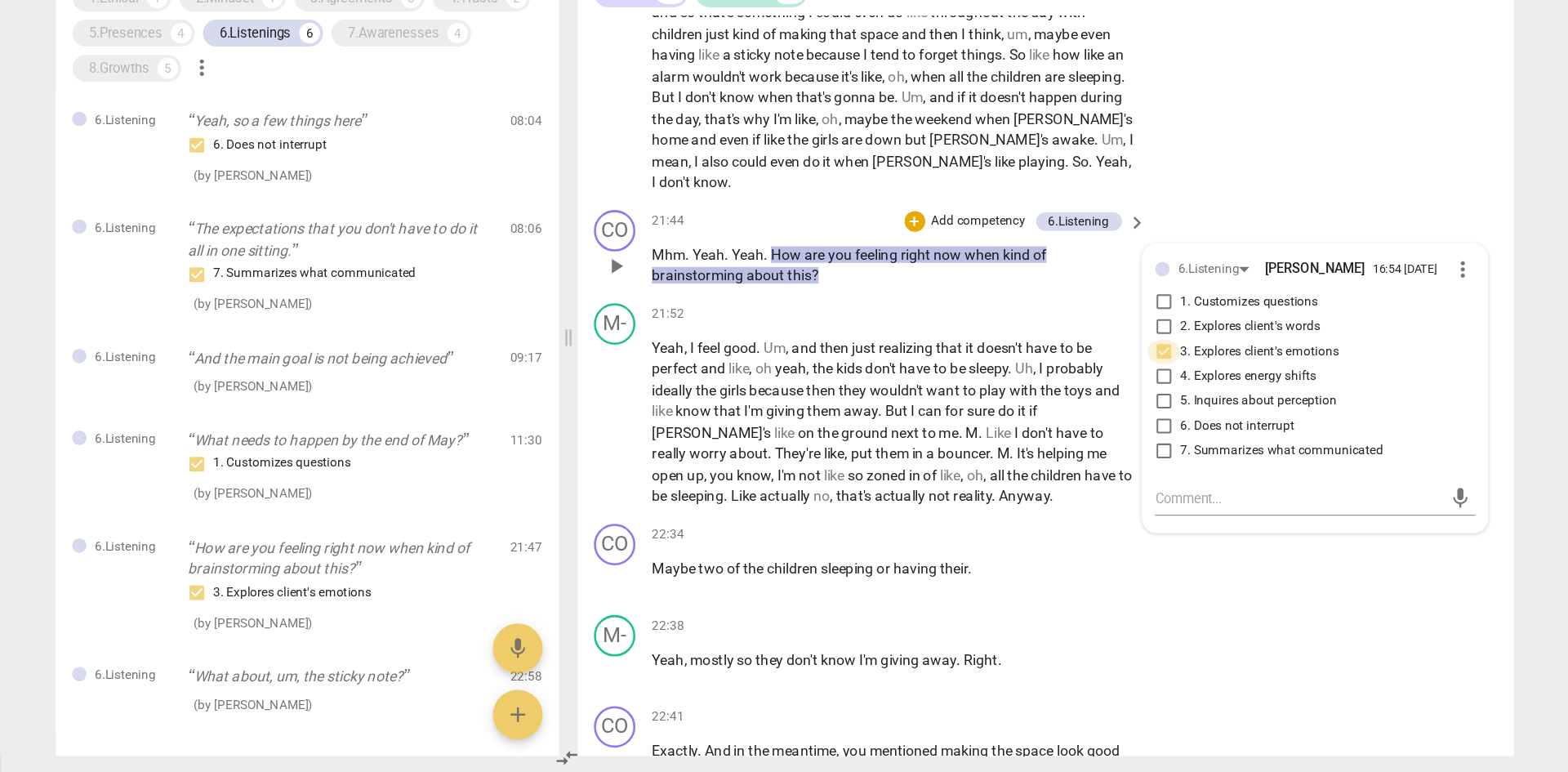
click at [1045, 450] on input "3. Explores client's emotions" at bounding box center [1083, 440] width 26 height 19
checkbox input "false"
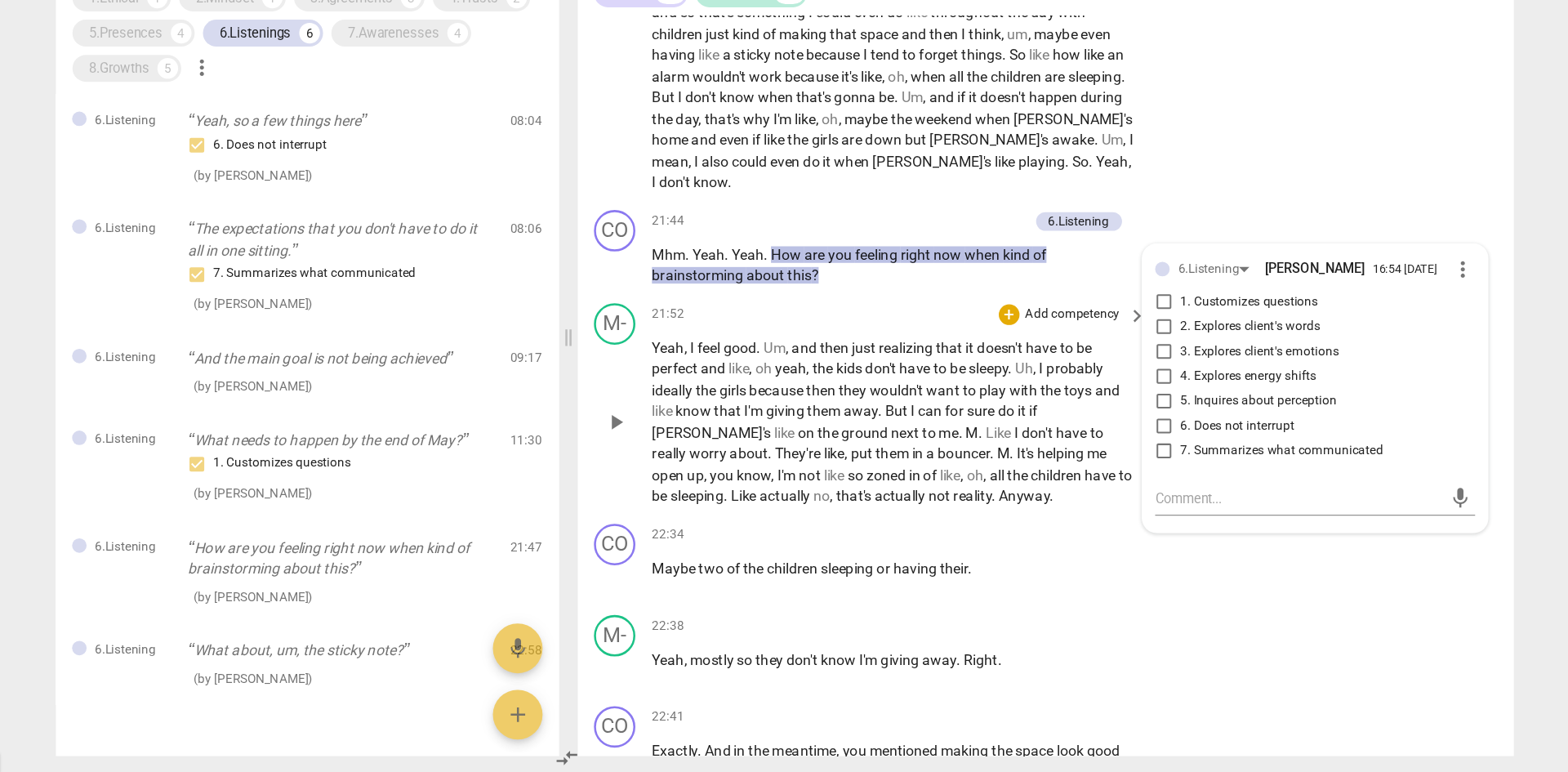
click at [998, 477] on span "have" at bounding box center [1012, 505] width 27 height 13
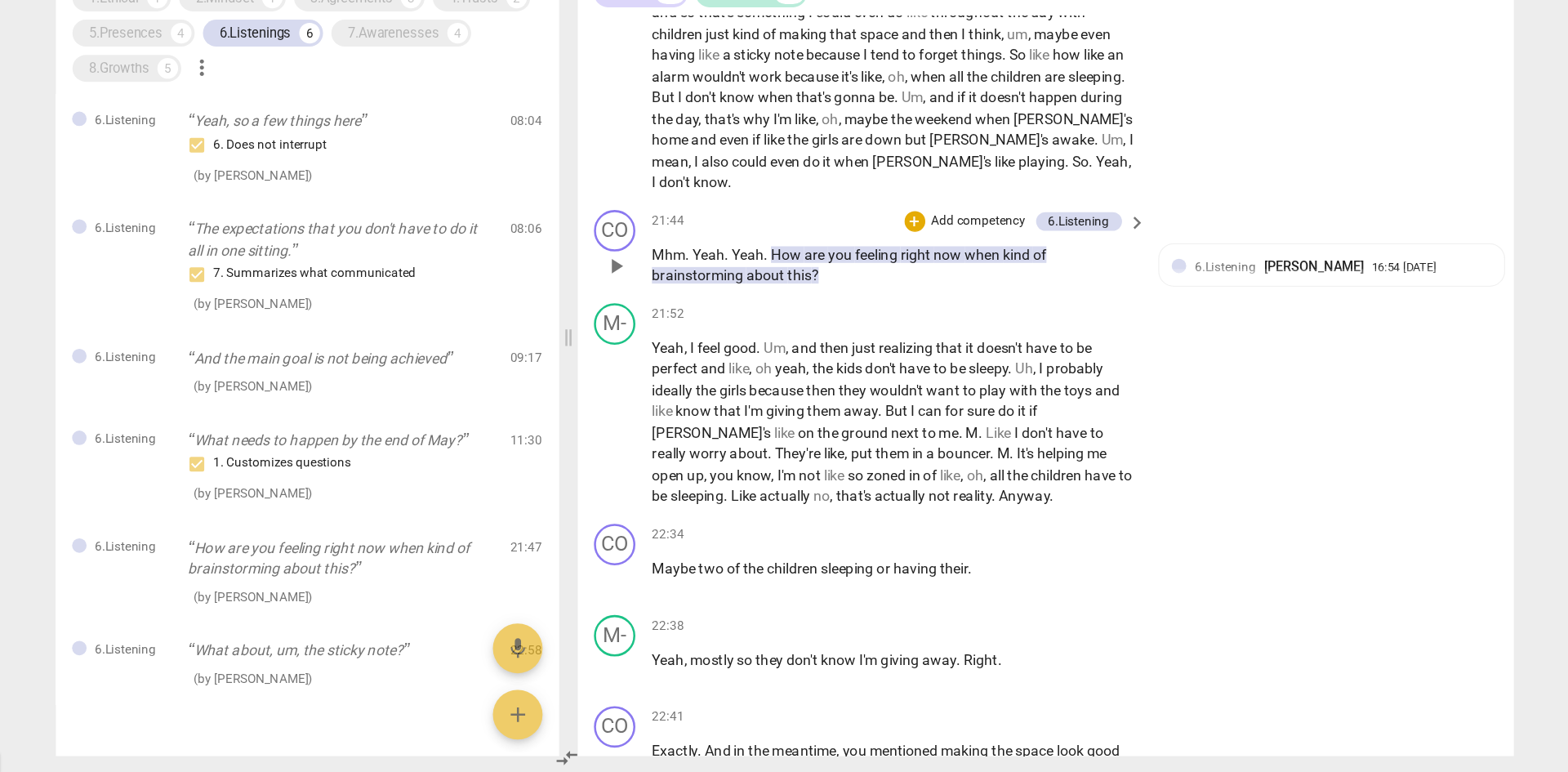
click at [876, 370] on span "feeling" at bounding box center [857, 364] width 36 height 13
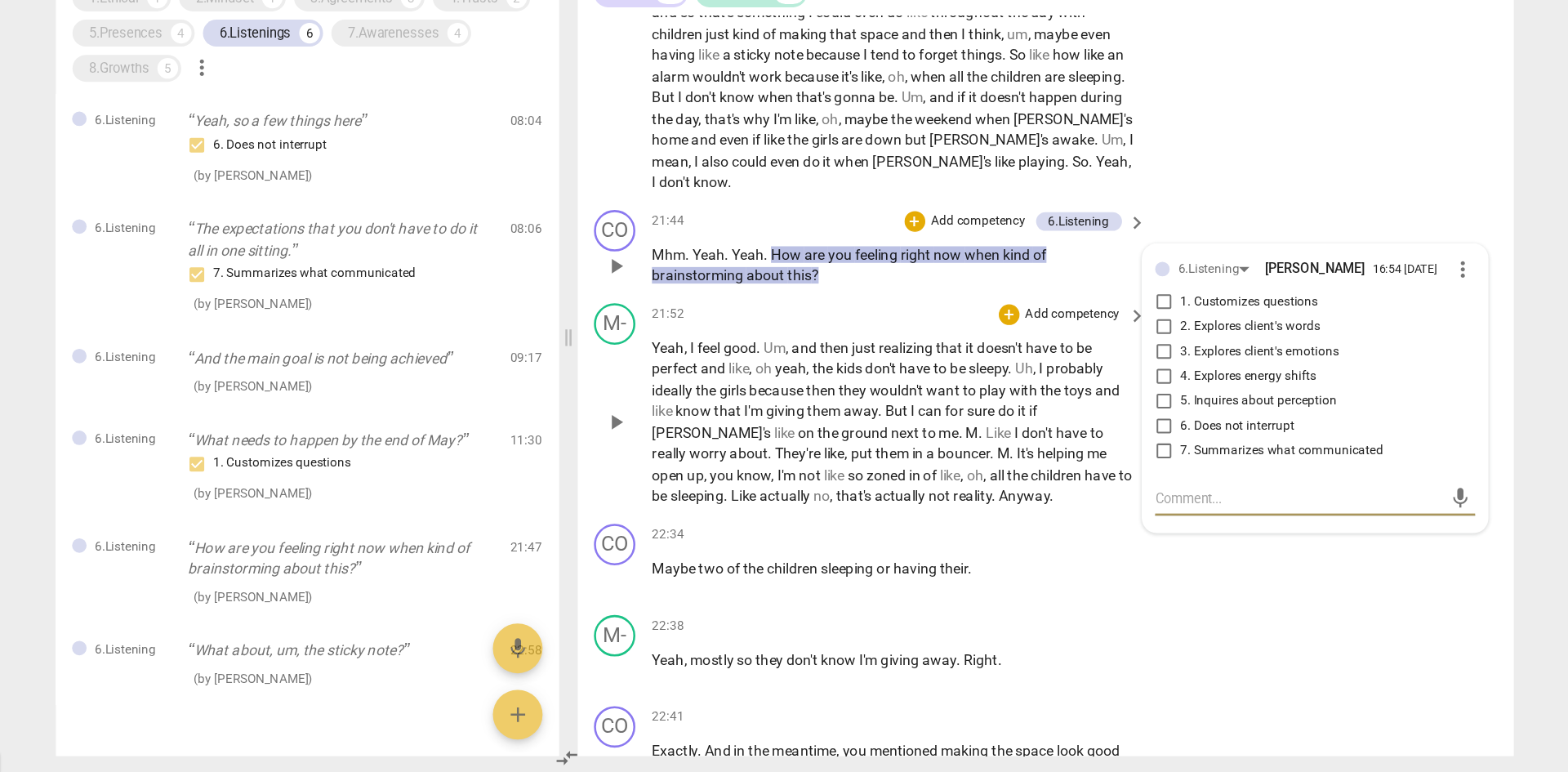
click at [903, 477] on span "can" at bounding box center [899, 487] width 21 height 13
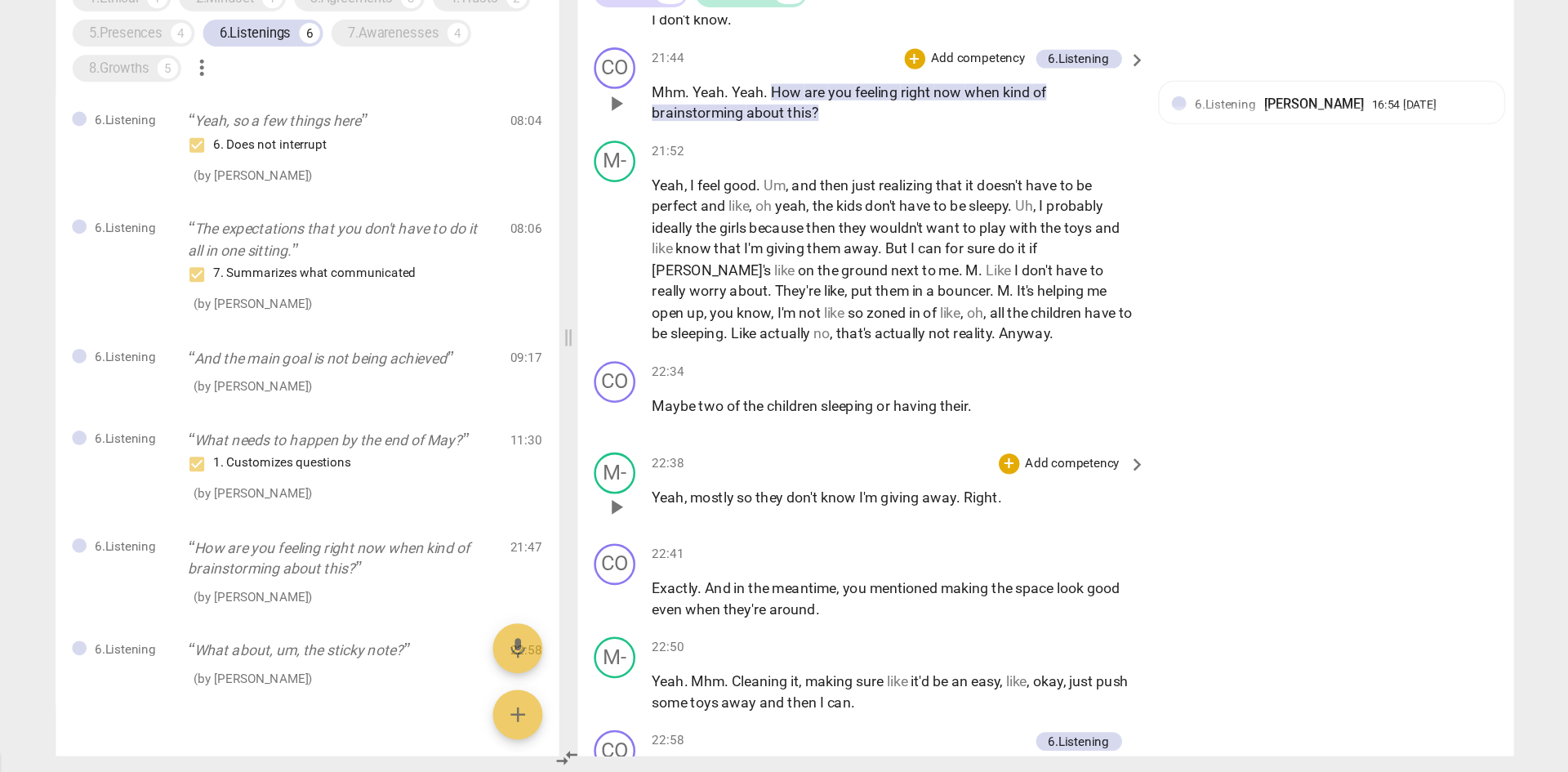
scroll to position [7472, 0]
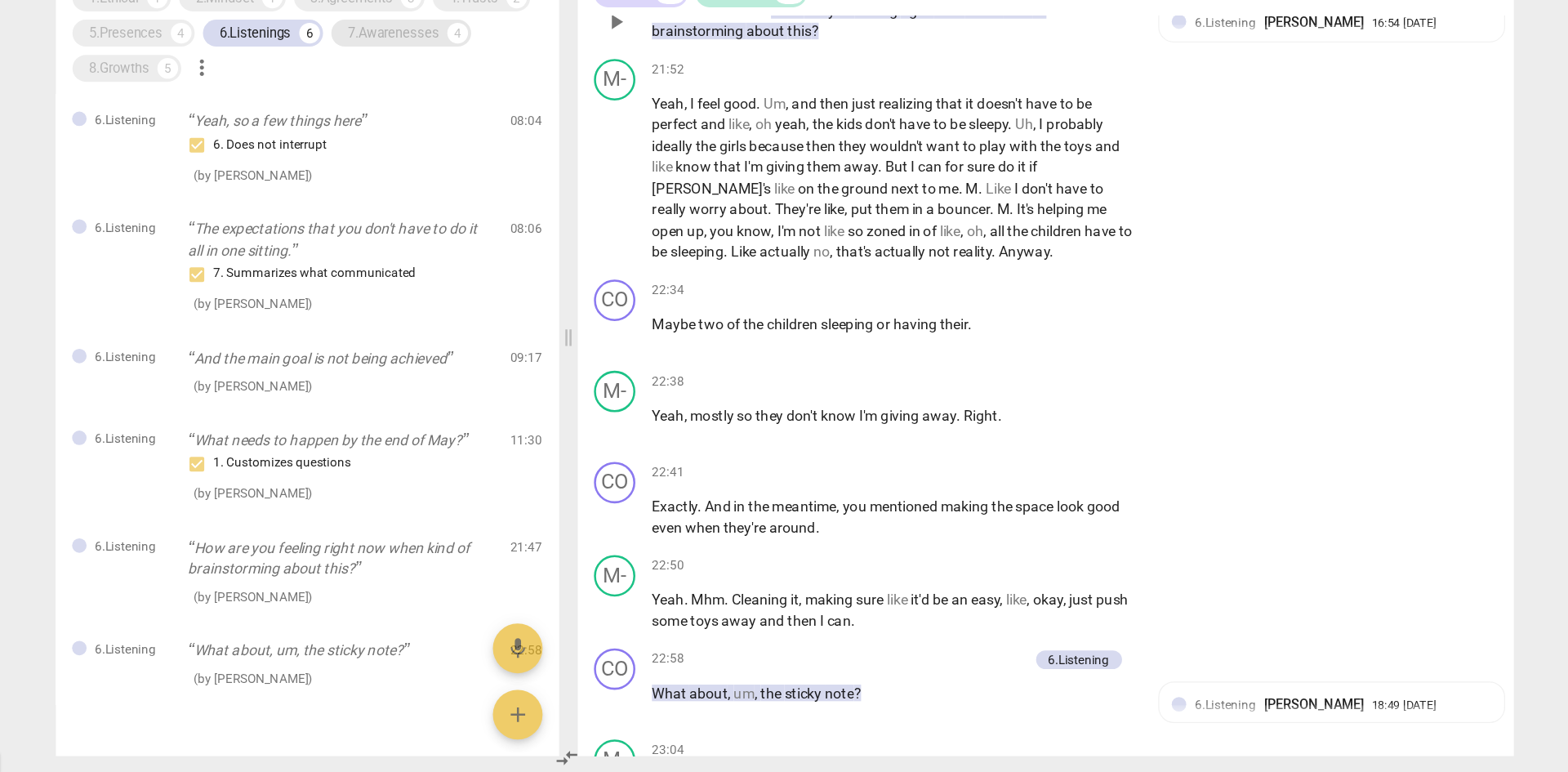
click at [484, 184] on div "7.Awarenesses" at bounding box center [475, 188] width 72 height 16
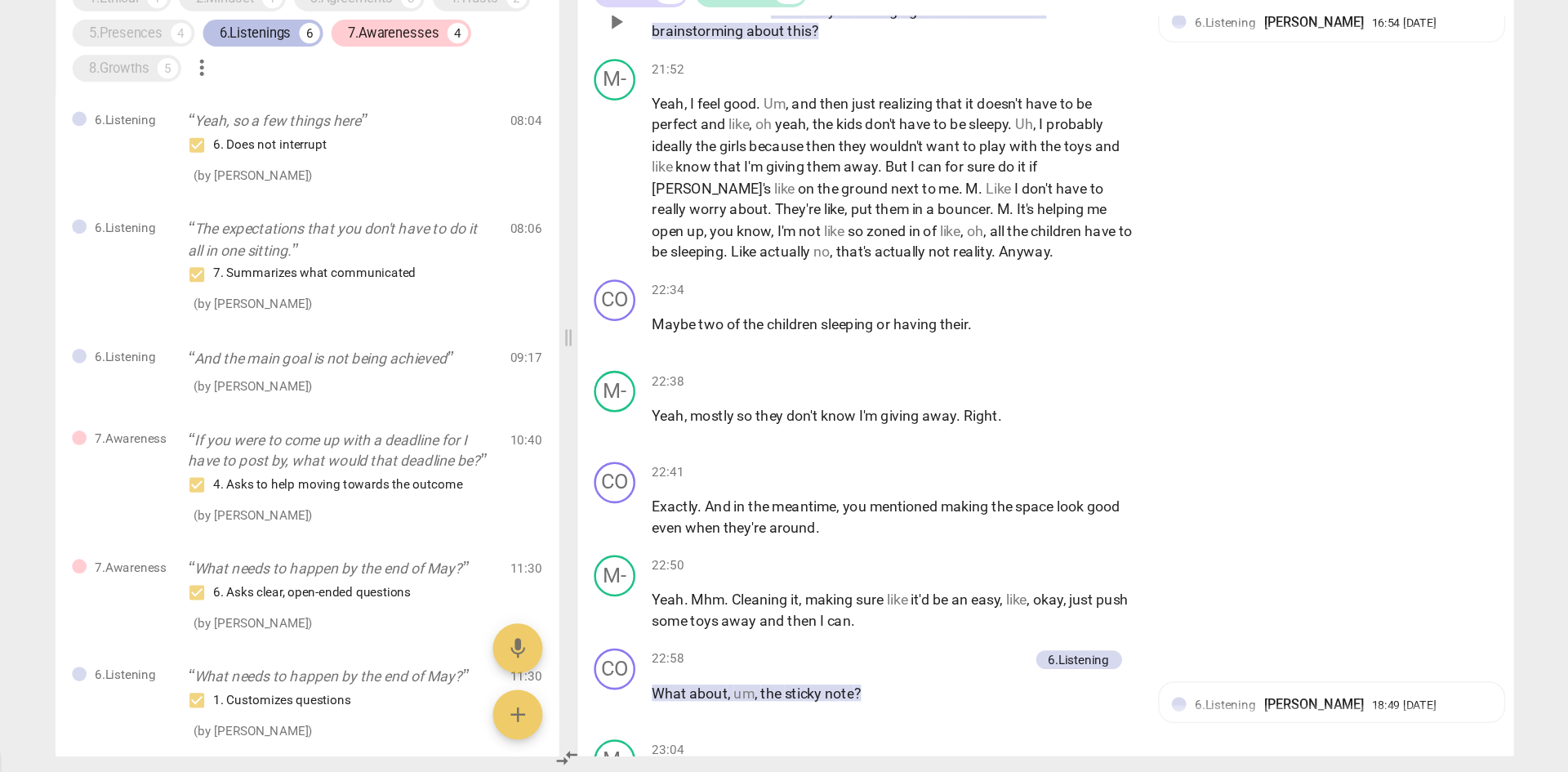
click at [381, 186] on div "6.Listenings" at bounding box center [366, 188] width 56 height 16
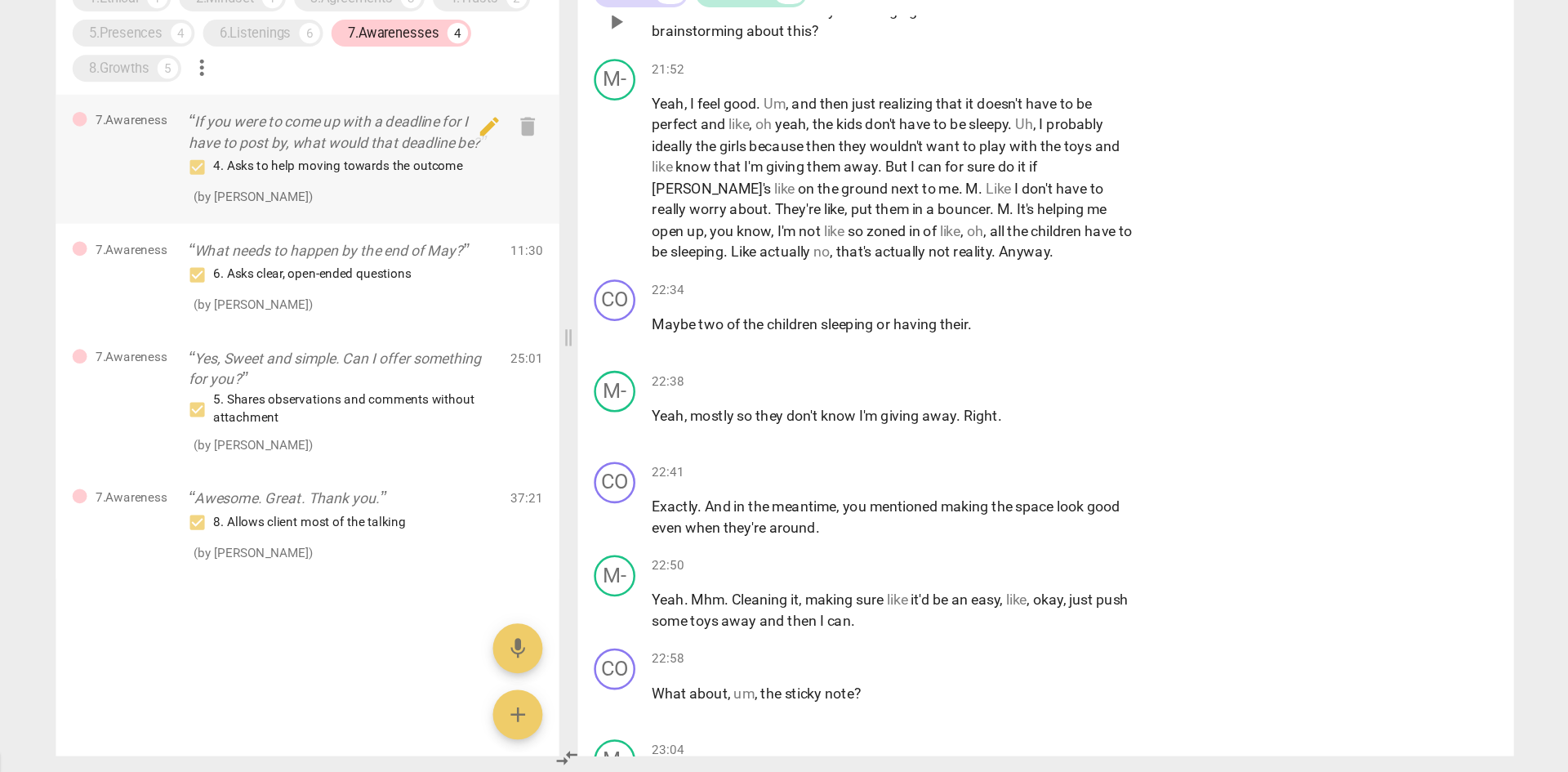
click at [427, 260] on p "If you were to come up with a deadline for I have to post by, what would that d…" at bounding box center [434, 267] width 241 height 34
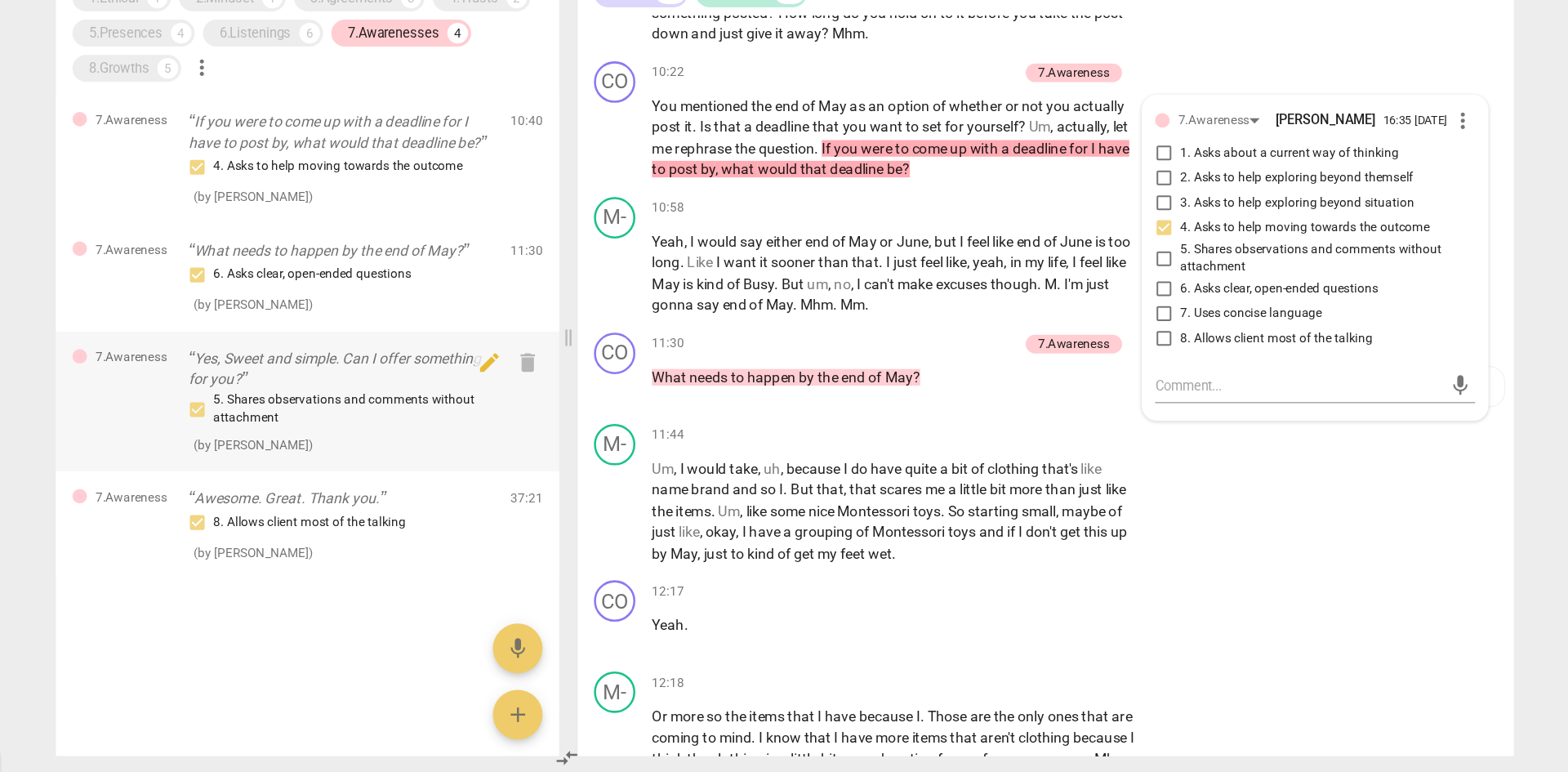
click at [402, 438] on p "Yes, Sweet and simple. Can I offer something for you?" at bounding box center [434, 453] width 241 height 34
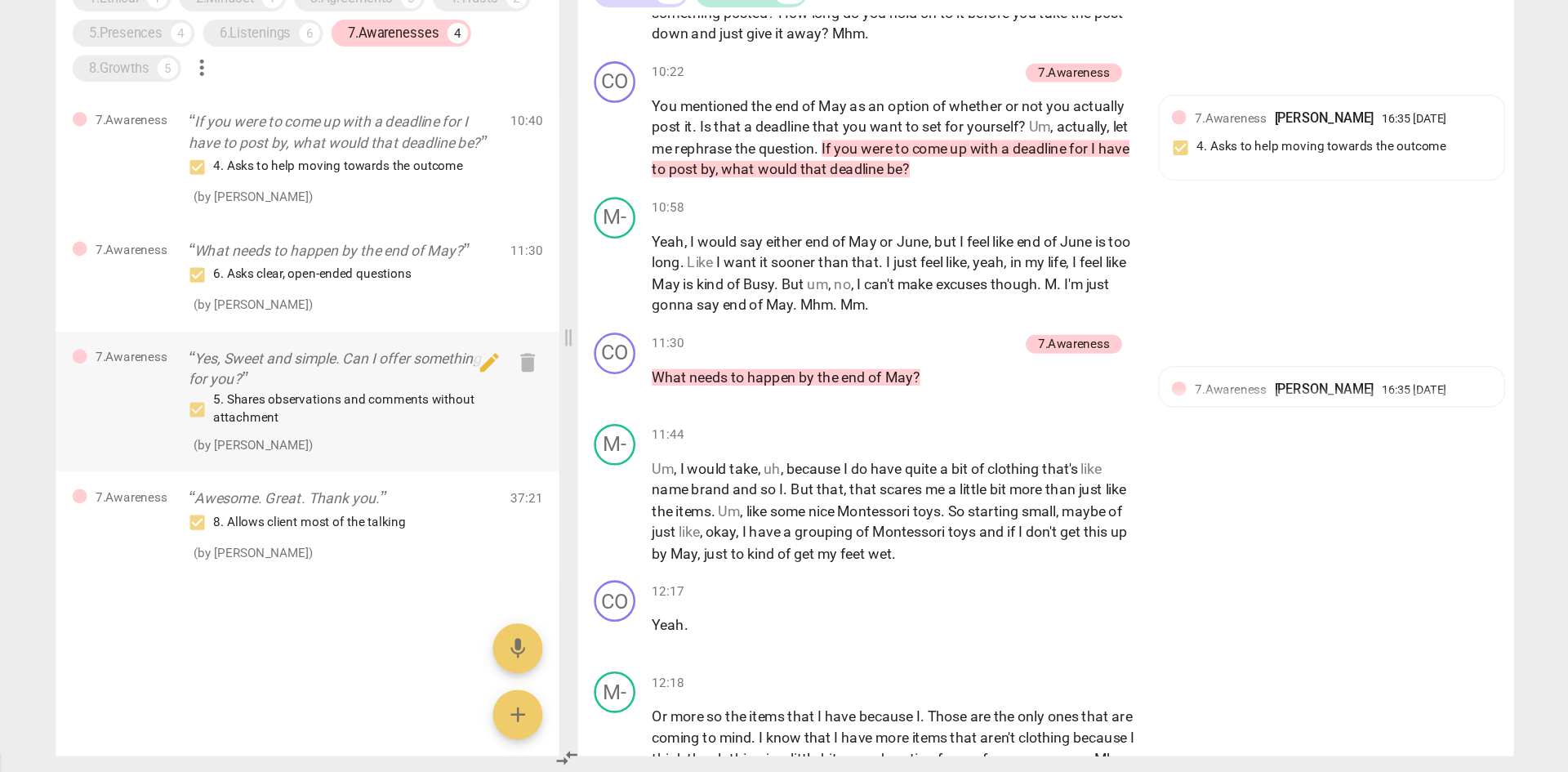
scroll to position [9287, 0]
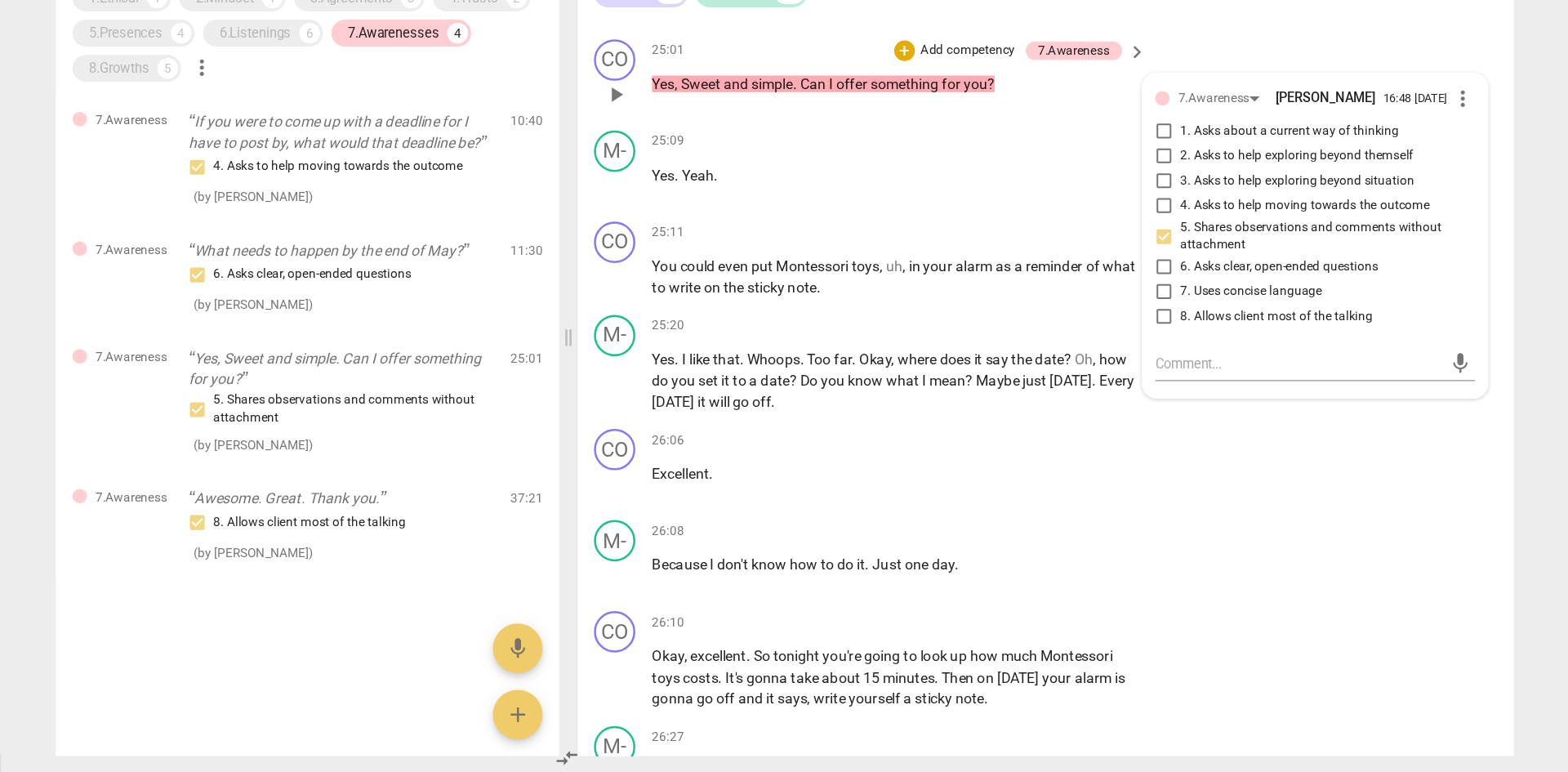
click at [1045, 359] on input "5. Shares observations and comments without attachment" at bounding box center [1083, 349] width 26 height 19
checkbox input "false"
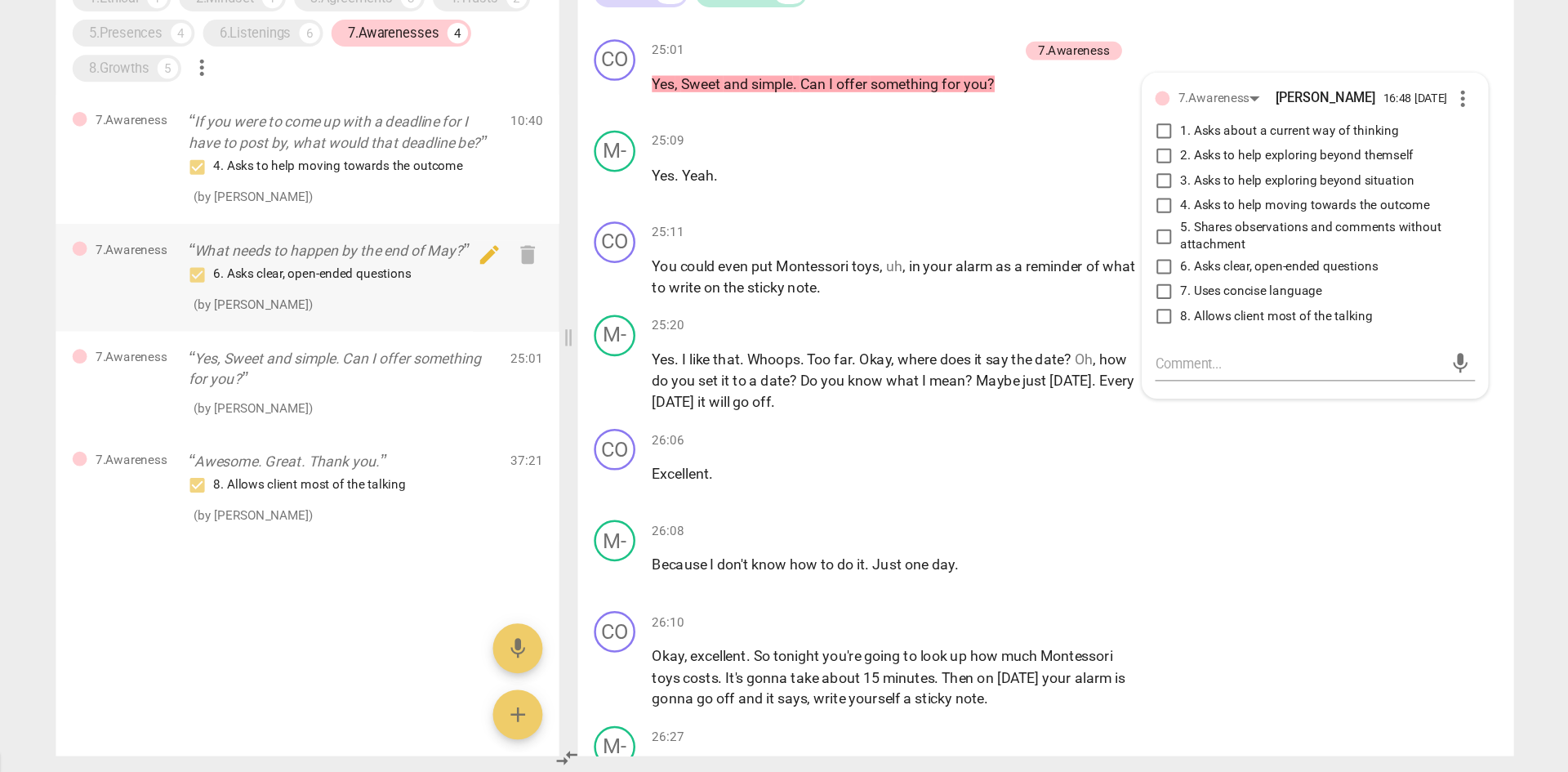
click at [387, 365] on p "What needs to happen by the end of May?" at bounding box center [434, 360] width 241 height 17
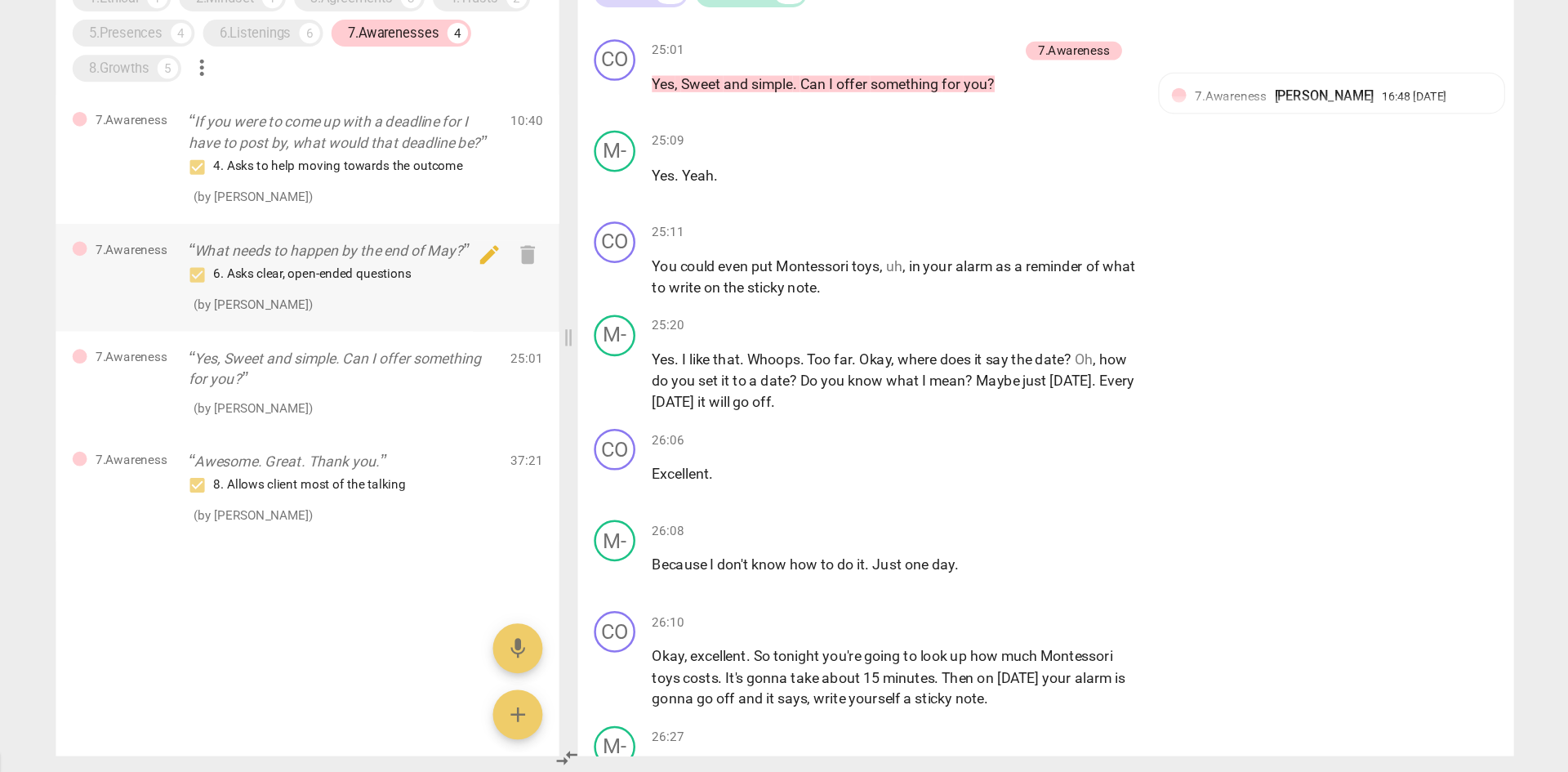
scroll to position [2990, 0]
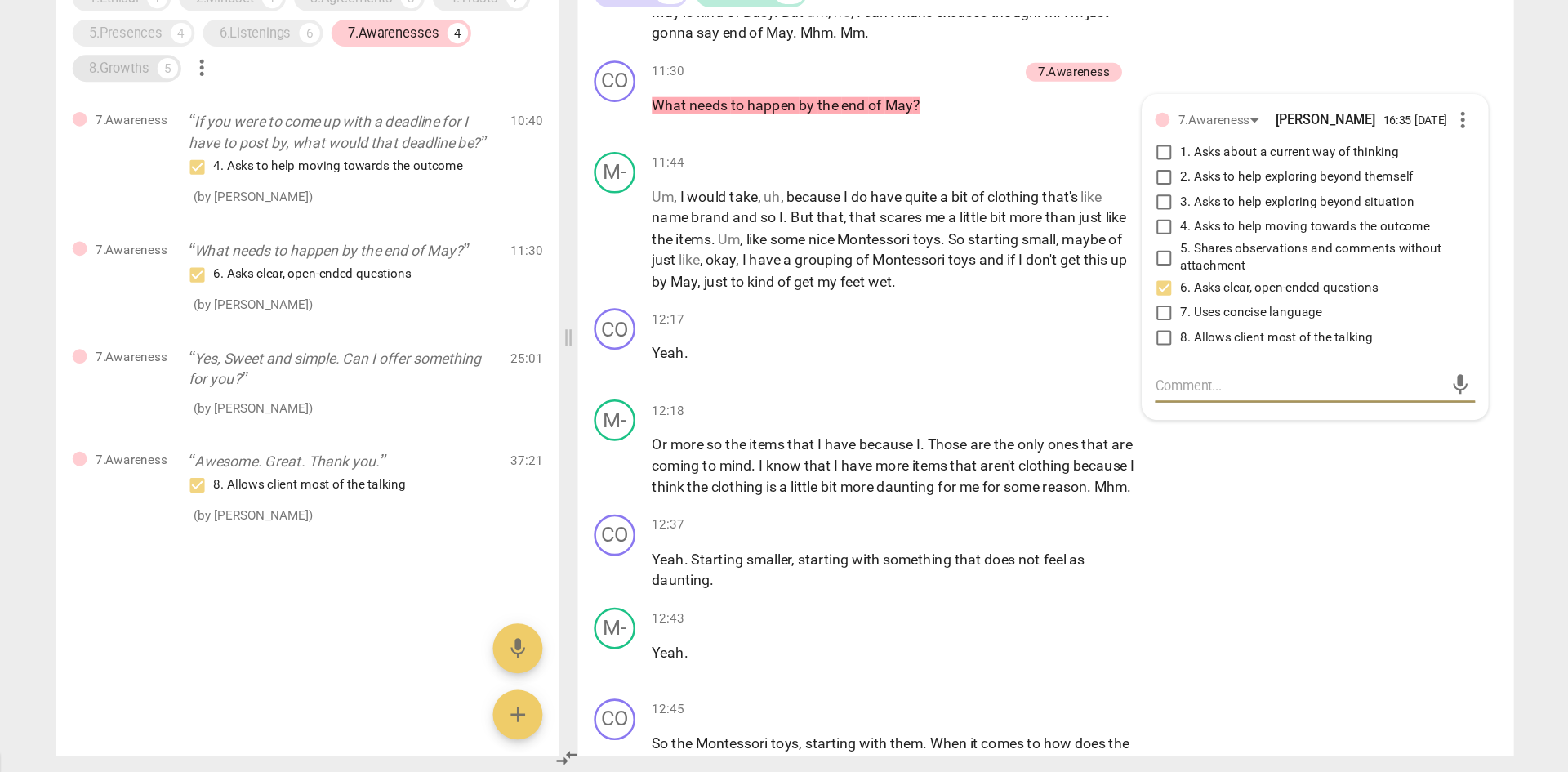
click at [252, 210] on div "8.Growths" at bounding box center [259, 216] width 48 height 16
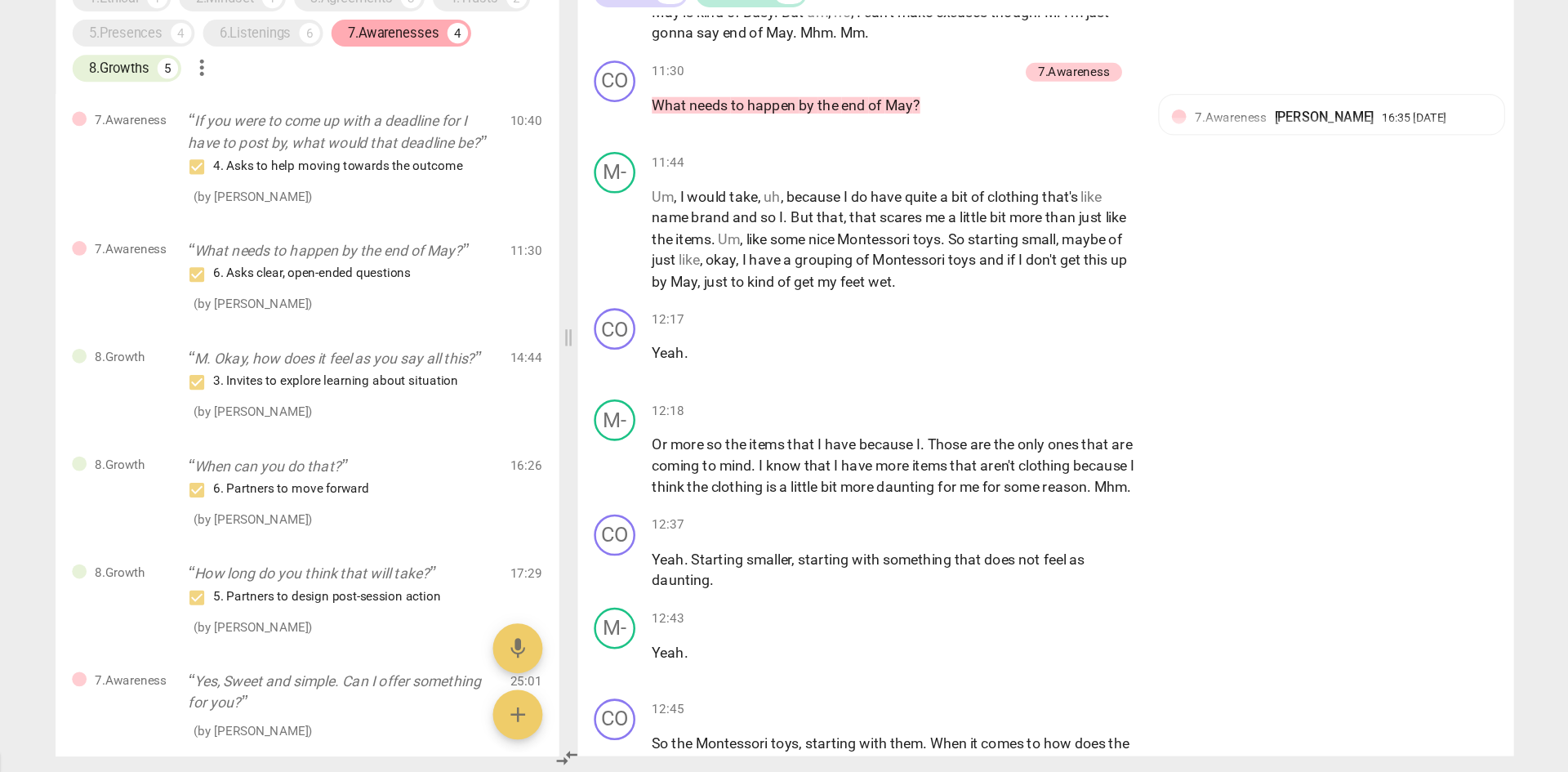
click at [465, 192] on div "7.Awarenesses" at bounding box center [475, 188] width 72 height 16
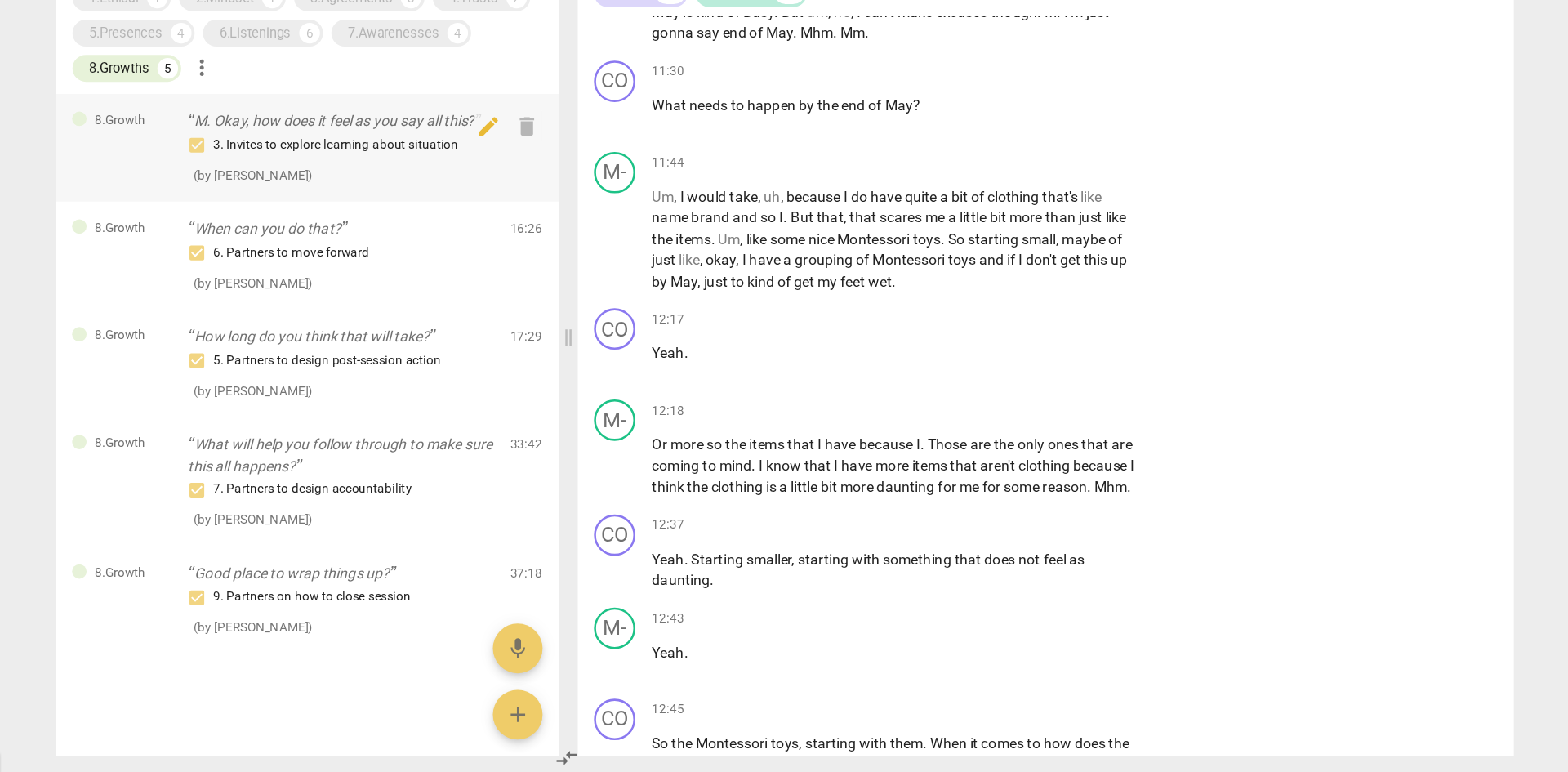
click at [465, 263] on p "M. Okay, how does it feel as you say all this?" at bounding box center [434, 258] width 241 height 17
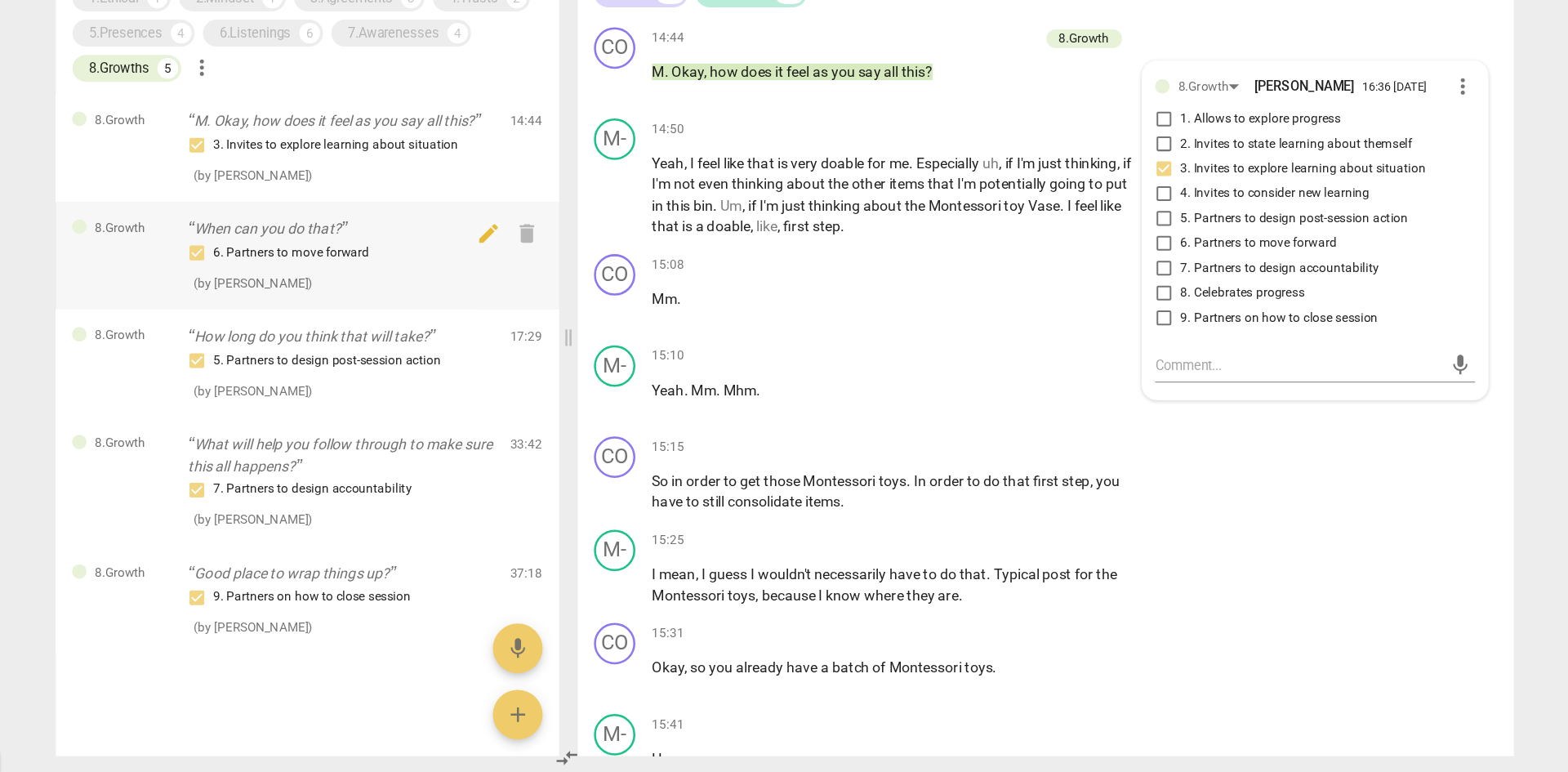
click at [442, 354] on div "6. Partners to move forward" at bounding box center [434, 362] width 241 height 19
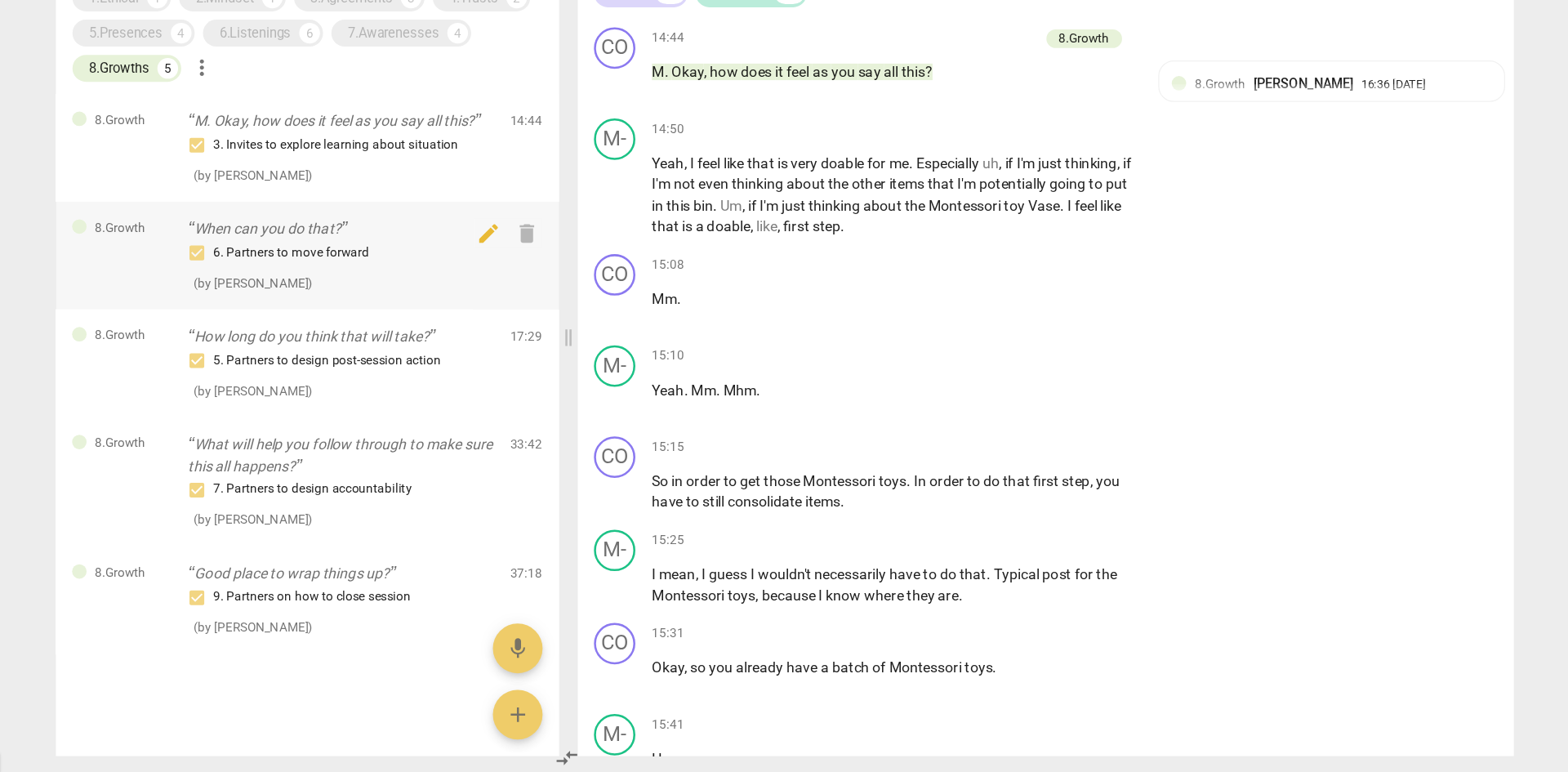
scroll to position [5094, 0]
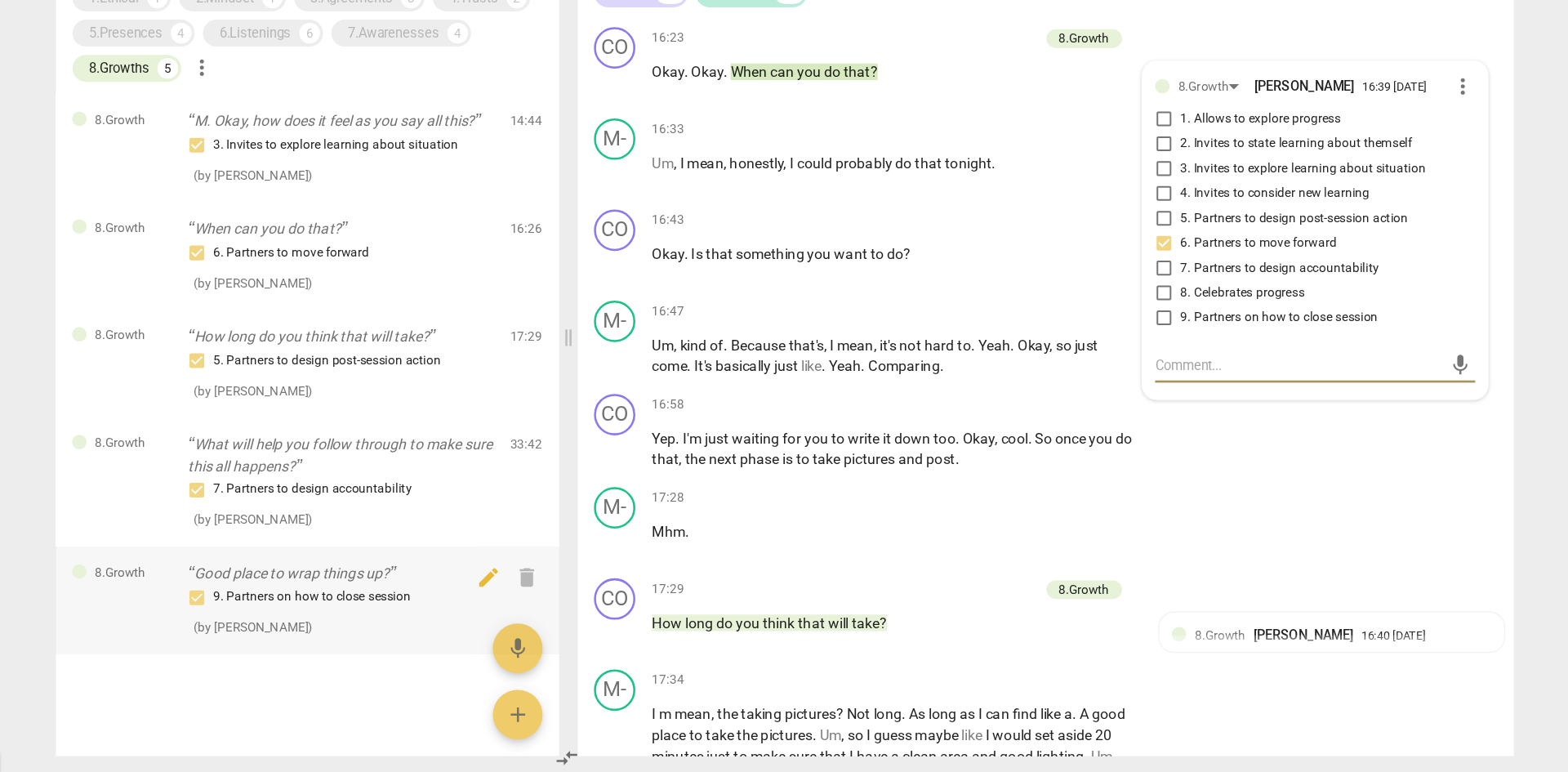
click at [456, 477] on div "9. Partners on how to close session" at bounding box center [434, 634] width 241 height 19
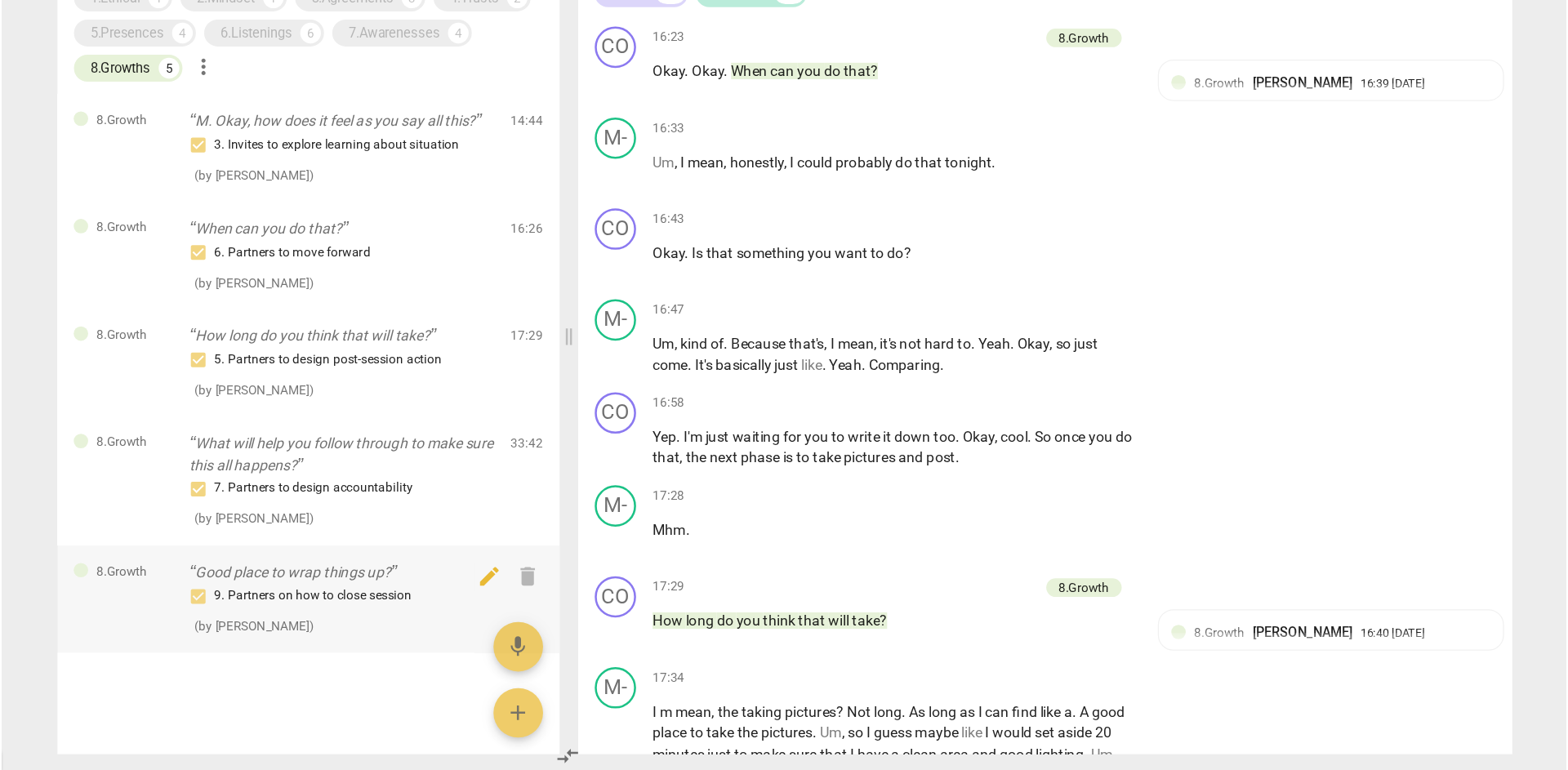
scroll to position [13676, 0]
